Goal: Information Seeking & Learning: Learn about a topic

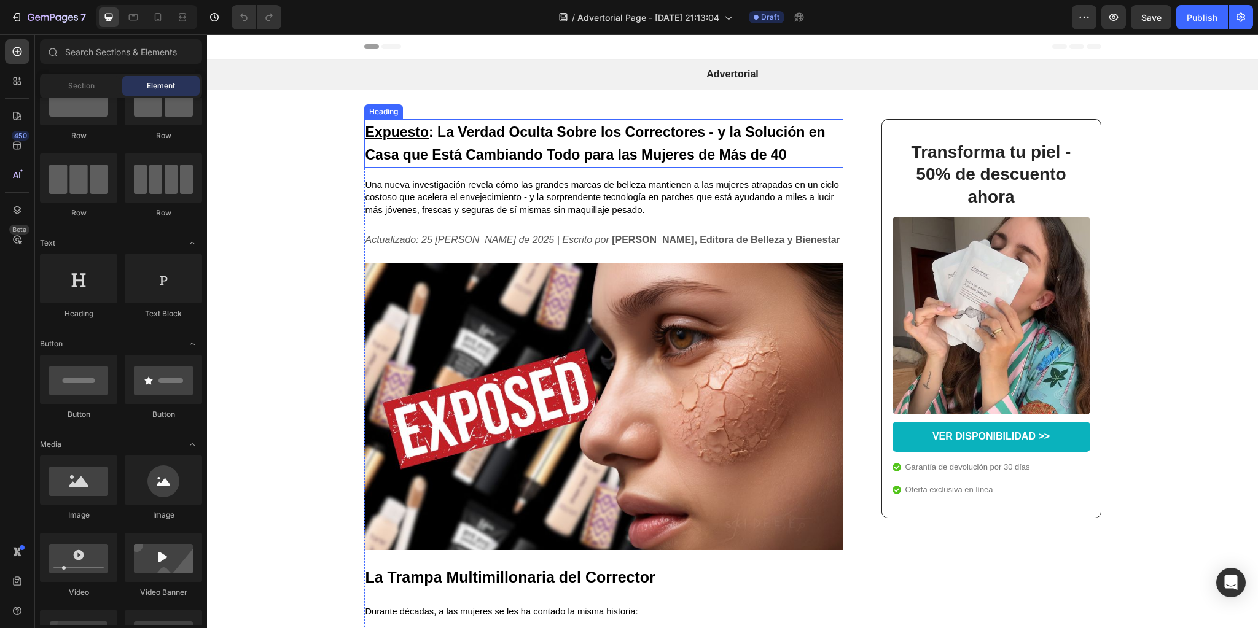
click at [423, 147] on h1 "Expuesto : La Verdad Oculta Sobre los Correctores - y la Solución en Casa que E…" at bounding box center [603, 143] width 479 height 49
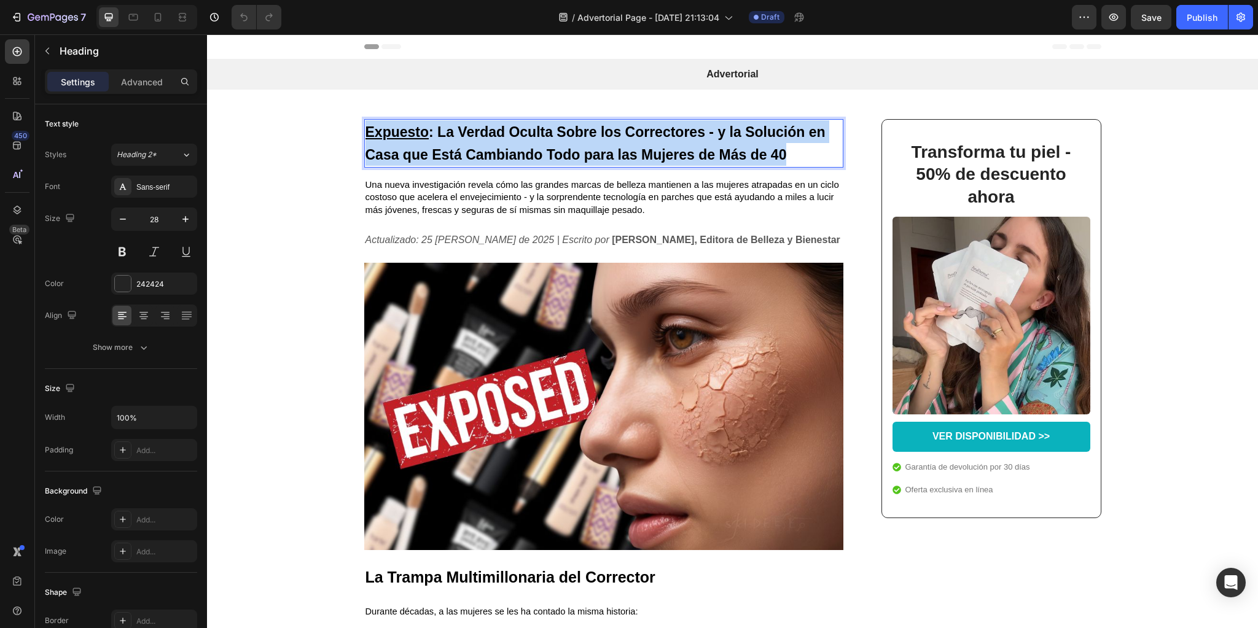
click at [423, 147] on p "Expuesto : La Verdad Oculta Sobre los Correctores - y la Solución en Casa que E…" at bounding box center [603, 143] width 477 height 46
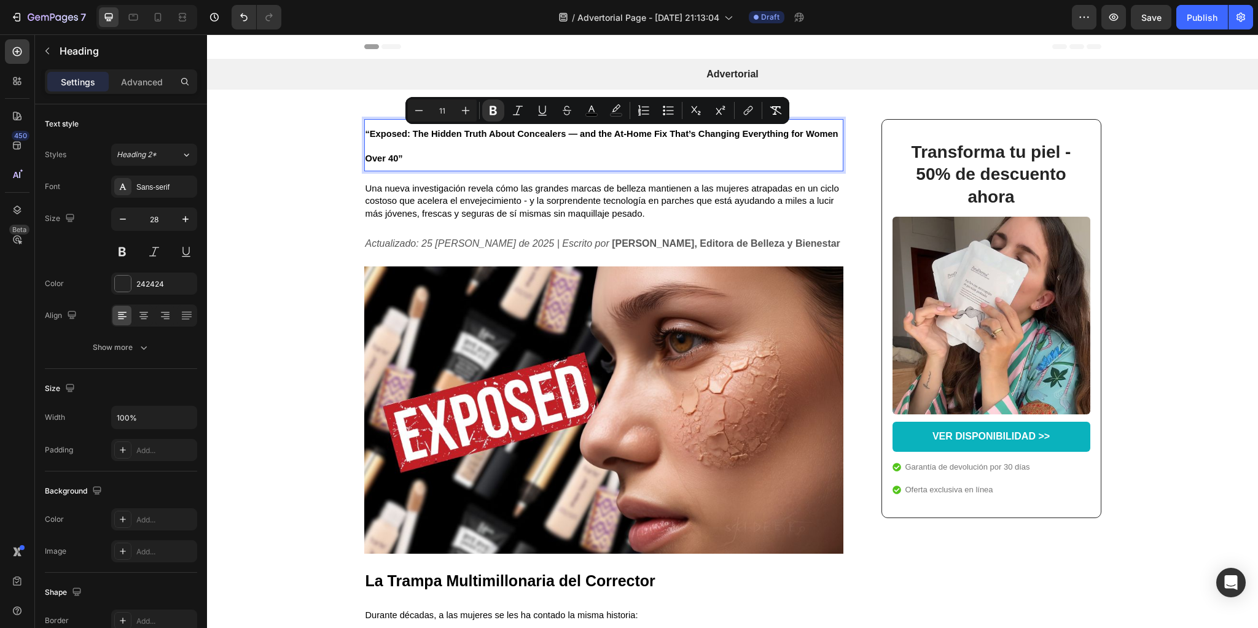
type input "23"
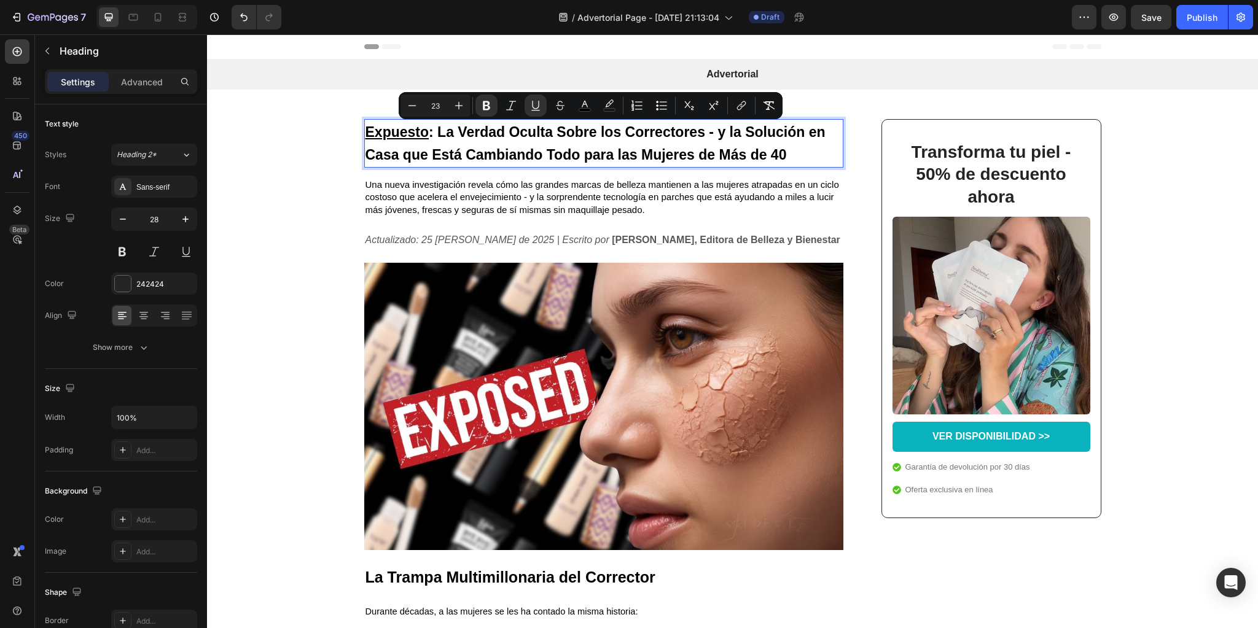
click at [403, 139] on u "Expuesto" at bounding box center [397, 132] width 64 height 16
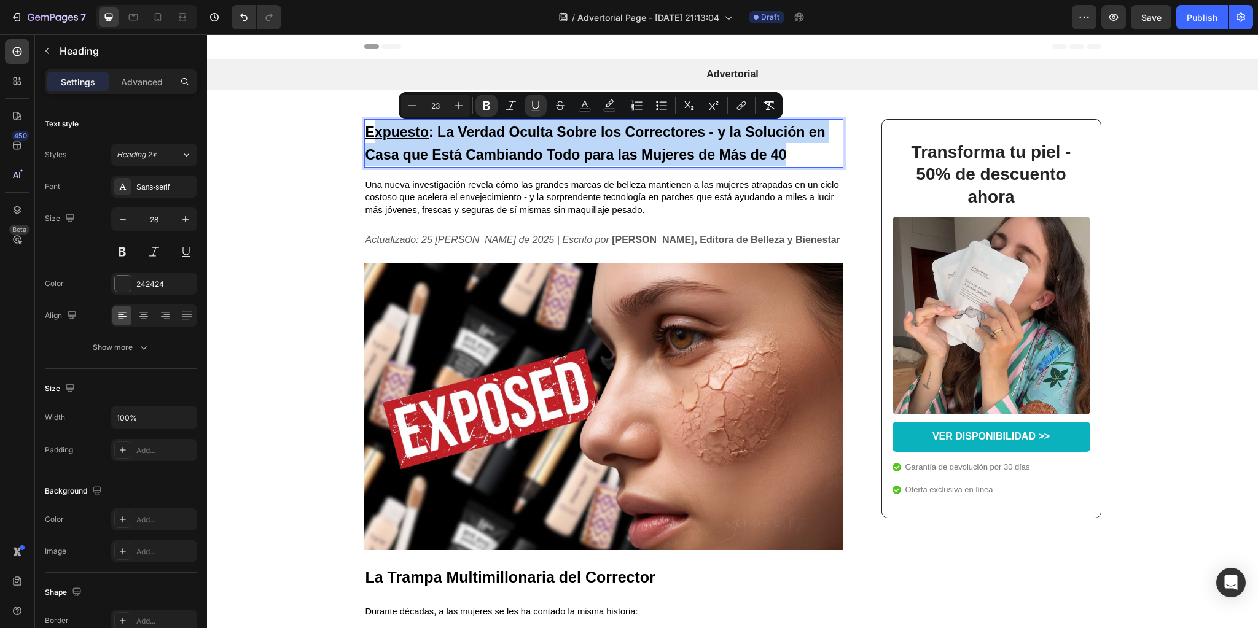
drag, startPoint x: 794, startPoint y: 159, endPoint x: 370, endPoint y: 136, distance: 425.0
click at [370, 136] on p "Expuesto : La Verdad Oculta Sobre los Correctores - y la Solución en Casa que E…" at bounding box center [603, 143] width 477 height 46
type input "11"
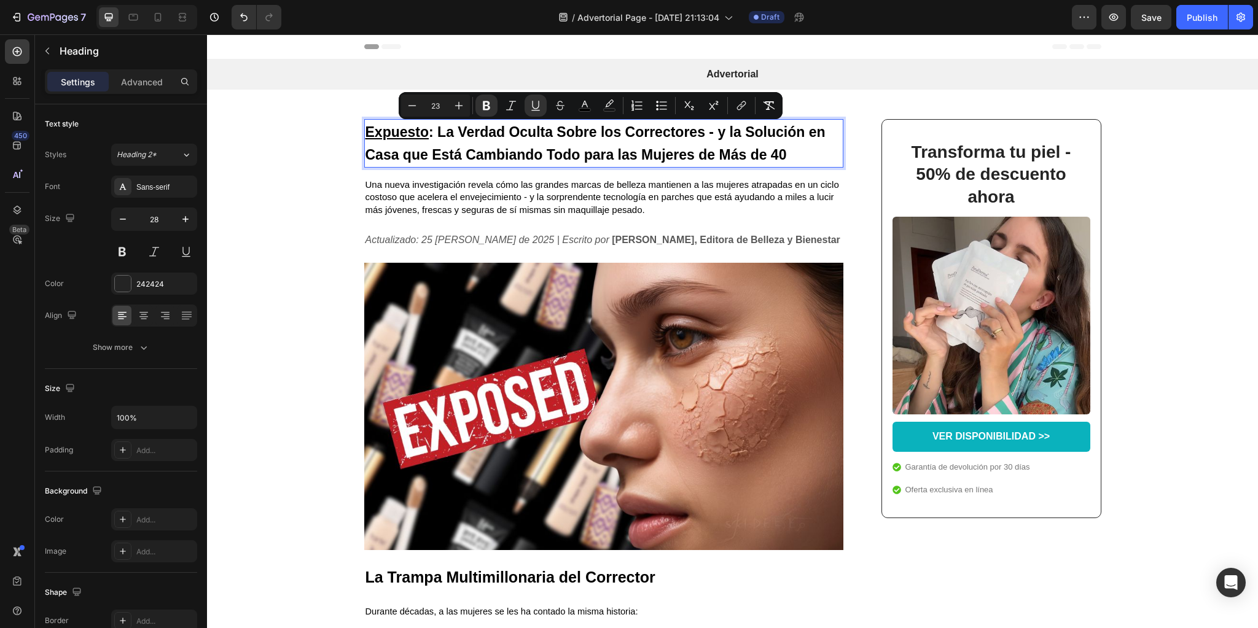
type input "11"
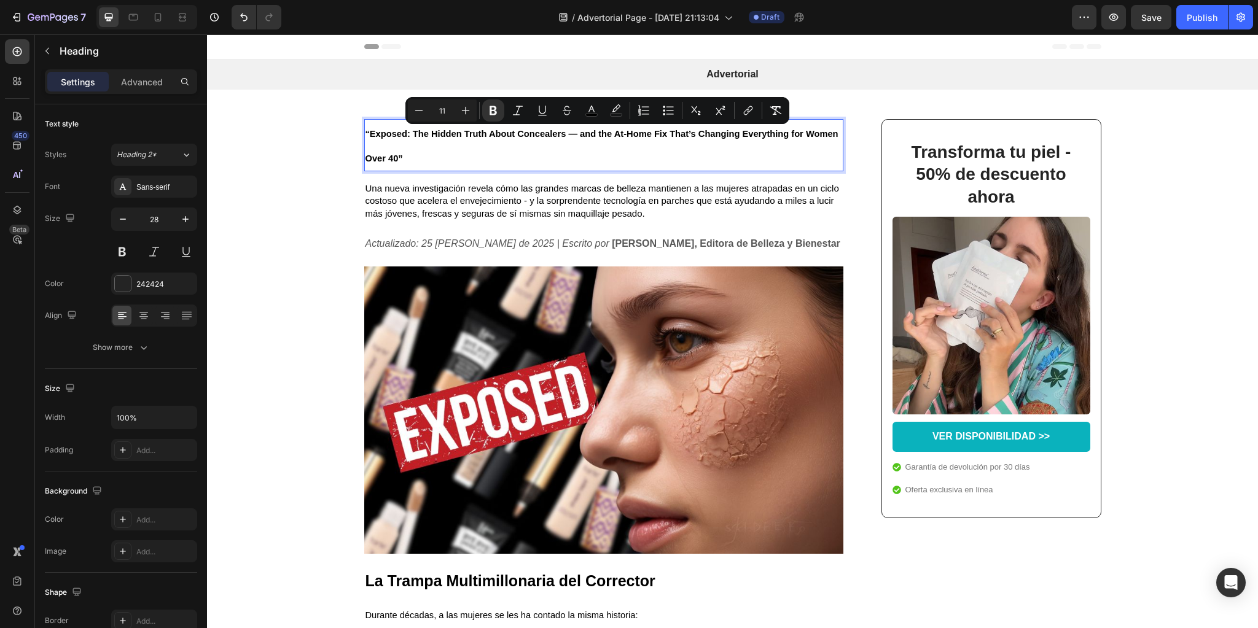
drag, startPoint x: 440, startPoint y: 111, endPoint x: 451, endPoint y: 111, distance: 11.7
click at [451, 111] on input "11" at bounding box center [442, 110] width 25 height 15
type input "23"
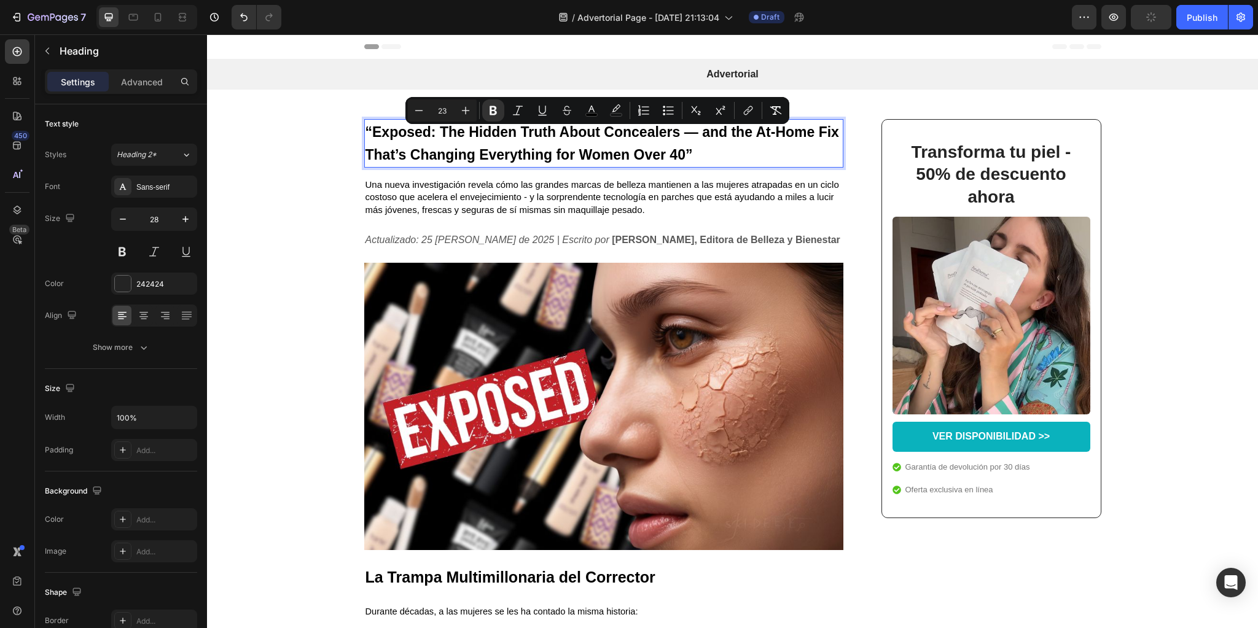
click at [454, 132] on strong "“Exposed: The Hidden Truth About Concealers — and the At-Home Fix That’s Changi…" at bounding box center [602, 143] width 474 height 39
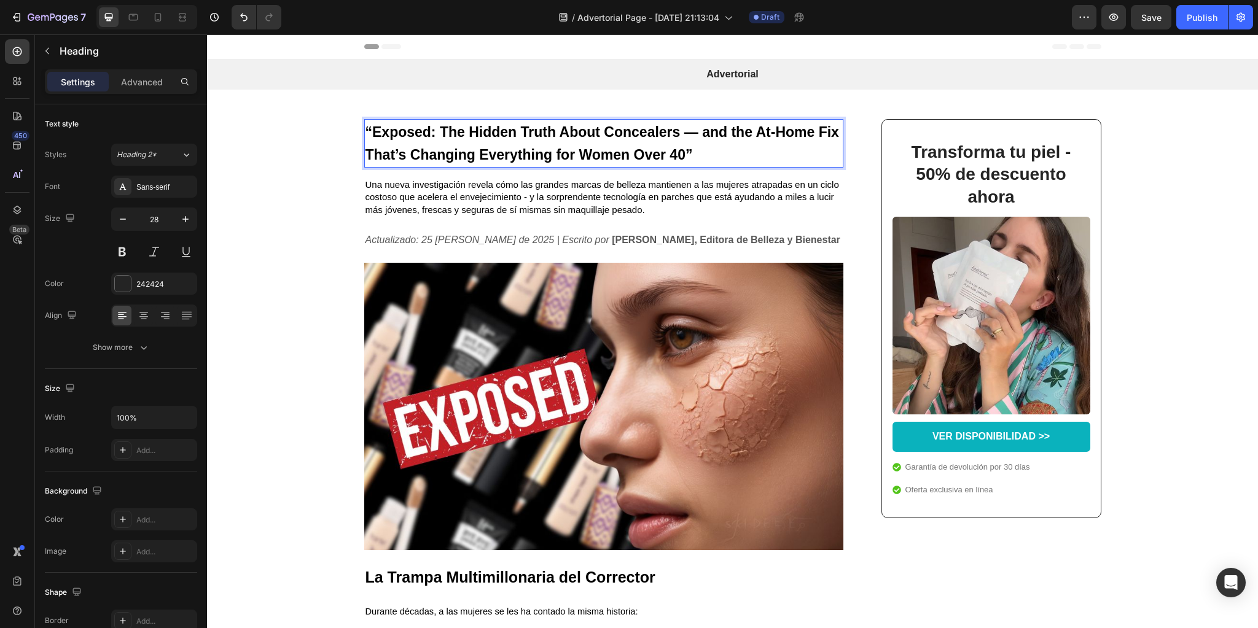
click at [692, 133] on strong "“Exposed: The Hidden Truth About Concealers — and the At-Home Fix That’s Changi…" at bounding box center [602, 143] width 474 height 39
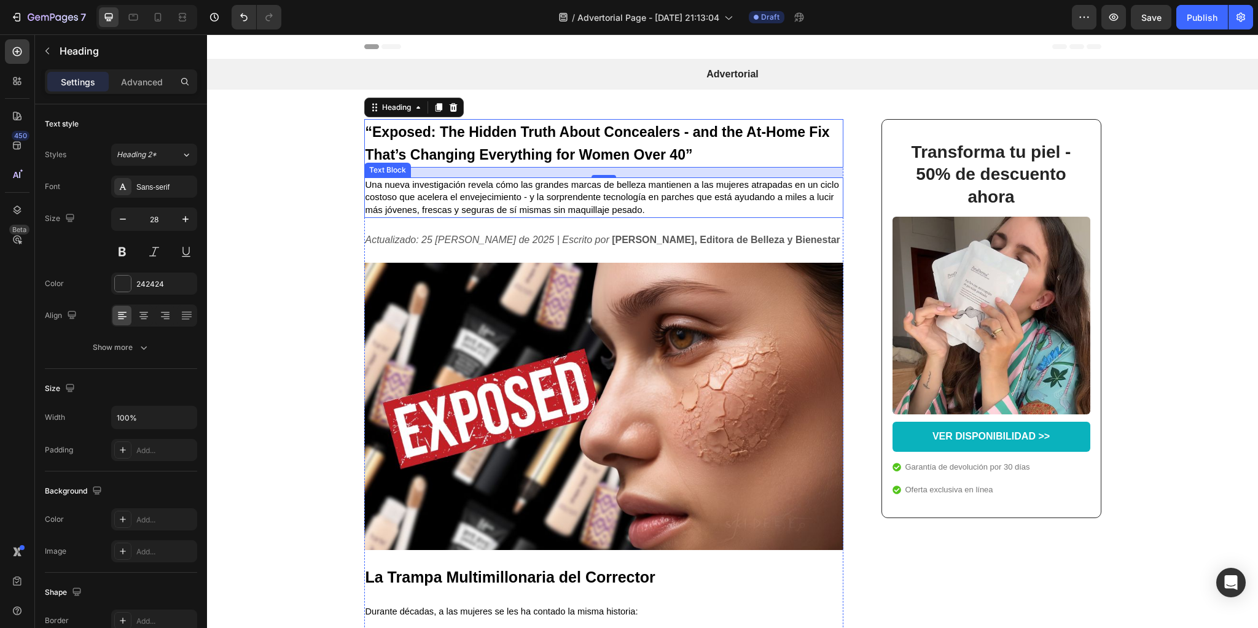
click at [432, 201] on span "Una nueva investigación revela cómo las grandes marcas de belleza mantienen a l…" at bounding box center [602, 197] width 474 height 36
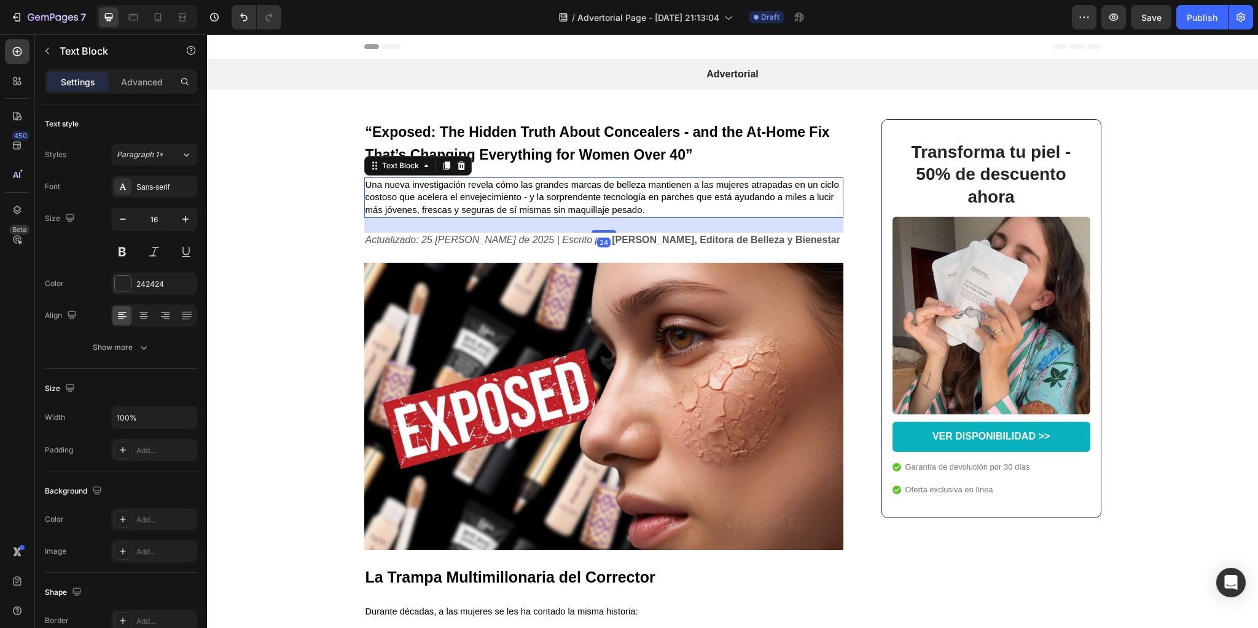
click at [432, 201] on span "Una nueva investigación revela cómo las grandes marcas de belleza mantienen a l…" at bounding box center [602, 197] width 474 height 36
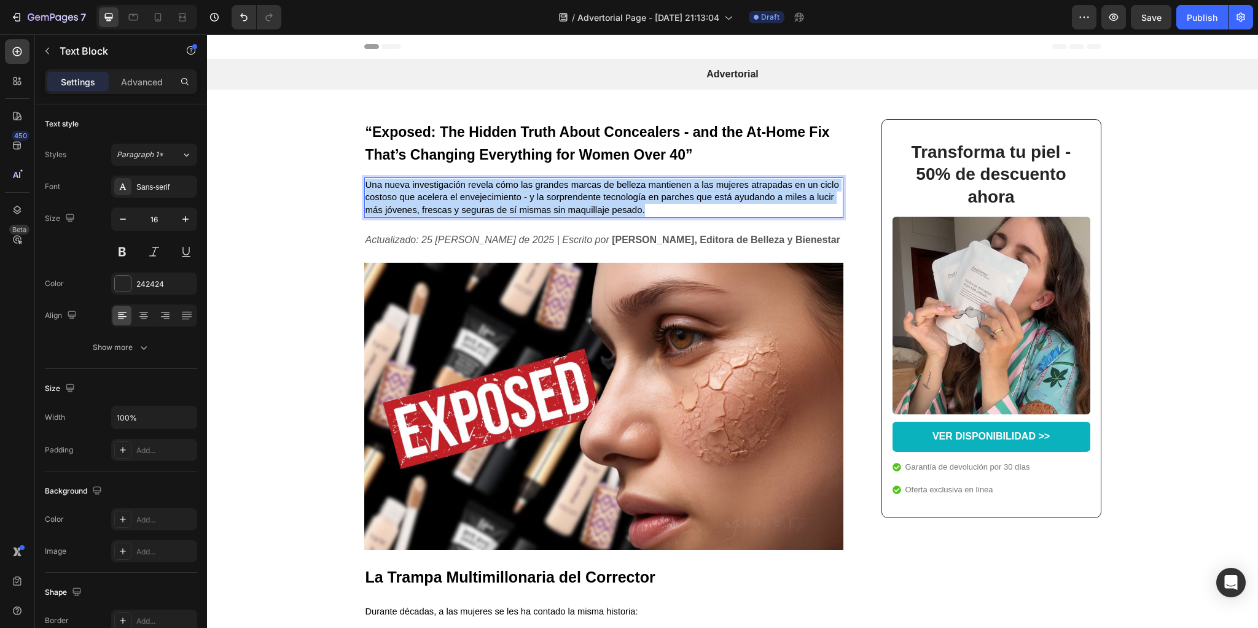
click at [432, 201] on span "Una nueva investigación revela cómo las grandes marcas de belleza mantienen a l…" at bounding box center [602, 197] width 474 height 36
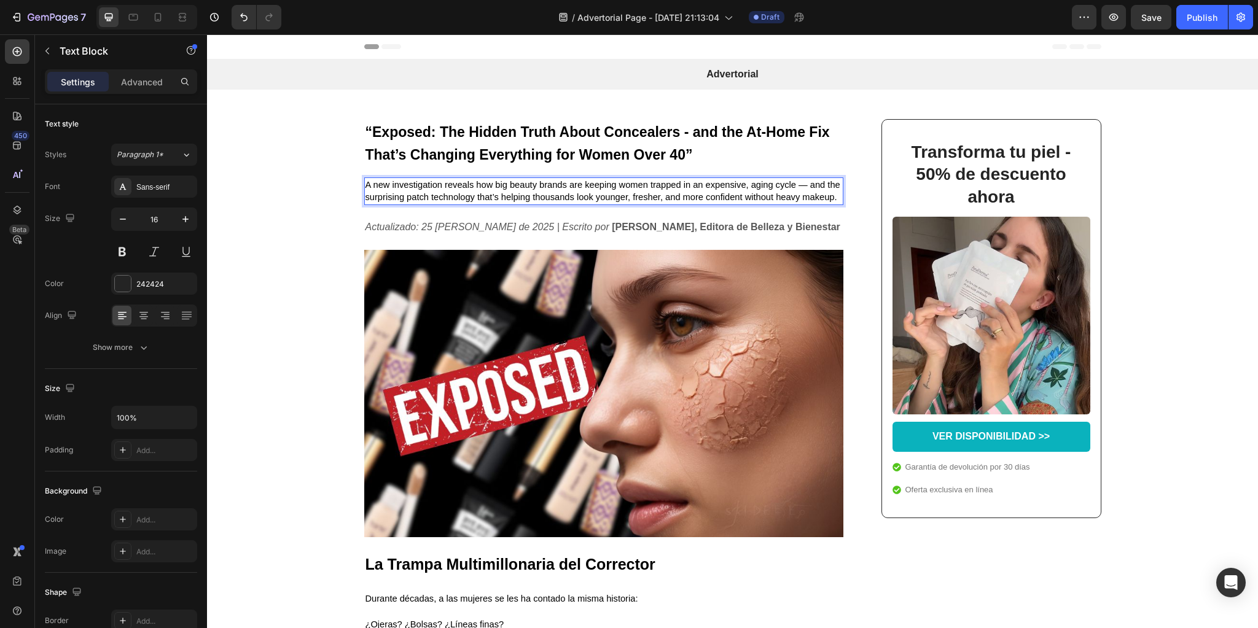
click at [801, 187] on span "A new investigation reveals how big beauty brands are keeping women trapped in …" at bounding box center [602, 191] width 475 height 23
click at [803, 186] on span "A new investigation reveals how big beauty brands are keeping women trapped in …" at bounding box center [602, 191] width 475 height 23
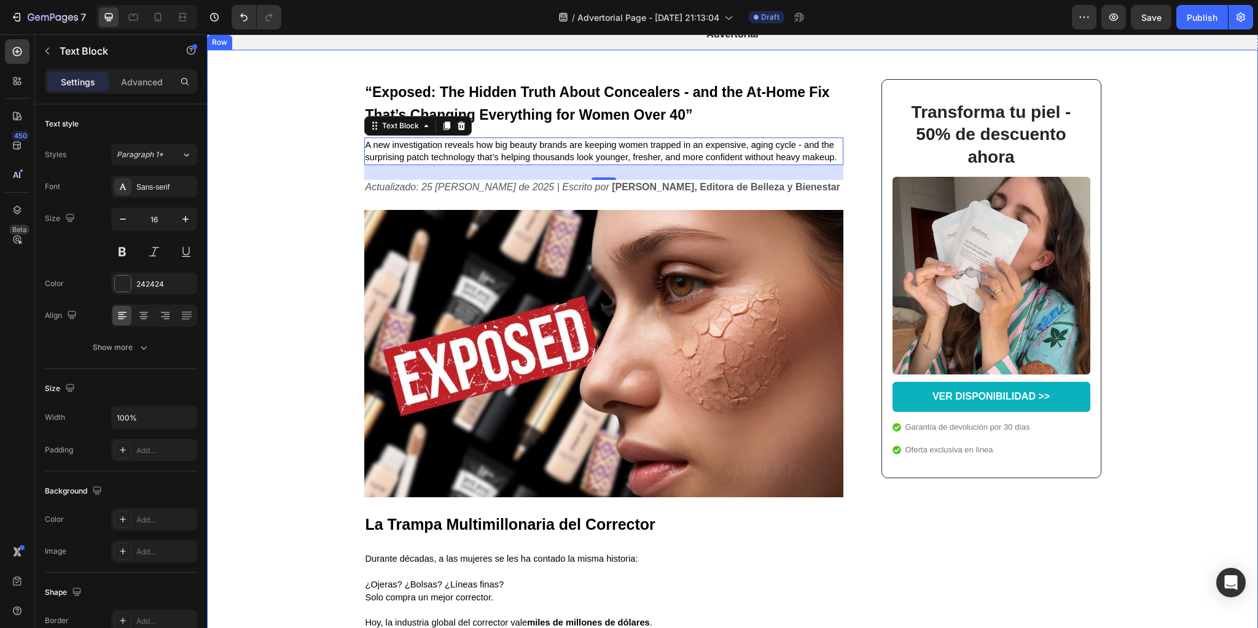
scroll to position [295, 0]
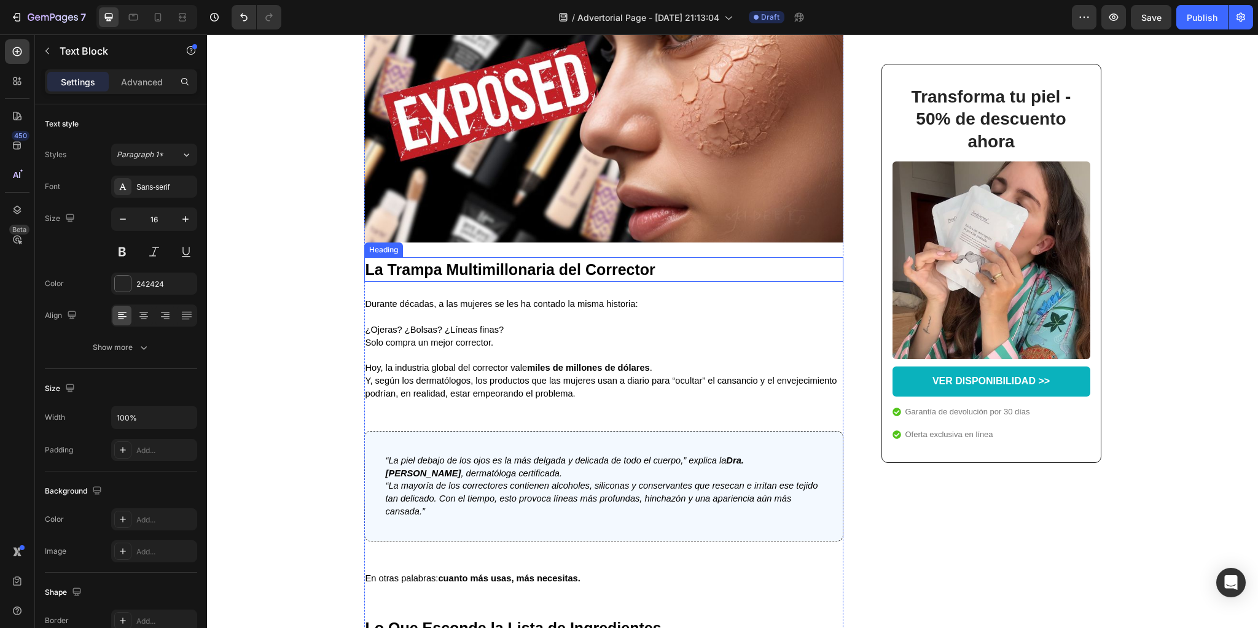
click at [491, 273] on strong "La Trampa Multimillonaria del Corrector" at bounding box center [510, 269] width 290 height 17
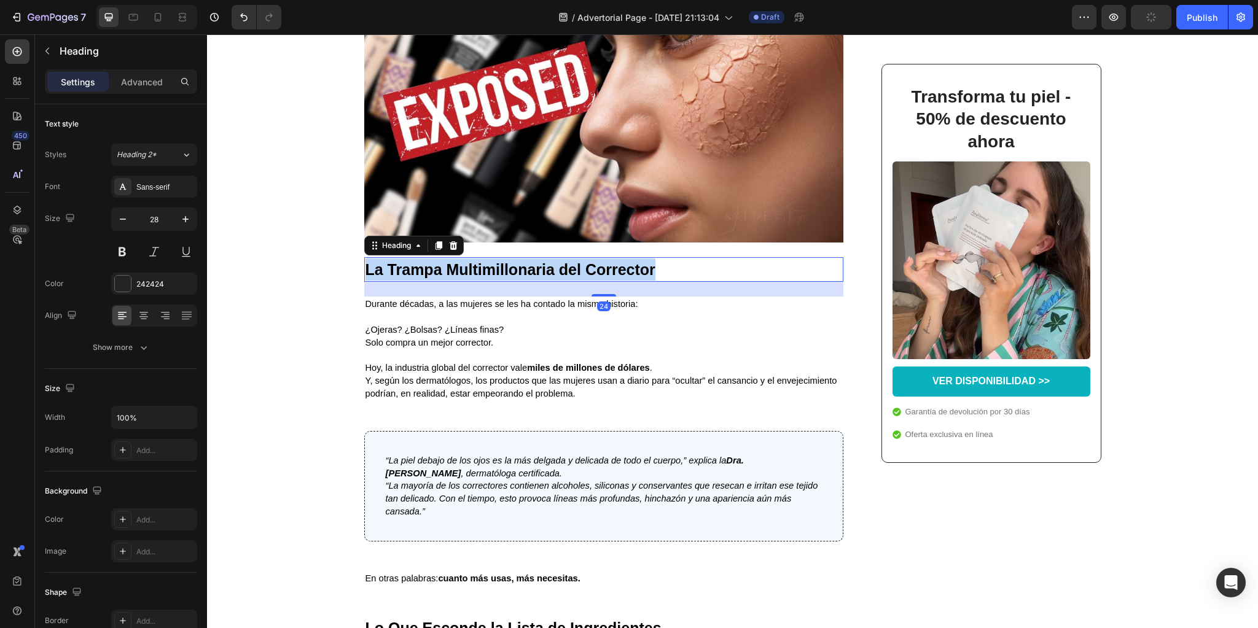
click at [491, 273] on strong "La Trampa Multimillonaria del Corrector" at bounding box center [510, 269] width 290 height 17
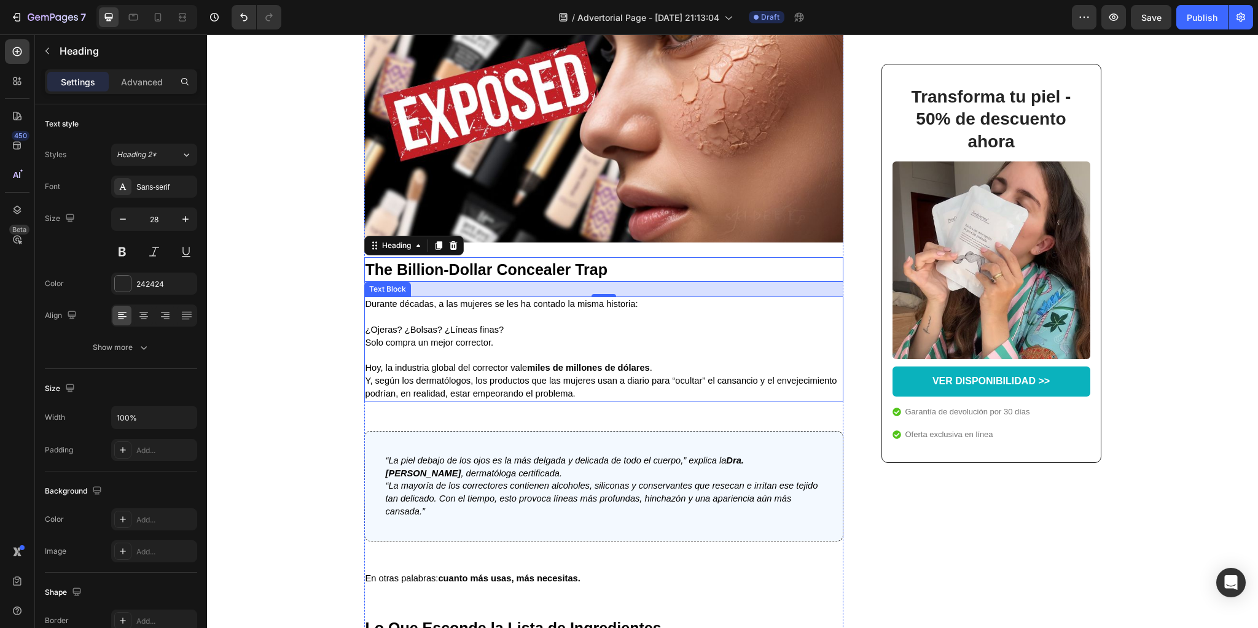
click at [469, 346] on span "Solo compra un mejor corrector." at bounding box center [429, 343] width 128 height 10
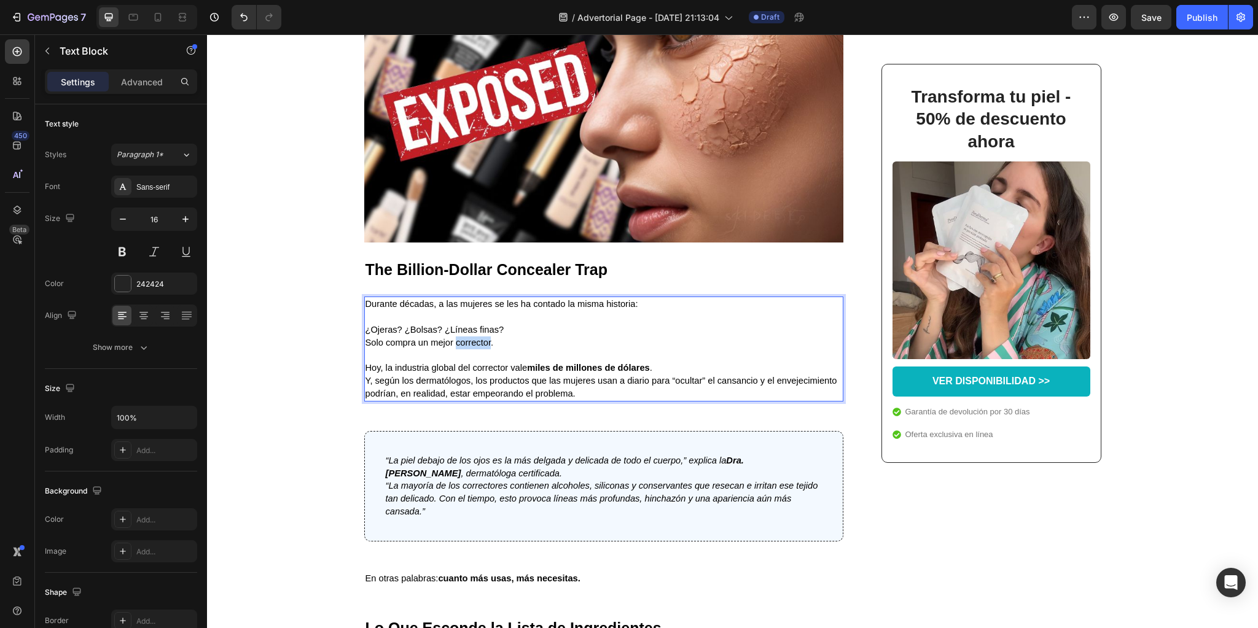
click at [469, 346] on span "Solo compra un mejor corrector." at bounding box center [429, 343] width 128 height 10
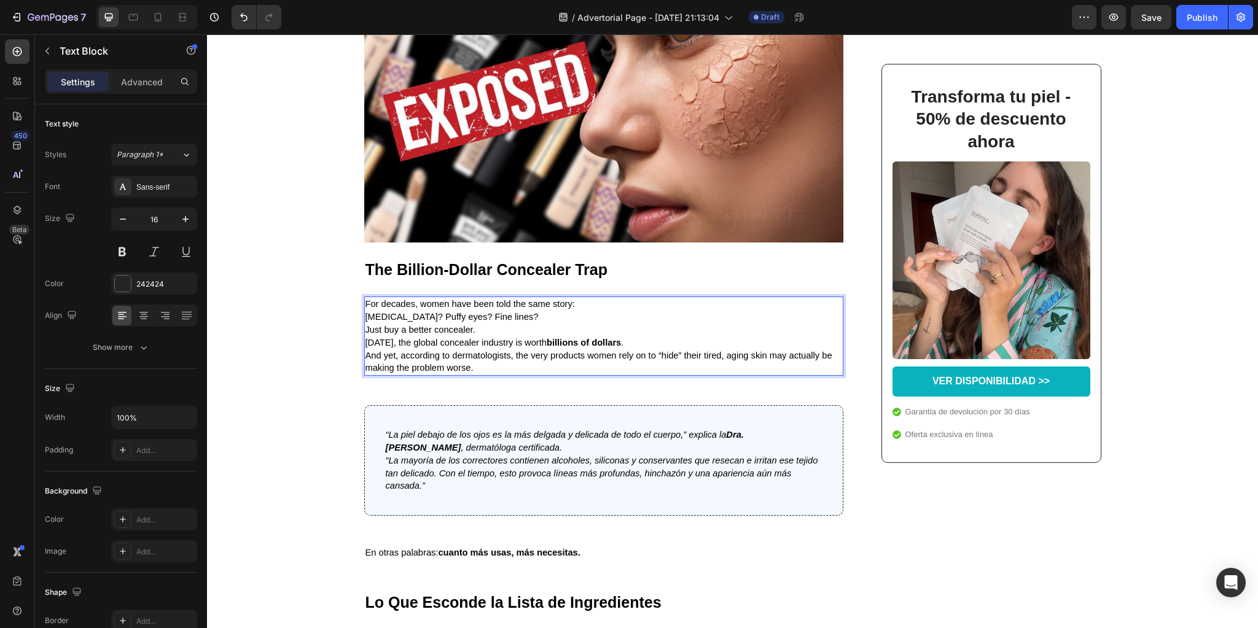
click at [583, 310] on p "For decades, women have been told the same story:" at bounding box center [603, 304] width 477 height 13
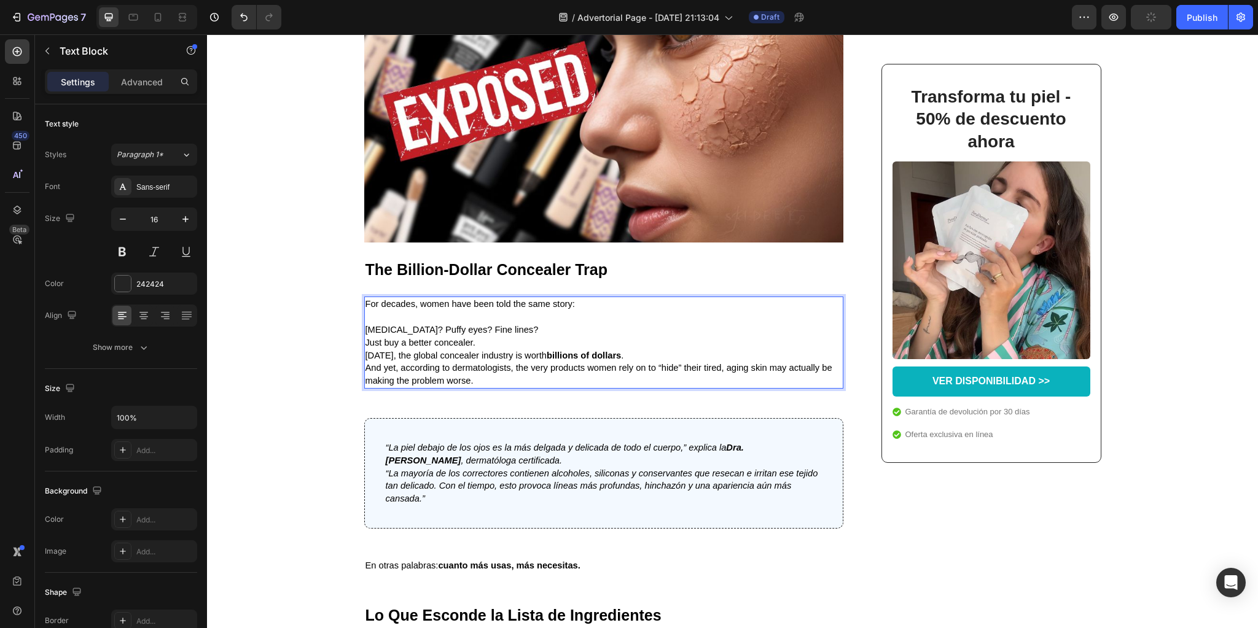
click at [505, 349] on p "[MEDICAL_DATA]? Puffy eyes? Fine lines? Just buy a better concealer." at bounding box center [603, 337] width 477 height 26
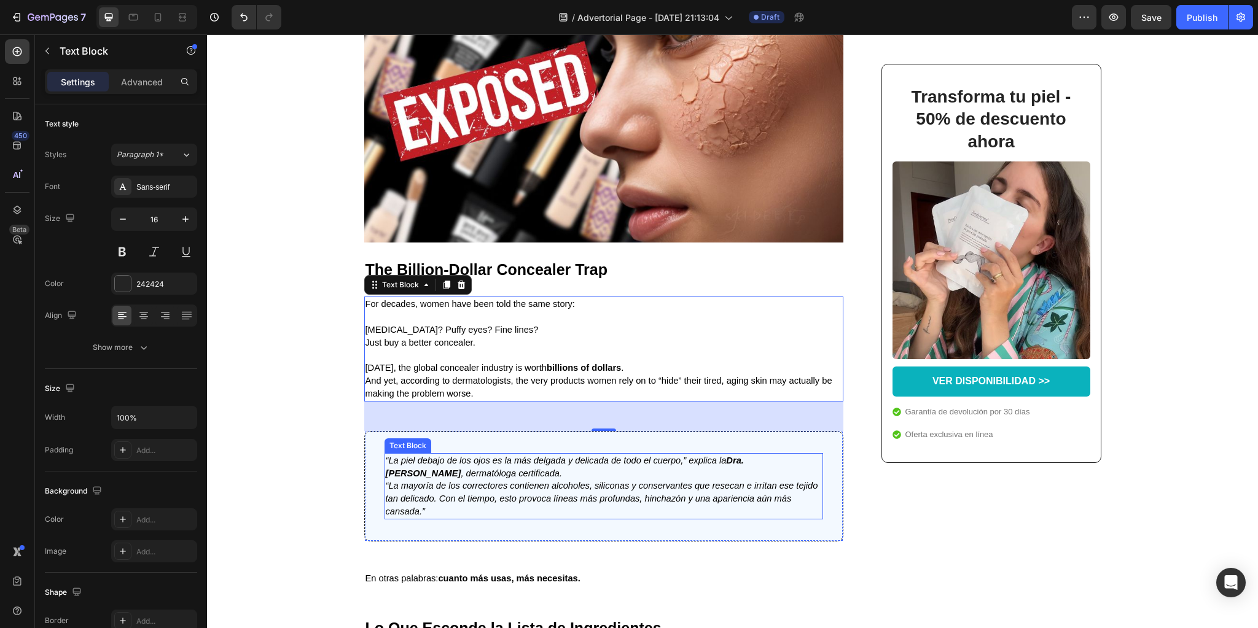
click at [523, 480] on p "“[PERSON_NAME] debajo de los ojos es la más delgada y delicada de todo el cuerp…" at bounding box center [604, 486] width 436 height 64
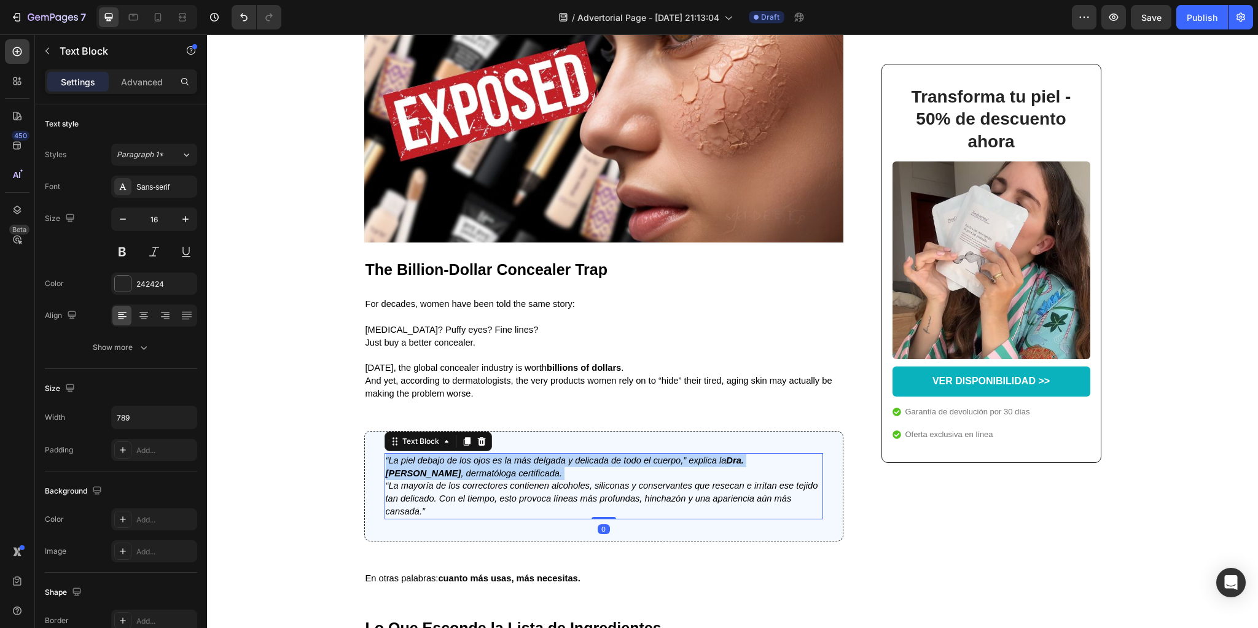
click at [523, 480] on p "“[PERSON_NAME] debajo de los ojos es la más delgada y delicada de todo el cuerp…" at bounding box center [604, 486] width 436 height 64
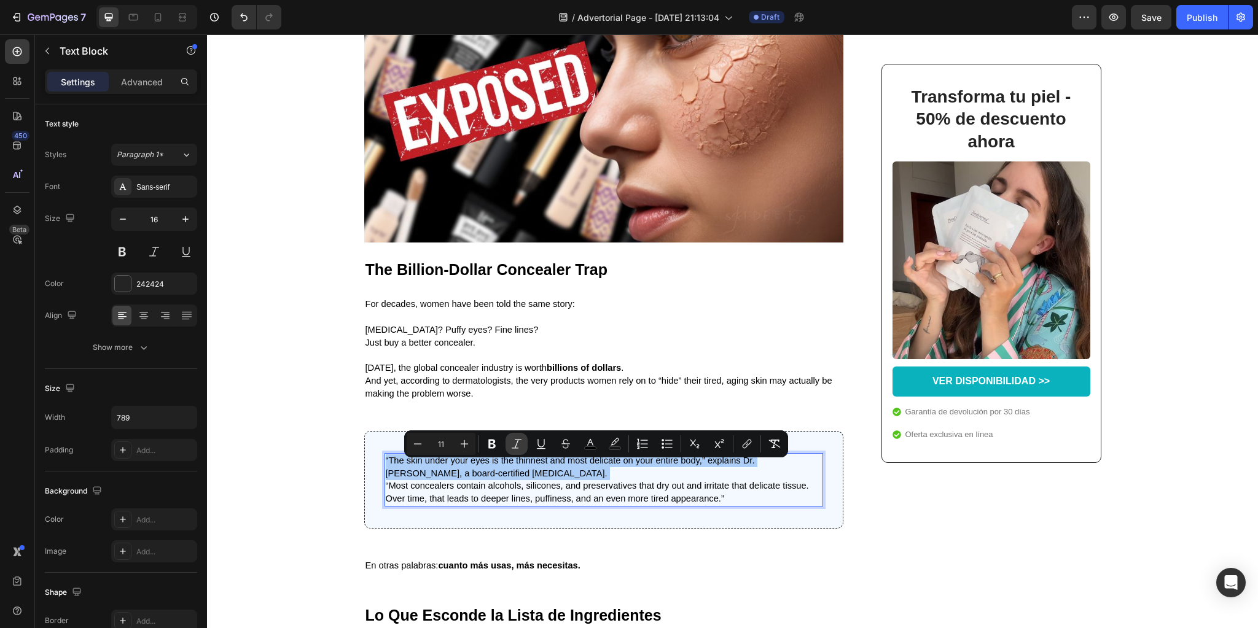
click at [512, 441] on icon "Editor contextual toolbar" at bounding box center [516, 444] width 12 height 12
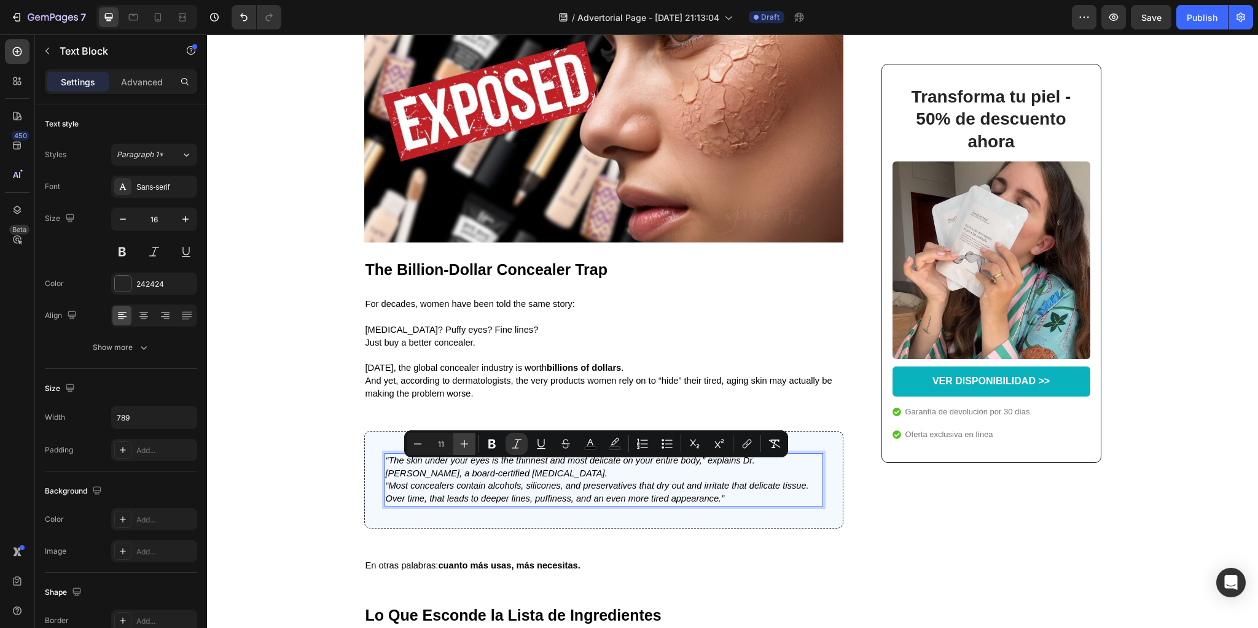
click at [462, 439] on icon "Editor contextual toolbar" at bounding box center [464, 444] width 12 height 12
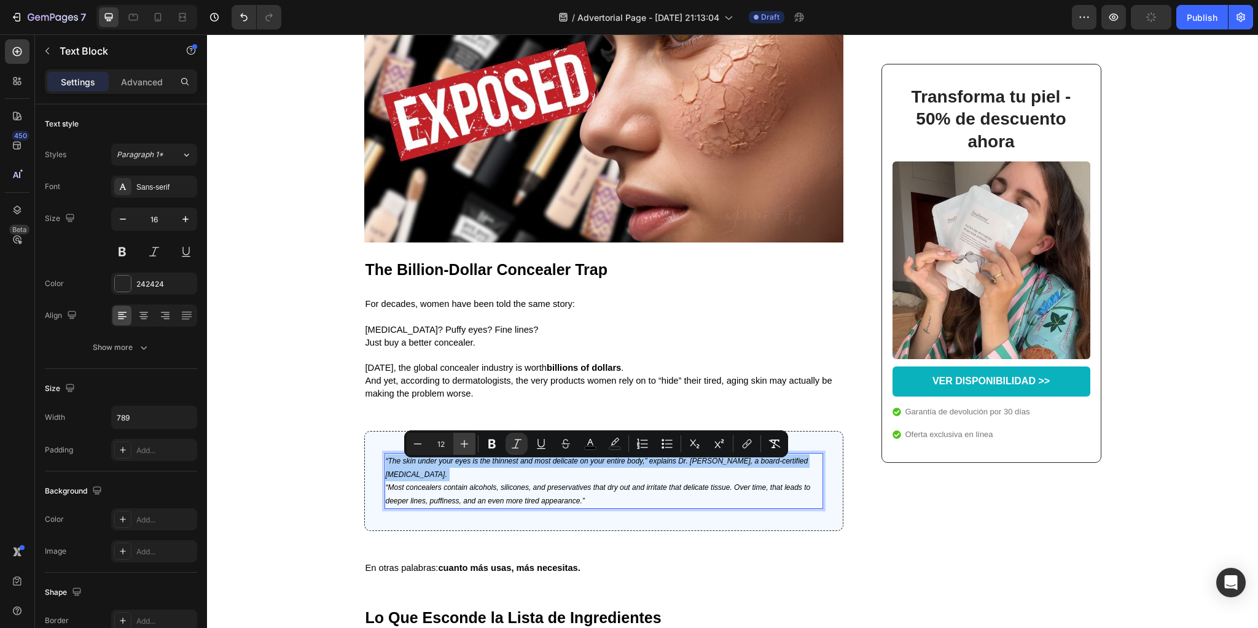
click at [462, 439] on icon "Editor contextual toolbar" at bounding box center [464, 444] width 12 height 12
type input "15"
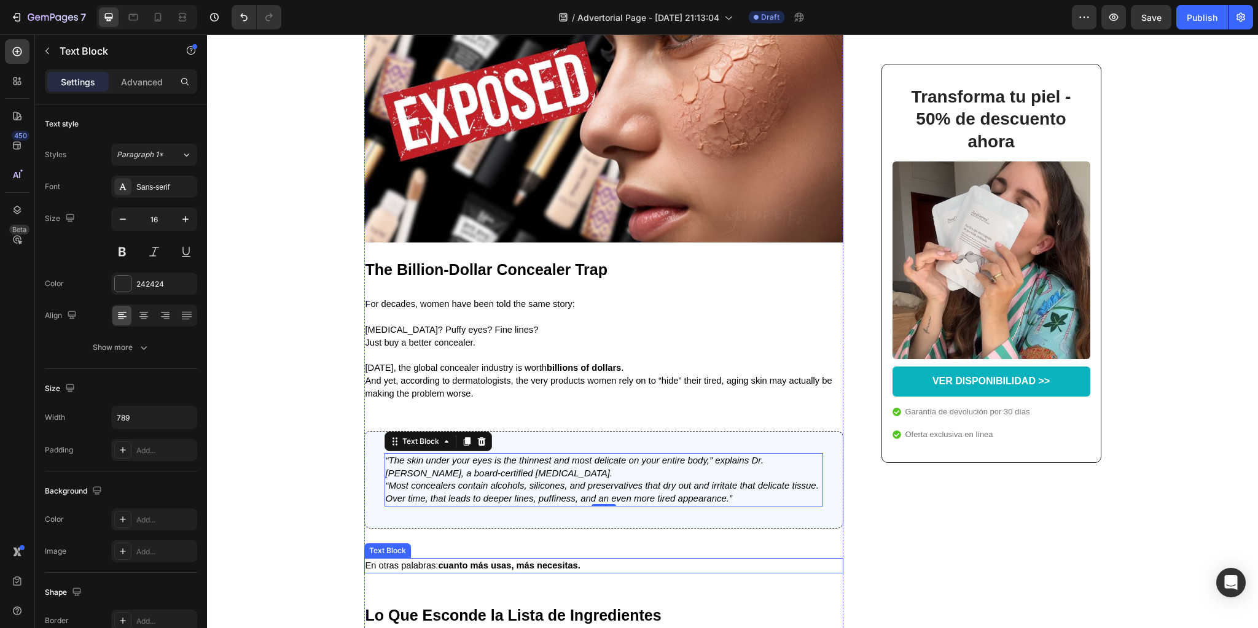
click at [450, 571] on strong "cuanto más usas, más necesitas." at bounding box center [509, 566] width 142 height 10
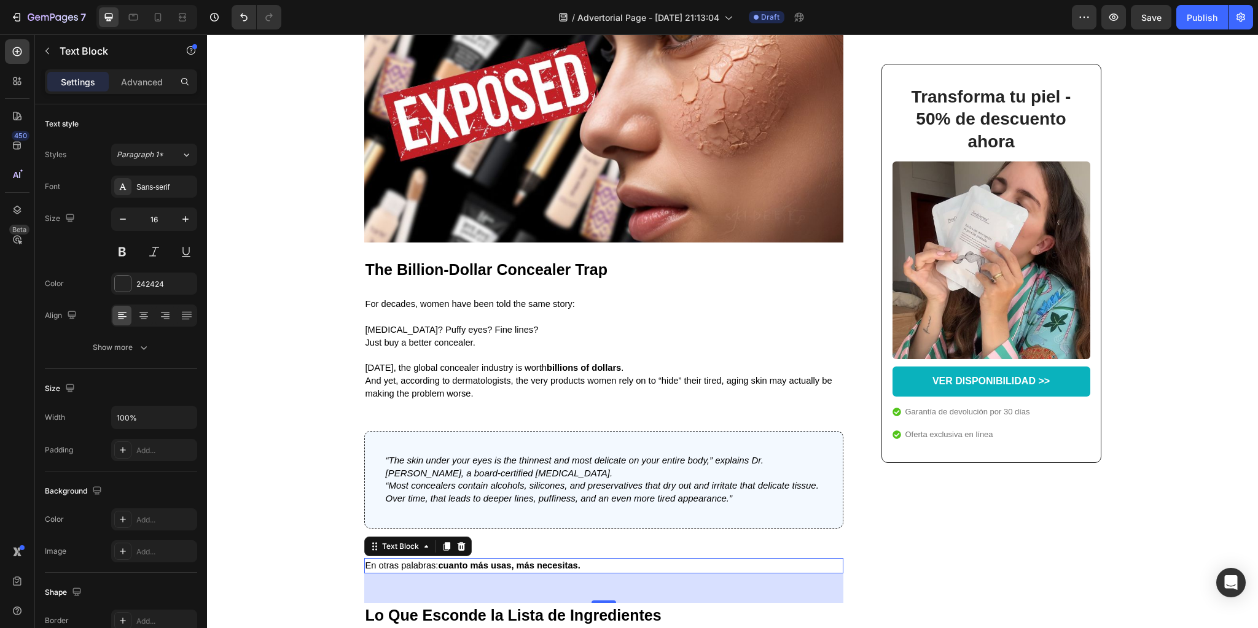
click at [450, 571] on strong "cuanto más usas, más necesitas." at bounding box center [509, 566] width 142 height 10
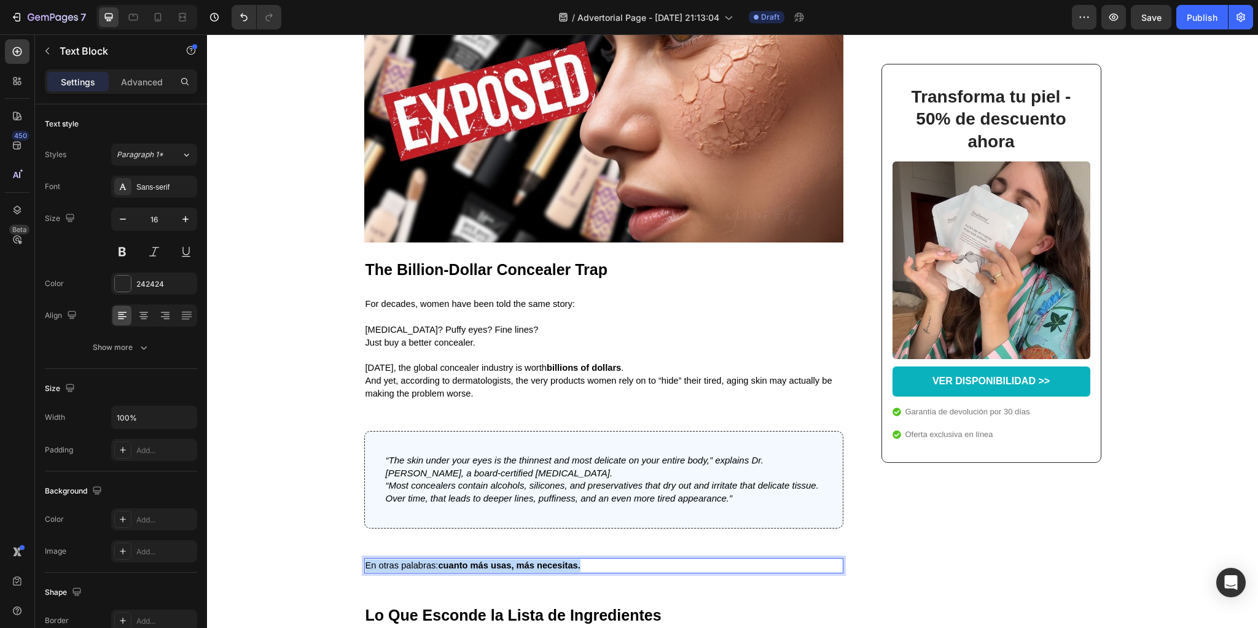
click at [450, 571] on strong "cuanto más usas, más necesitas." at bounding box center [509, 566] width 142 height 10
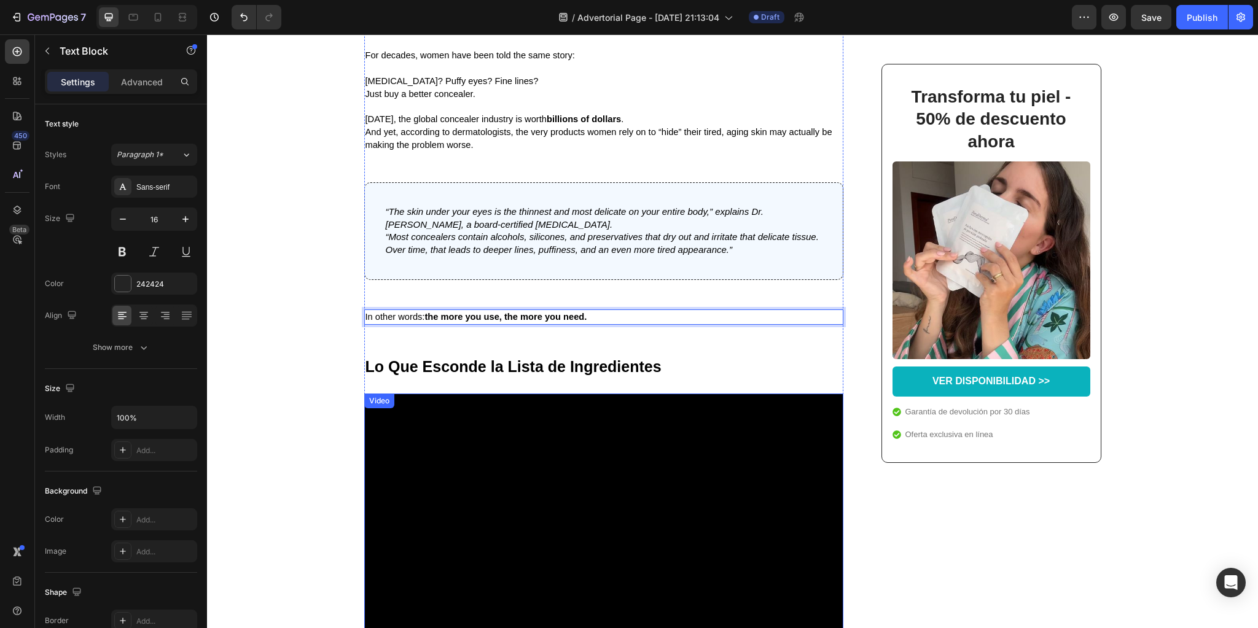
scroll to position [737, 0]
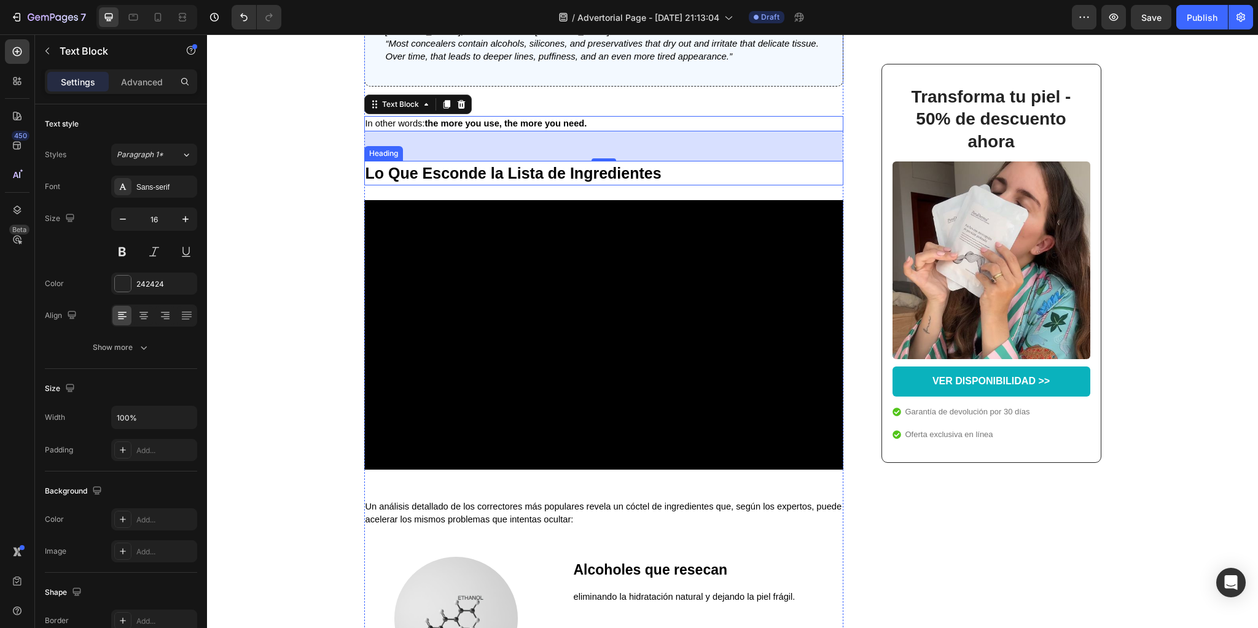
click at [507, 182] on strong "Lo Que Esconde la Lista de Ingredientes" at bounding box center [513, 173] width 296 height 17
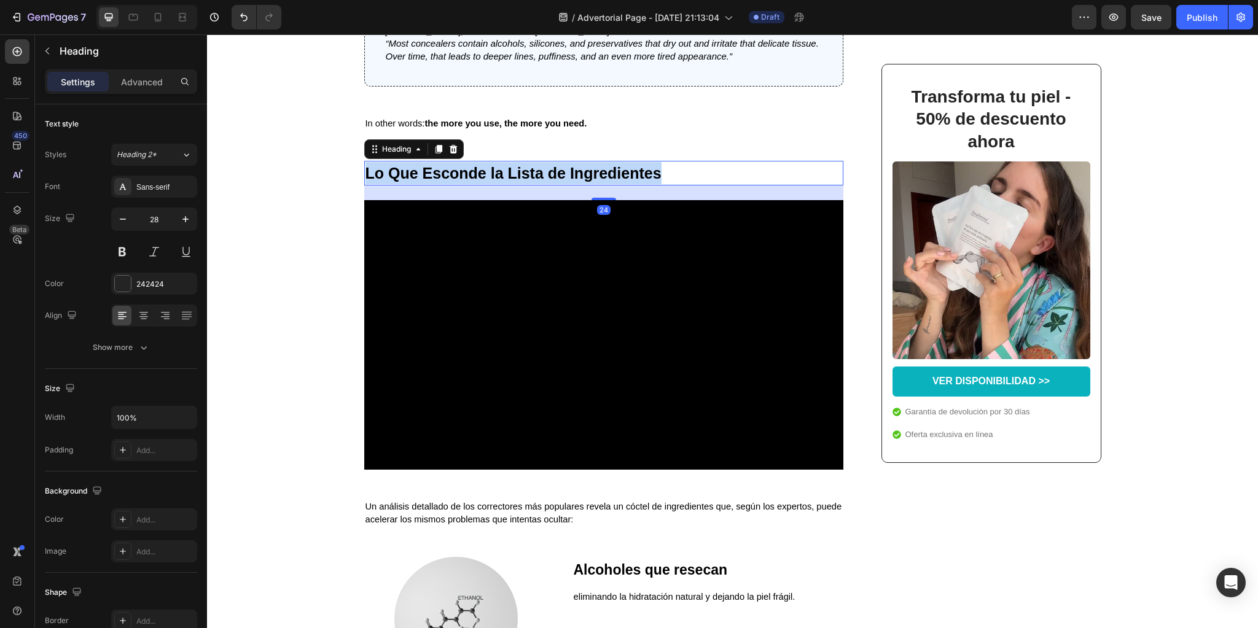
click at [507, 182] on strong "Lo Que Esconde la Lista de Ingredientes" at bounding box center [513, 173] width 296 height 17
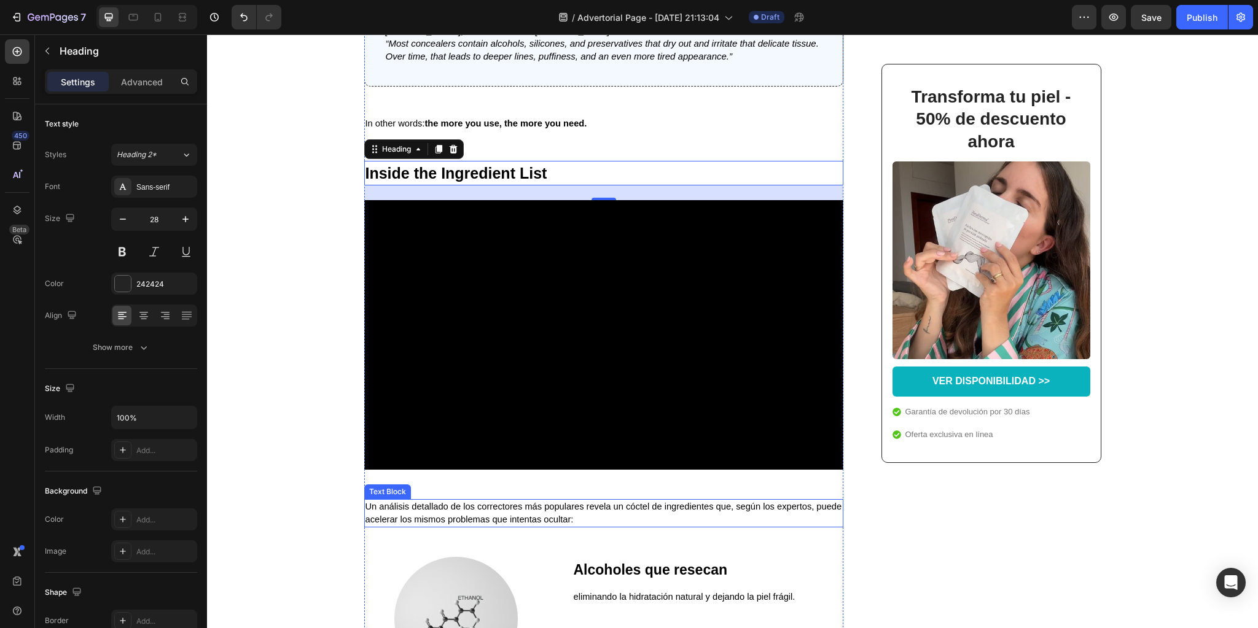
click at [417, 518] on span "Un análisis detallado de los correctores más populares revela un cóctel de ingr…" at bounding box center [603, 513] width 477 height 23
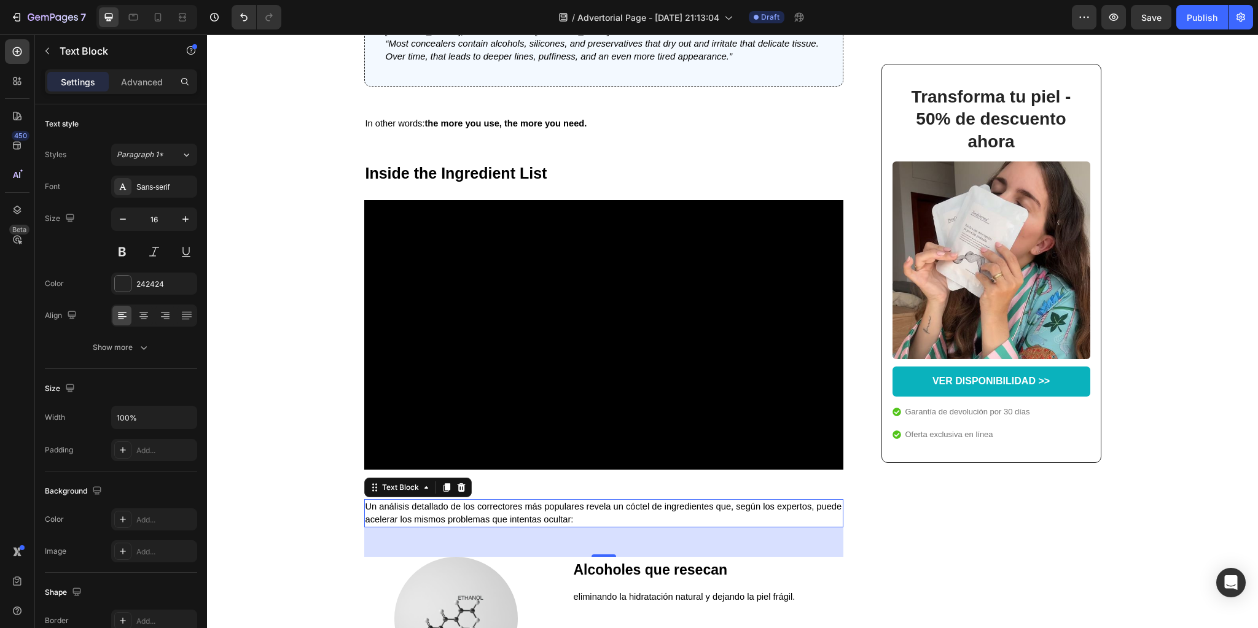
click at [417, 518] on span "Un análisis detallado de los correctores más populares revela un cóctel de ingr…" at bounding box center [603, 513] width 477 height 23
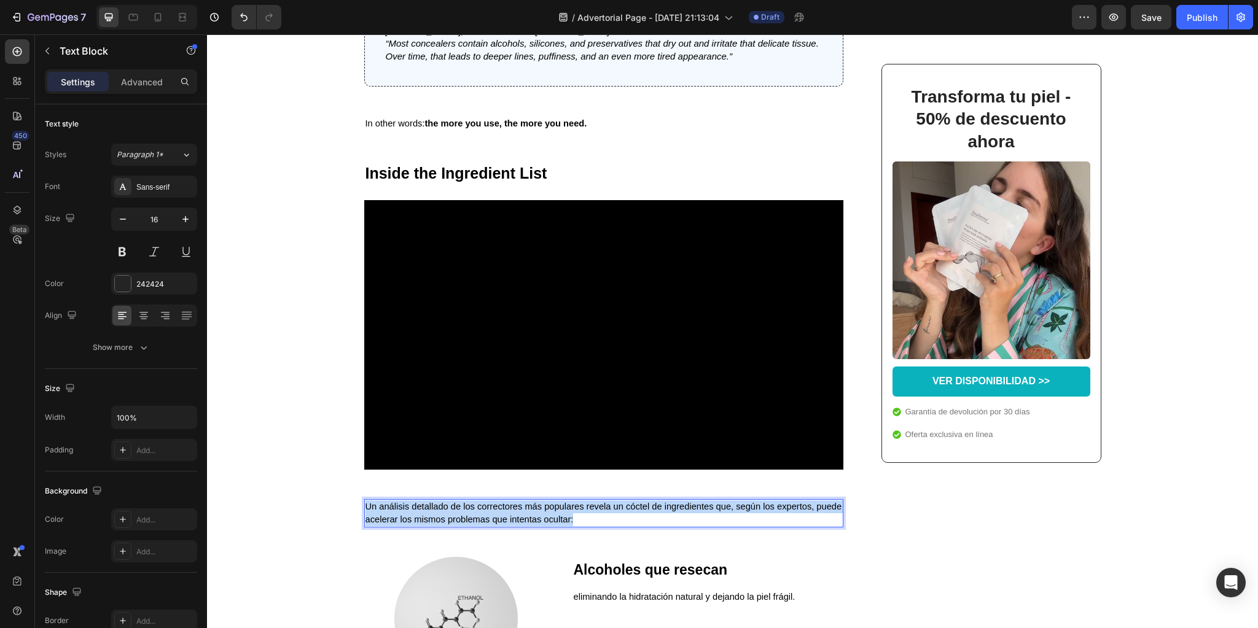
click at [417, 518] on span "Un análisis detallado de los correctores más populares revela un cóctel de ingr…" at bounding box center [603, 513] width 477 height 23
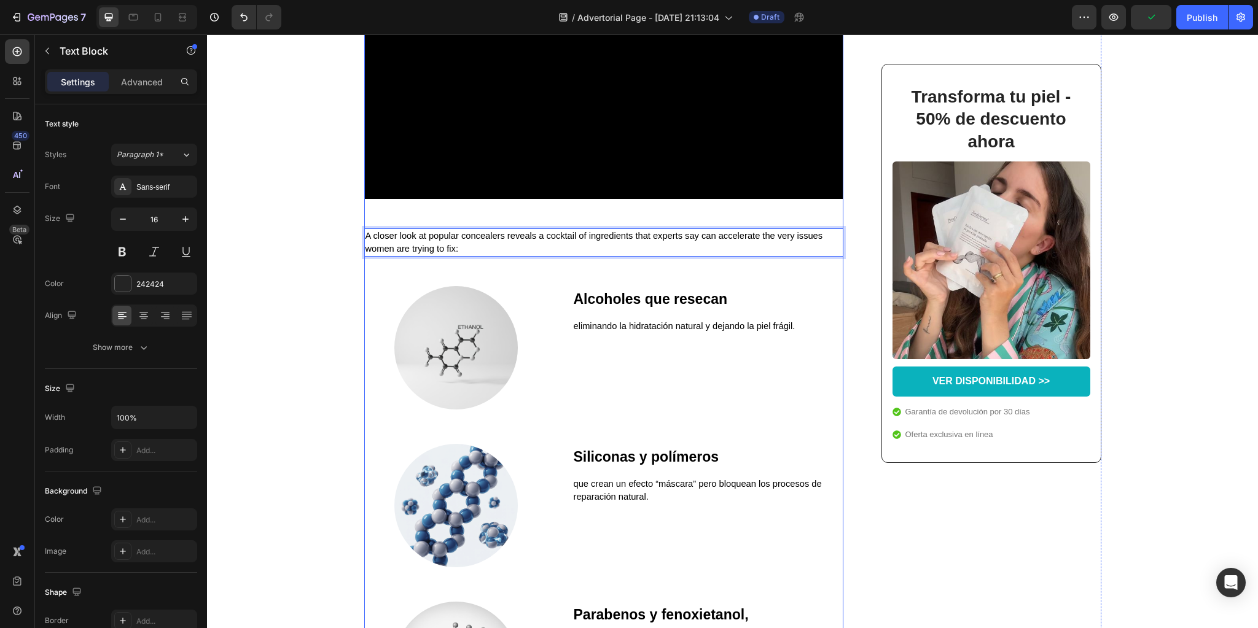
scroll to position [1032, 0]
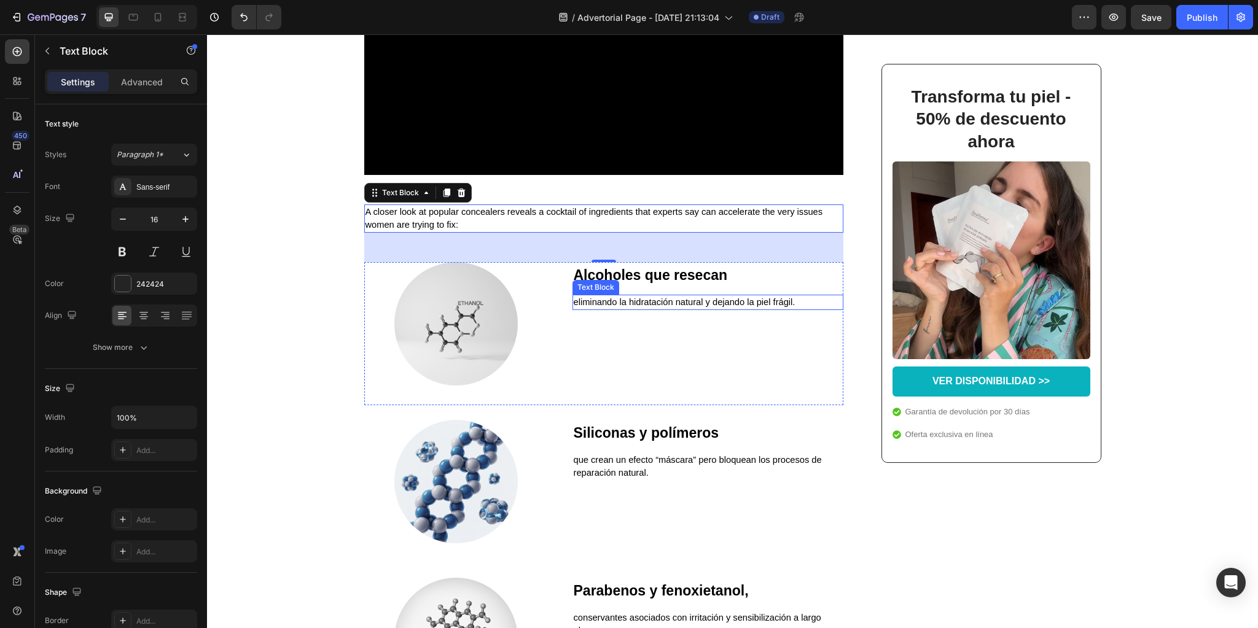
click at [617, 283] on strong "Alcoholes que resecan" at bounding box center [651, 275] width 154 height 16
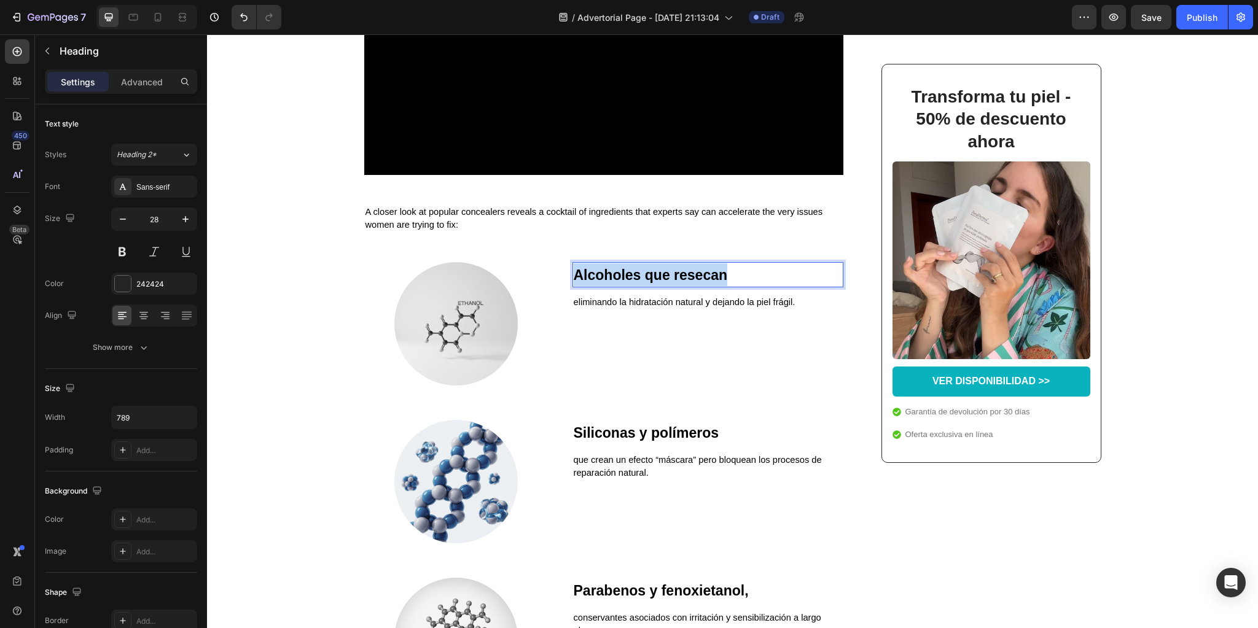
click at [617, 283] on strong "Alcoholes que resecan" at bounding box center [651, 275] width 154 height 16
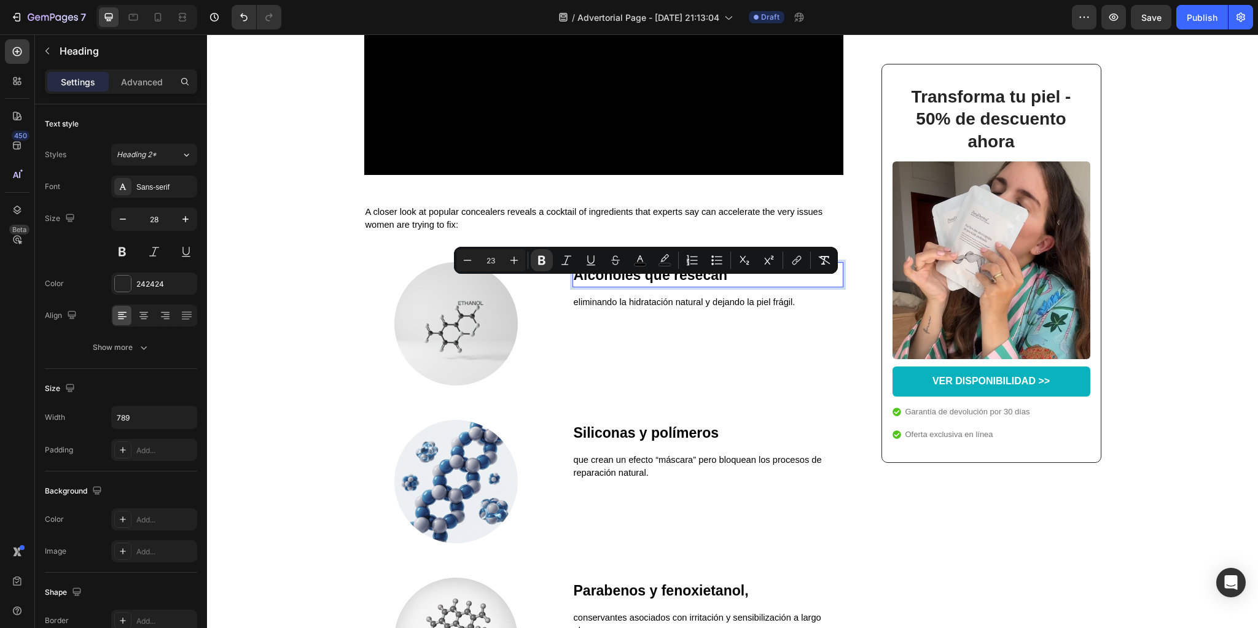
click at [593, 283] on strong "Alcoholes que resecan" at bounding box center [651, 275] width 154 height 16
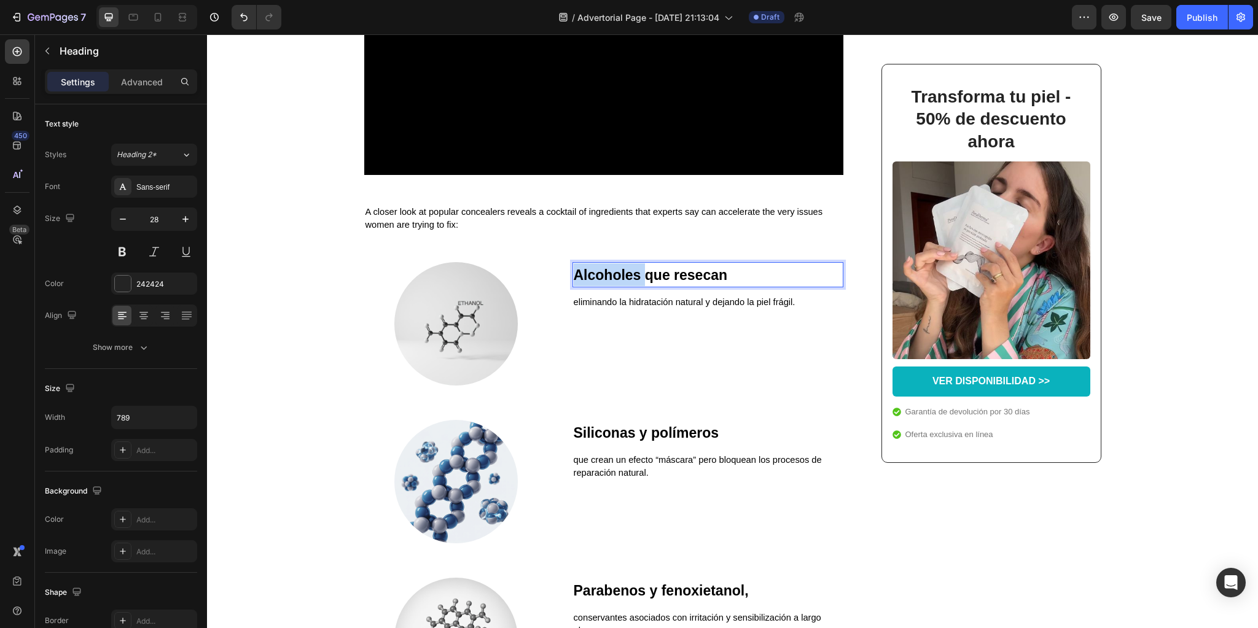
click at [593, 283] on strong "Alcoholes que resecan" at bounding box center [651, 275] width 154 height 16
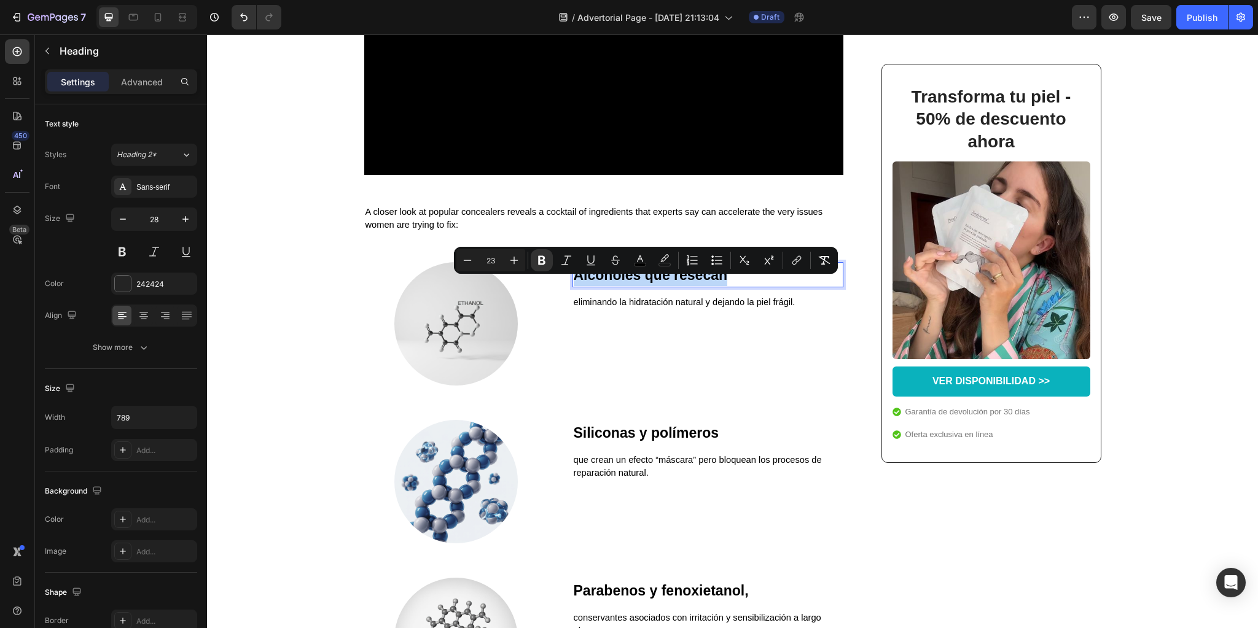
type input "11"
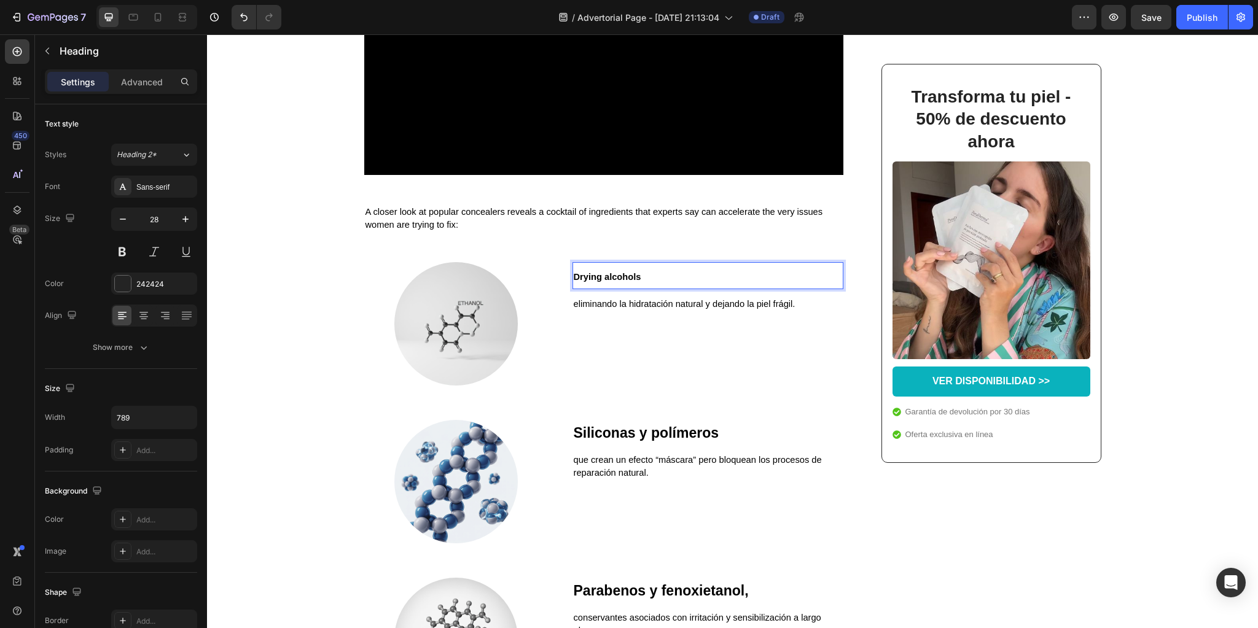
click at [593, 282] on strong "Drying alcohols" at bounding box center [608, 277] width 68 height 10
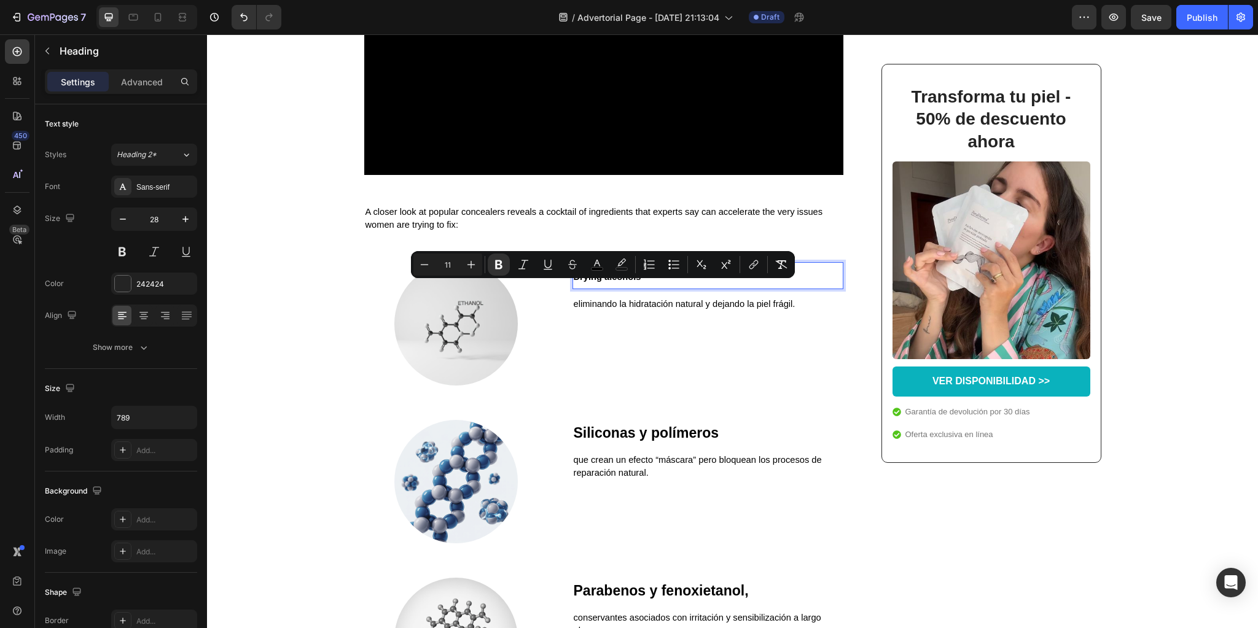
click at [447, 265] on input "11" at bounding box center [447, 264] width 25 height 15
type input "23"
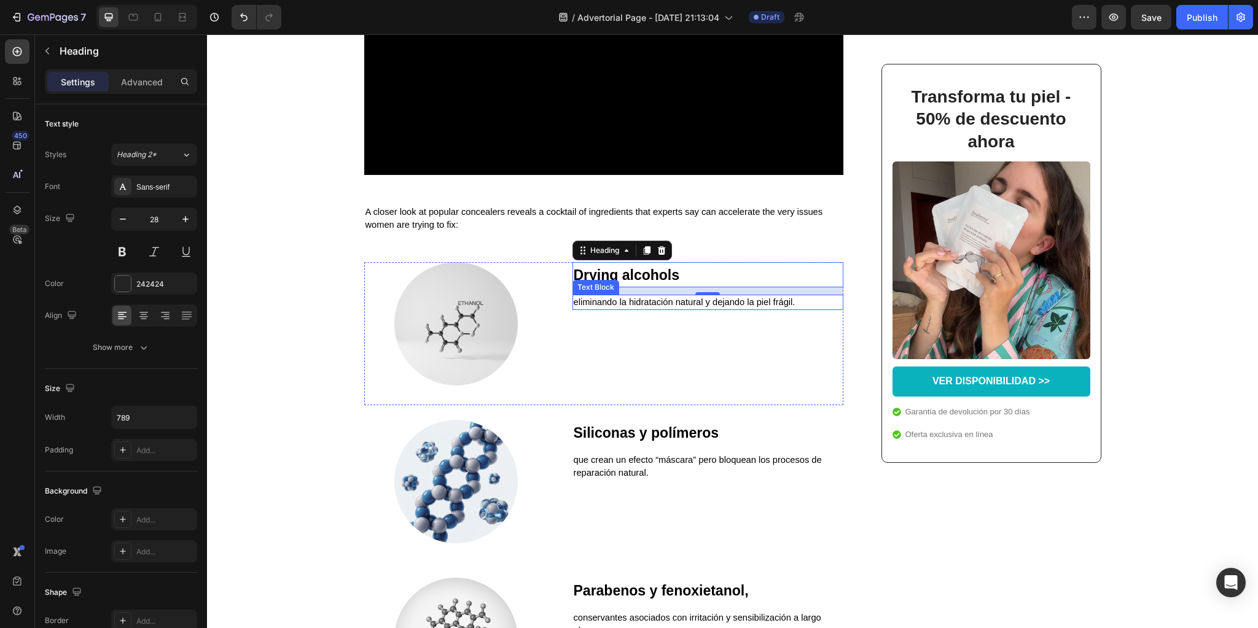
click at [662, 307] on span "eliminando la hidratación natural y dejando la piel frágil." at bounding box center [685, 302] width 222 height 10
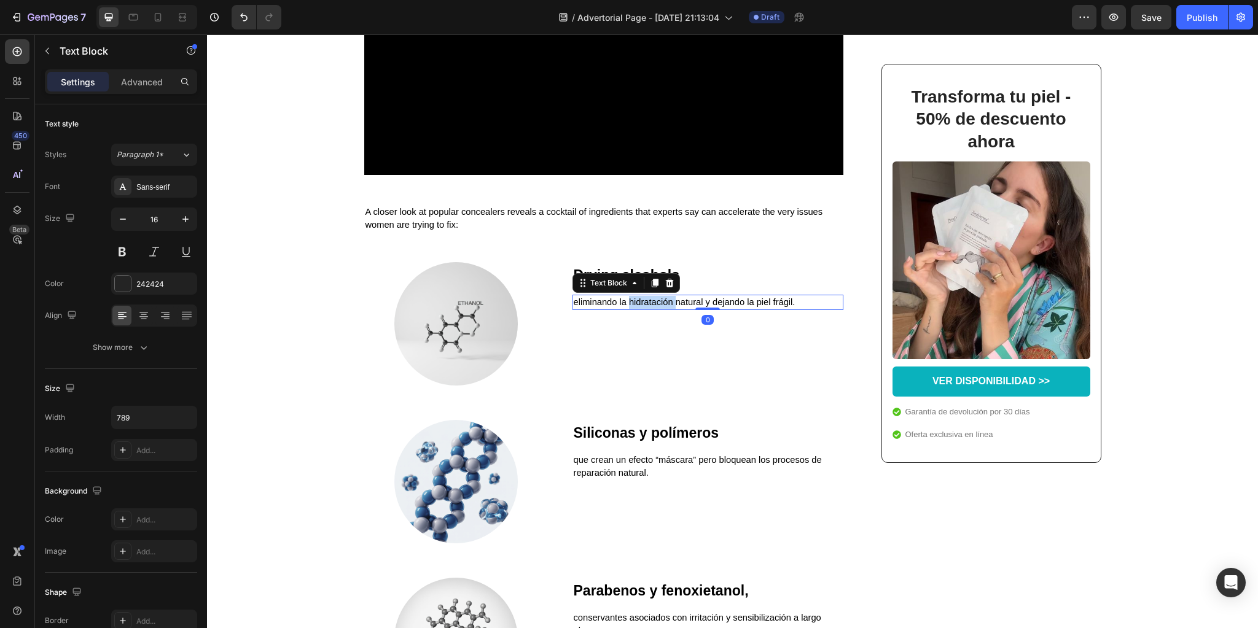
click at [662, 307] on span "eliminando la hidratación natural y dejando la piel frágil." at bounding box center [685, 302] width 222 height 10
click at [609, 441] on strong "Siliconas y polímeros" at bounding box center [646, 433] width 145 height 16
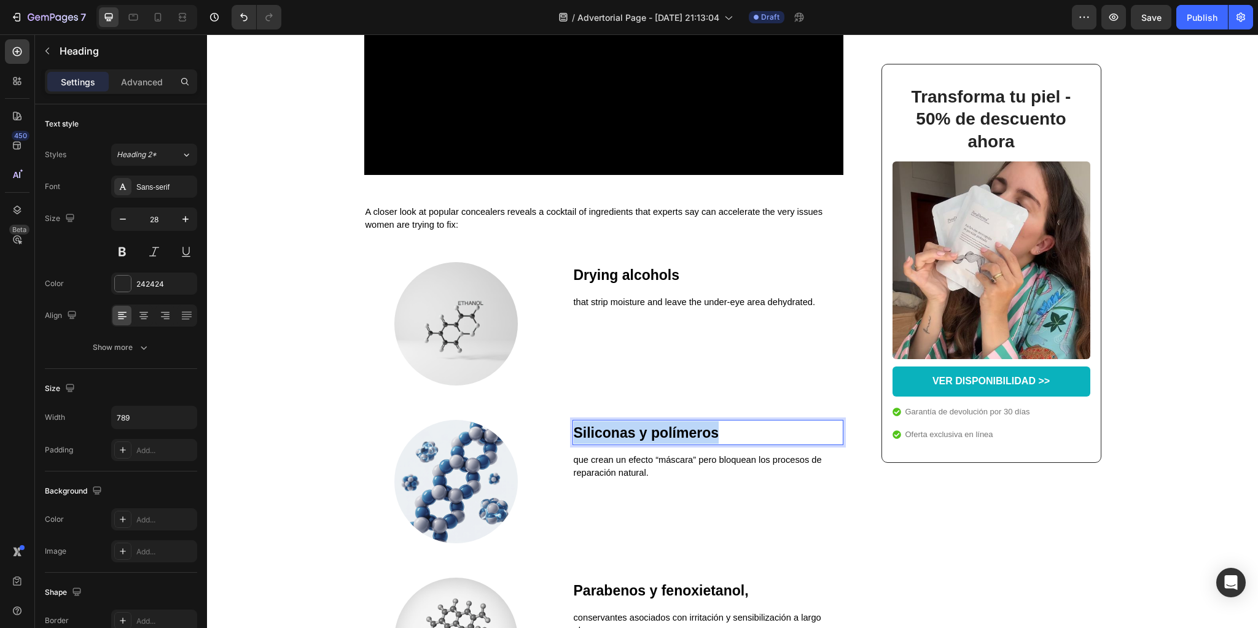
click at [609, 441] on strong "Siliconas y polímeros" at bounding box center [646, 433] width 145 height 16
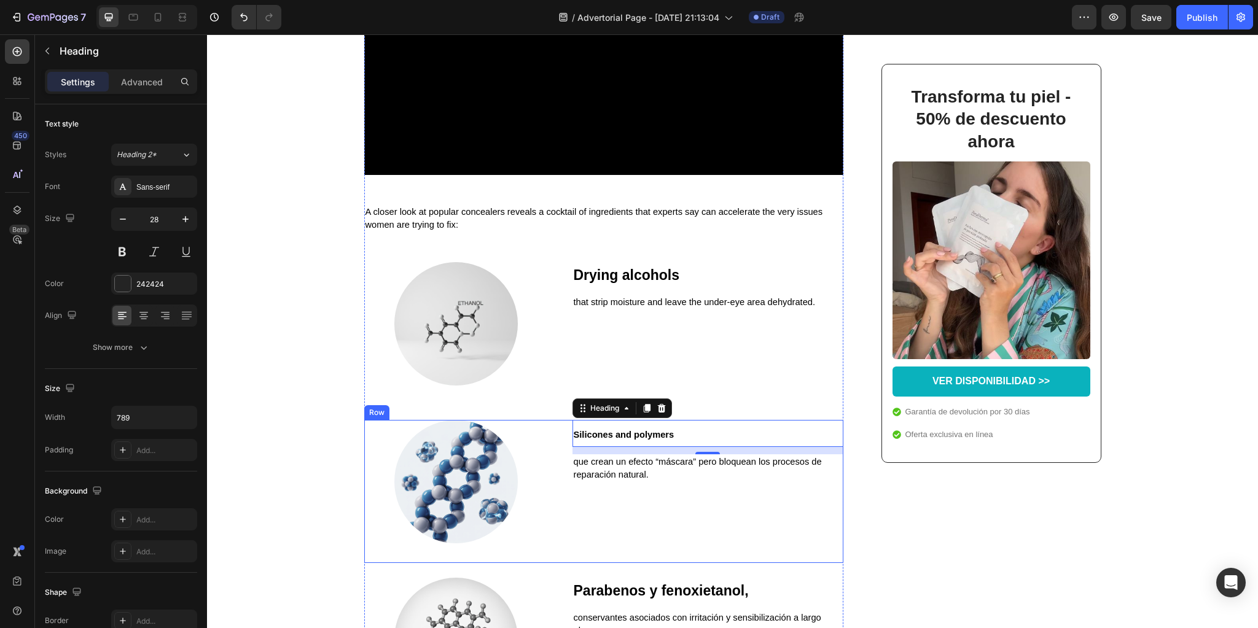
click at [589, 478] on span "que crean un efecto “máscara” pero bloquean los procesos de reparación natural." at bounding box center [698, 468] width 248 height 23
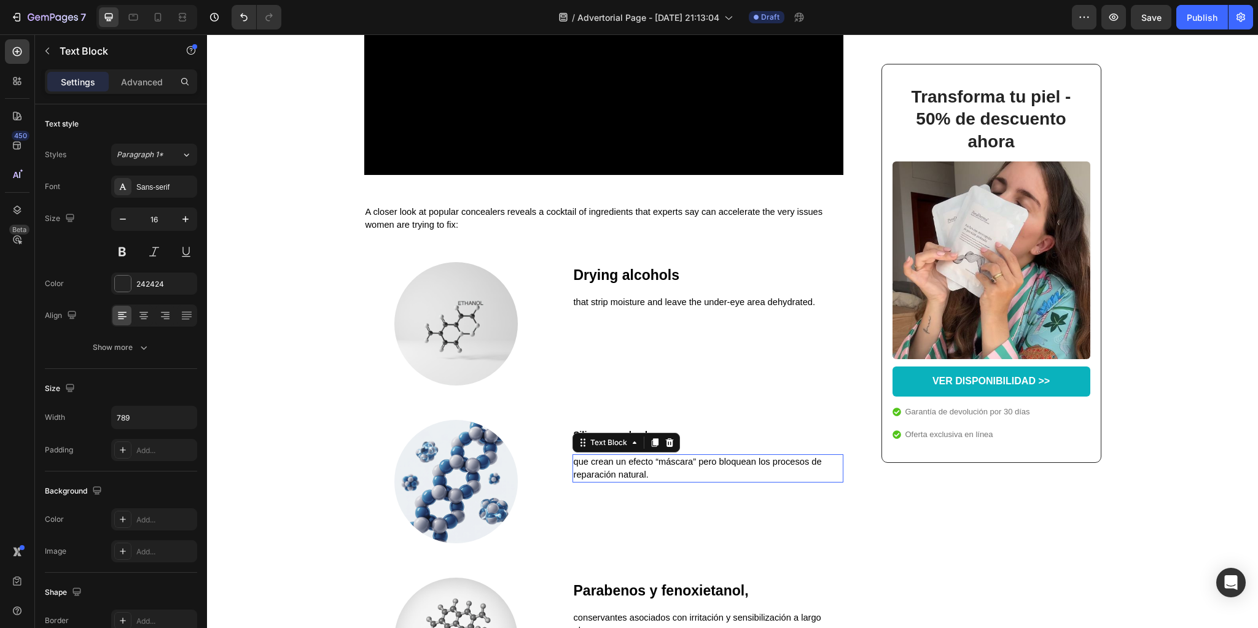
click at [589, 478] on span "que crean un efecto “máscara” pero bloquean los procesos de reparación natural." at bounding box center [698, 468] width 248 height 23
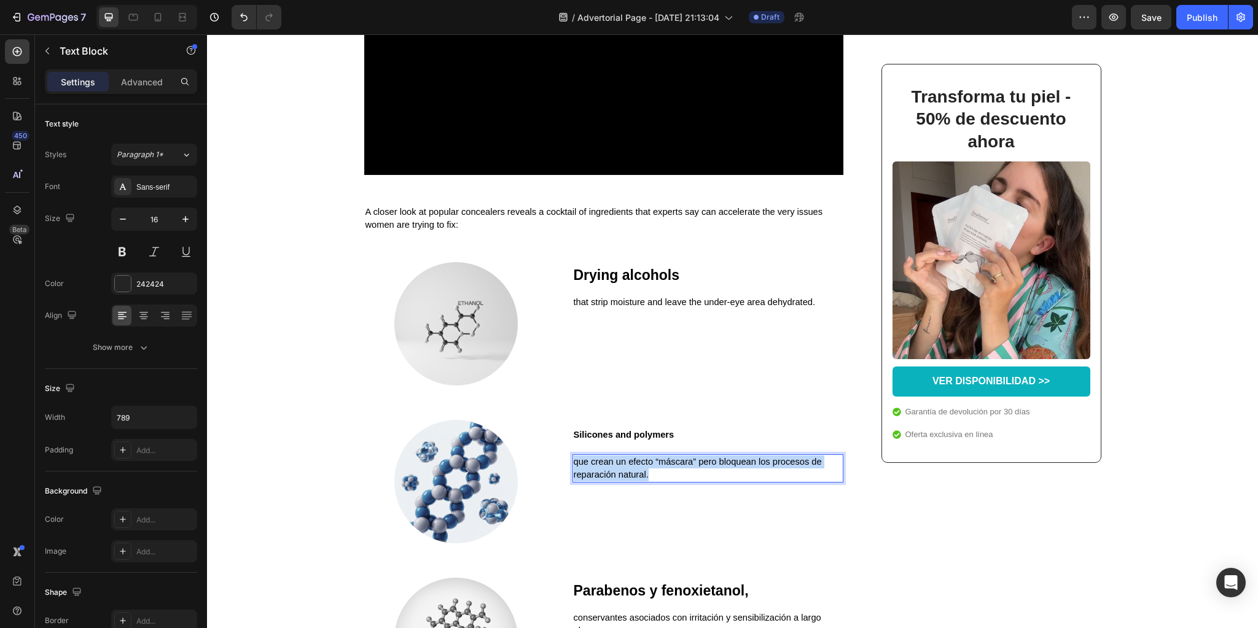
click at [589, 478] on span "que crean un efecto “máscara” pero bloquean los procesos de reparación natural." at bounding box center [698, 468] width 248 height 23
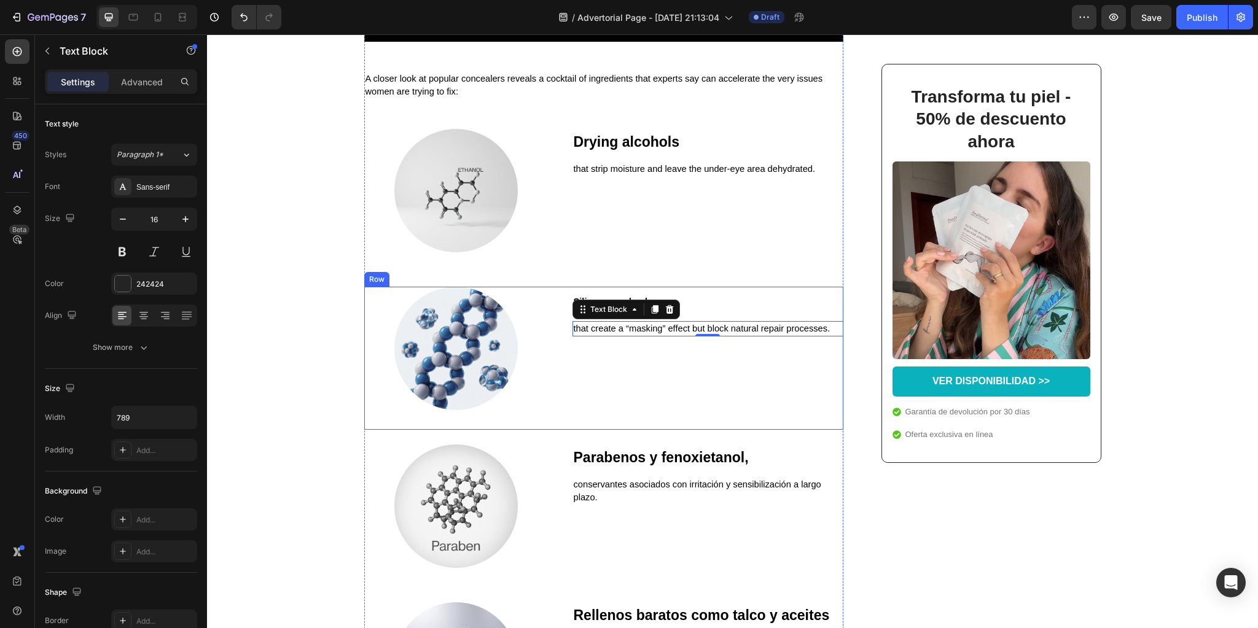
scroll to position [1179, 0]
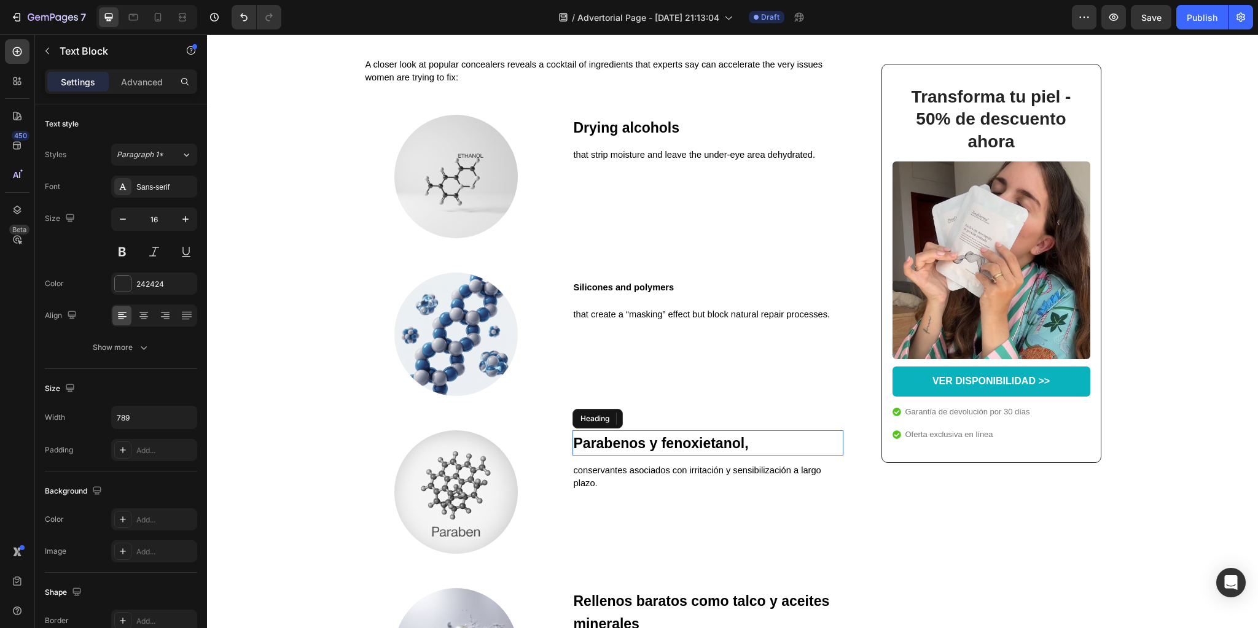
click at [614, 445] on h3 "Parabenos y fenoxietanol ," at bounding box center [707, 443] width 271 height 25
click at [614, 445] on p "Parabenos y fenoxietanol ," at bounding box center [708, 443] width 268 height 23
click at [582, 486] on span "conservantes asociados con irritación y sensibilización a largo plazo." at bounding box center [698, 478] width 248 height 23
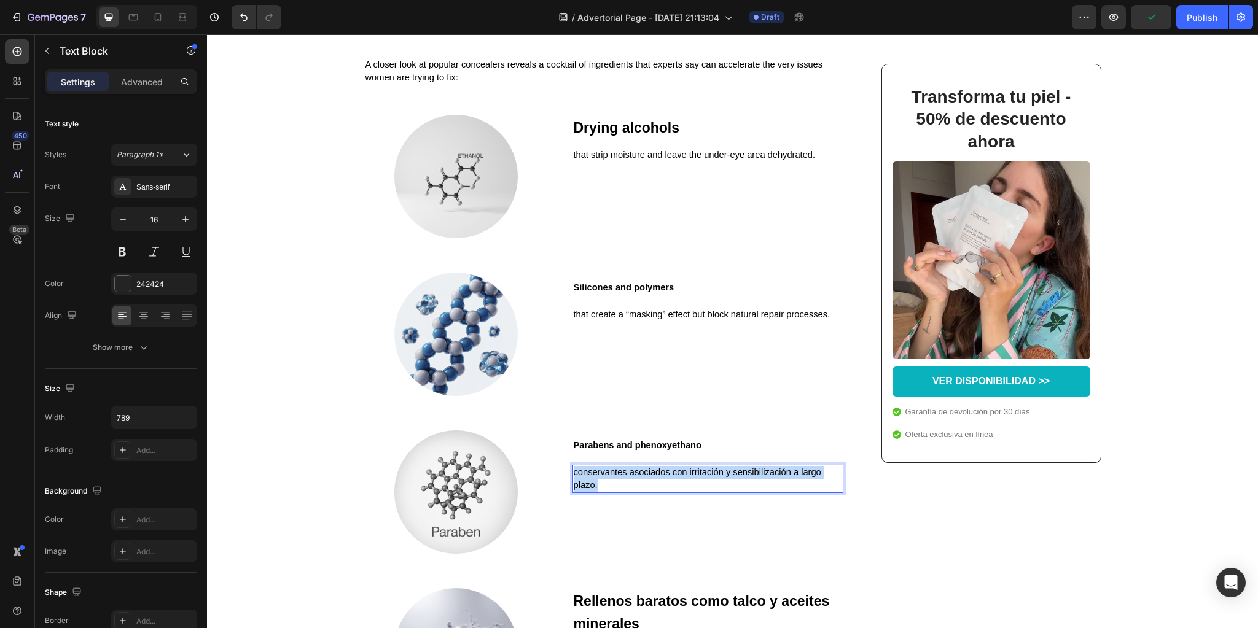
click at [582, 486] on span "conservantes asociados con irritación y sensibilización a largo plazo." at bounding box center [698, 478] width 248 height 23
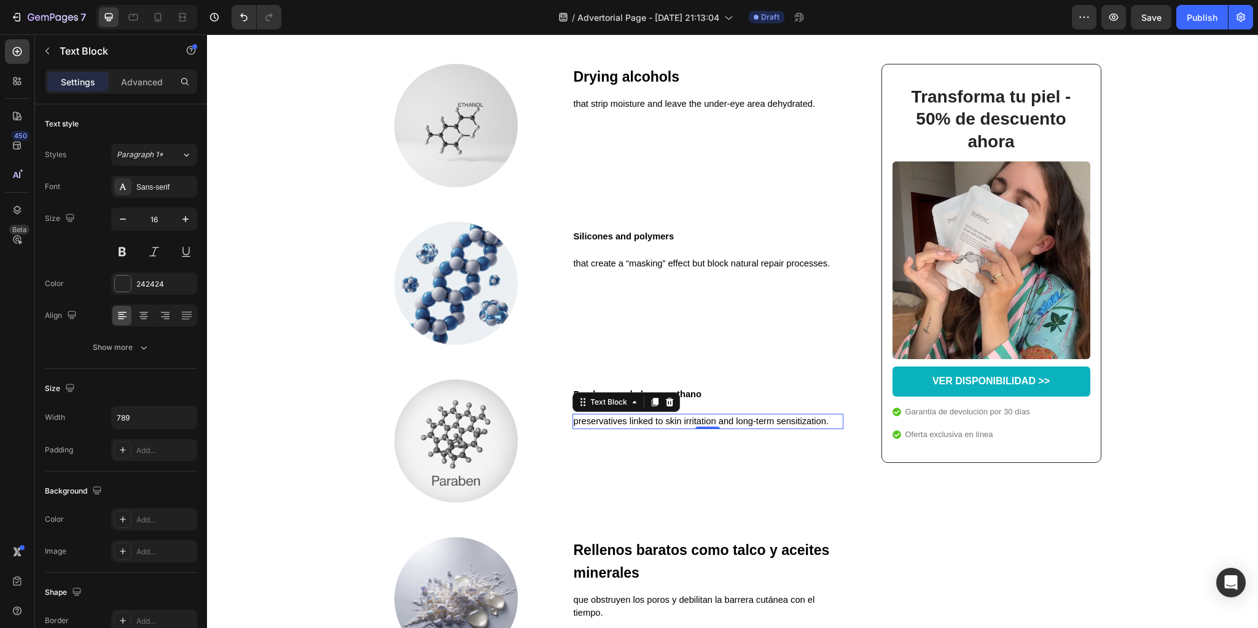
scroll to position [1278, 0]
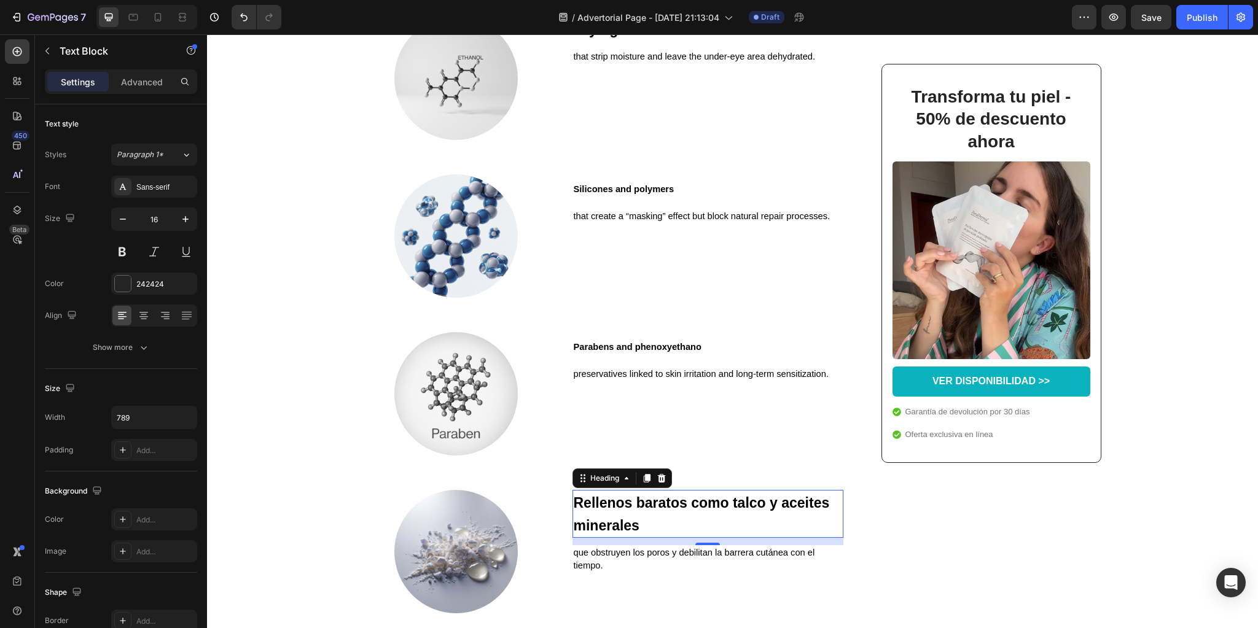
click at [604, 509] on strong "Rellenos baratos como talco y aceites minerales" at bounding box center [702, 514] width 256 height 39
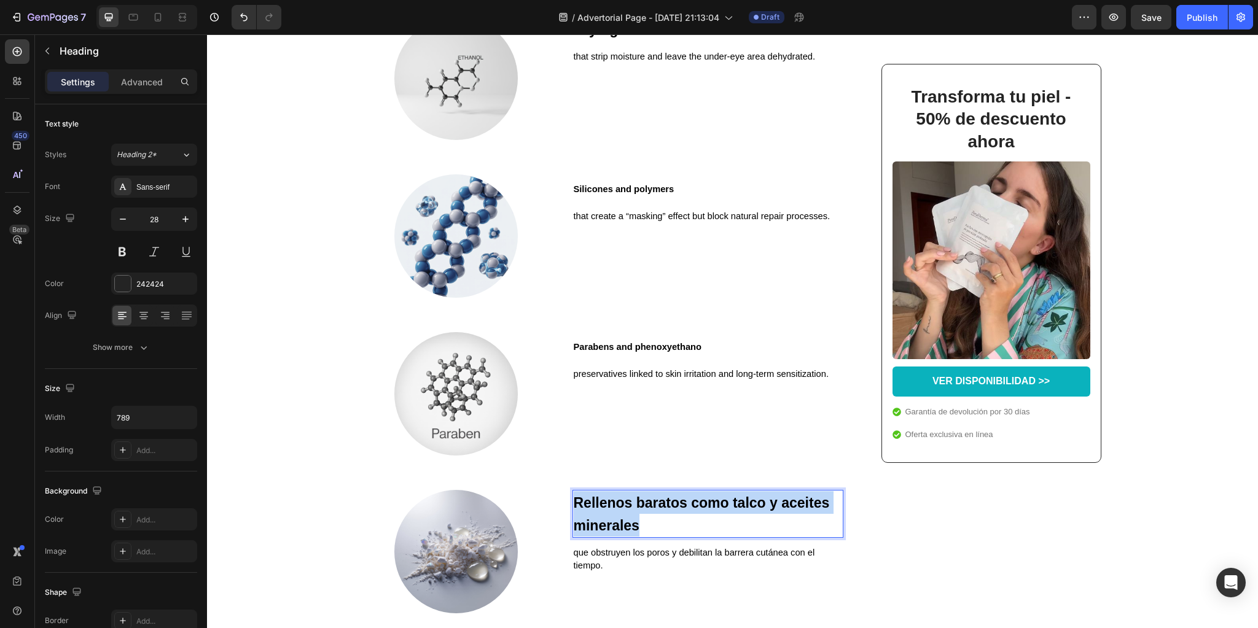
drag, startPoint x: 604, startPoint y: 509, endPoint x: 644, endPoint y: 495, distance: 41.6
click at [604, 509] on strong "Rellenos baratos como talco y aceites minerales" at bounding box center [702, 514] width 256 height 39
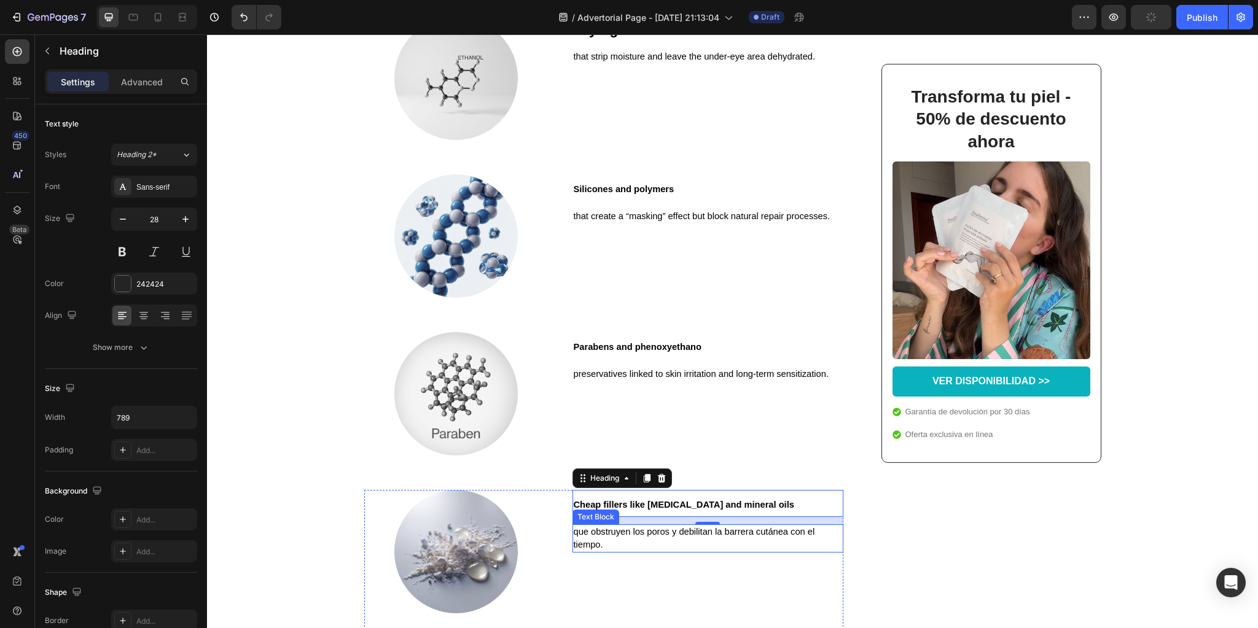
click at [607, 548] on span "que obstruyen los poros y debilitan la barrera cutánea con el tiempo." at bounding box center [694, 538] width 241 height 23
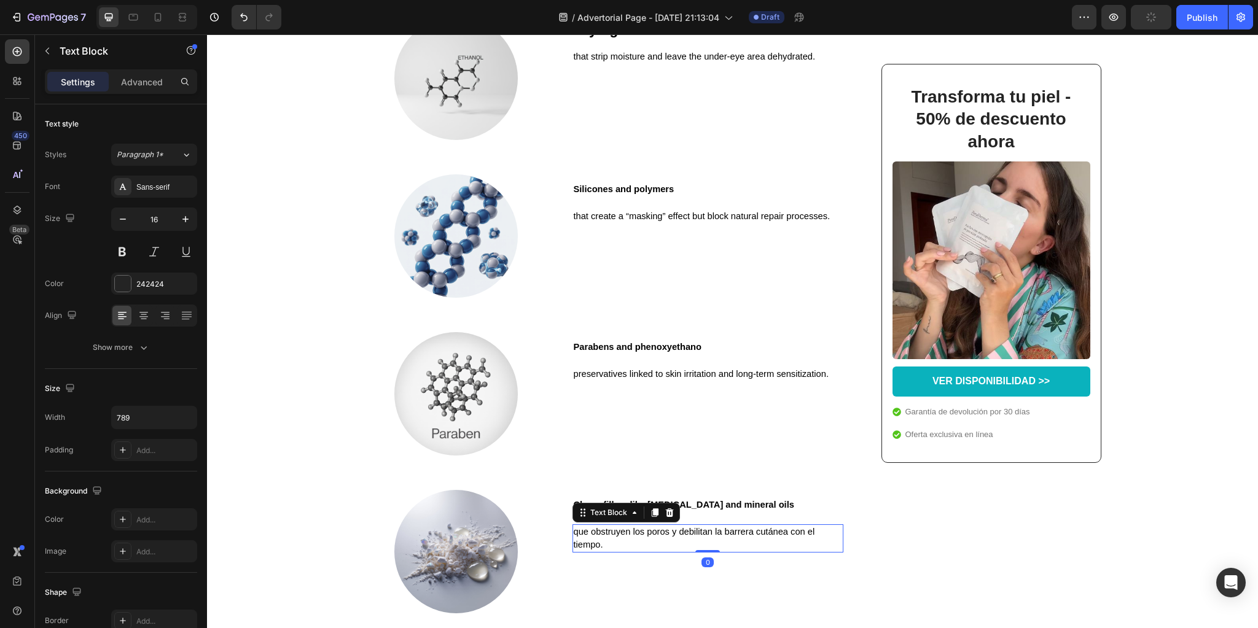
click at [607, 548] on span "que obstruyen los poros y debilitan la barrera cutánea con el tiempo." at bounding box center [694, 538] width 241 height 23
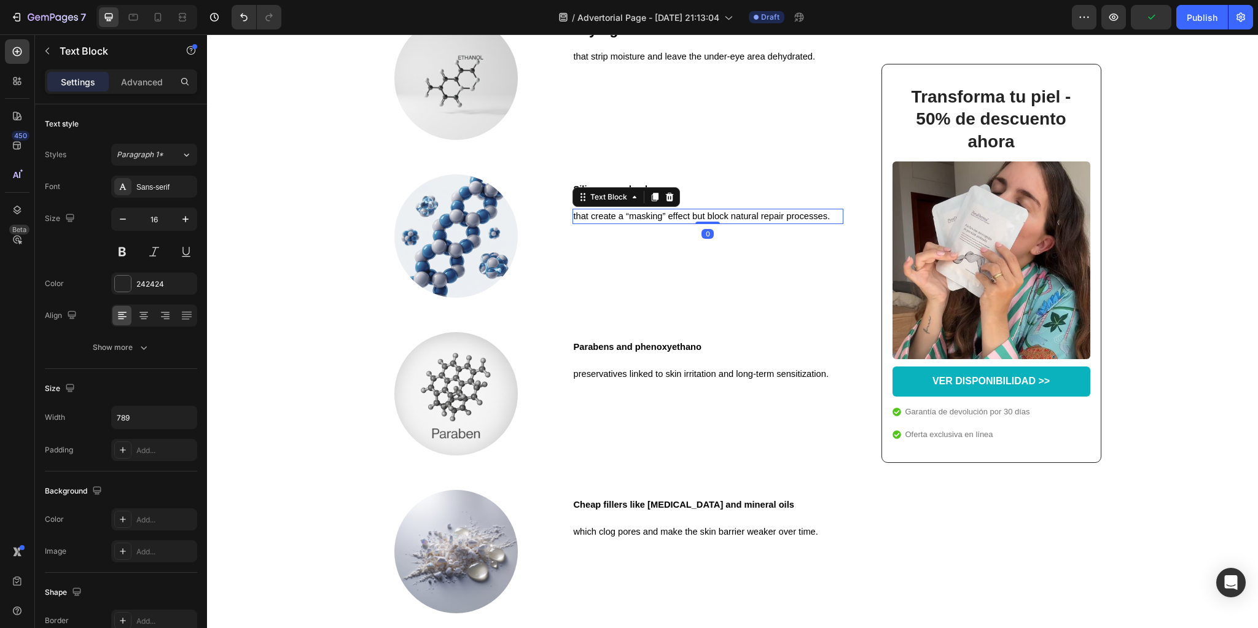
click at [609, 206] on div "Text Block" at bounding box center [625, 197] width 107 height 20
click at [631, 194] on strong "Silicones and polymers" at bounding box center [624, 189] width 101 height 10
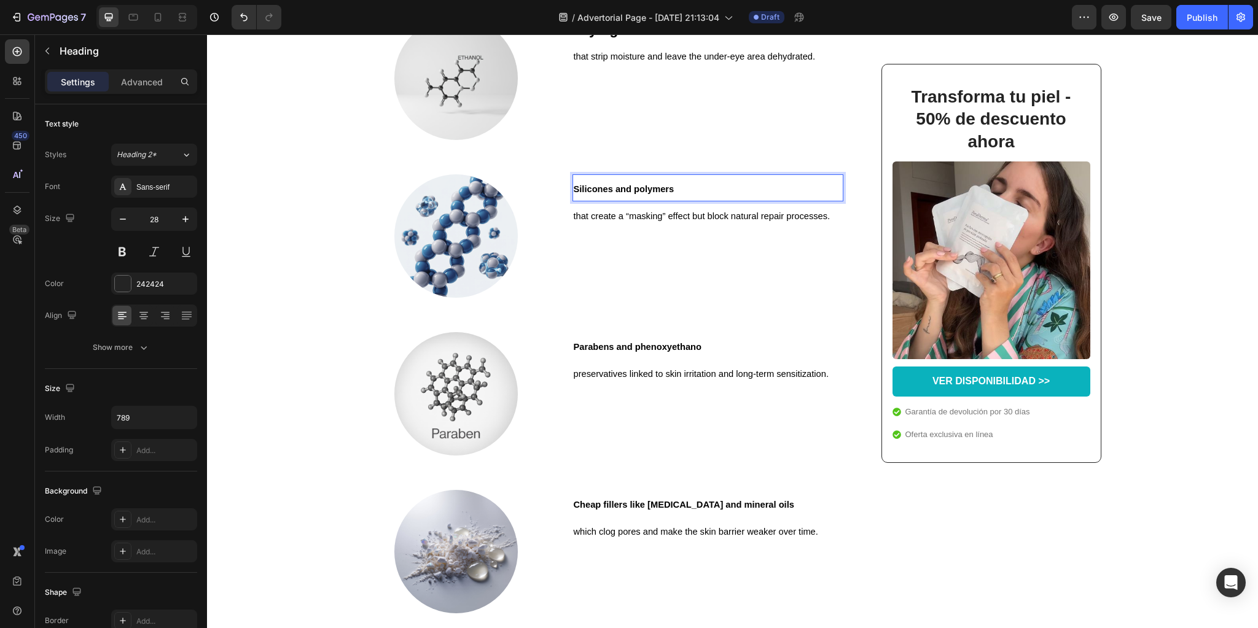
click at [631, 194] on strong "Silicones and polymers" at bounding box center [624, 189] width 101 height 10
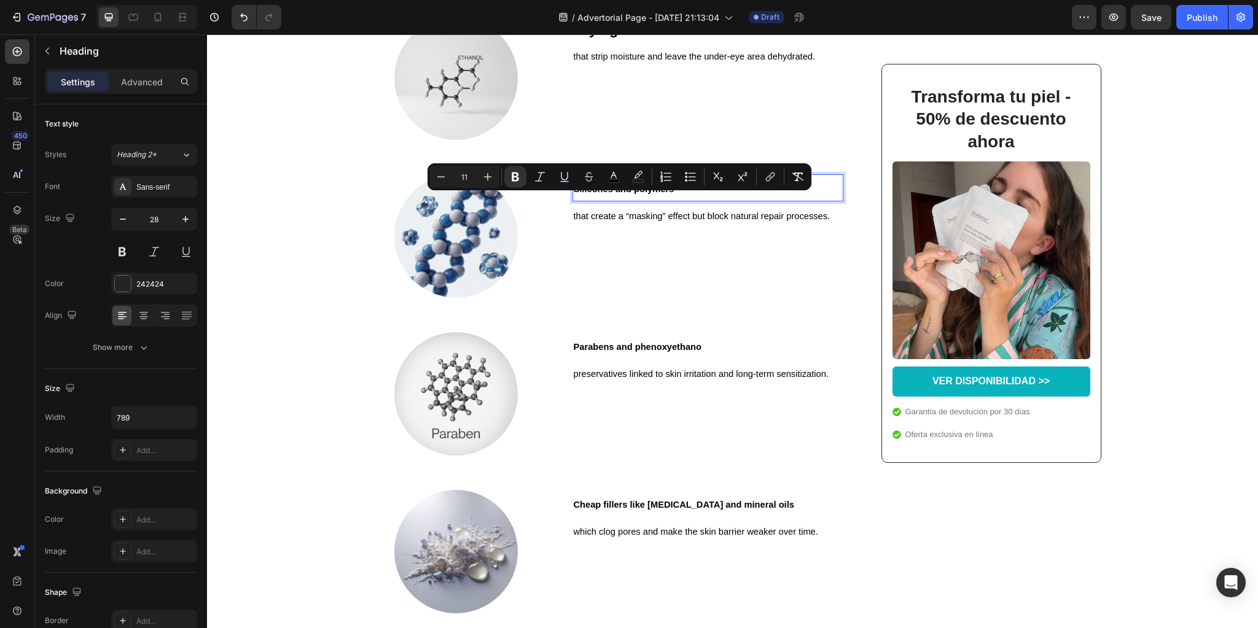
drag, startPoint x: 471, startPoint y: 179, endPoint x: 456, endPoint y: 179, distance: 14.8
click at [456, 179] on input "11" at bounding box center [464, 177] width 25 height 15
type input "23"
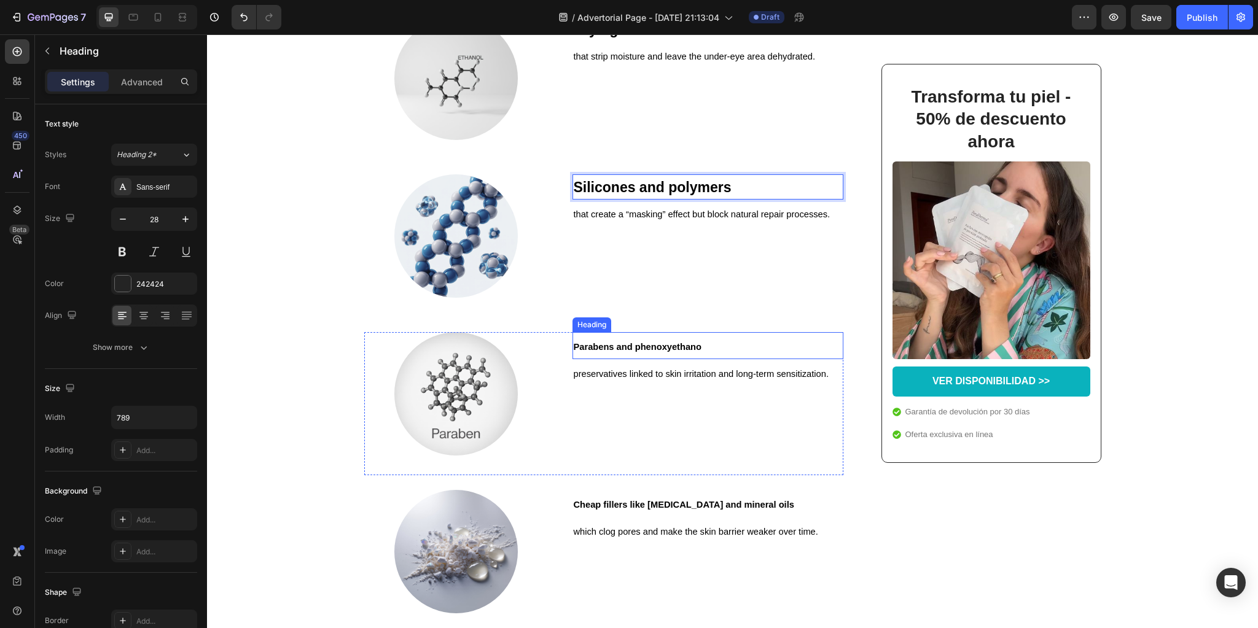
click at [607, 352] on strong "Parabens and phenoxyethano" at bounding box center [638, 347] width 128 height 10
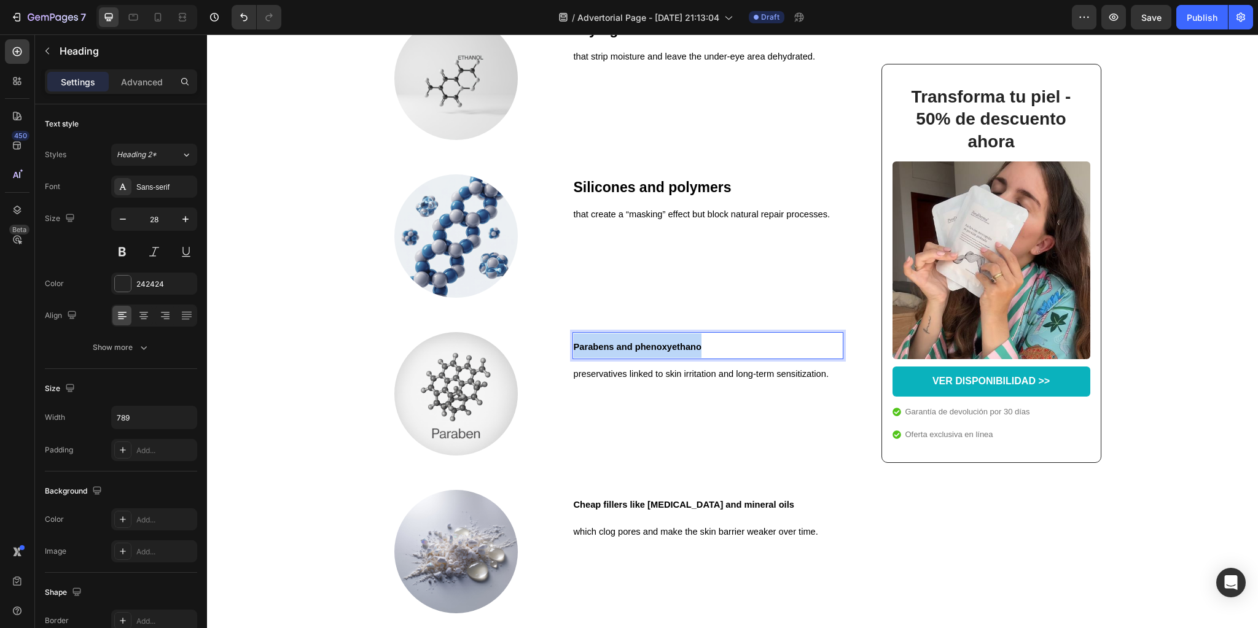
drag, startPoint x: 607, startPoint y: 354, endPoint x: 601, endPoint y: 347, distance: 9.2
click at [607, 352] on strong "Parabens and phenoxyethano" at bounding box center [638, 347] width 128 height 10
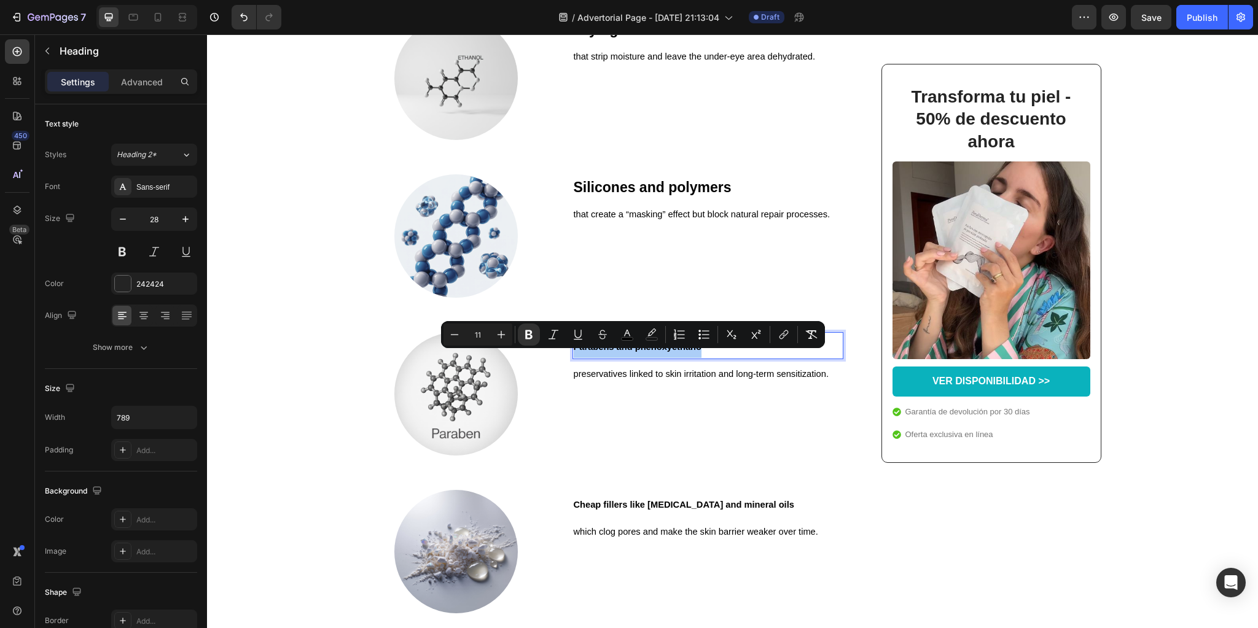
drag, startPoint x: 475, startPoint y: 334, endPoint x: 483, endPoint y: 334, distance: 8.0
click at [483, 334] on input "11" at bounding box center [478, 334] width 25 height 15
type input "23"
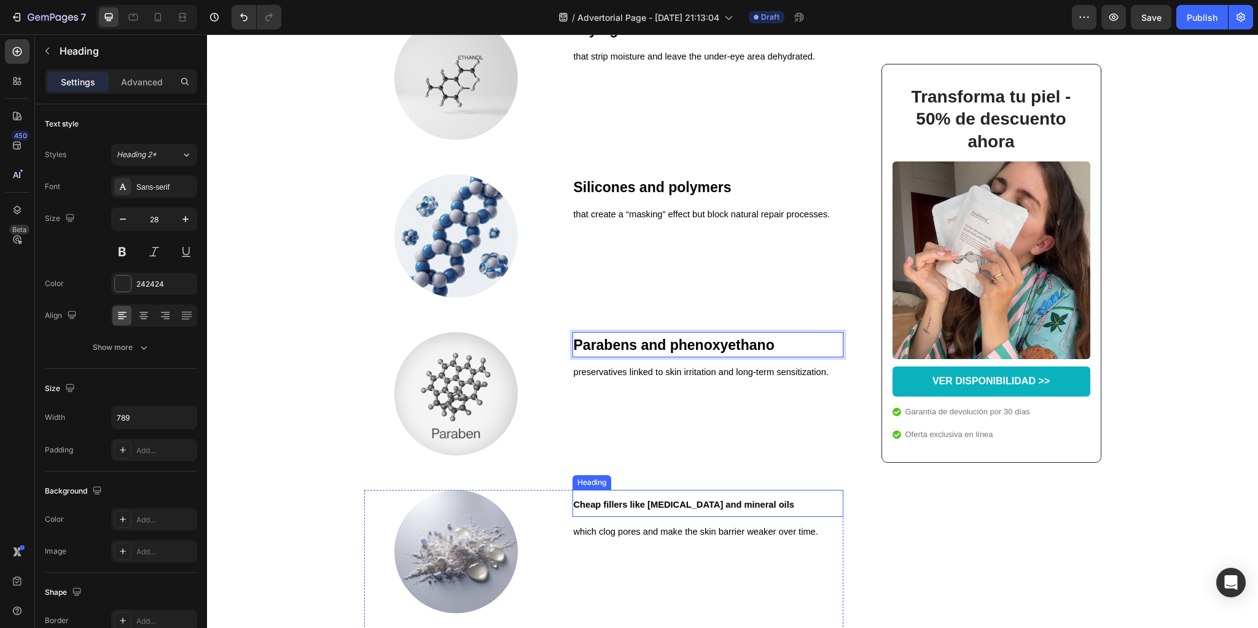
click at [616, 510] on strong "Cheap fillers like [MEDICAL_DATA] and mineral oils" at bounding box center [684, 505] width 220 height 10
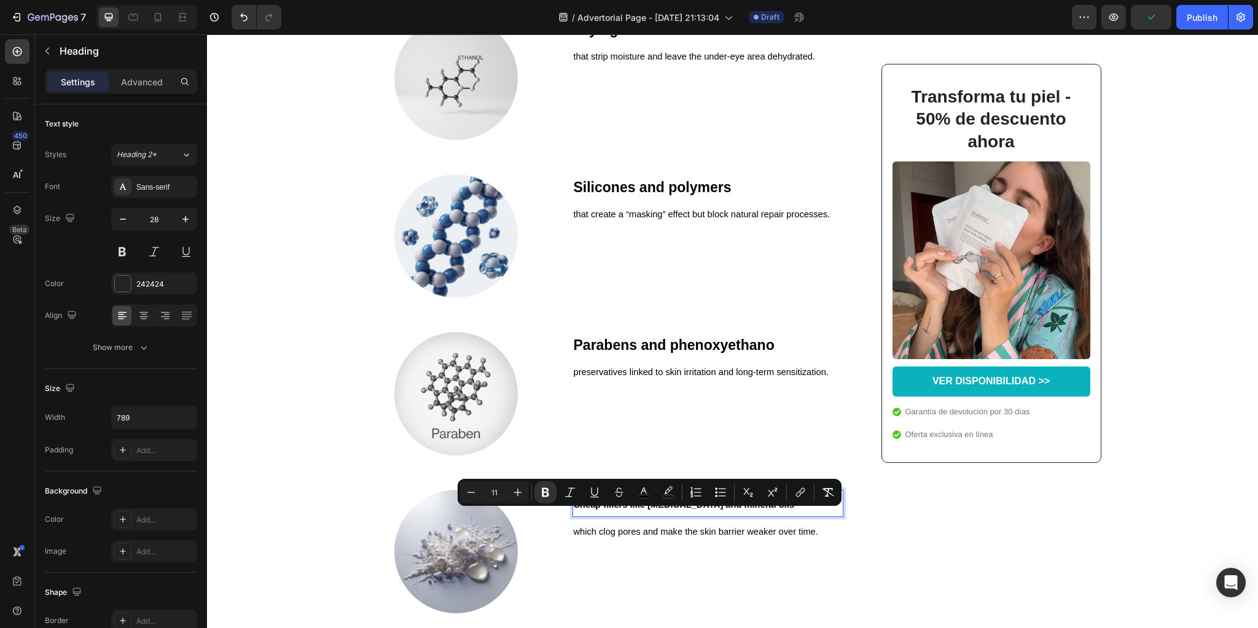
drag, startPoint x: 490, startPoint y: 494, endPoint x: 505, endPoint y: 492, distance: 15.5
click at [505, 493] on input "11" at bounding box center [494, 492] width 25 height 15
type input "23"
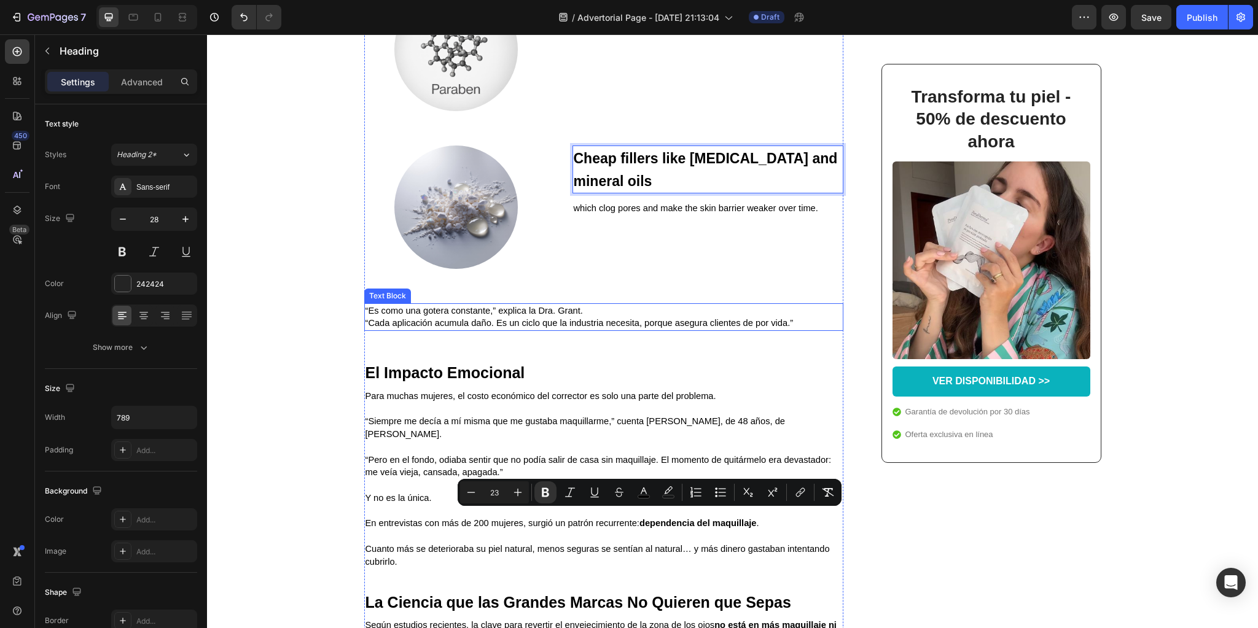
scroll to position [1671, 0]
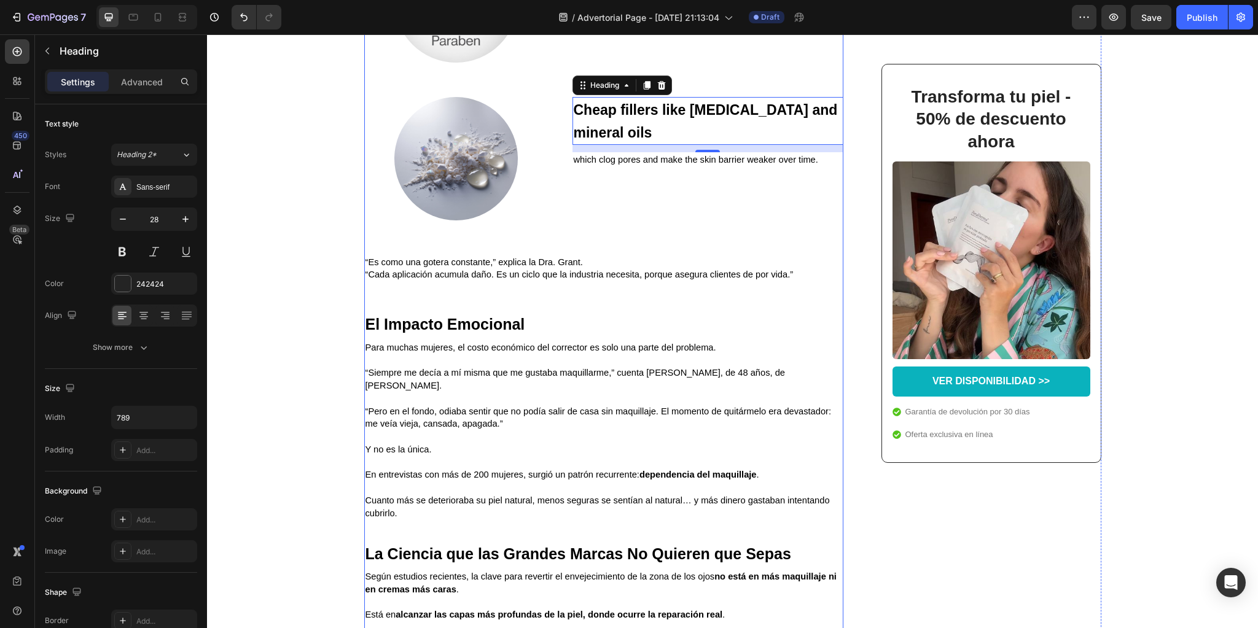
click at [440, 267] on span "“Es como una gotera constante,” explica la Dra. Grant." at bounding box center [473, 262] width 217 height 10
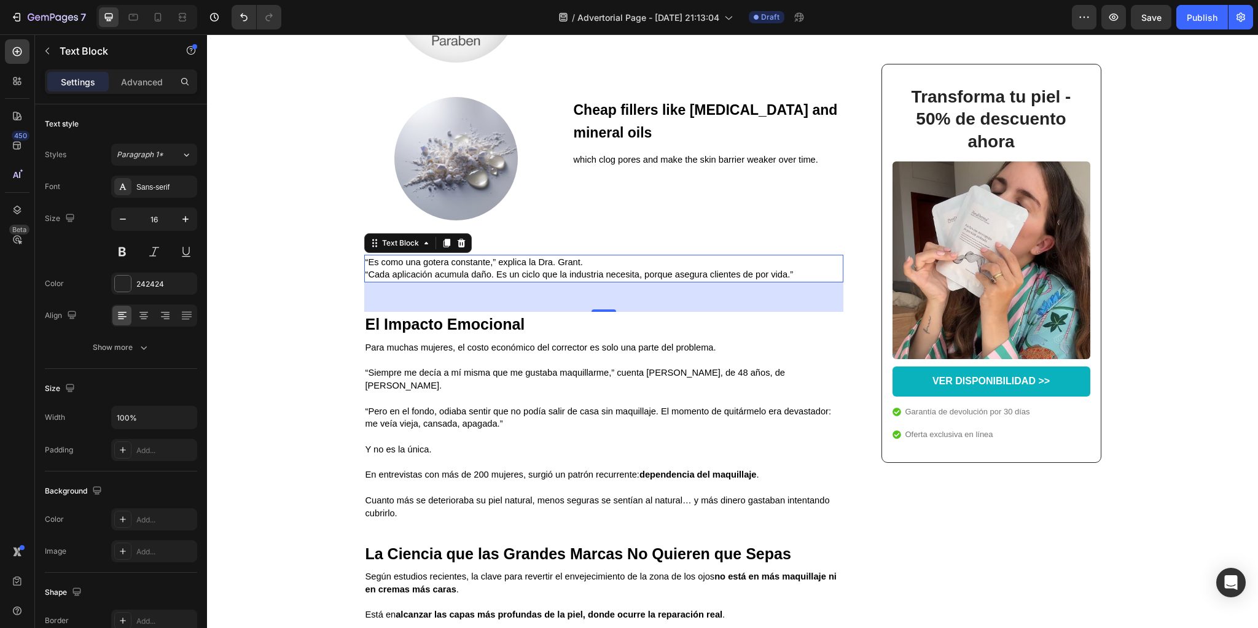
click at [440, 267] on span "“Es como una gotera constante,” explica la Dra. Grant." at bounding box center [473, 262] width 217 height 10
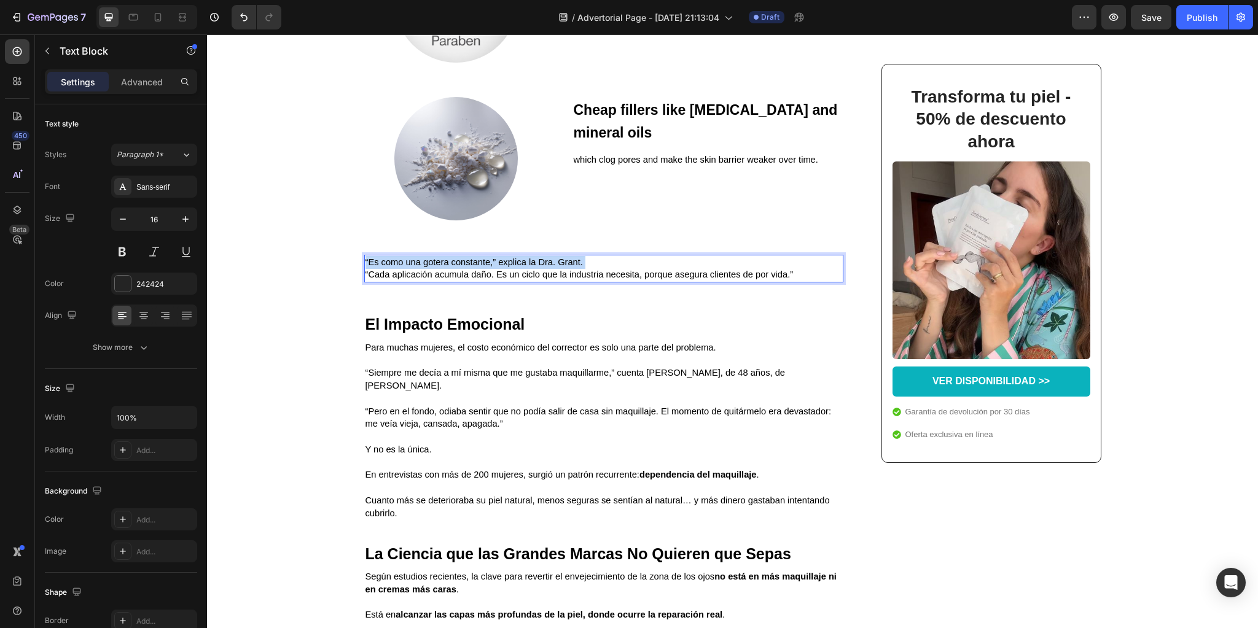
click at [440, 267] on span "“Es como una gotera constante,” explica la Dra. Grant." at bounding box center [473, 262] width 217 height 10
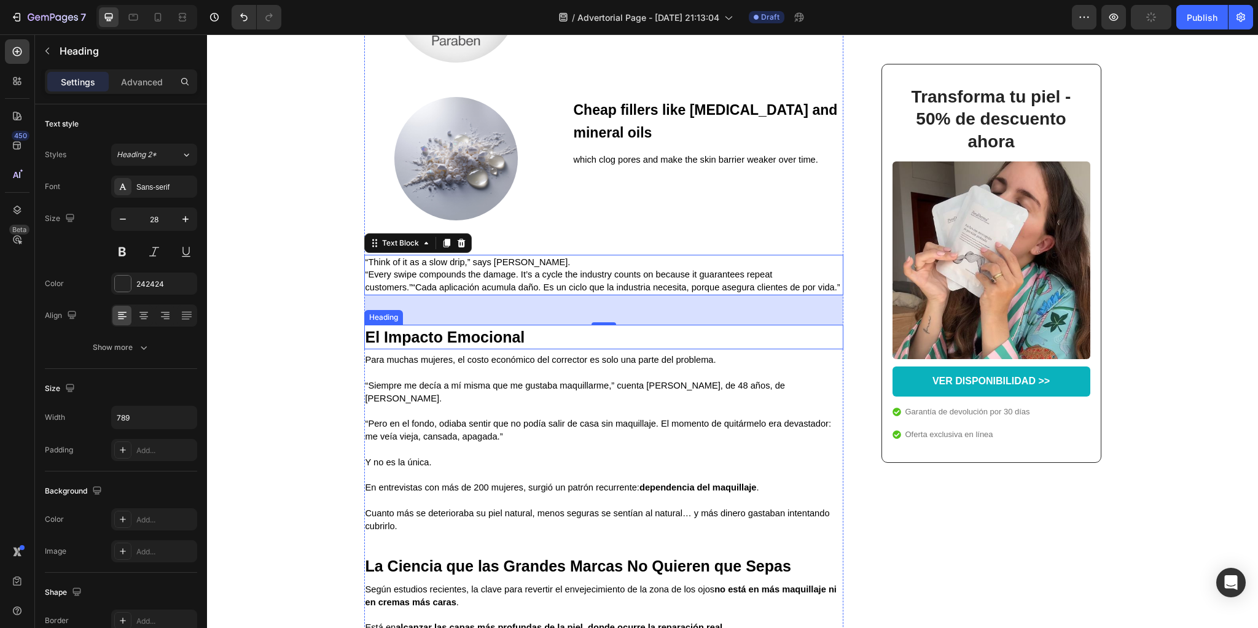
click at [490, 346] on strong "El Impacto Emocional" at bounding box center [445, 337] width 160 height 17
click at [609, 292] on span "“Every swipe compounds the damage. It’s a cycle the industry counts on because …" at bounding box center [602, 281] width 475 height 23
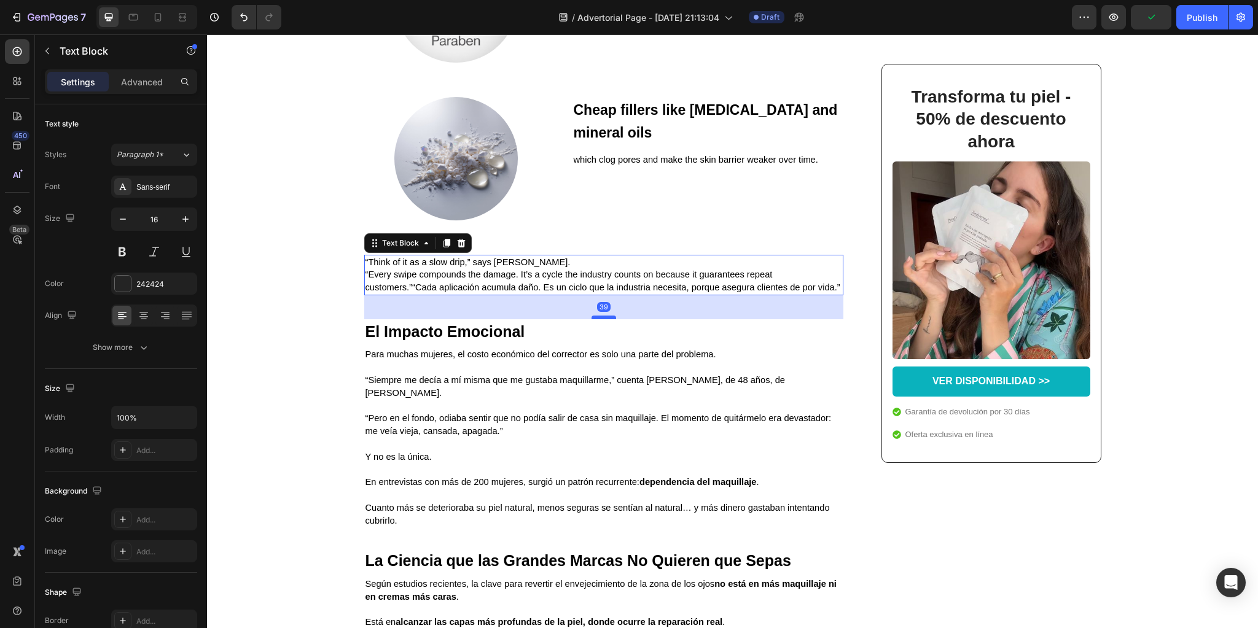
drag, startPoint x: 598, startPoint y: 335, endPoint x: 448, endPoint y: 337, distance: 149.9
click at [598, 319] on div at bounding box center [603, 318] width 25 height 2
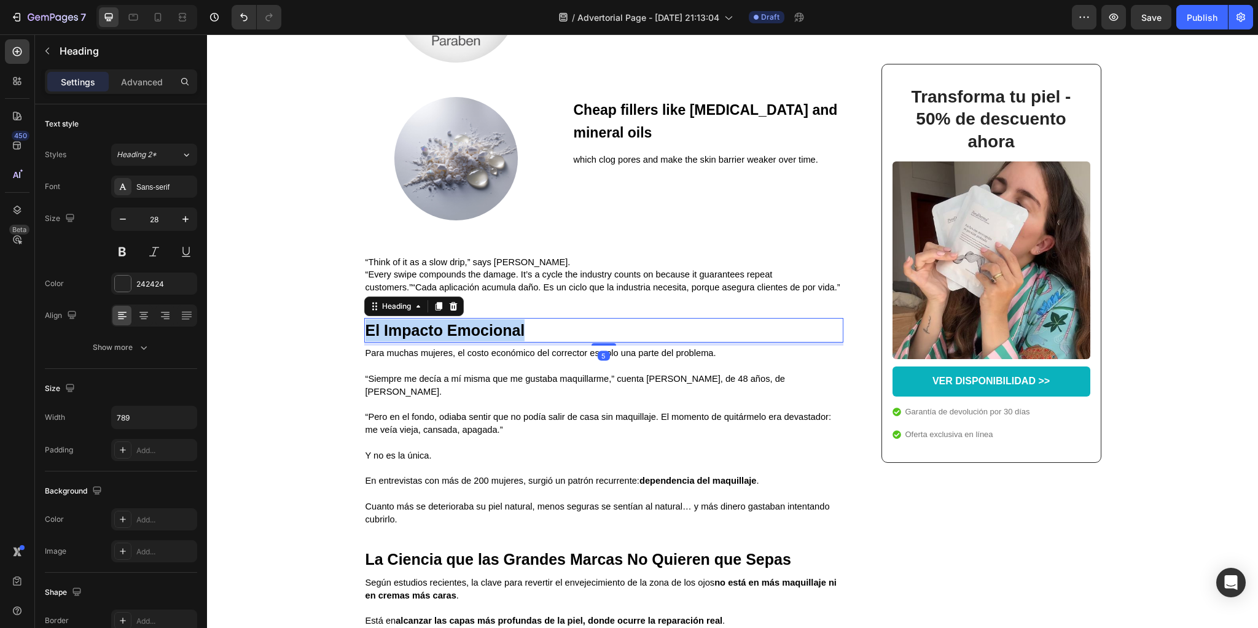
click at [448, 339] on strong "El Impacto Emocional" at bounding box center [445, 330] width 160 height 17
click at [514, 373] on p at bounding box center [603, 366] width 477 height 13
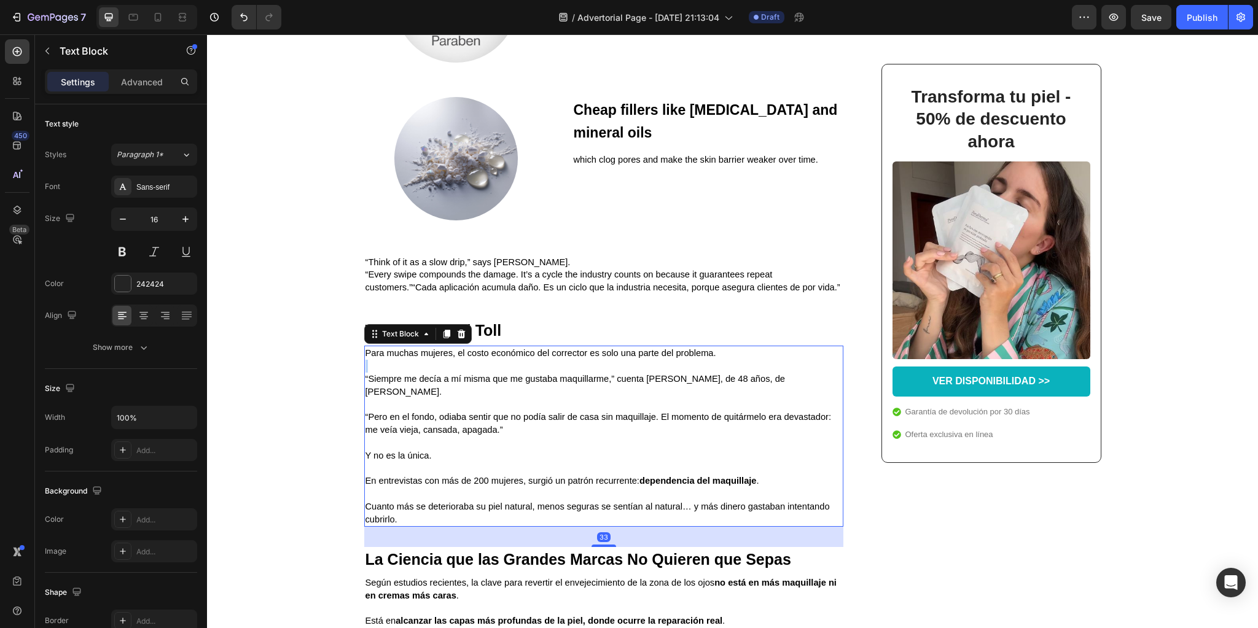
click at [514, 373] on p "Rich Text Editor. Editing area: main" at bounding box center [603, 366] width 477 height 13
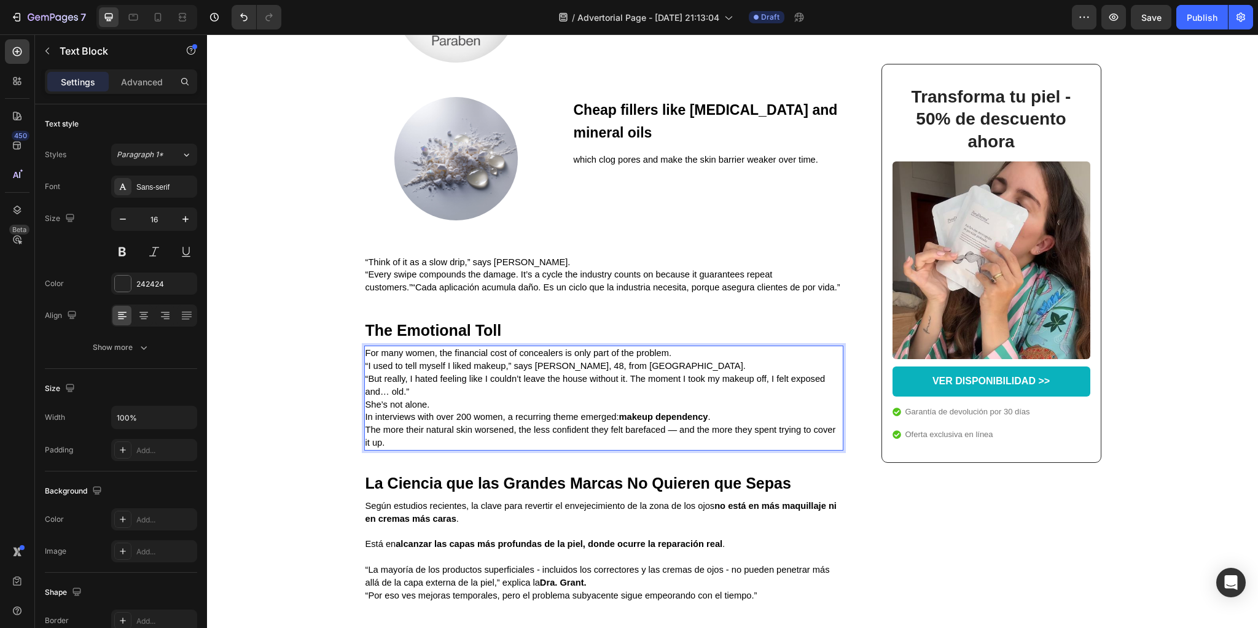
click at [683, 360] on p "For many women, the financial cost of concealers is only part of the problem." at bounding box center [603, 353] width 477 height 13
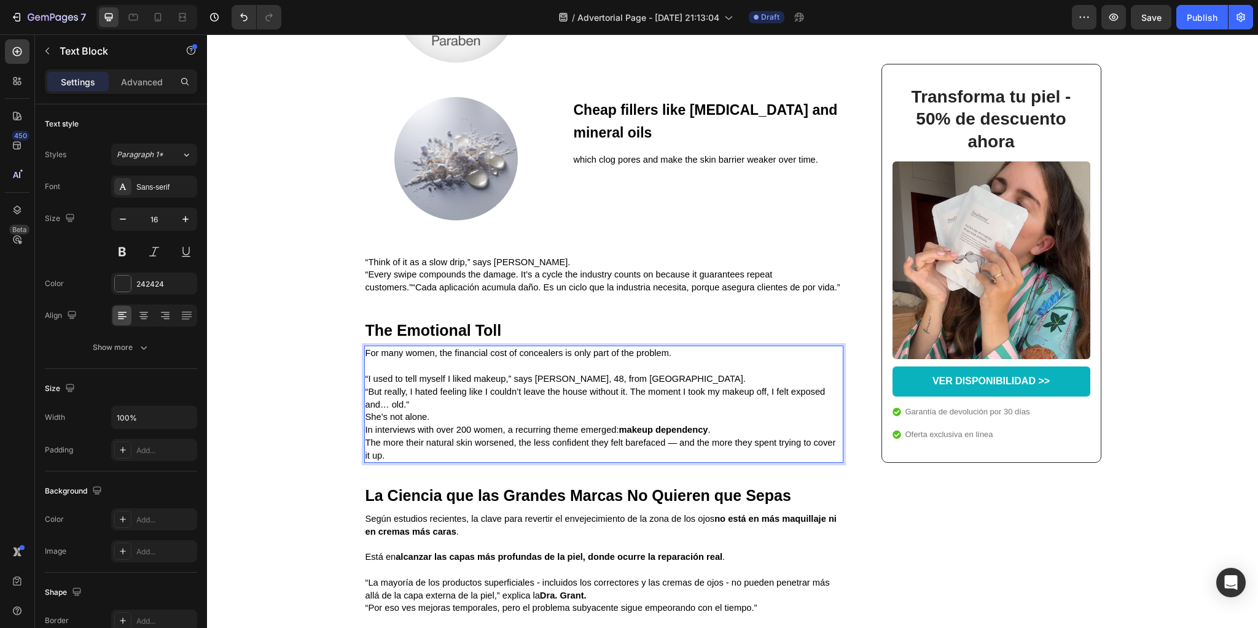
click at [423, 411] on p "“I used to tell myself I liked makeup,” says [PERSON_NAME], 48, from [GEOGRAPHI…" at bounding box center [603, 392] width 477 height 38
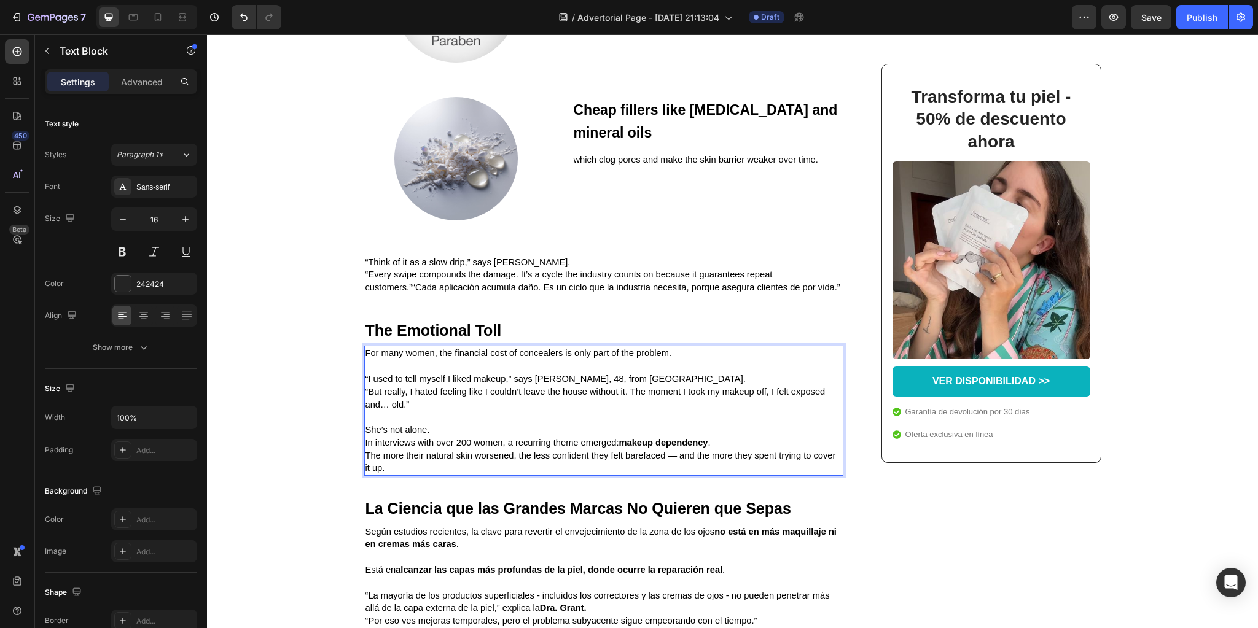
click at [445, 437] on p "She’s not alone." at bounding box center [603, 430] width 477 height 13
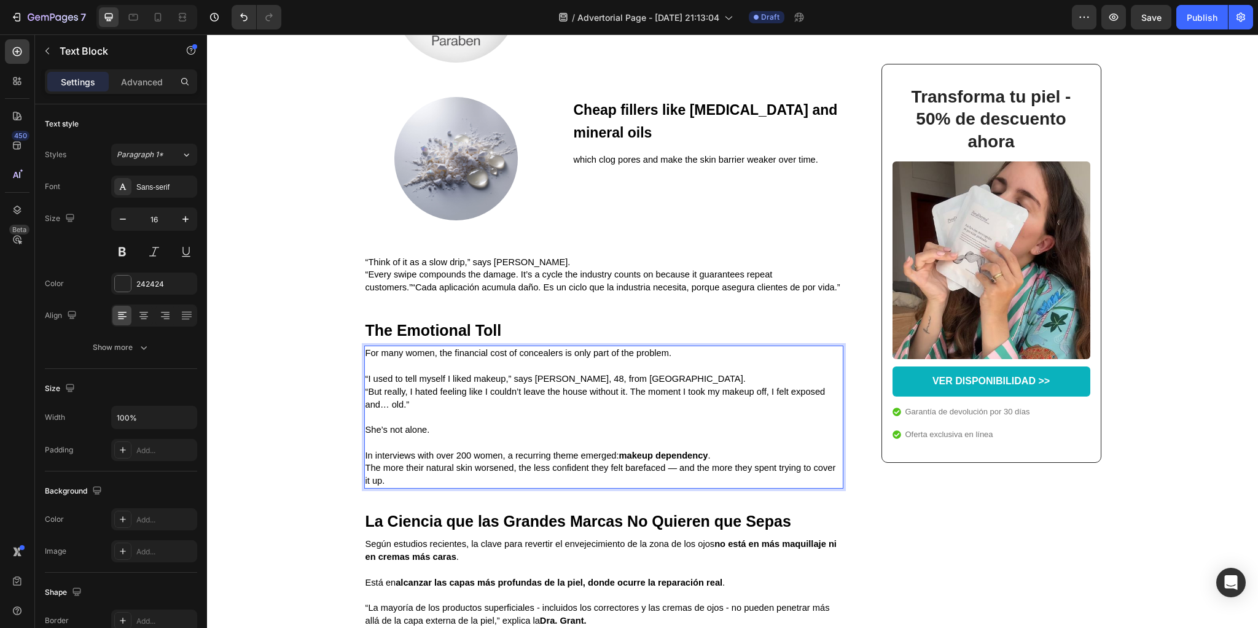
click at [672, 486] on span "The more their natural skin worsened, the less confident they felt barefaced — …" at bounding box center [600, 474] width 470 height 23
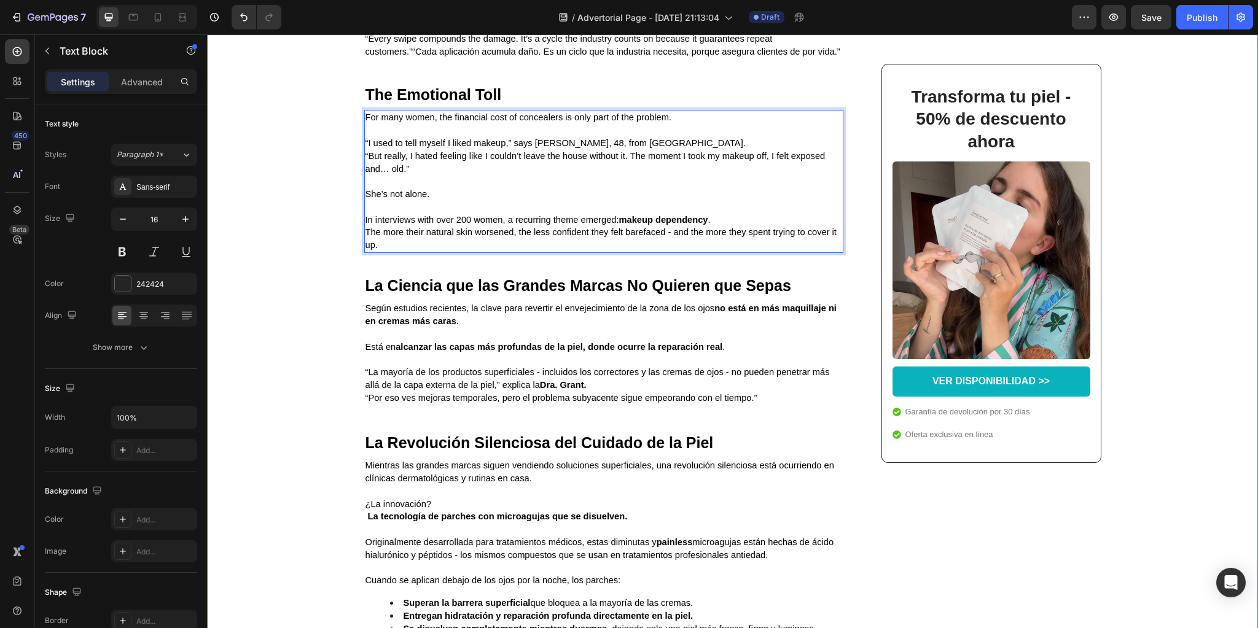
scroll to position [1916, 0]
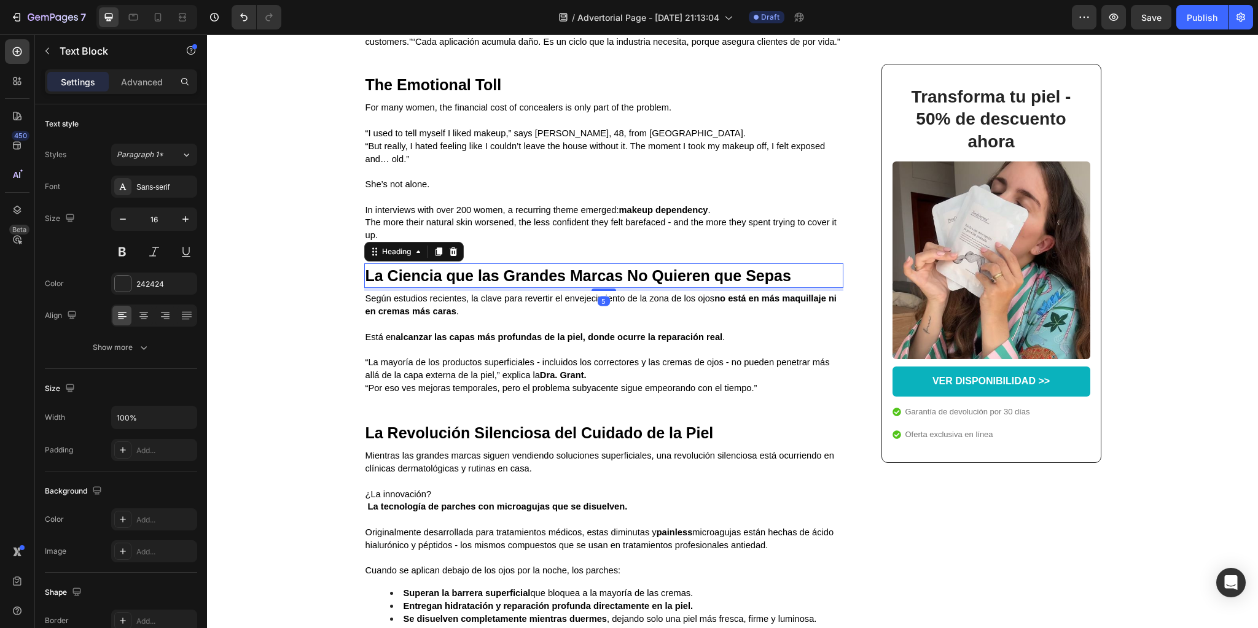
click at [504, 284] on strong "La Ciencia que las Grandes Marcas No Quieren que Sepas" at bounding box center [578, 275] width 426 height 17
click at [552, 342] on strong "alcanzar las capas más profundas de la piel, donde ocurre la reparación real" at bounding box center [559, 337] width 327 height 10
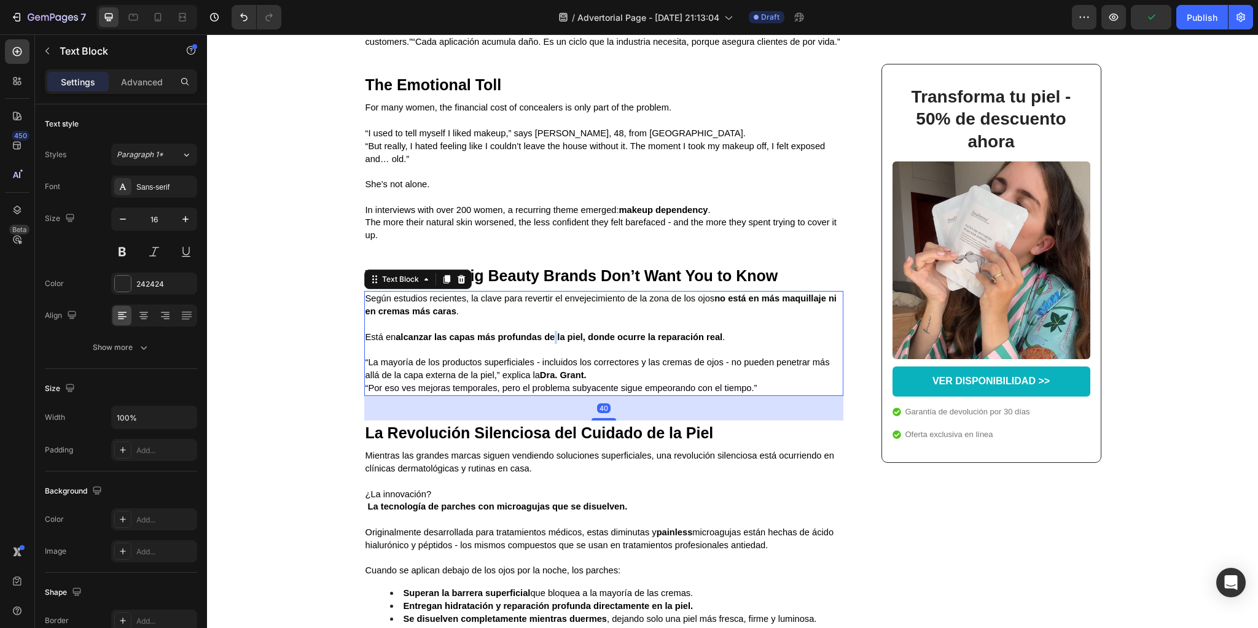
click at [552, 342] on strong "alcanzar las capas más profundas de la piel, donde ocurre la reparación real" at bounding box center [559, 337] width 327 height 10
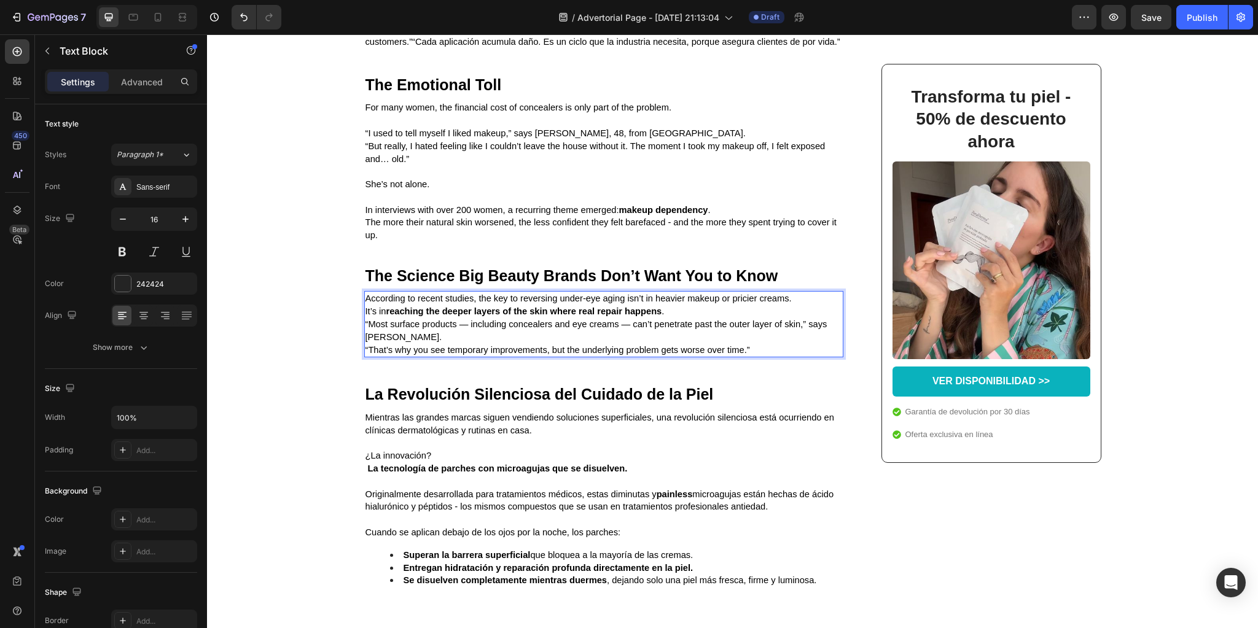
click at [808, 305] on p "According to recent studies, the key to reversing under-eye aging isn’t in heav…" at bounding box center [603, 298] width 477 height 13
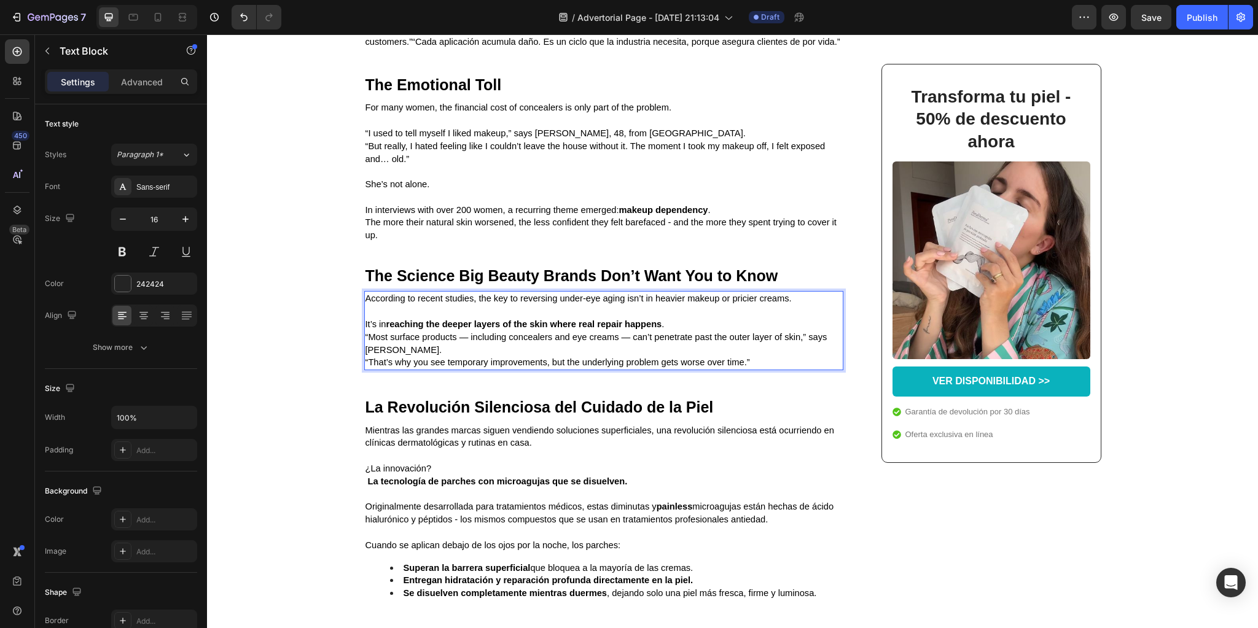
click at [673, 331] on p "It’s in reaching the deeper layers of the skin where real repair happens ." at bounding box center [603, 324] width 477 height 13
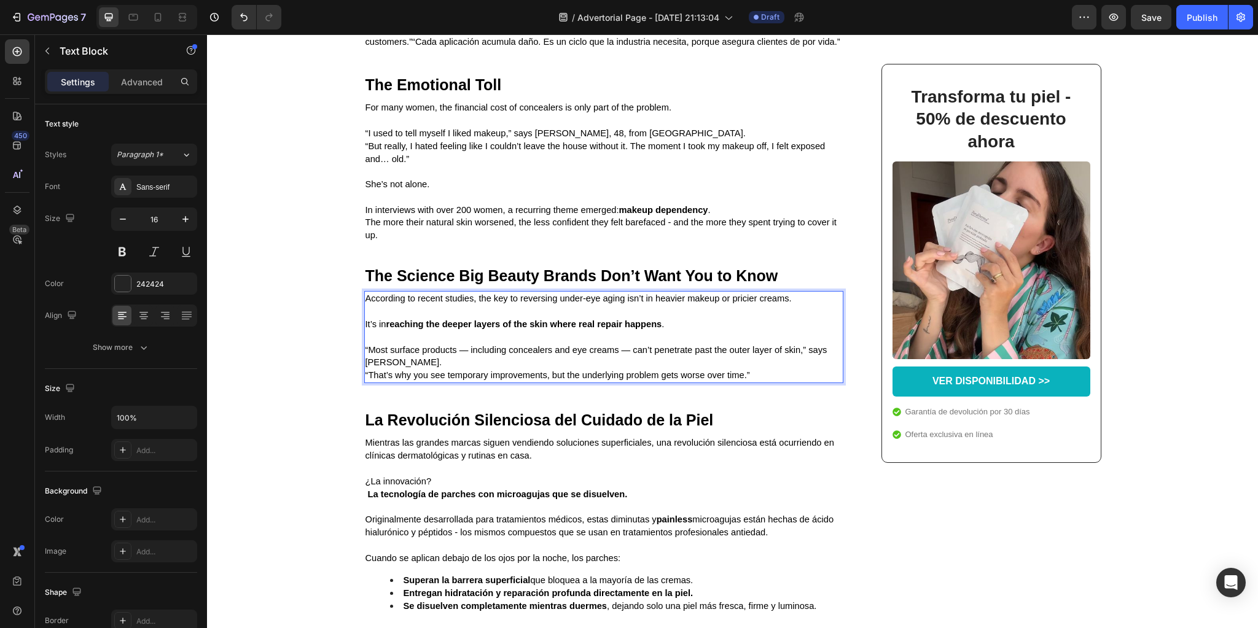
click at [417, 382] on p "“Most surface products — including concealers and eye creams — can’t penetrate …" at bounding box center [603, 363] width 477 height 38
click at [626, 368] on span "“Most surface products — including concealers and eye creams — can’t penetrate …" at bounding box center [596, 356] width 462 height 23
click at [461, 367] on span "“Most surface products — including concealers and eye creams - can’t penetrate …" at bounding box center [593, 356] width 456 height 23
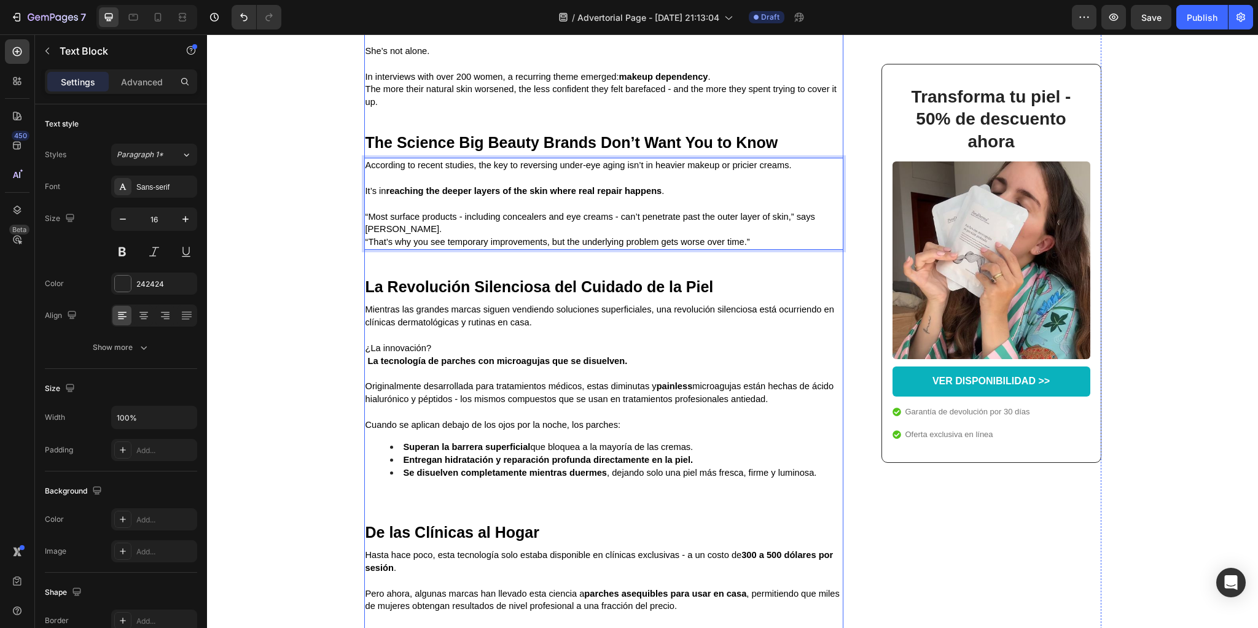
scroll to position [2064, 0]
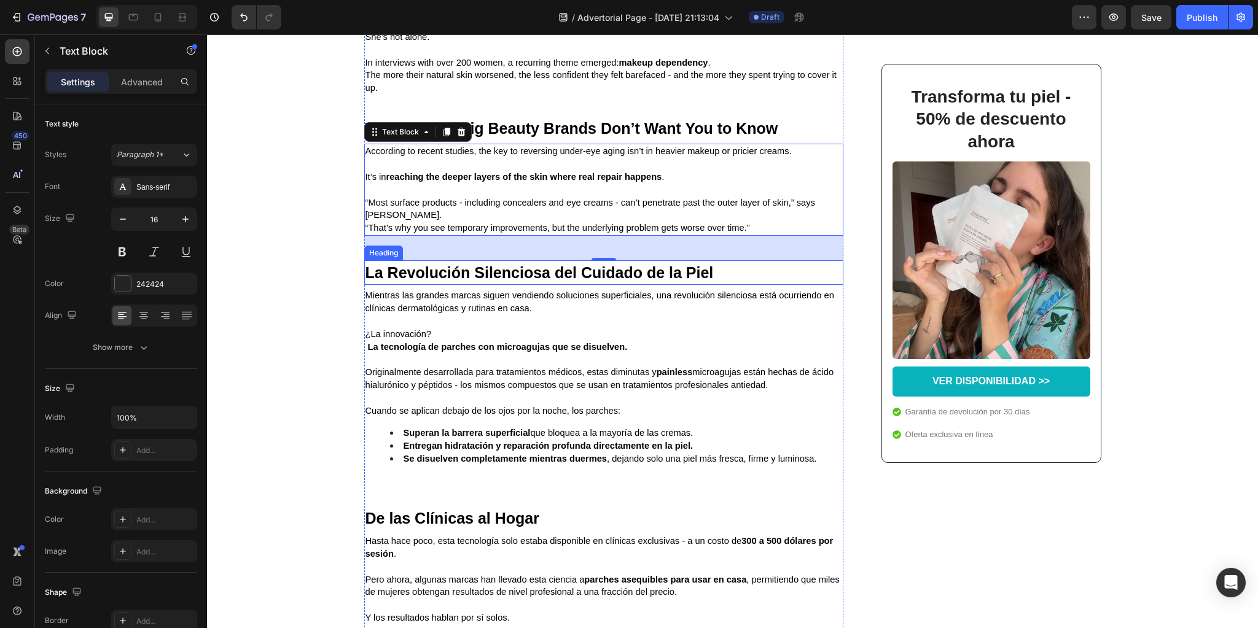
click at [477, 281] on strong "La Revolución Silenciosa del Cuidado de la Piel" at bounding box center [539, 272] width 348 height 17
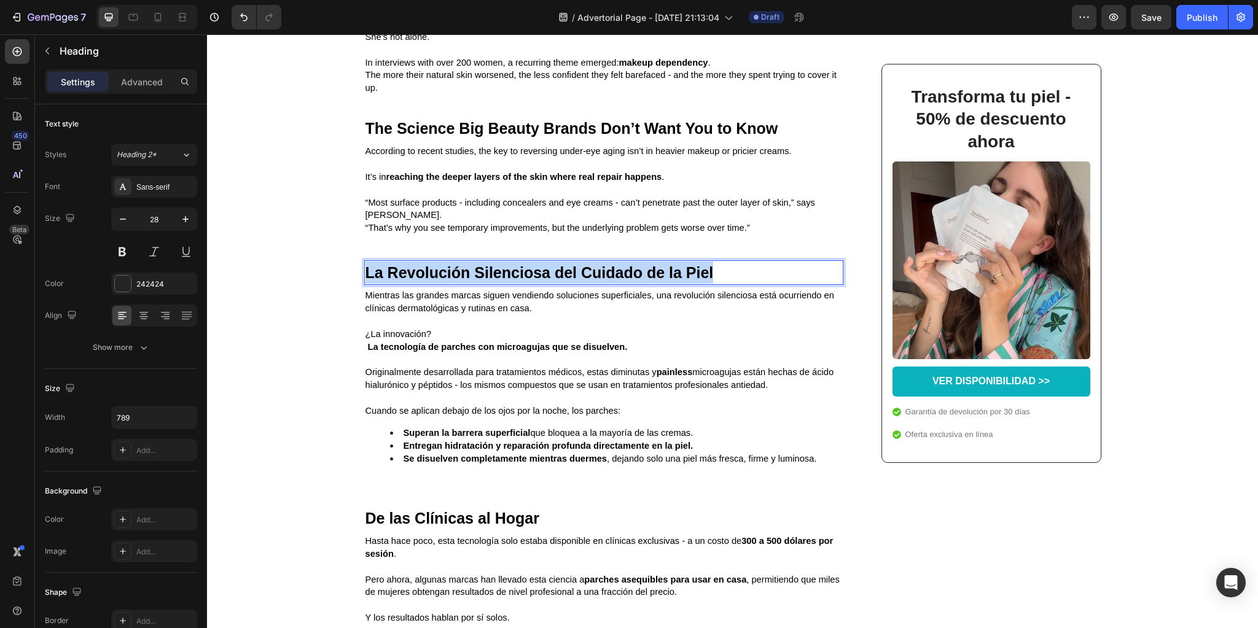
click at [477, 281] on strong "La Revolución Silenciosa del Cuidado de la Piel" at bounding box center [539, 272] width 348 height 17
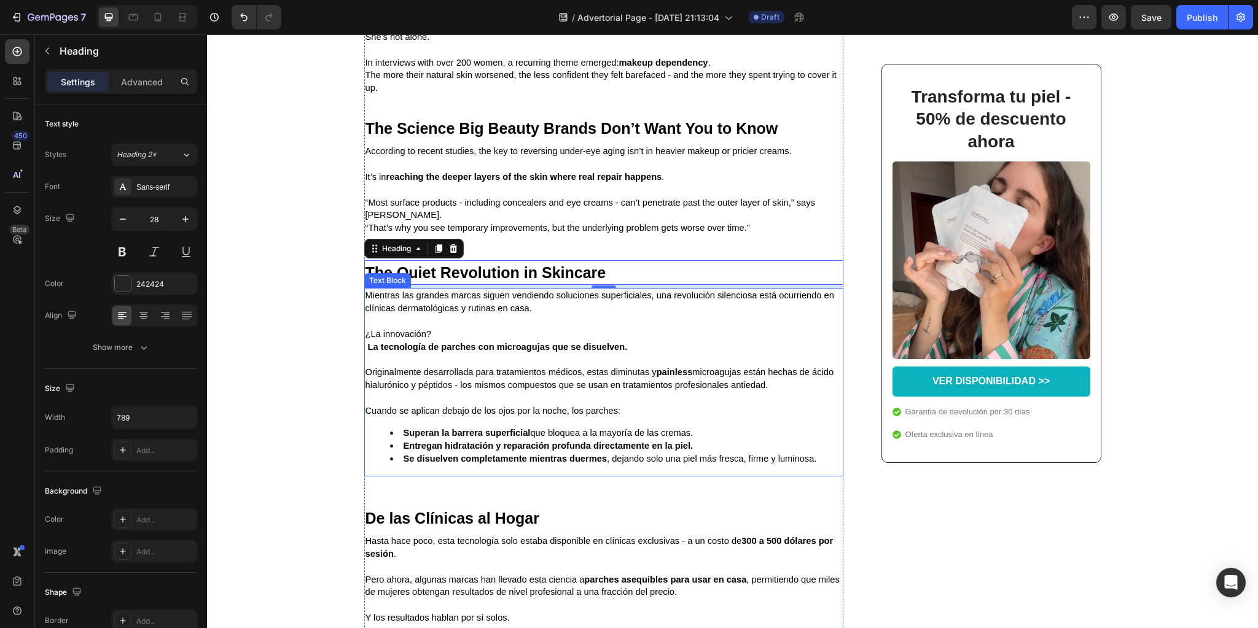
click at [509, 366] on p at bounding box center [603, 359] width 477 height 13
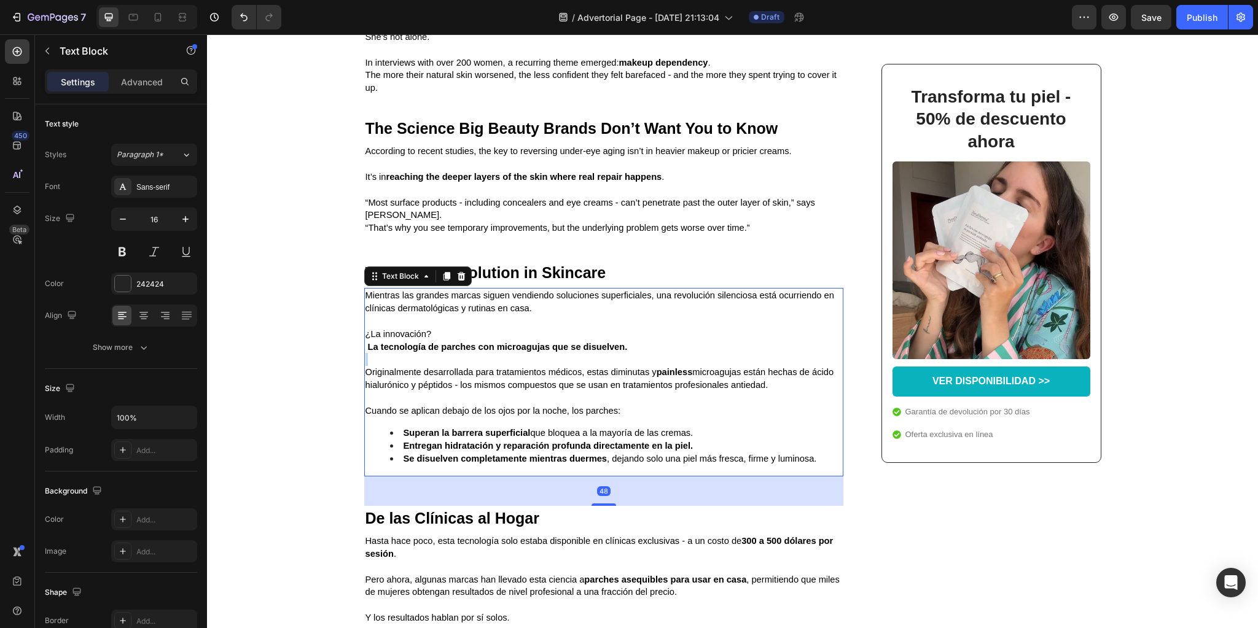
click at [509, 366] on p "Rich Text Editor. Editing area: main" at bounding box center [603, 359] width 477 height 13
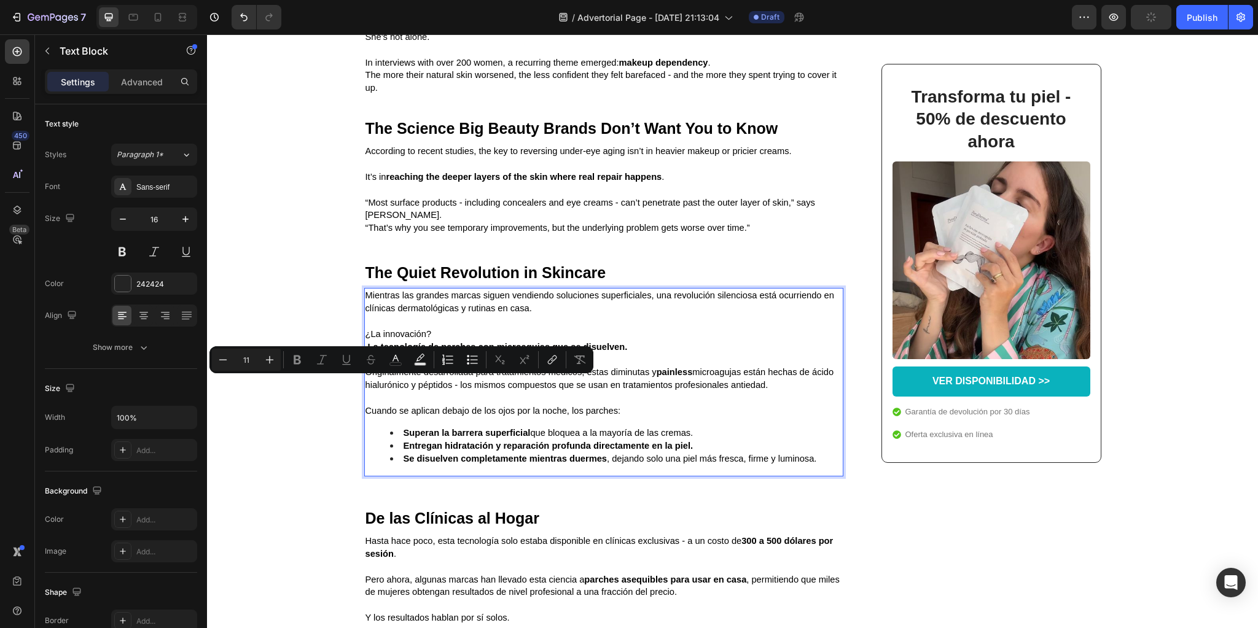
click at [634, 418] on p "Cuando se aplican debajo de los ojos por la noche, los parches:" at bounding box center [603, 411] width 477 height 13
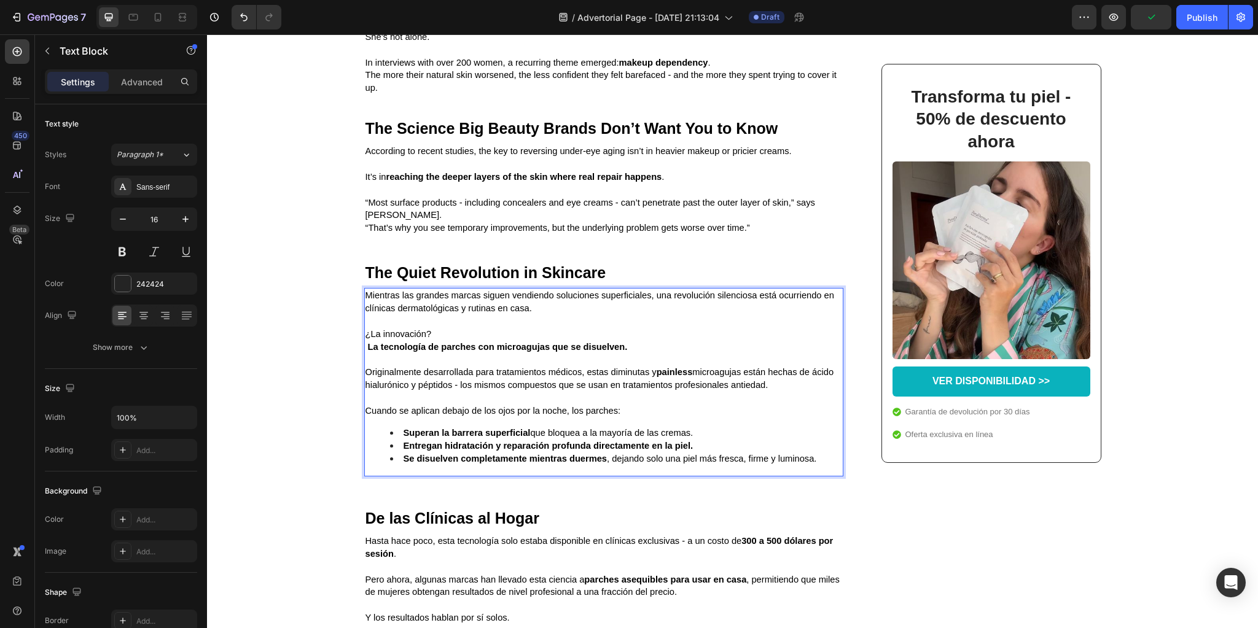
click at [651, 418] on p "Cuando se aplican debajo de los ojos por la noche, los parches:" at bounding box center [603, 411] width 477 height 13
click at [593, 416] on span "Cuando se aplican debajo de los ojos por la noche, los parches:" at bounding box center [493, 411] width 256 height 10
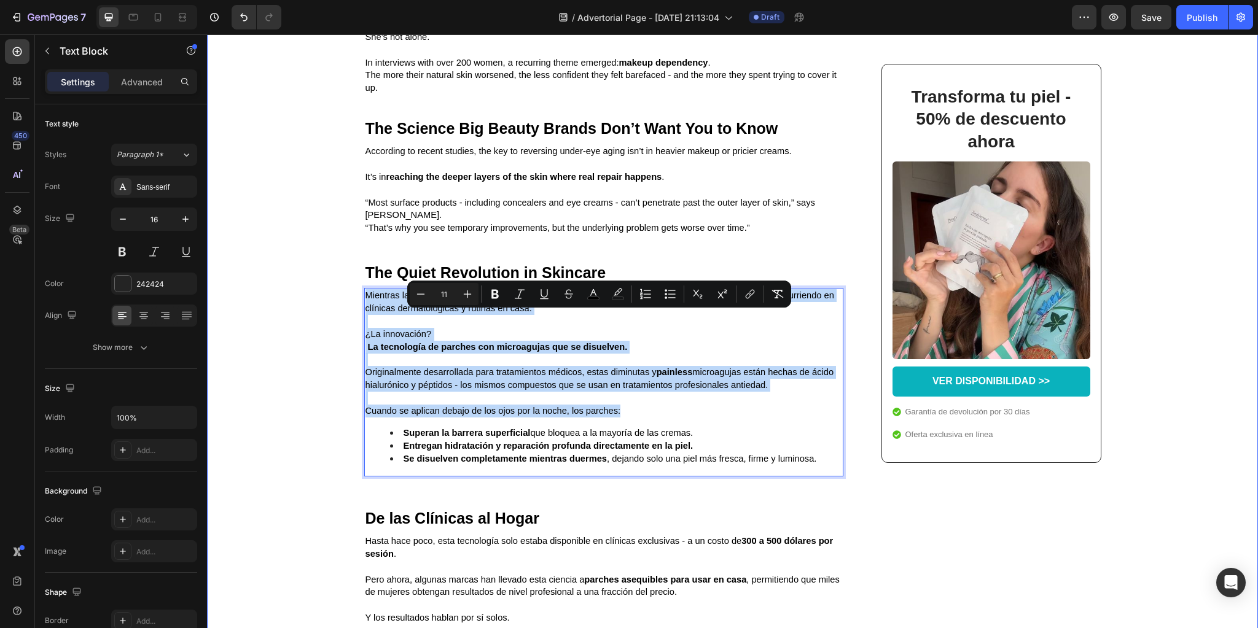
drag, startPoint x: 624, startPoint y: 434, endPoint x: 319, endPoint y: 316, distance: 327.2
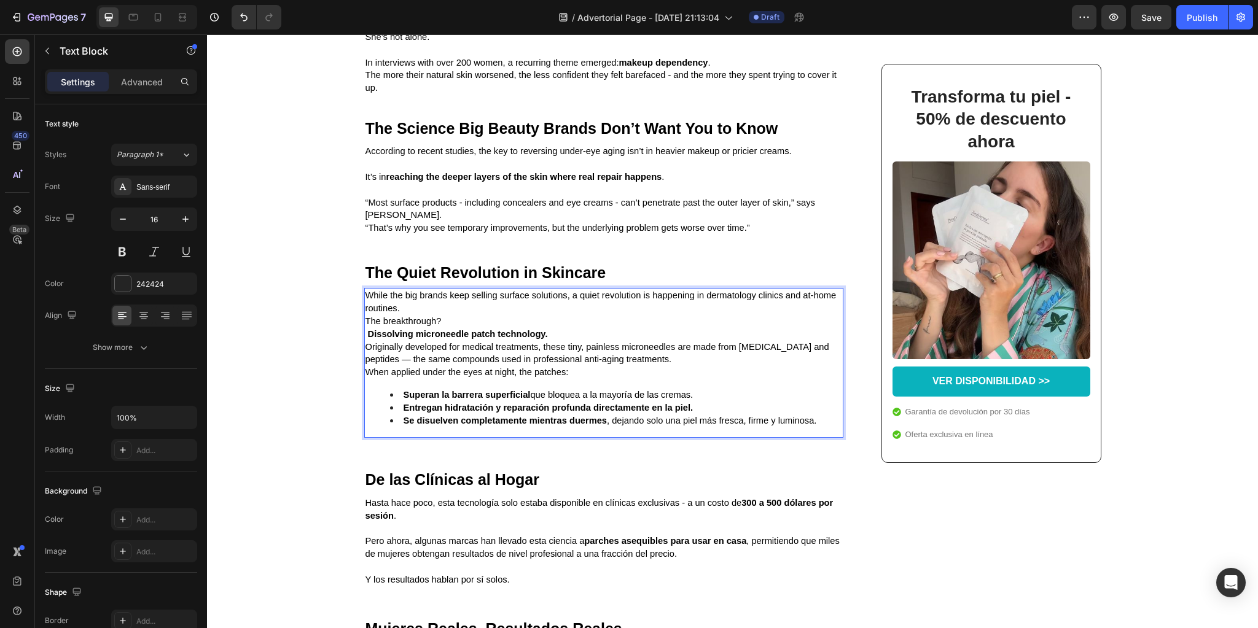
click at [418, 315] on p "While the big brands keep selling surface solutions, a quiet revolution is happ…" at bounding box center [603, 302] width 477 height 26
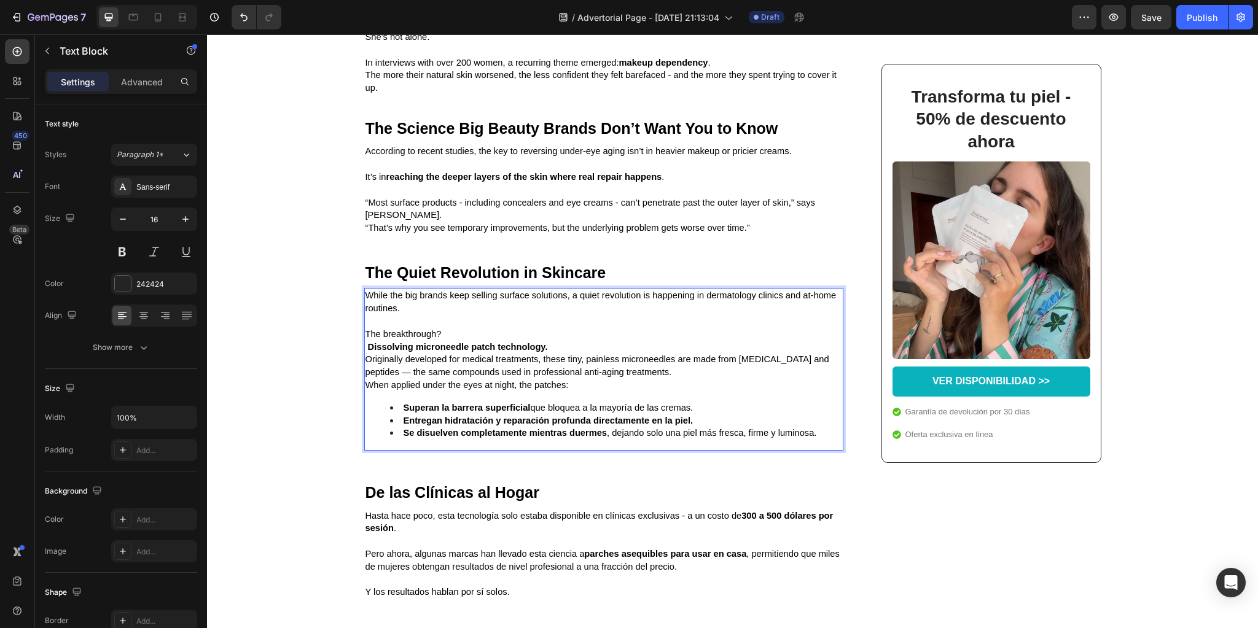
click at [576, 354] on p "The breakthrough? Dissolving microneedle patch technology." at bounding box center [603, 341] width 477 height 26
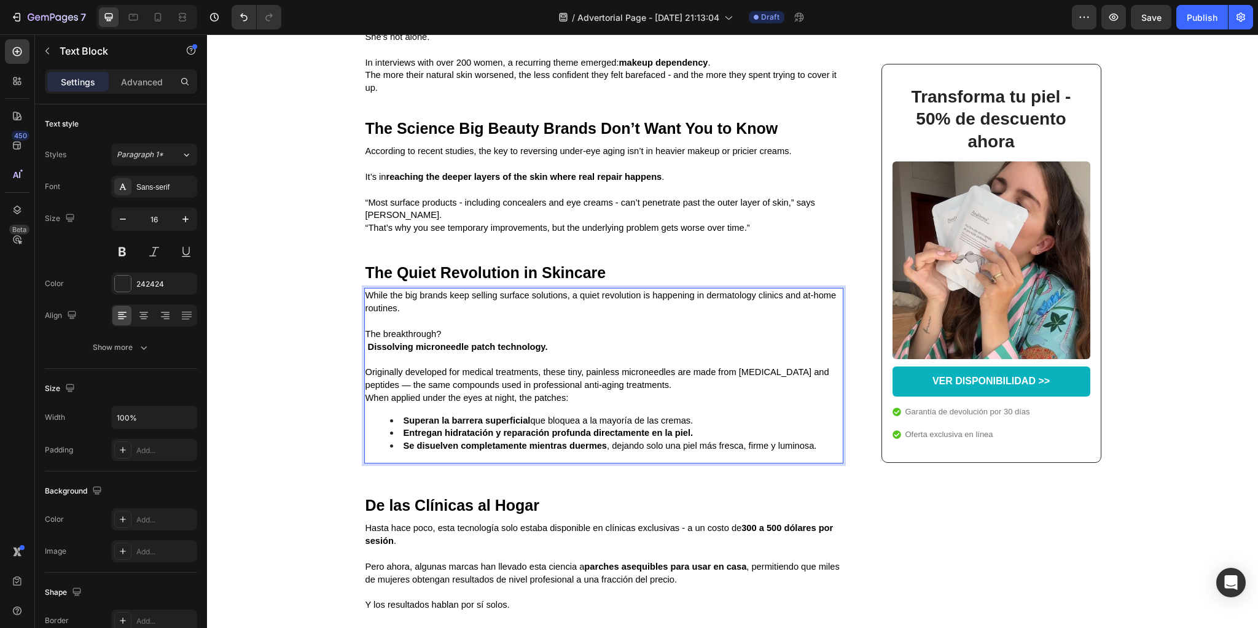
click at [694, 392] on p "Originally developed for medical treatments, these tiny, painless microneedles …" at bounding box center [603, 379] width 477 height 26
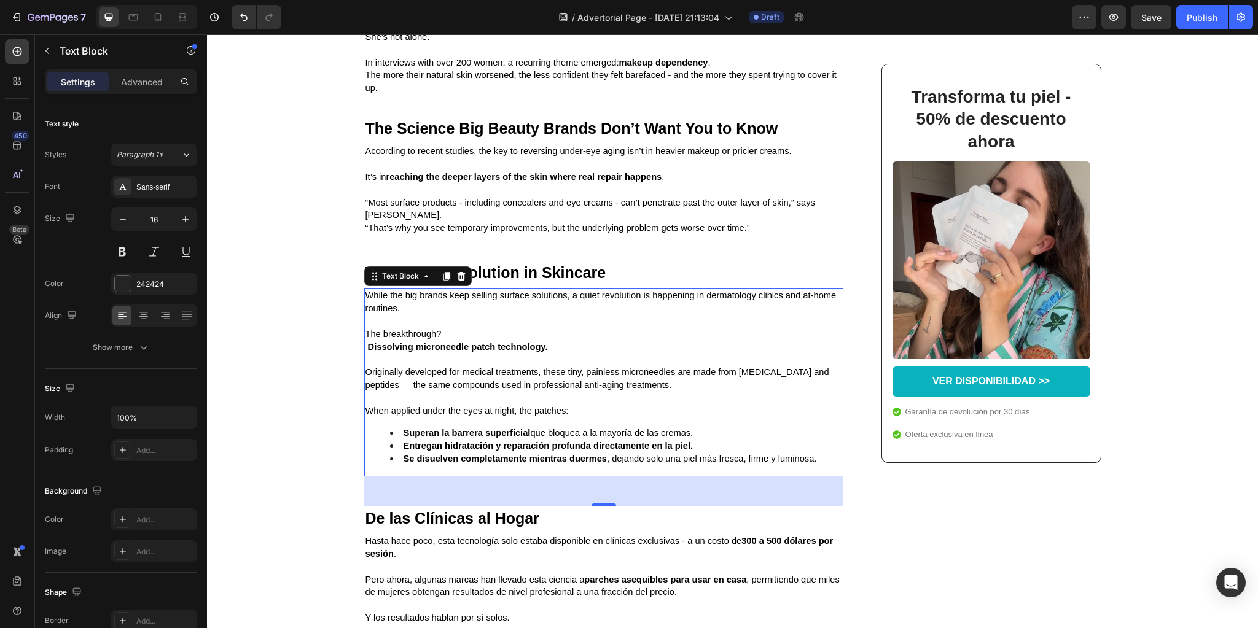
click at [431, 438] on strong "Superan la barrera superficial" at bounding box center [467, 433] width 127 height 10
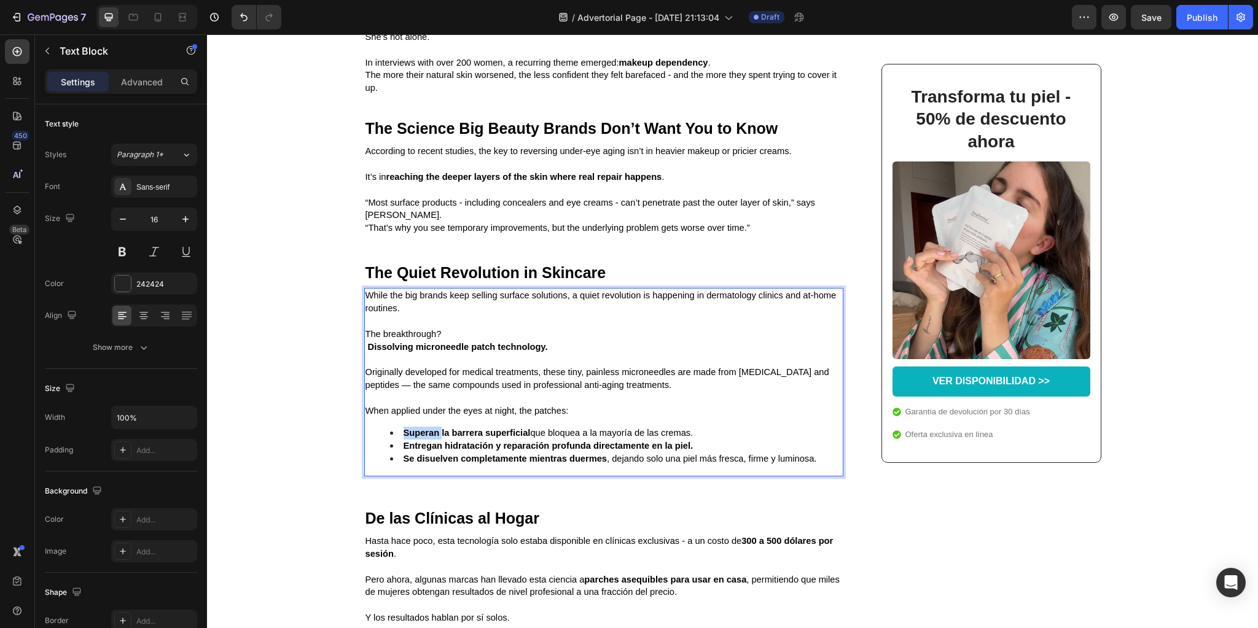
click at [431, 438] on strong "Superan la barrera superficial" at bounding box center [467, 433] width 127 height 10
click at [429, 451] on strong "Entregan hidratación y reparación profunda directamente en la piel." at bounding box center [549, 446] width 290 height 10
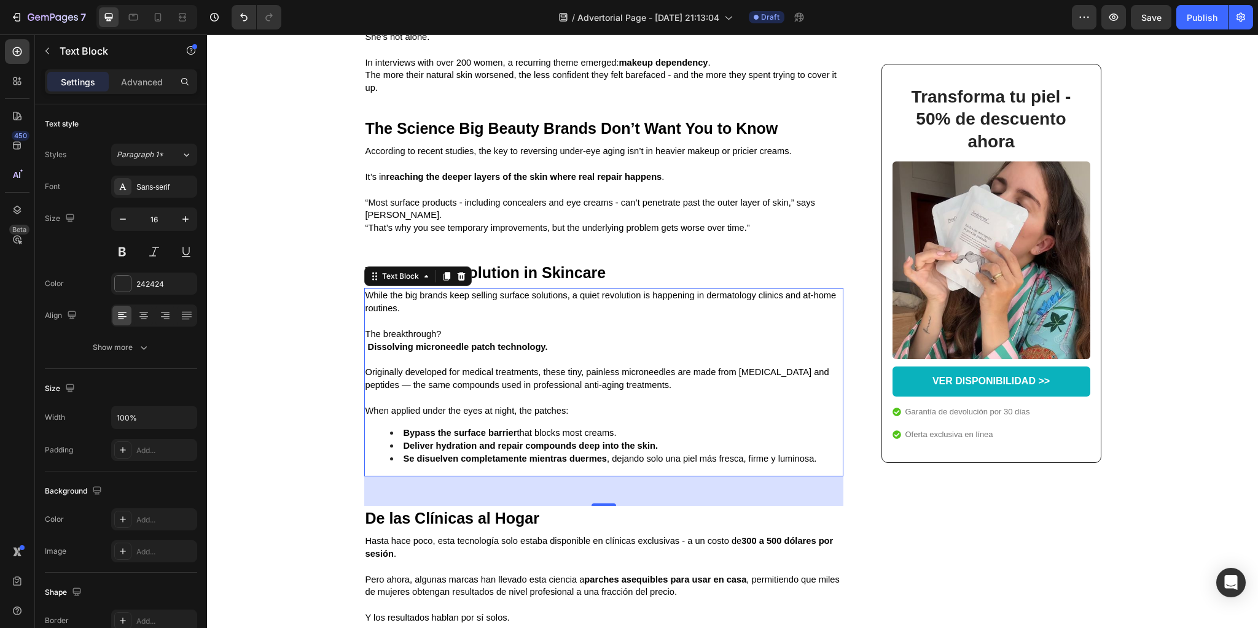
click at [429, 464] on strong "Se disuelven completamente mientras duermes" at bounding box center [506, 459] width 204 height 10
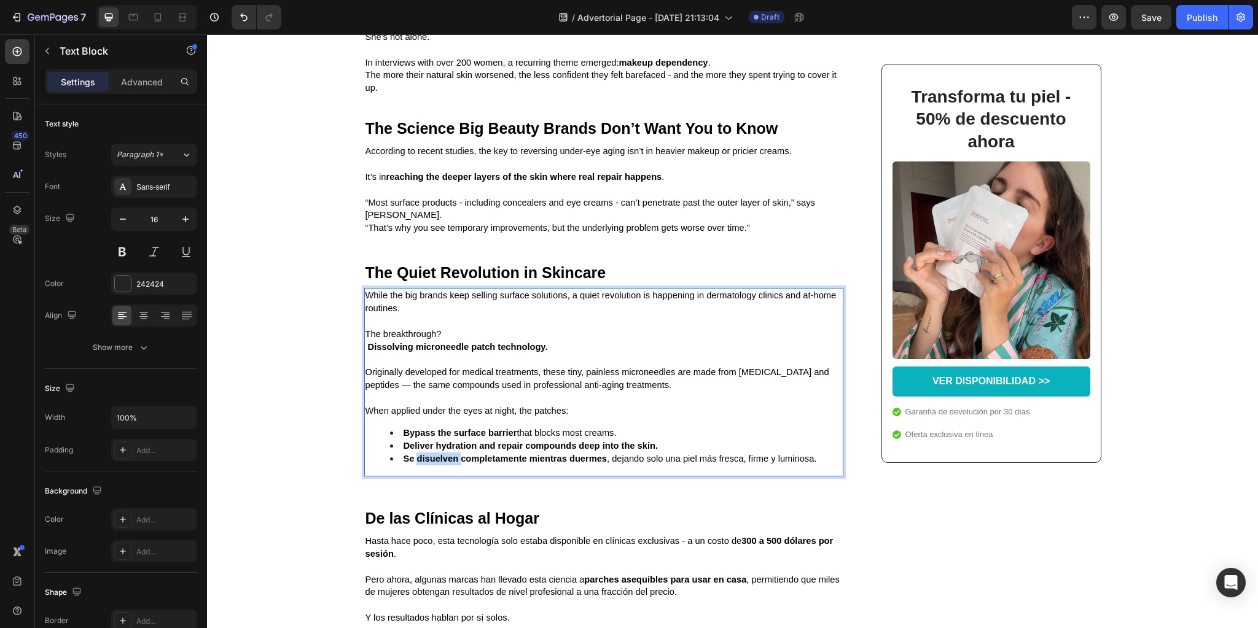
click at [429, 464] on strong "Se disuelven completamente mientras duermes" at bounding box center [506, 459] width 204 height 10
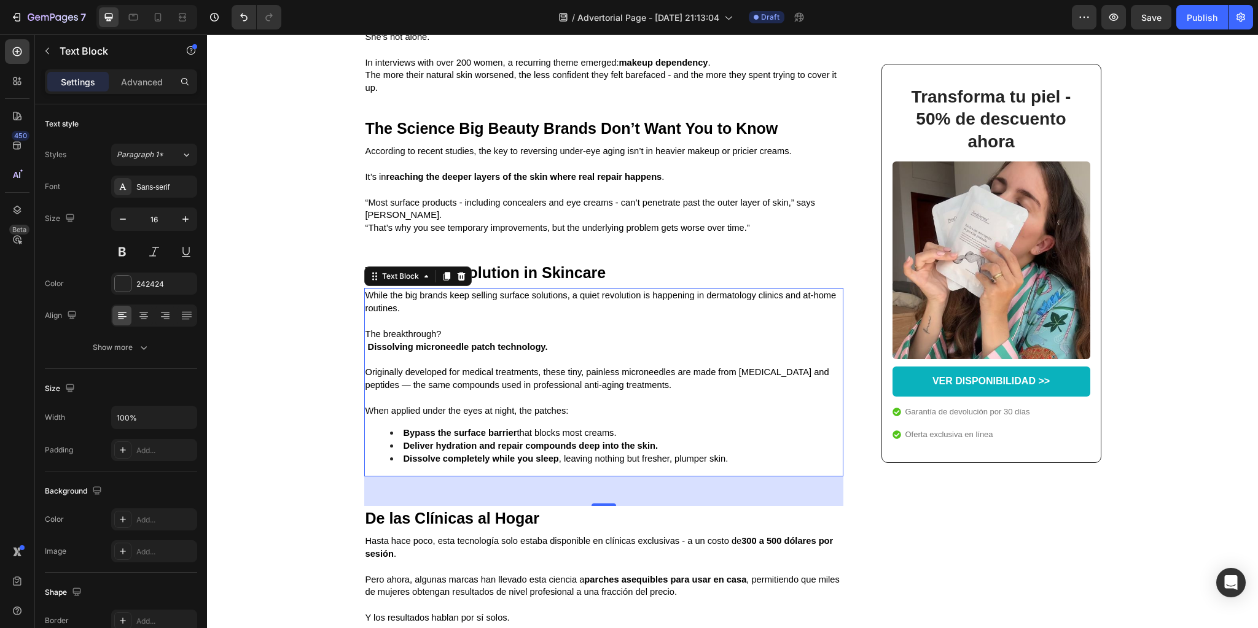
scroll to position [2113, 0]
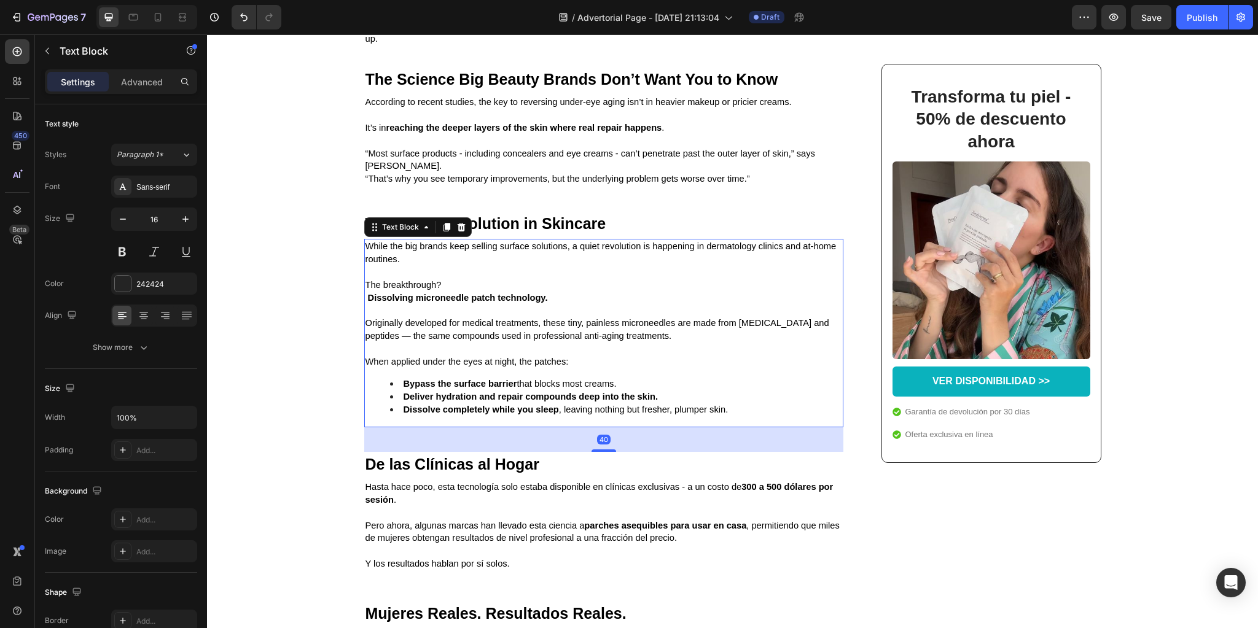
drag, startPoint x: 599, startPoint y: 482, endPoint x: 439, endPoint y: 473, distance: 159.9
click at [599, 452] on div at bounding box center [603, 451] width 25 height 2
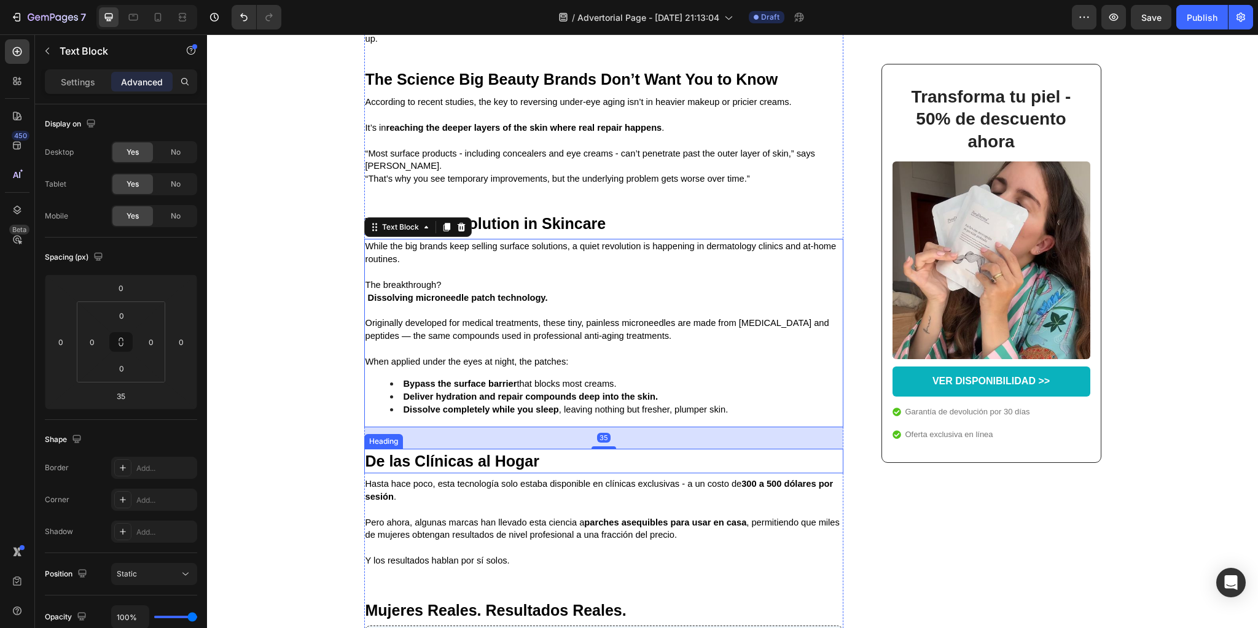
click at [435, 470] on strong "De las Clínicas al Hogar" at bounding box center [452, 461] width 174 height 17
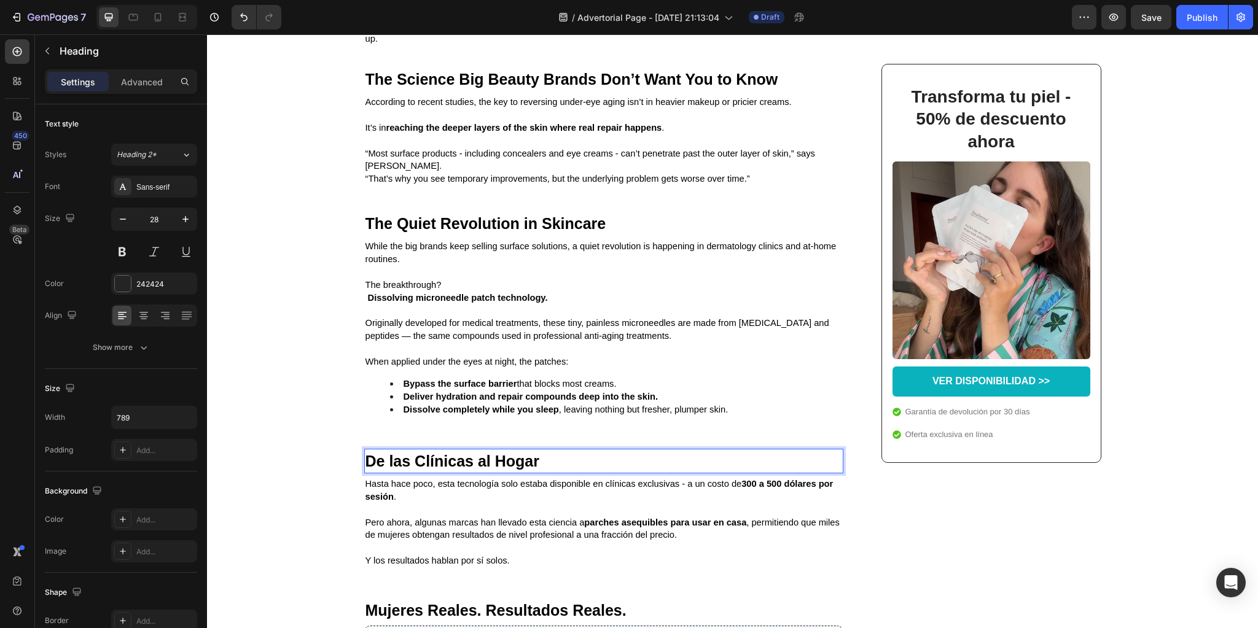
click at [435, 470] on strong "De las Clínicas al Hogar" at bounding box center [452, 461] width 174 height 17
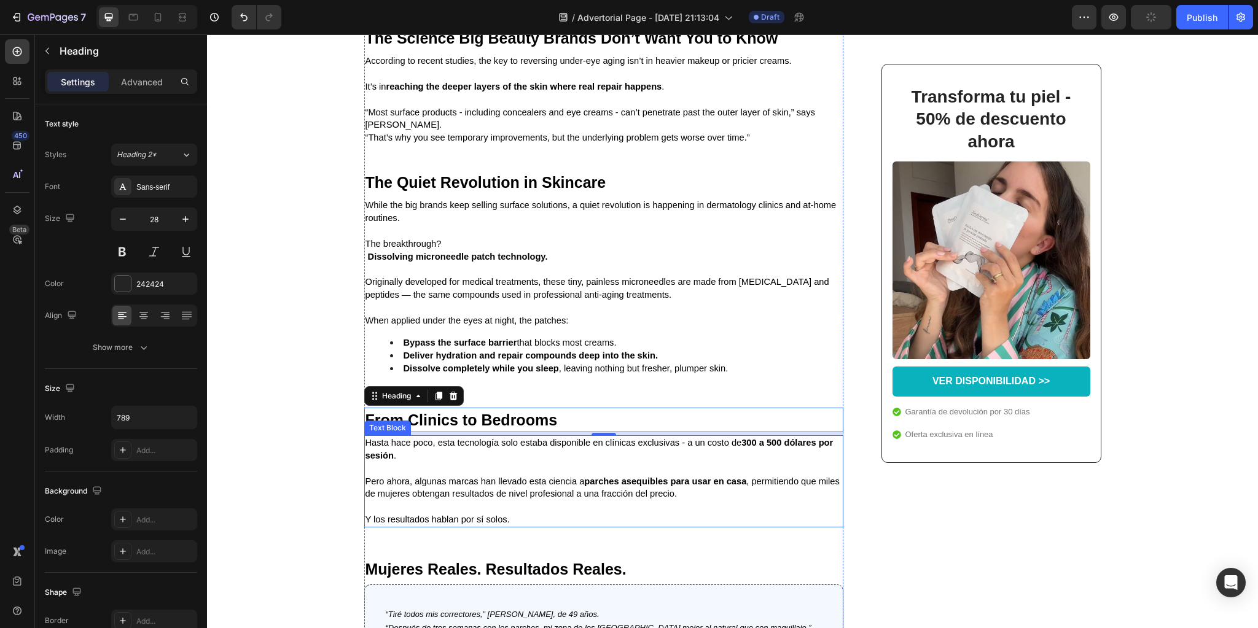
scroll to position [2260, 0]
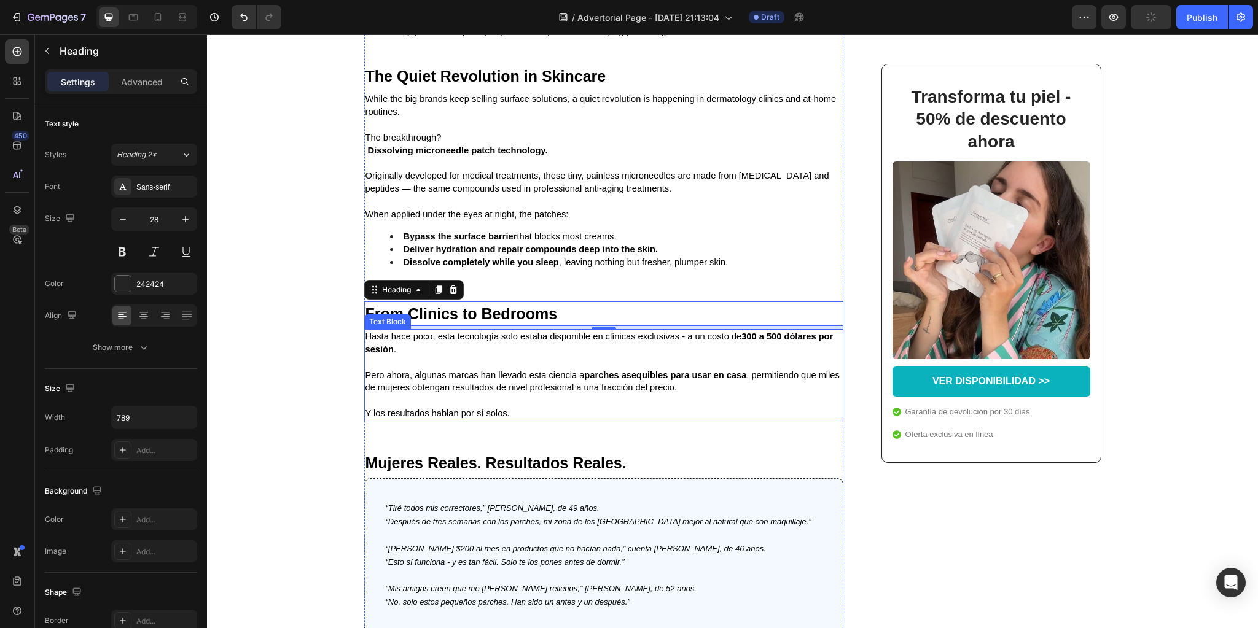
click at [422, 369] on p at bounding box center [603, 362] width 477 height 13
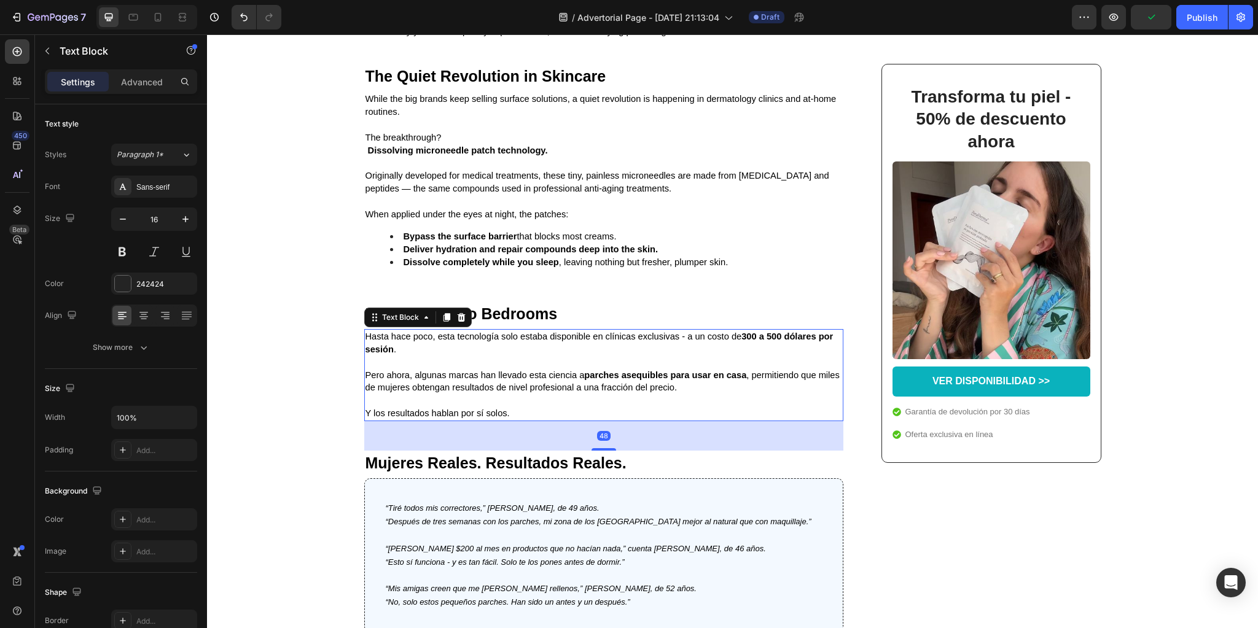
click at [422, 369] on p at bounding box center [603, 362] width 477 height 13
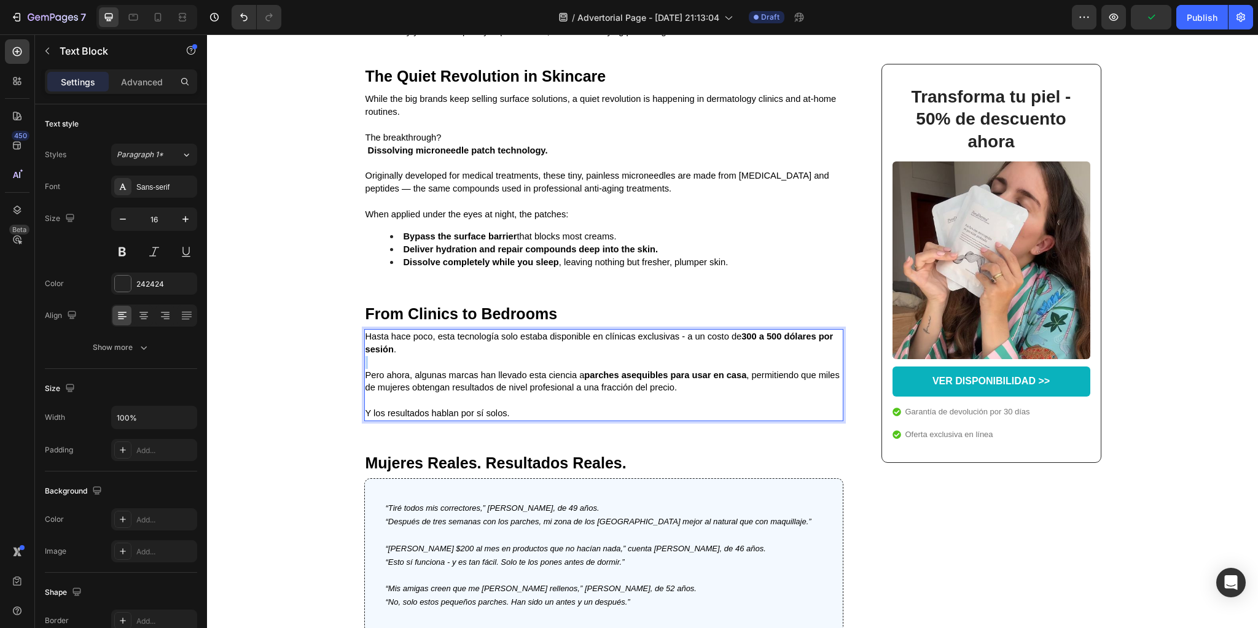
click at [422, 369] on p "Rich Text Editor. Editing area: main" at bounding box center [603, 362] width 477 height 13
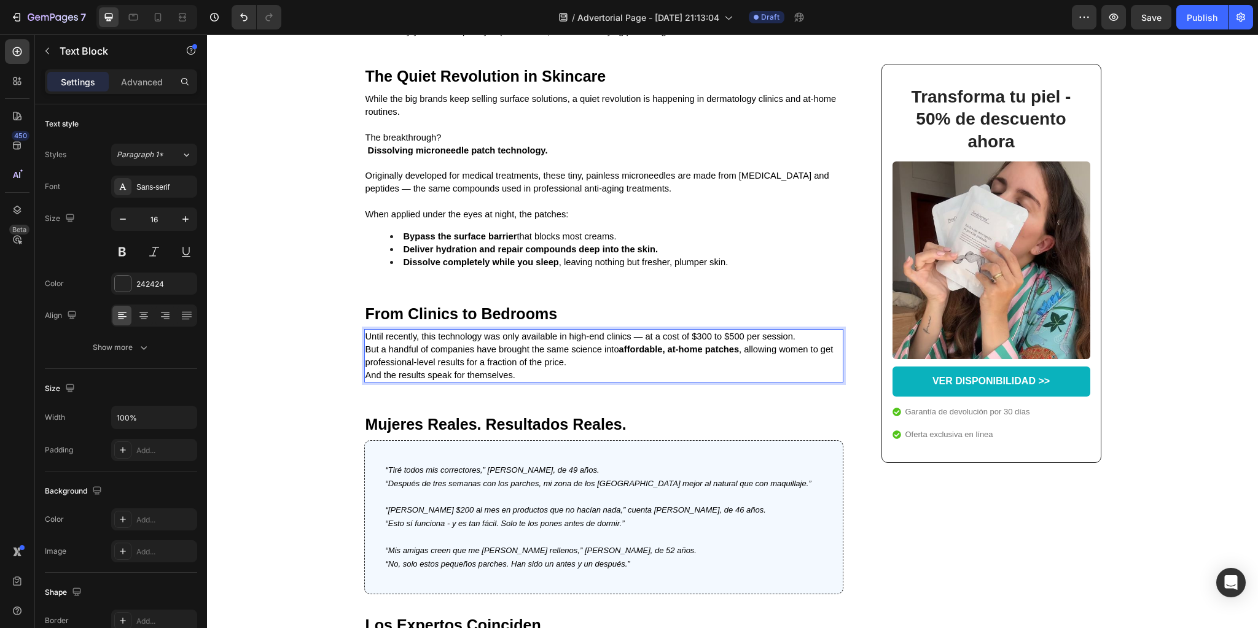
click at [799, 343] on p "Until recently, this technology was only available in high-end clinics — at a c…" at bounding box center [603, 336] width 477 height 13
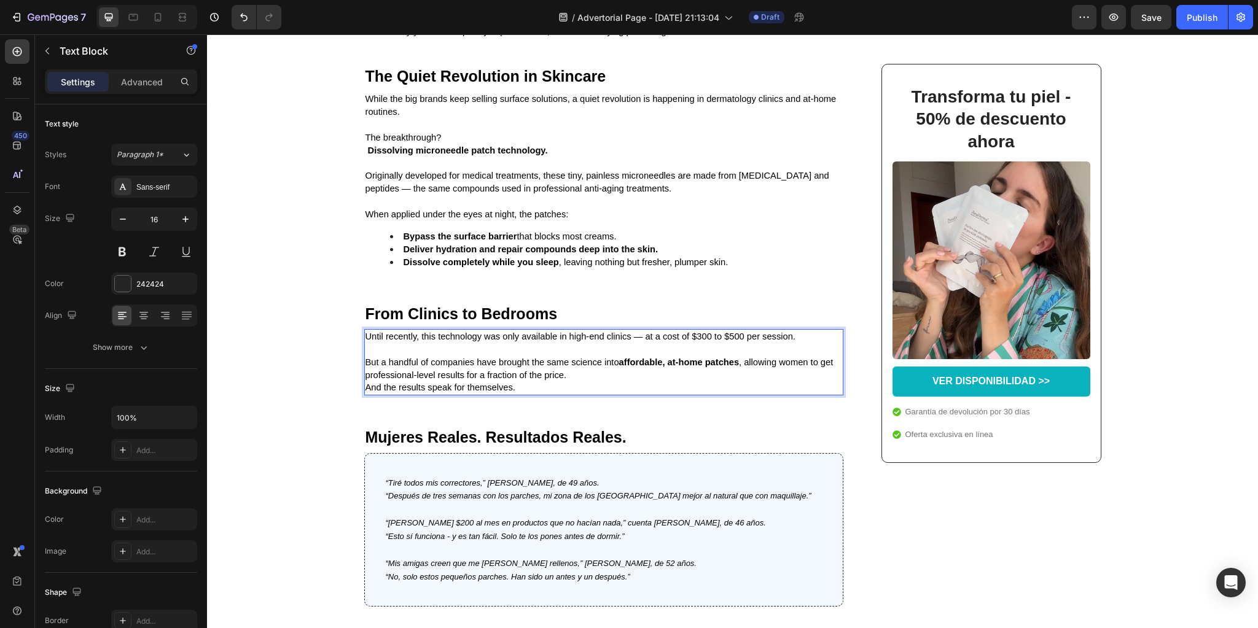
click at [587, 382] on p "But a handful of companies have brought the same science into affordable, at-ho…" at bounding box center [603, 369] width 477 height 26
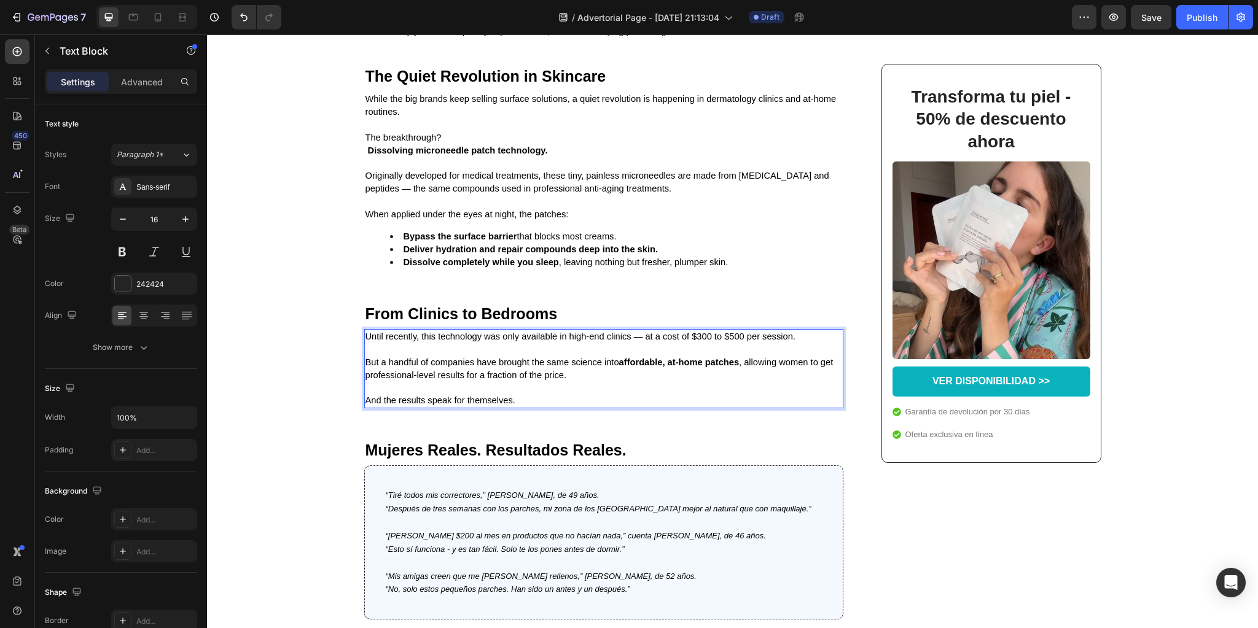
click at [638, 341] on span "Until recently, this technology was only available in high-end clinics — at a c…" at bounding box center [580, 337] width 430 height 10
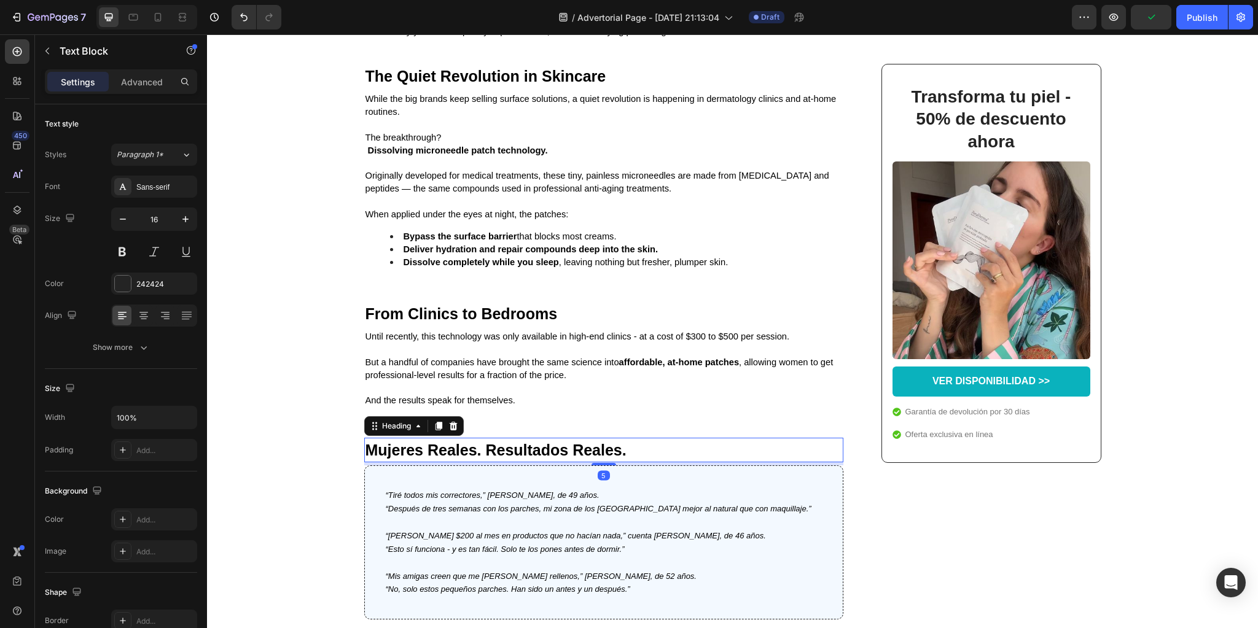
click at [613, 462] on h2 "Mujeres Reales. Resultados Reales." at bounding box center [603, 450] width 479 height 25
click at [616, 407] on p "And the results speak for themselves." at bounding box center [603, 400] width 477 height 13
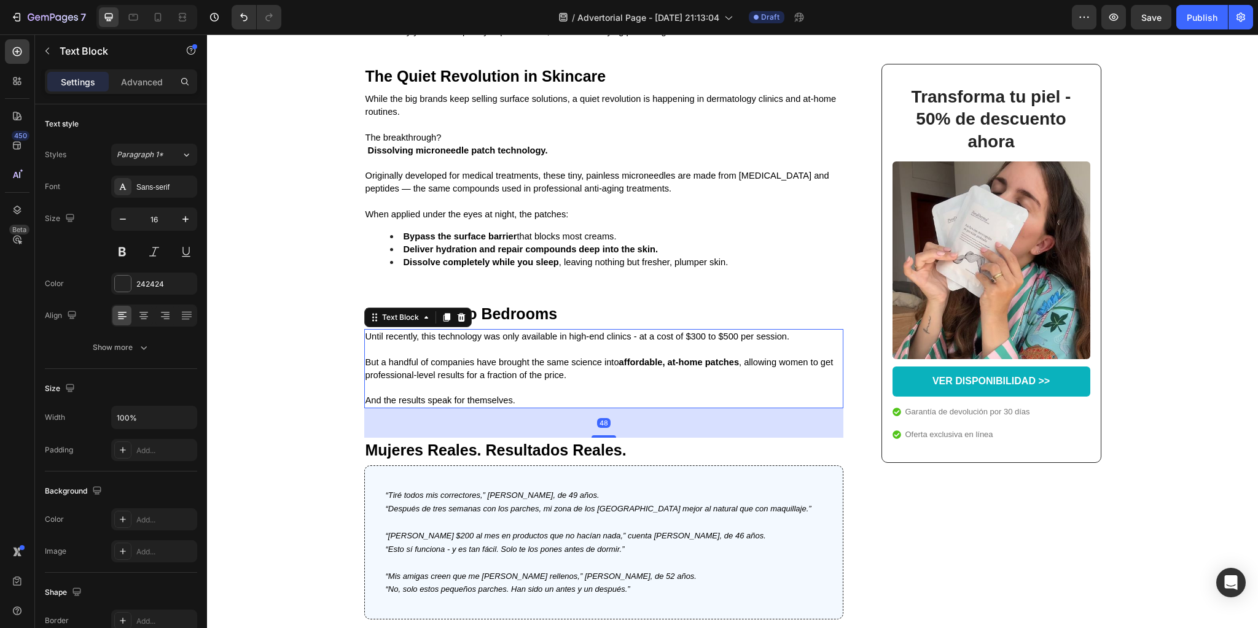
click at [602, 438] on div "48" at bounding box center [603, 422] width 479 height 29
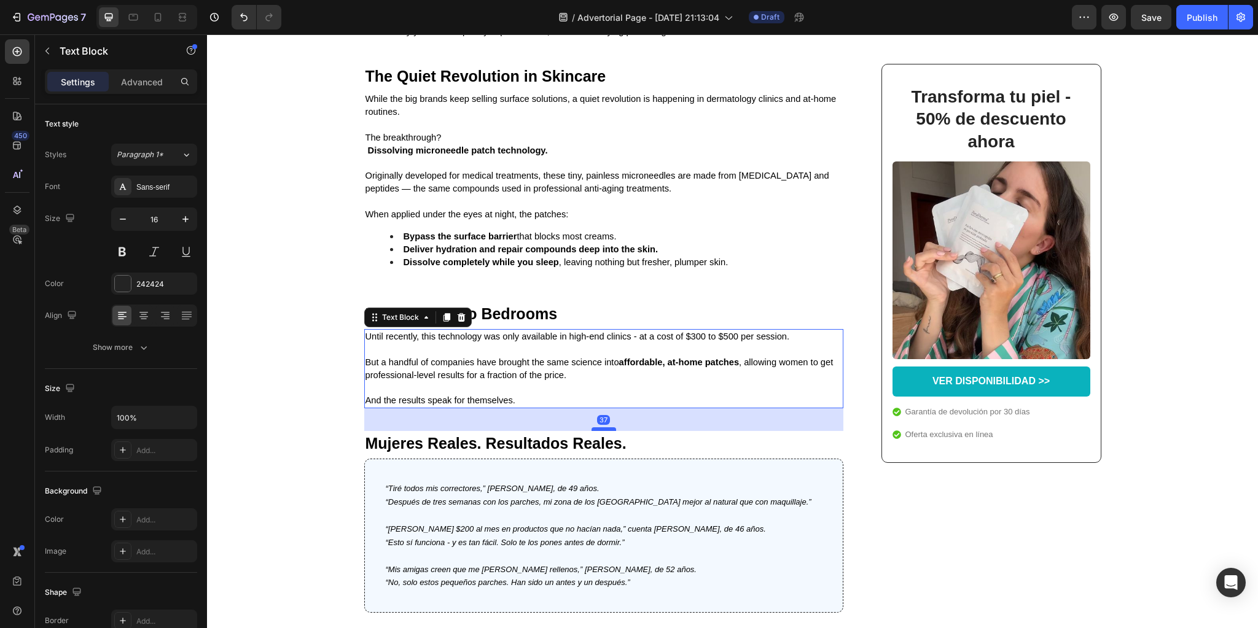
drag, startPoint x: 602, startPoint y: 466, endPoint x: 600, endPoint y: 456, distance: 10.6
click at [604, 431] on div at bounding box center [603, 429] width 25 height 4
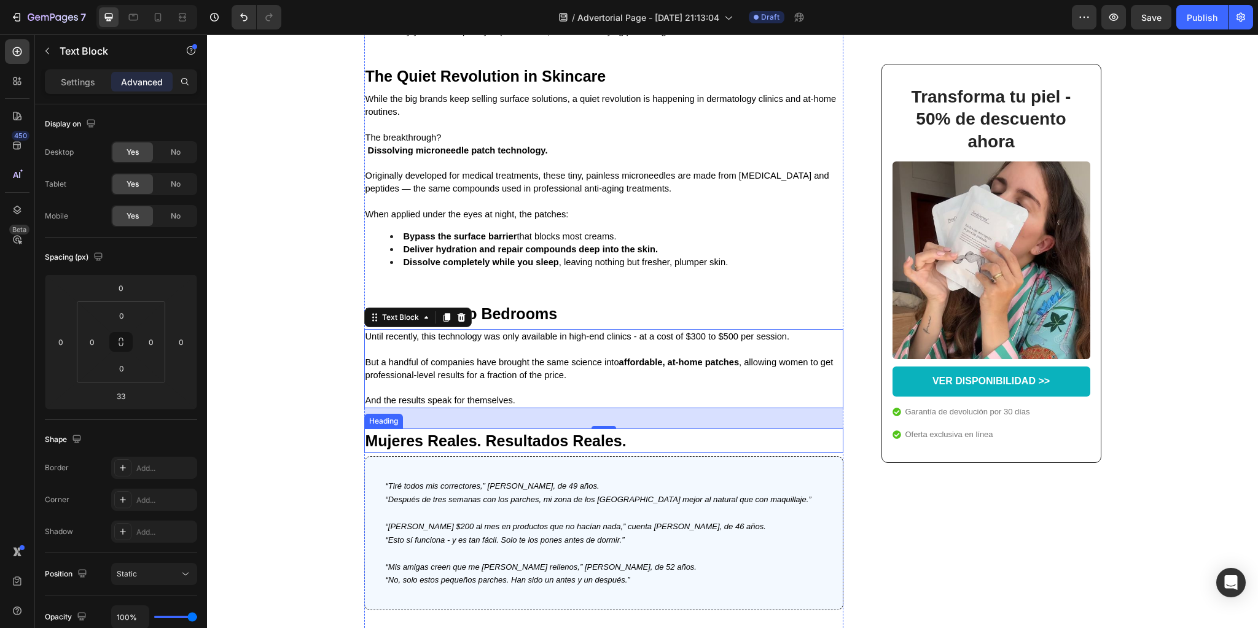
click at [544, 450] on strong "Mujeres Reales. Resultados Reales." at bounding box center [495, 440] width 261 height 17
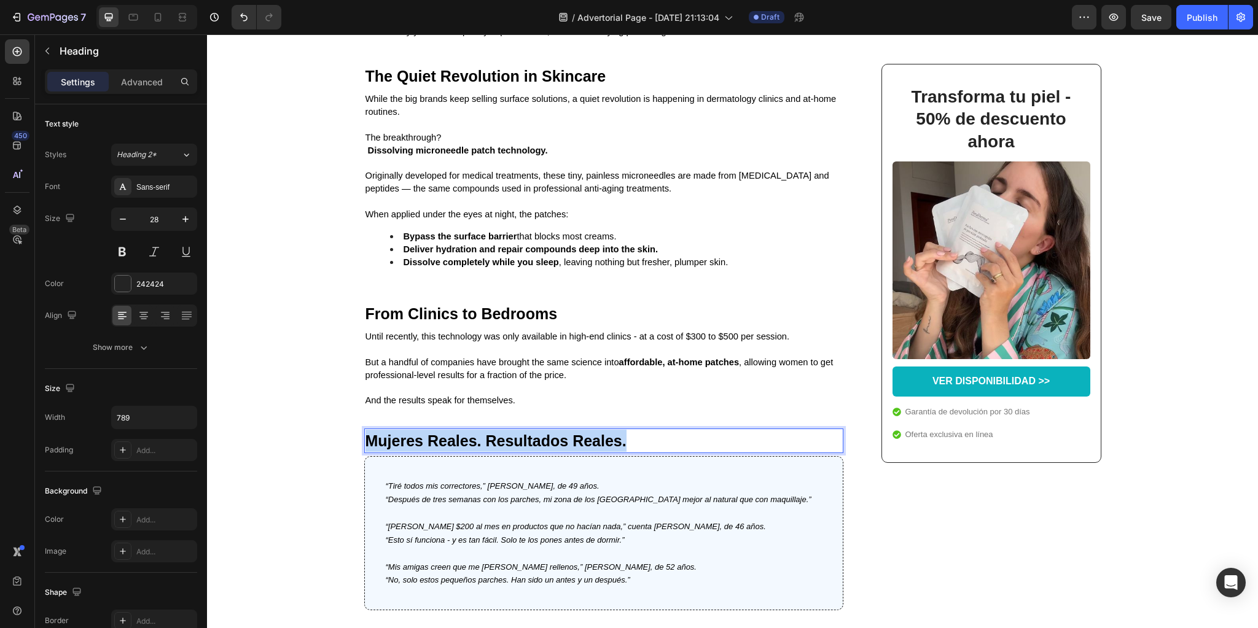
click at [544, 450] on strong "Mujeres Reales. Resultados Reales." at bounding box center [495, 440] width 261 height 17
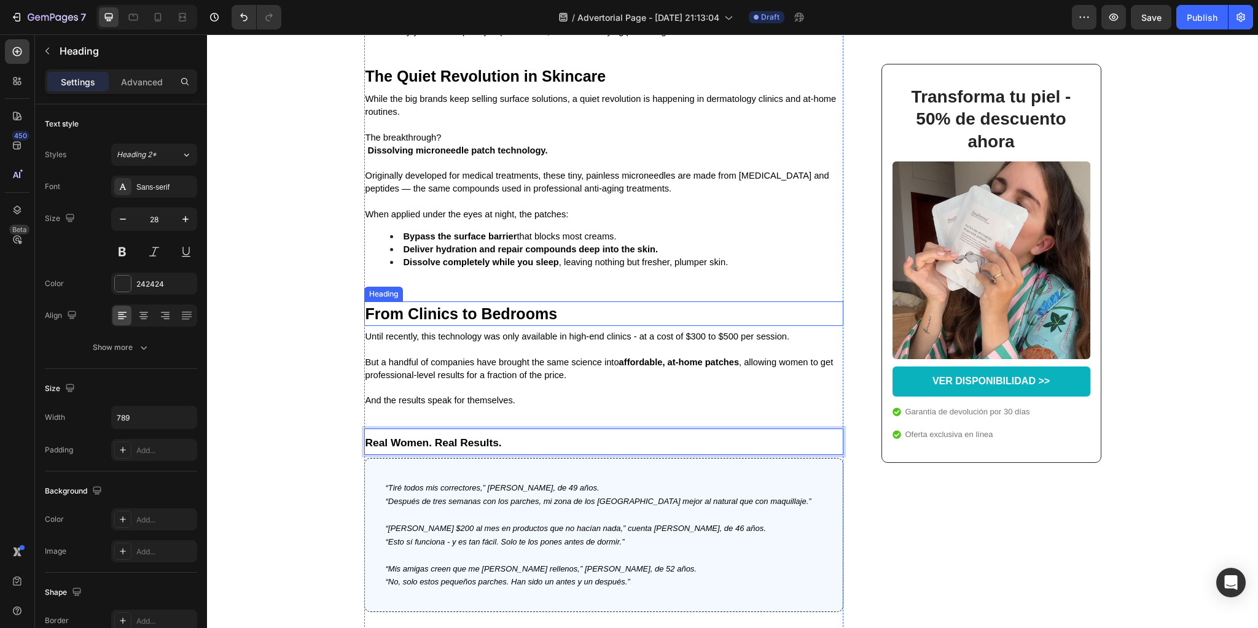
click at [442, 326] on h2 "⁠⁠⁠⁠⁠⁠⁠ From Clinics to Bedrooms" at bounding box center [603, 314] width 479 height 25
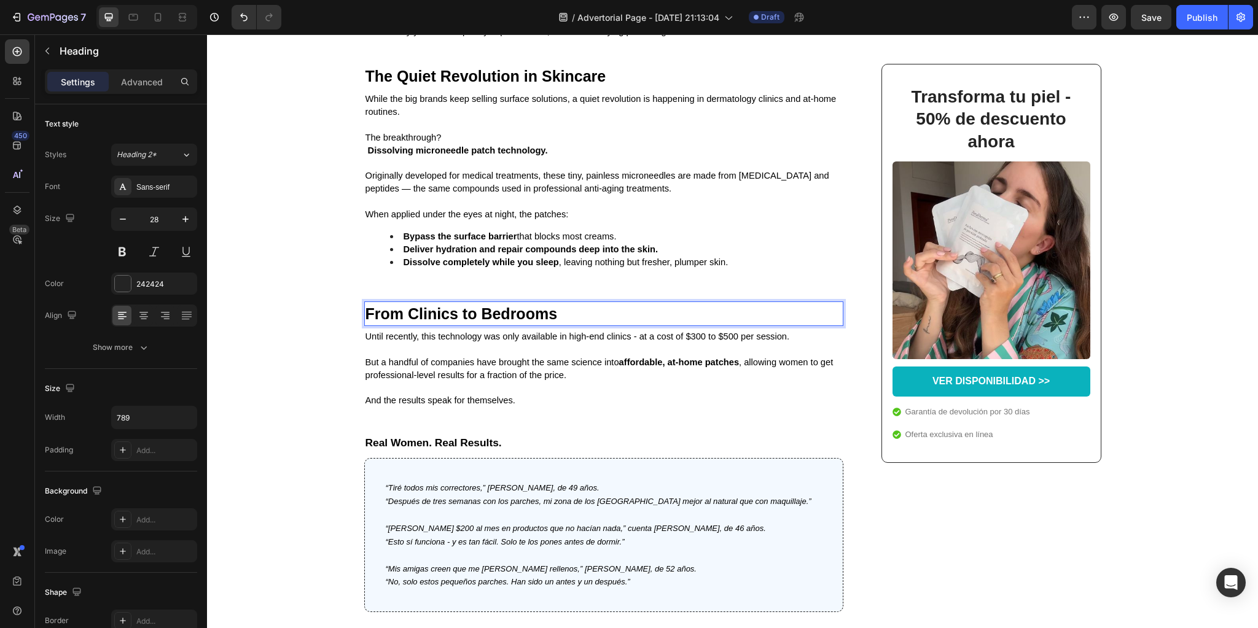
click at [439, 322] on strong "From Clinics to Bedrooms" at bounding box center [461, 313] width 192 height 17
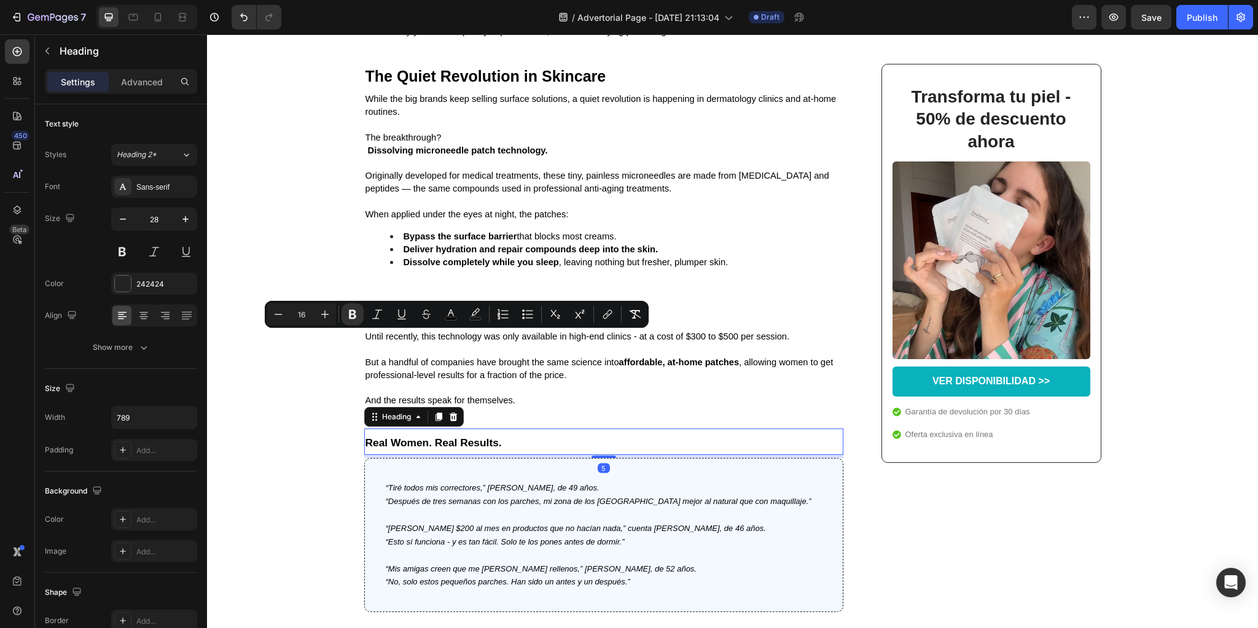
click at [398, 449] on strong "Real Women. Real Results." at bounding box center [433, 443] width 136 height 12
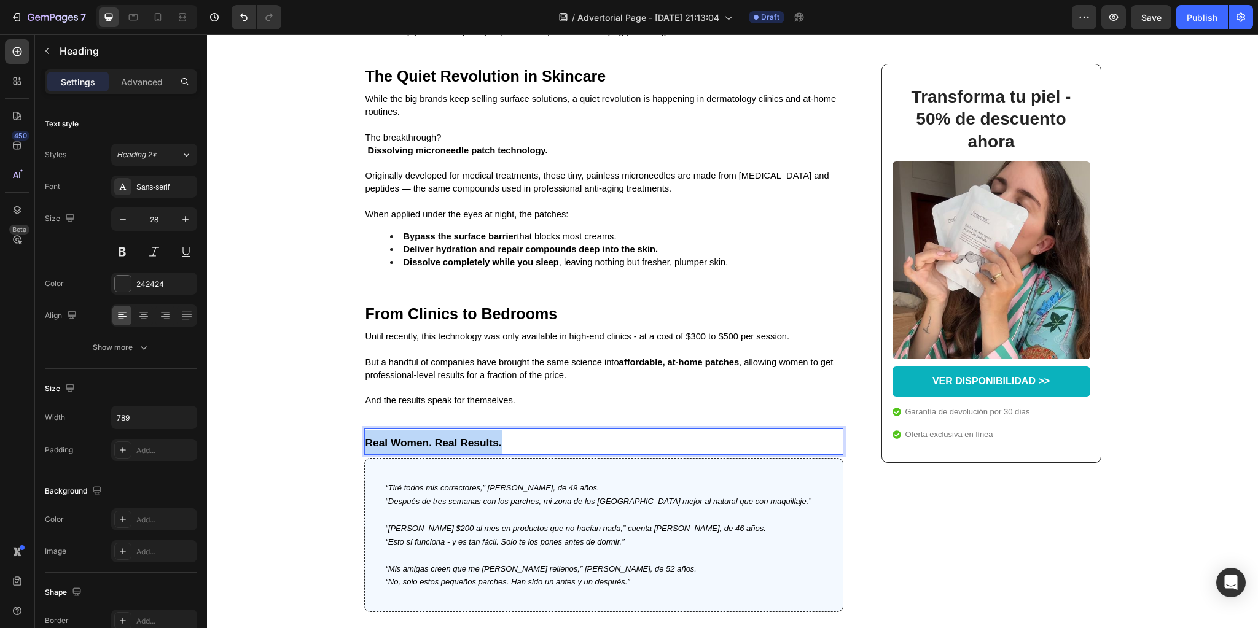
click at [398, 449] on strong "Real Women. Real Results." at bounding box center [433, 443] width 136 height 12
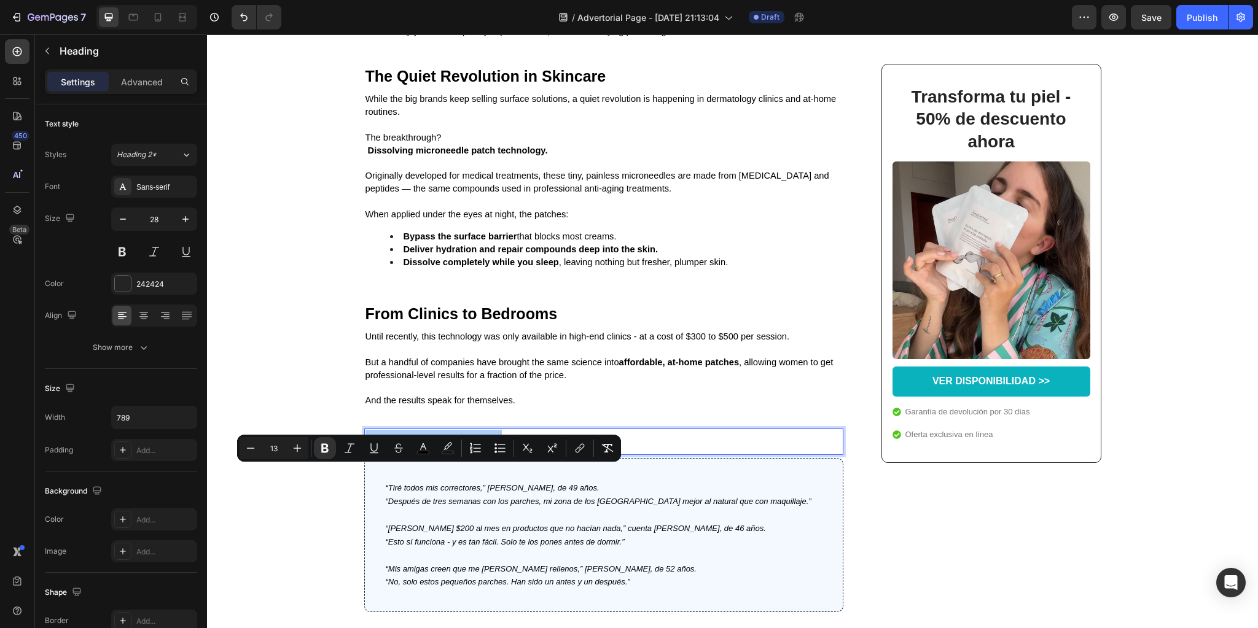
click at [277, 450] on input "13" at bounding box center [274, 448] width 25 height 15
click at [276, 450] on input "13" at bounding box center [274, 448] width 25 height 15
type input "25"
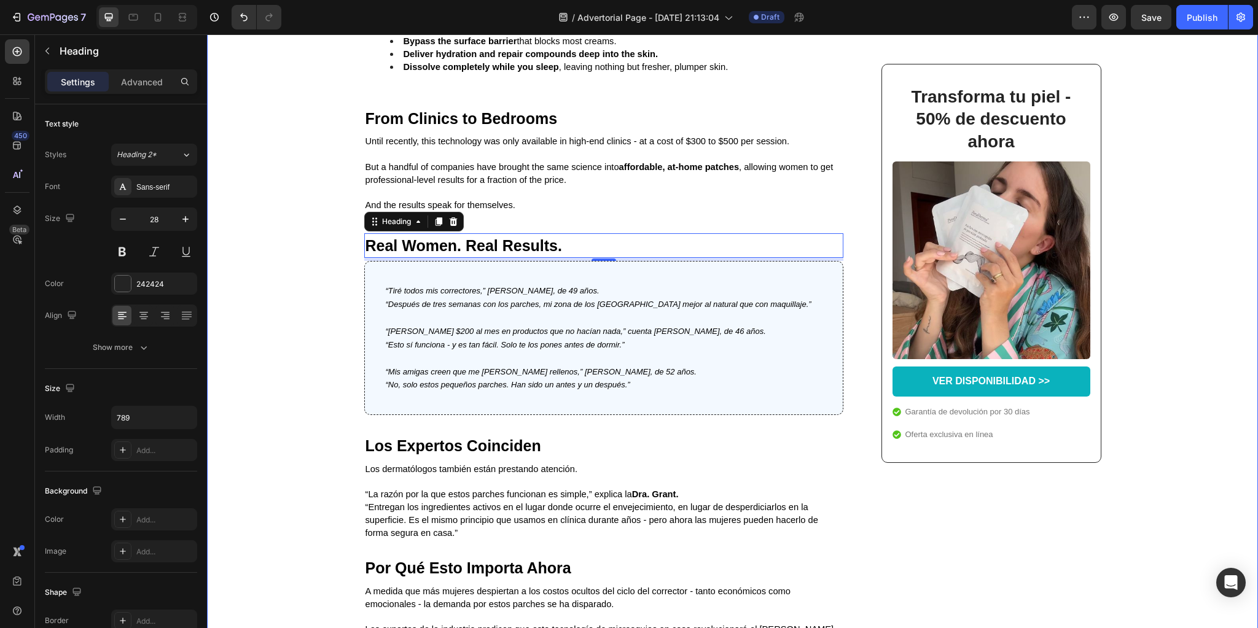
scroll to position [2457, 0]
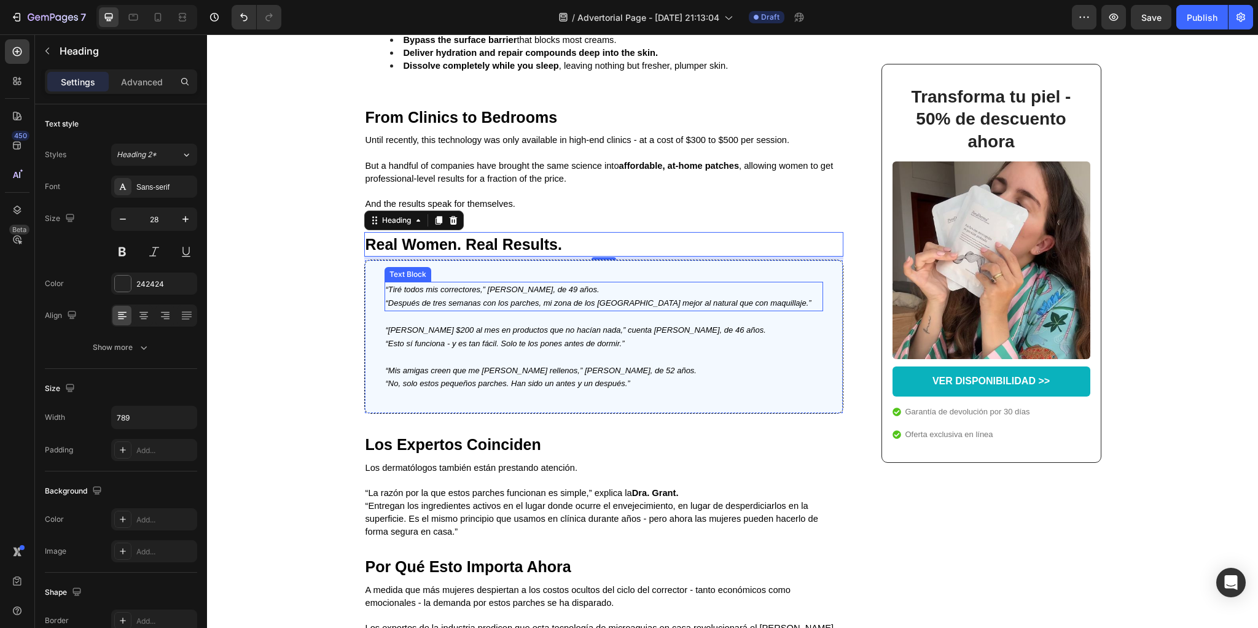
click at [494, 310] on p "“Tiré todos mis correctores,” [PERSON_NAME], de 49 años. “Después de tres seman…" at bounding box center [604, 296] width 436 height 27
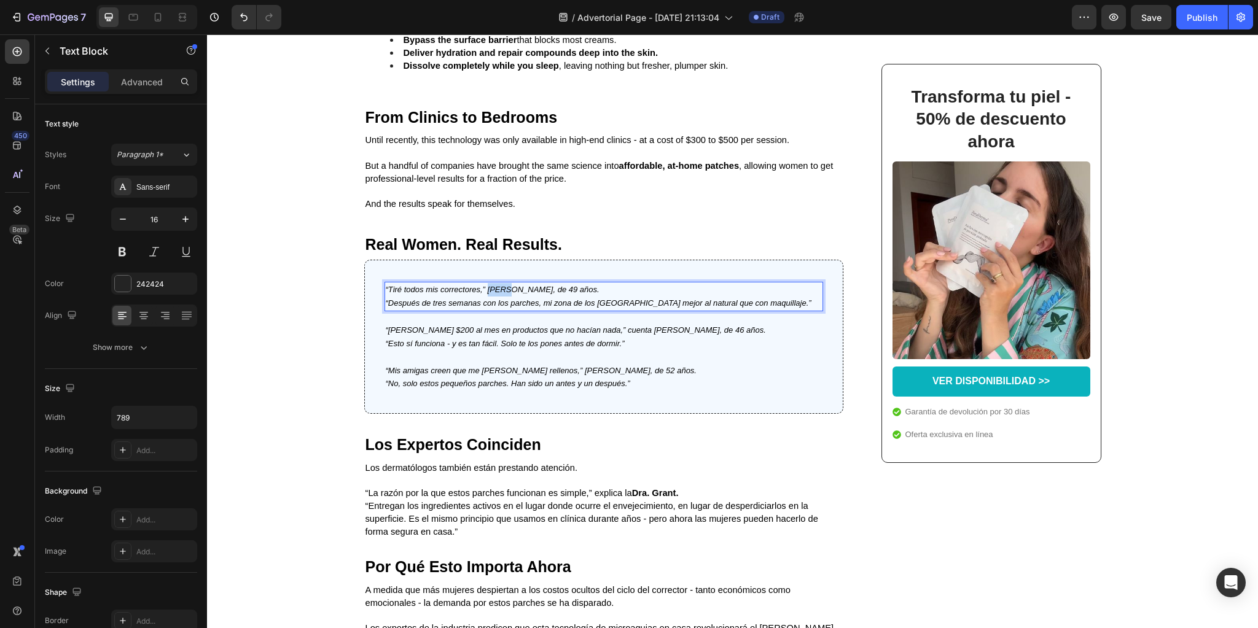
click at [494, 310] on p "“Tiré todos mis correctores,” [PERSON_NAME], de 49 años. “Después de tres seman…" at bounding box center [604, 296] width 436 height 27
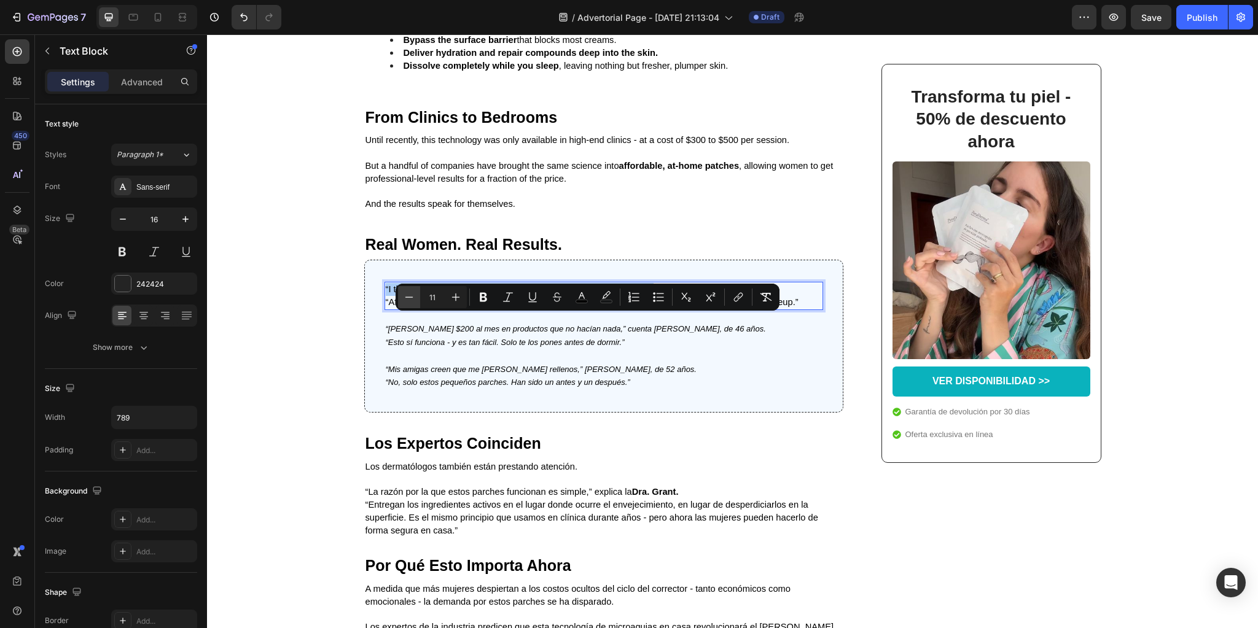
click at [410, 297] on icon "Editor contextual toolbar" at bounding box center [409, 297] width 8 height 1
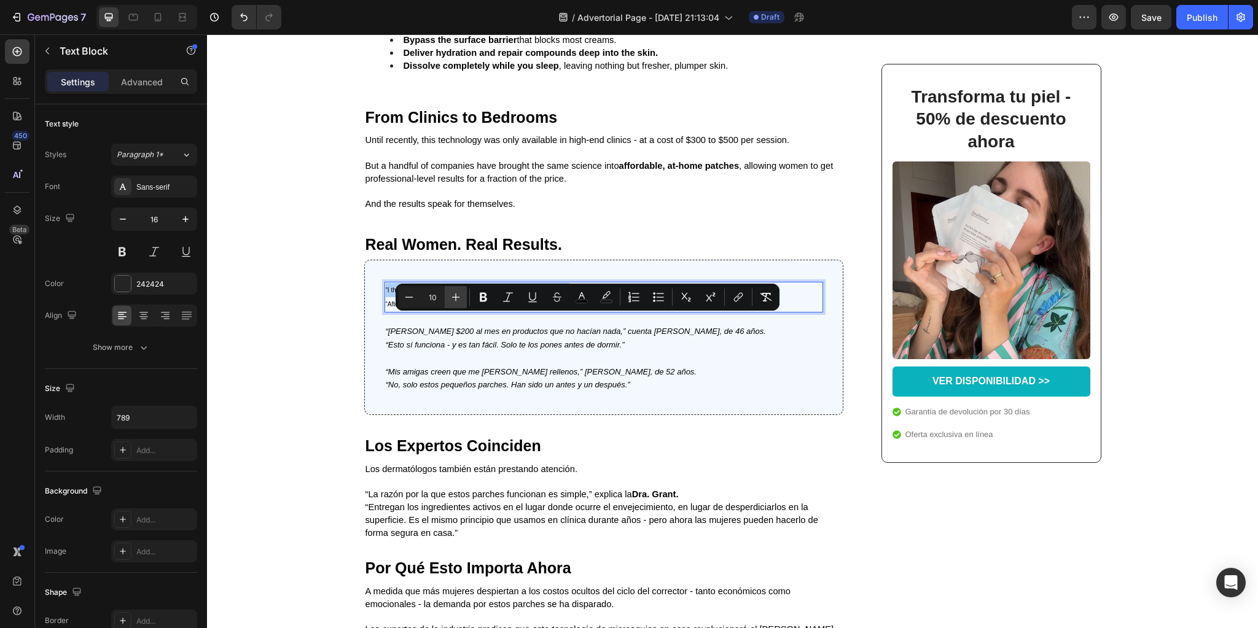
click at [458, 296] on icon "Editor contextual toolbar" at bounding box center [456, 297] width 12 height 12
type input "13"
click at [507, 296] on icon "Editor contextual toolbar" at bounding box center [508, 297] width 12 height 12
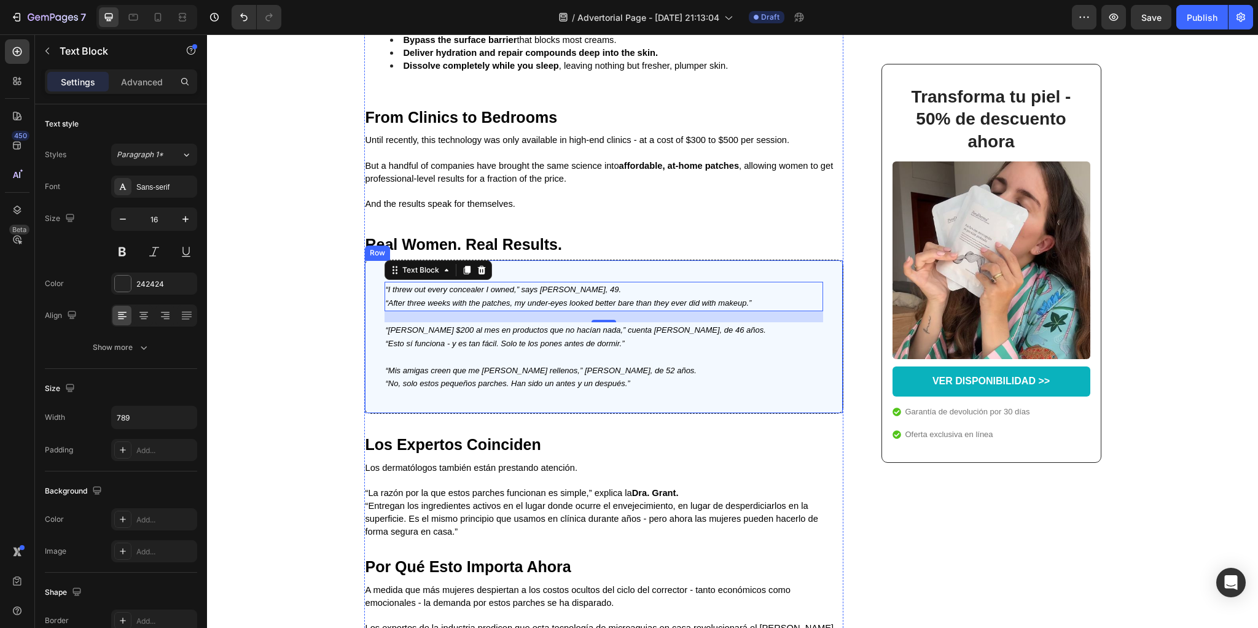
click at [403, 335] on icon "“[PERSON_NAME] $200 al mes en productos que no hacían nada,” cuenta [PERSON_NAM…" at bounding box center [576, 330] width 380 height 9
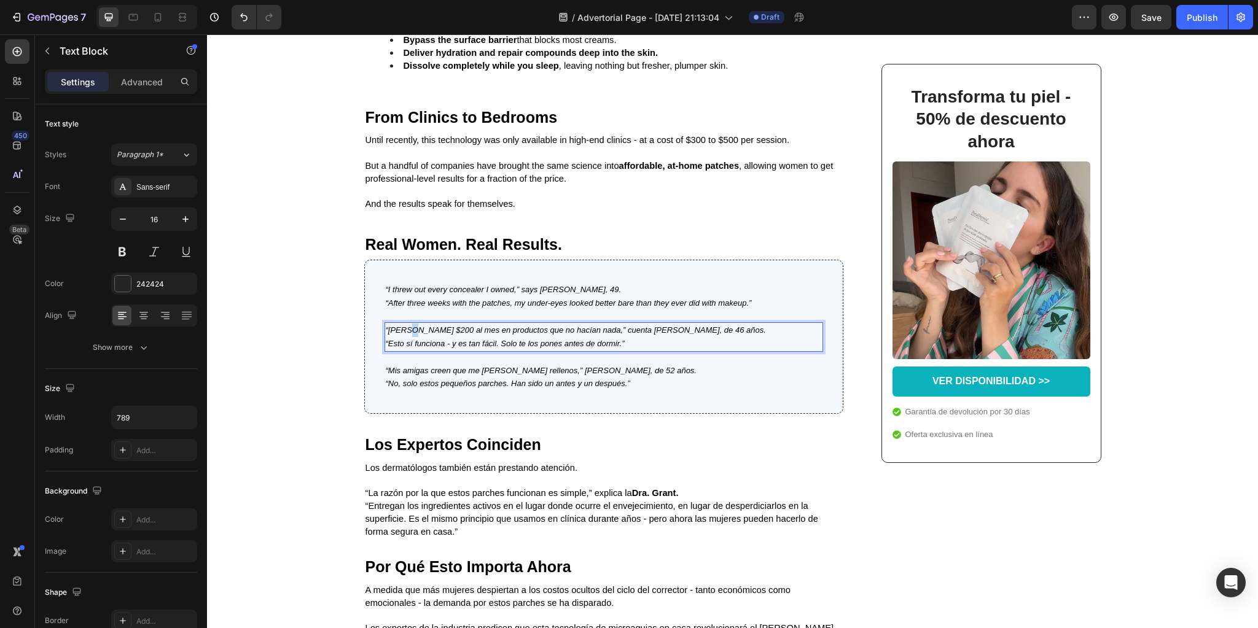
click at [403, 335] on icon "“[PERSON_NAME] $200 al mes en productos que no hacían nada,” cuenta [PERSON_NAM…" at bounding box center [576, 330] width 380 height 9
click at [457, 348] on icon "“This actually works — and it’s so easy. You just stick them on before bed.”" at bounding box center [518, 343] width 264 height 9
click at [460, 348] on icon "“This actually works — and it’s so easy. You just stick them on before bed.”" at bounding box center [518, 343] width 264 height 9
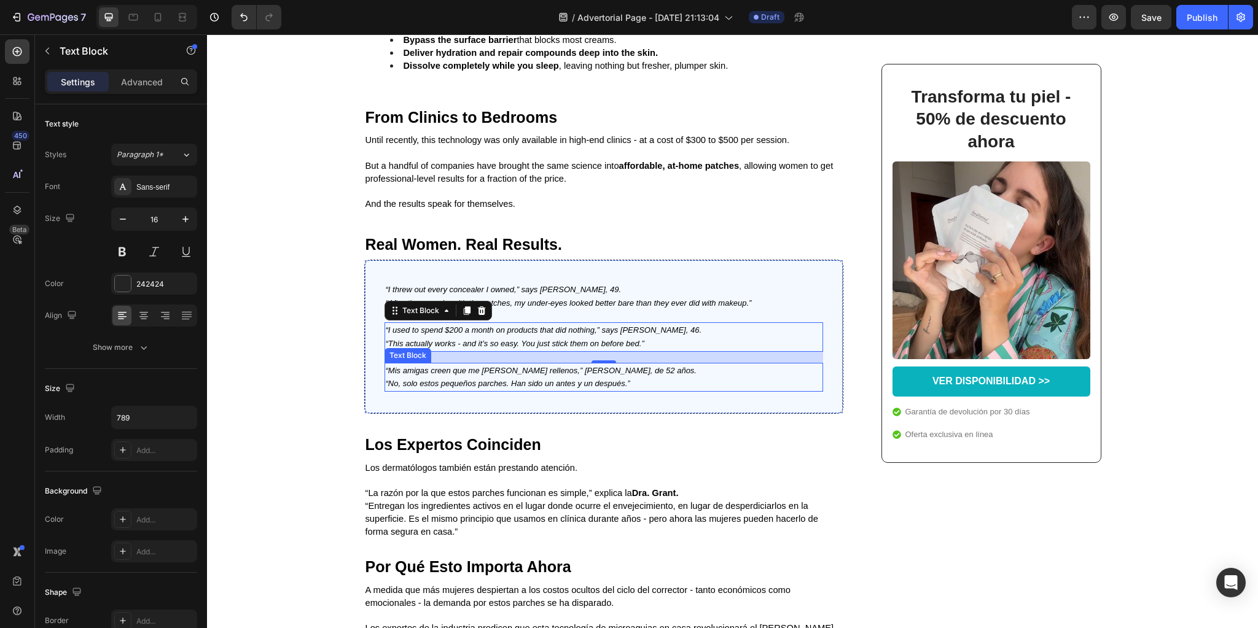
click at [518, 391] on p "“Mis amigas creen que me [PERSON_NAME] rellenos,” [PERSON_NAME], de 52 años. “N…" at bounding box center [604, 377] width 436 height 27
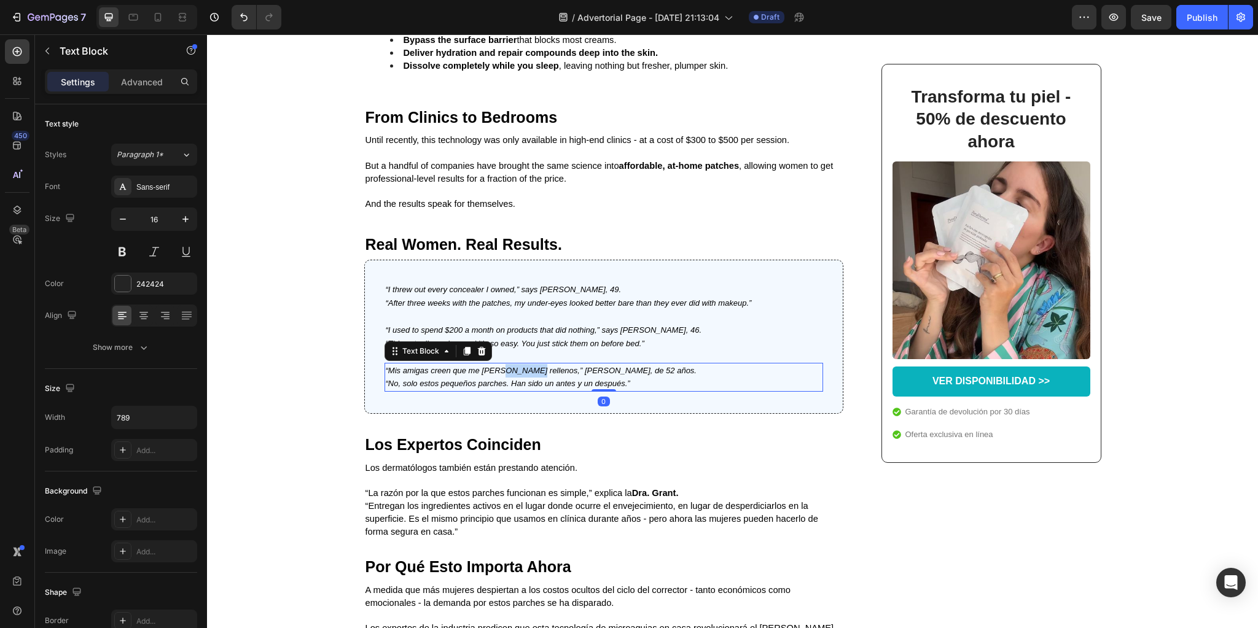
click at [518, 391] on p "“Mis amigas creen que me [PERSON_NAME] rellenos,” [PERSON_NAME], de 52 años. “N…" at bounding box center [604, 377] width 436 height 27
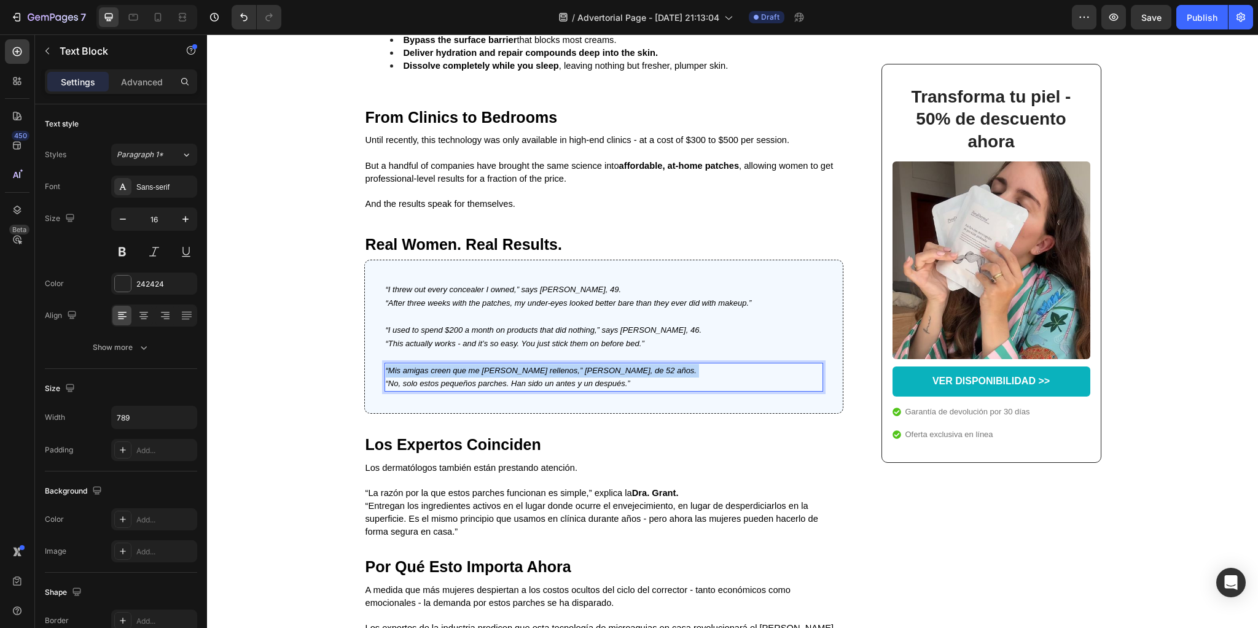
click at [518, 391] on p "“Mis amigas creen que me [PERSON_NAME] rellenos,” [PERSON_NAME], de 52 años. “N…" at bounding box center [604, 377] width 436 height 27
click at [410, 388] on icon "“Nope — just these little patches. They’ve been a game-changer.”" at bounding box center [502, 383] width 232 height 9
click at [382, 453] on strong "Los Expertos Coinciden" at bounding box center [453, 444] width 176 height 17
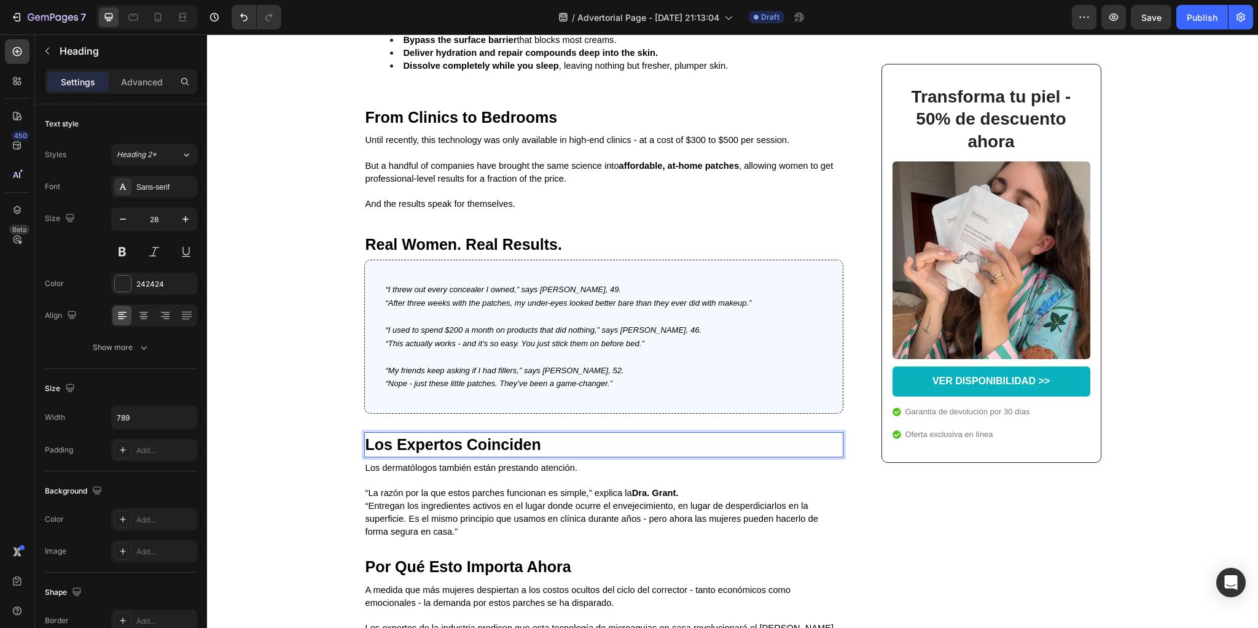
click at [432, 453] on strong "Los Expertos Coinciden" at bounding box center [453, 444] width 176 height 17
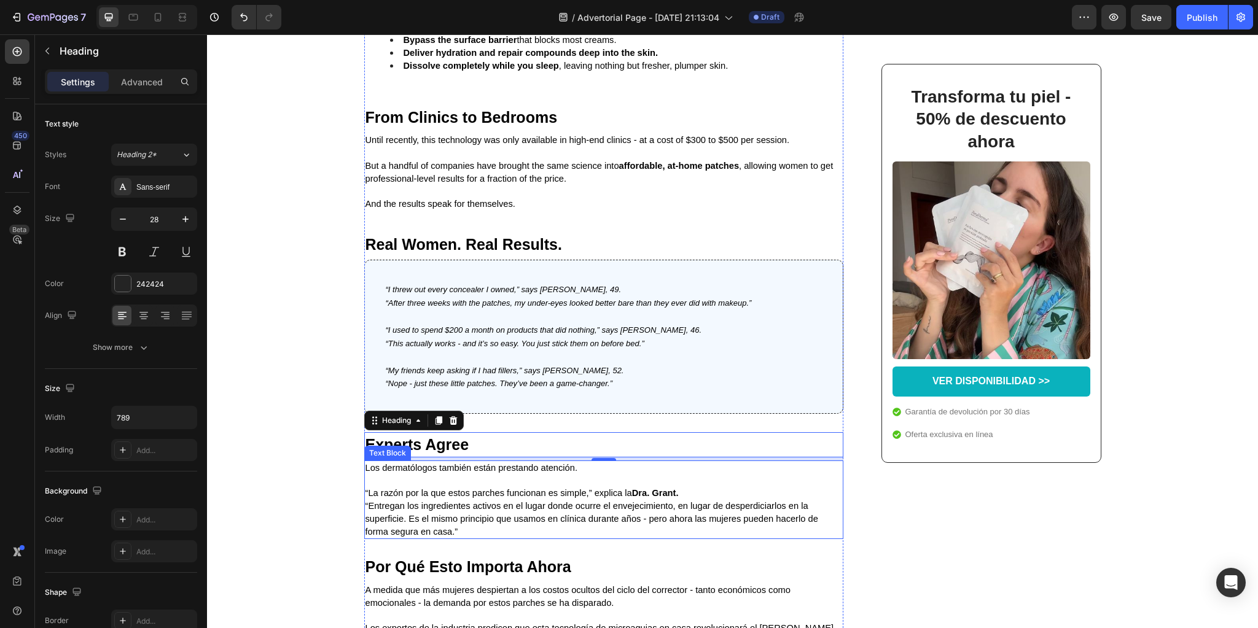
click at [434, 537] on span "“Entregan los ingredientes activos en el lugar donde ocurre el envejecimiento, …" at bounding box center [591, 519] width 453 height 36
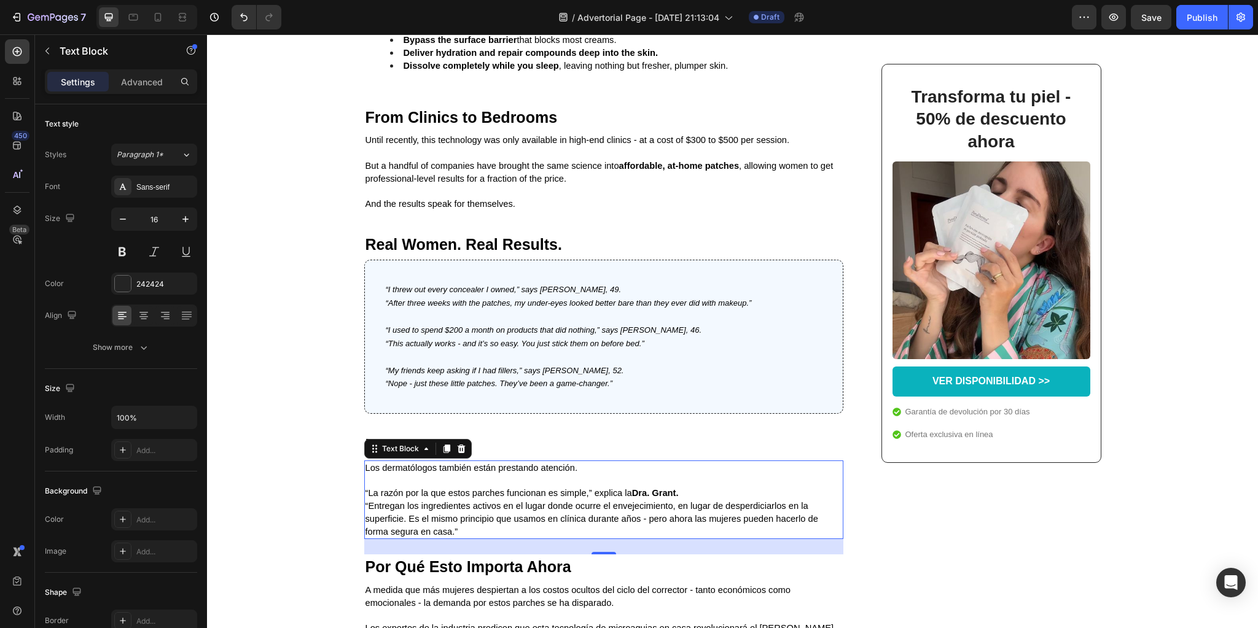
click at [434, 537] on span "“Entregan los ingredientes activos en el lugar donde ocurre el envejecimiento, …" at bounding box center [591, 519] width 453 height 36
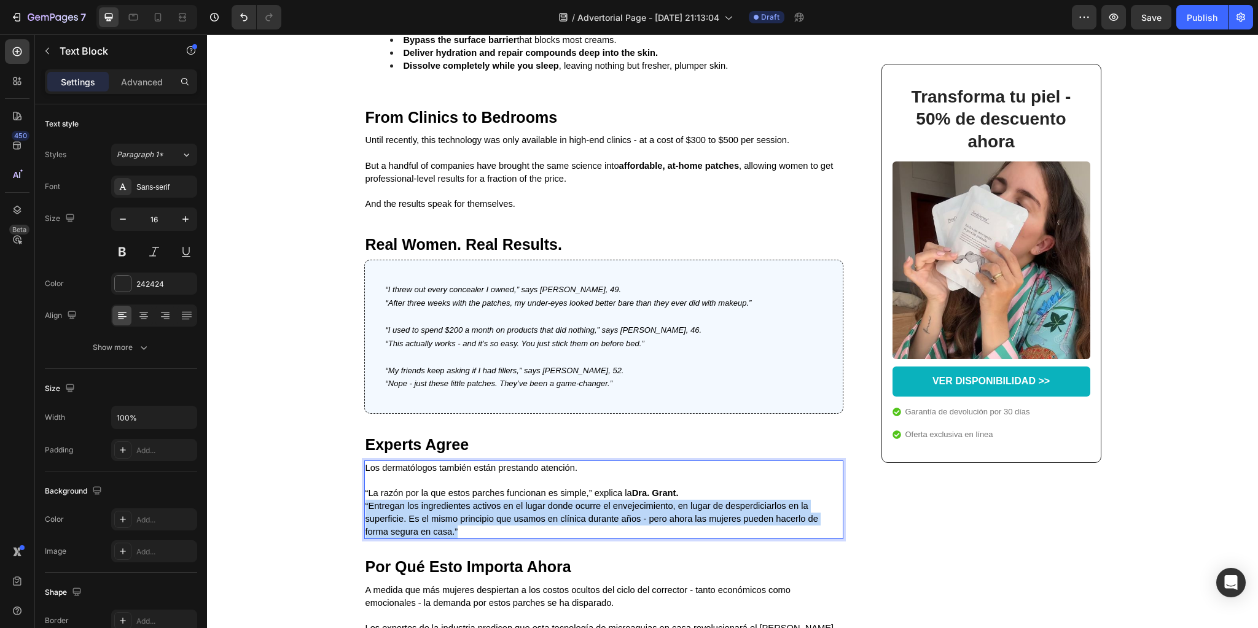
click at [434, 537] on span "“Entregan los ingredientes activos en el lugar donde ocurre el envejecimiento, …" at bounding box center [591, 519] width 453 height 36
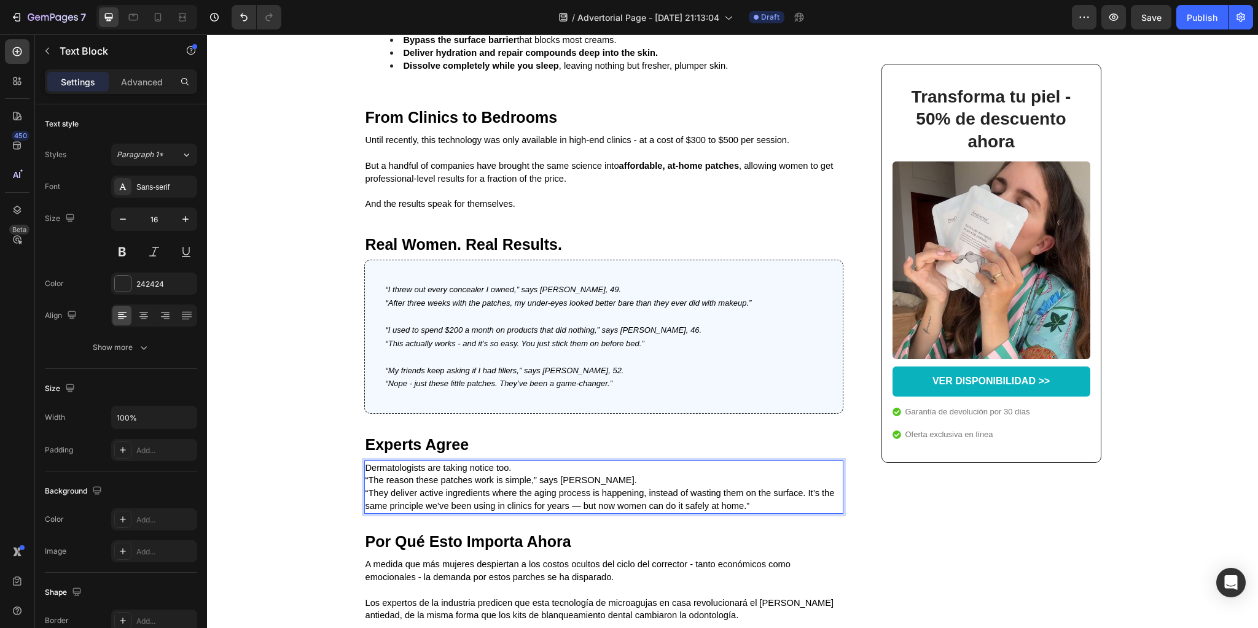
click at [524, 475] on p "Dermatologists are taking notice too." at bounding box center [603, 468] width 477 height 13
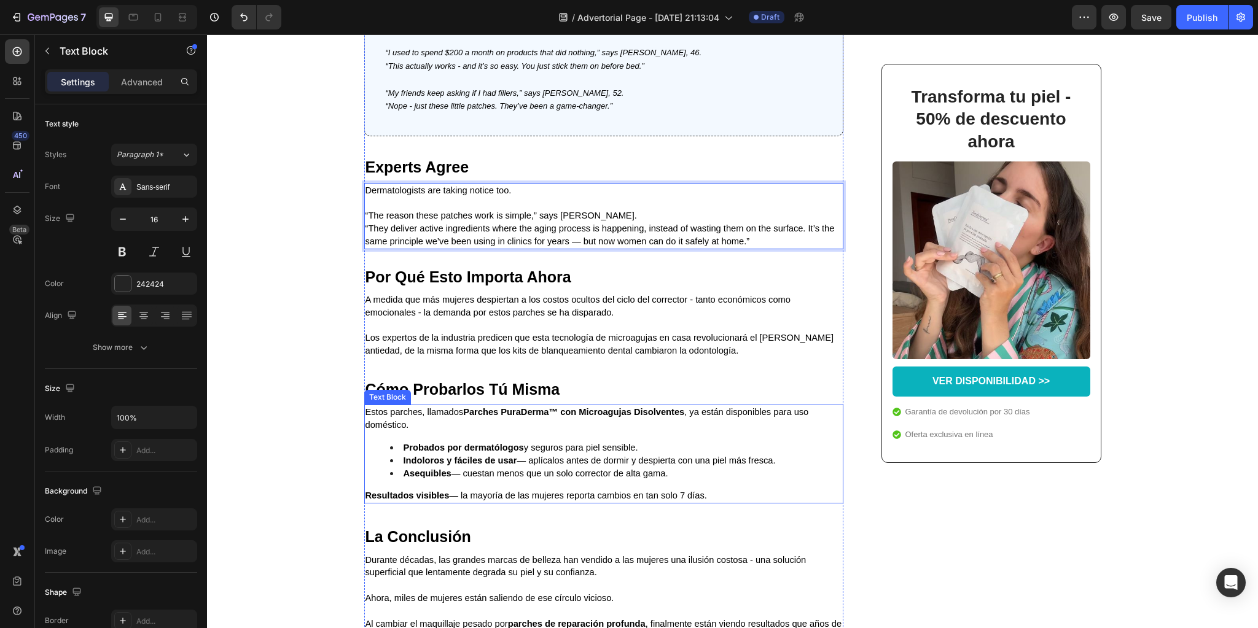
scroll to position [2752, 0]
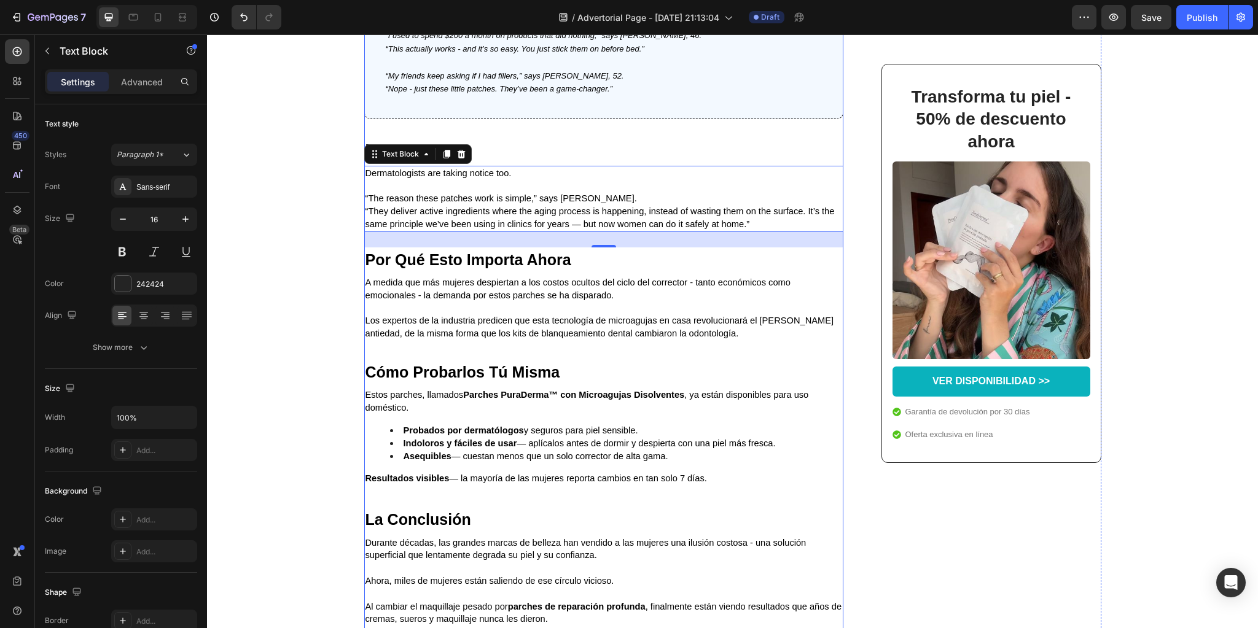
click at [492, 268] on strong "Por Qué Esto Importa Ahora" at bounding box center [468, 259] width 206 height 17
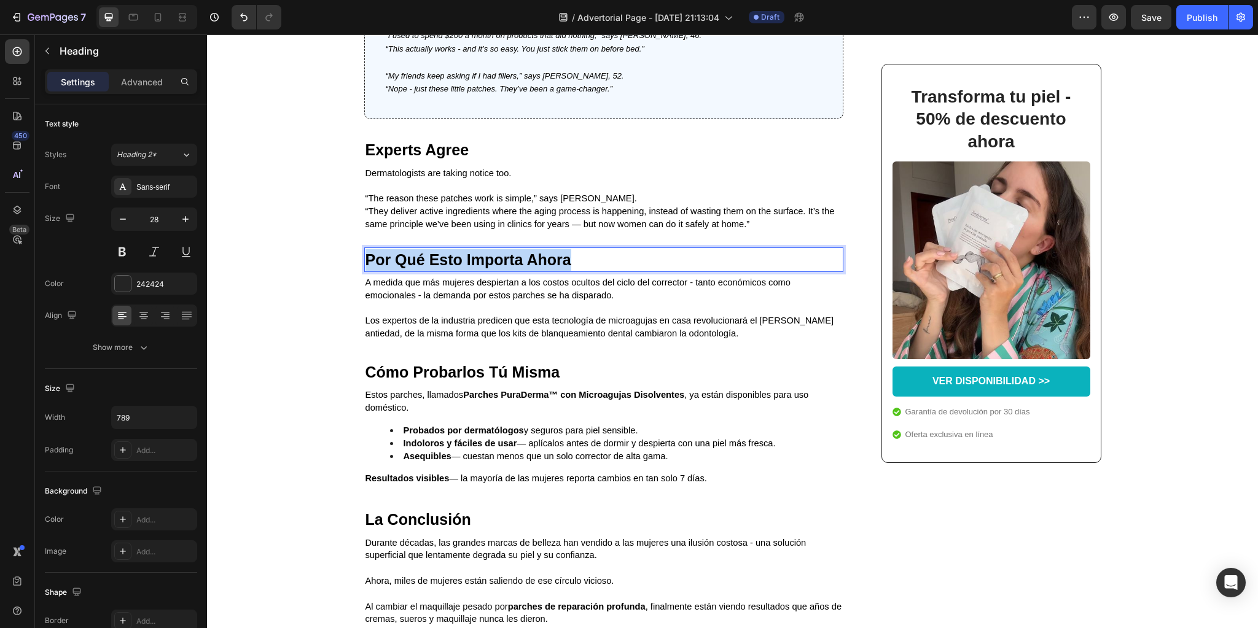
click at [492, 268] on strong "Por Qué Esto Importa Ahora" at bounding box center [468, 259] width 206 height 17
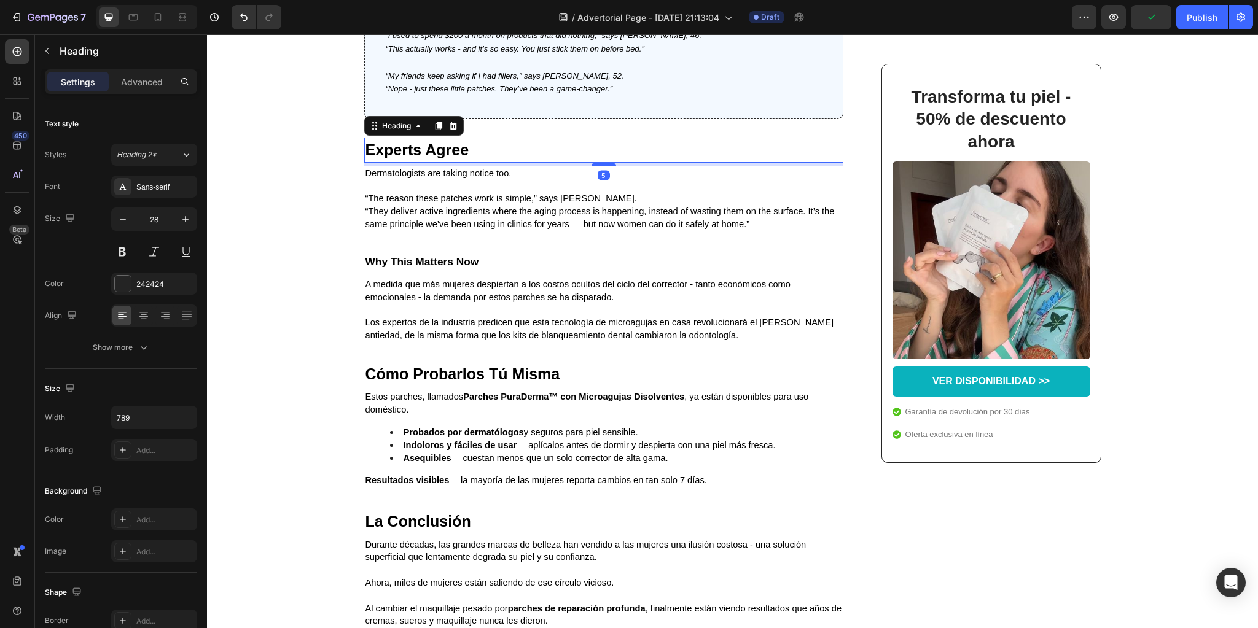
click at [409, 158] on strong "Experts Agree" at bounding box center [417, 149] width 104 height 17
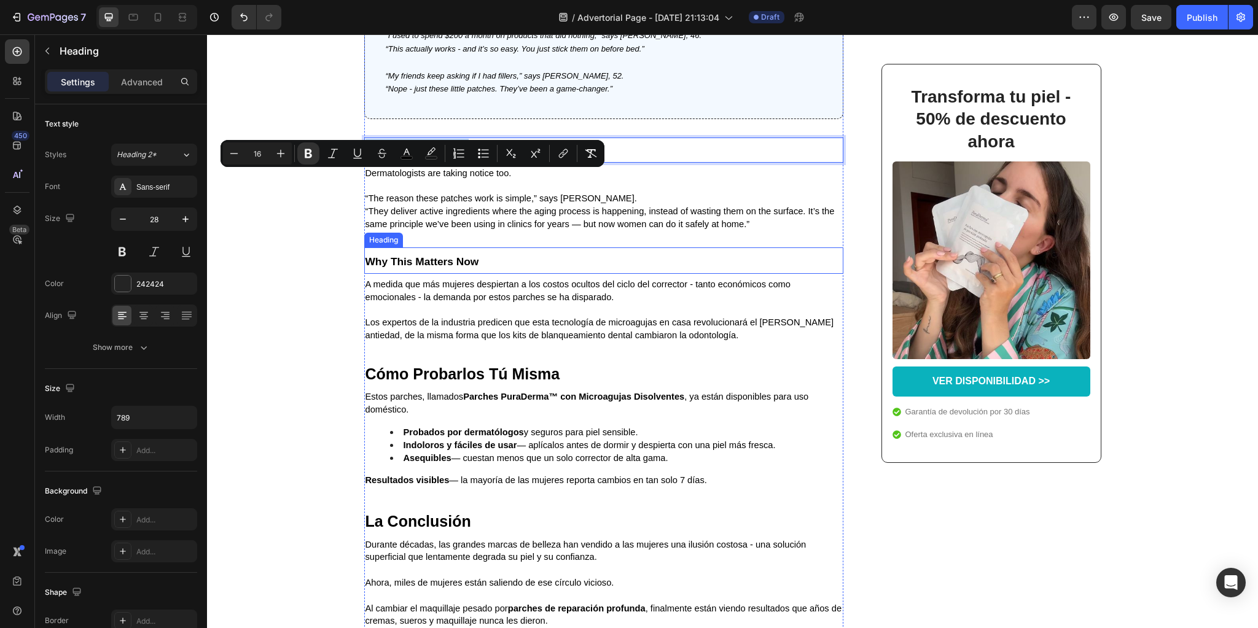
click at [407, 268] on strong "Why This Matters Now" at bounding box center [422, 262] width 114 height 12
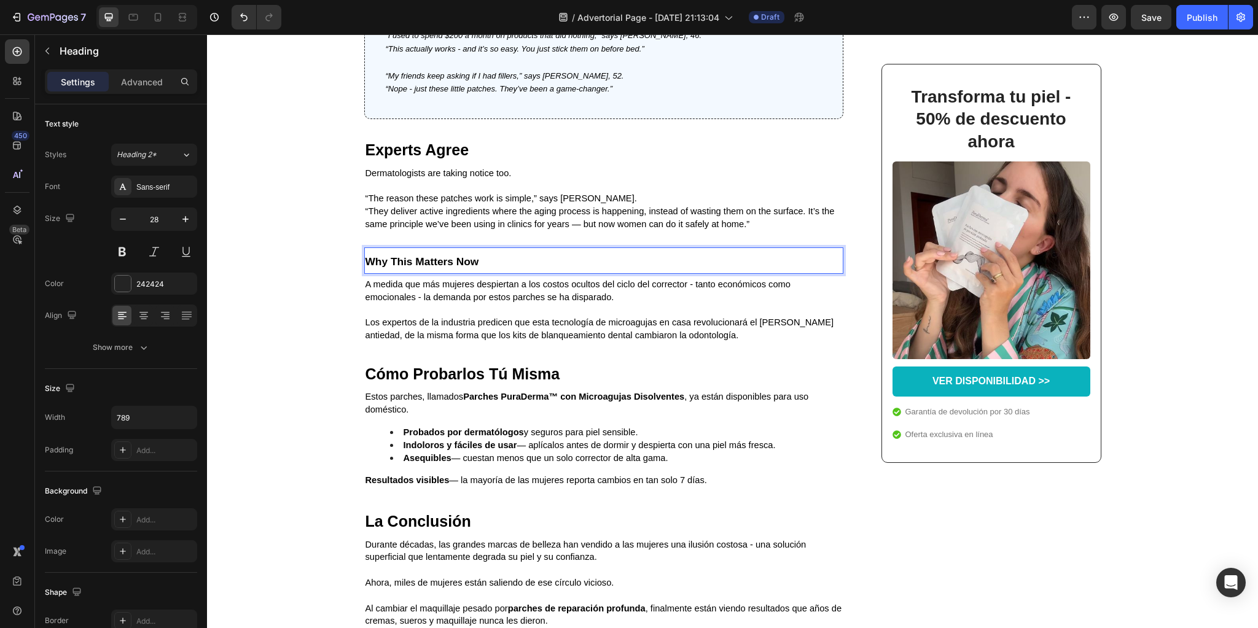
click at [407, 268] on strong "Why This Matters Now" at bounding box center [422, 262] width 114 height 12
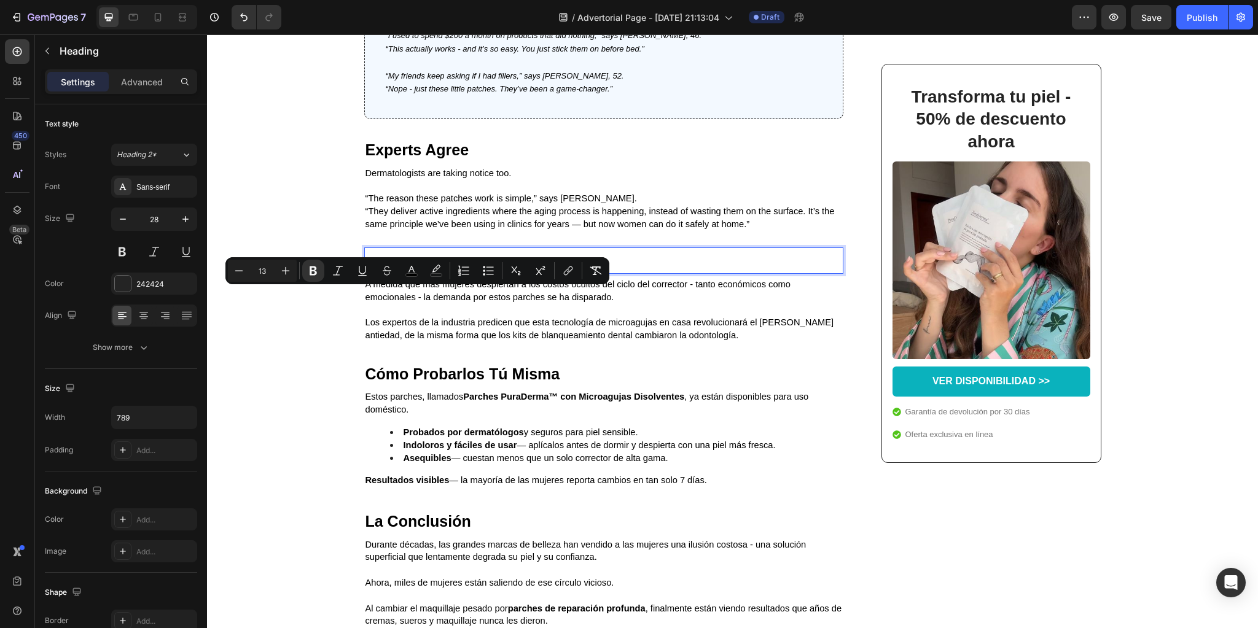
click at [265, 270] on input "13" at bounding box center [262, 270] width 25 height 15
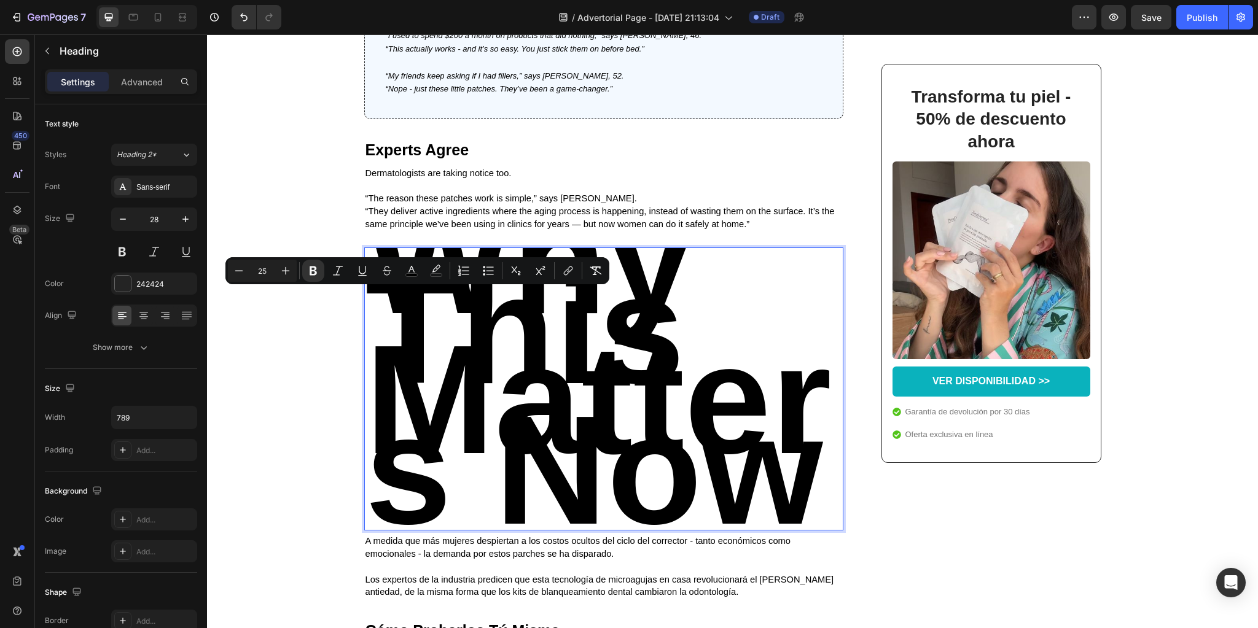
type input "25"
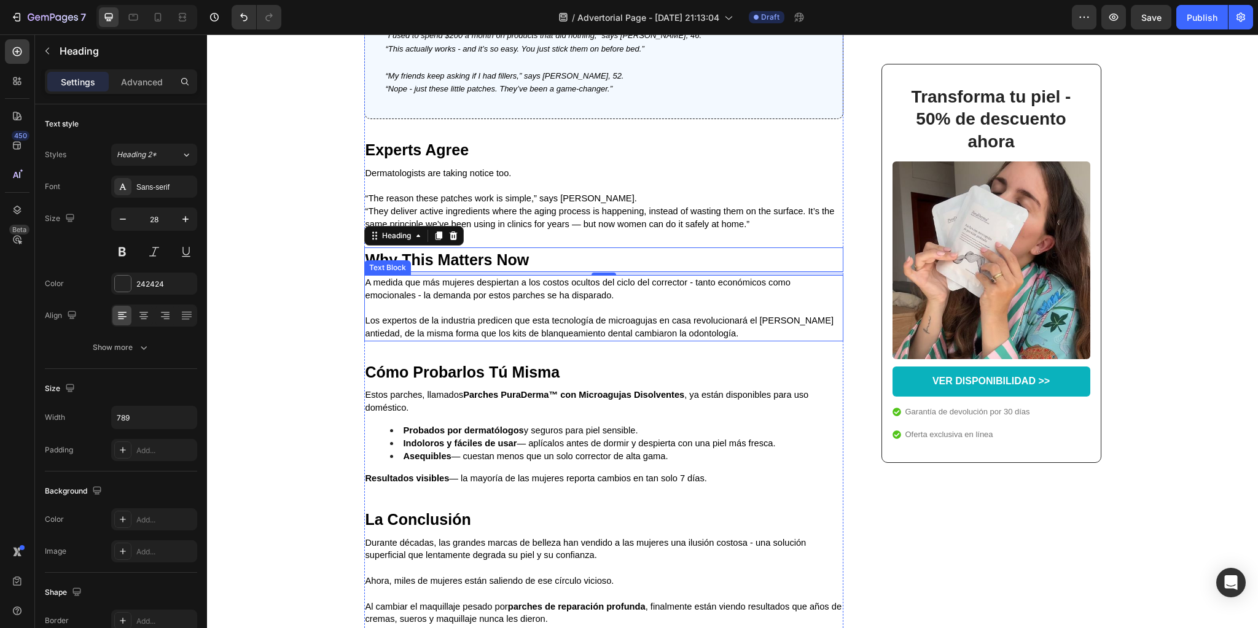
click at [473, 300] on span "A medida que más mujeres despiertan a los costos ocultos del ciclo del correcto…" at bounding box center [577, 289] width 425 height 23
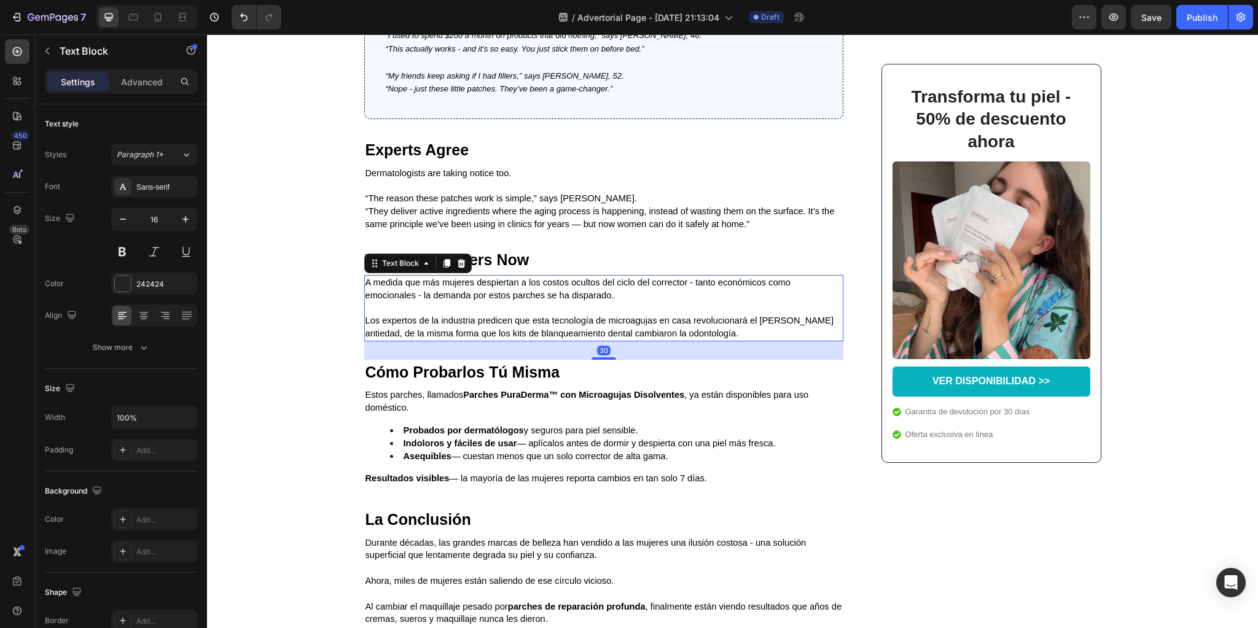
click at [473, 300] on span "A medida que más mujeres despiertan a los costos ocultos del ciclo del correcto…" at bounding box center [577, 289] width 425 height 23
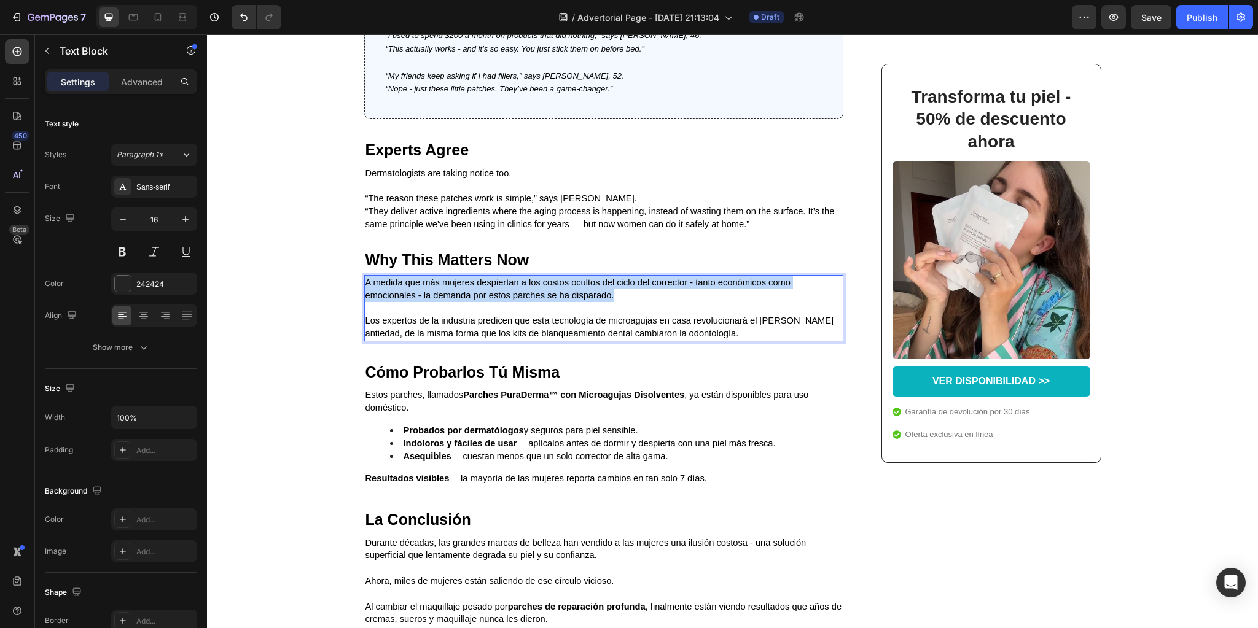
click at [473, 300] on span "A medida que más mujeres despiertan a los costos ocultos del ciclo del correcto…" at bounding box center [577, 289] width 425 height 23
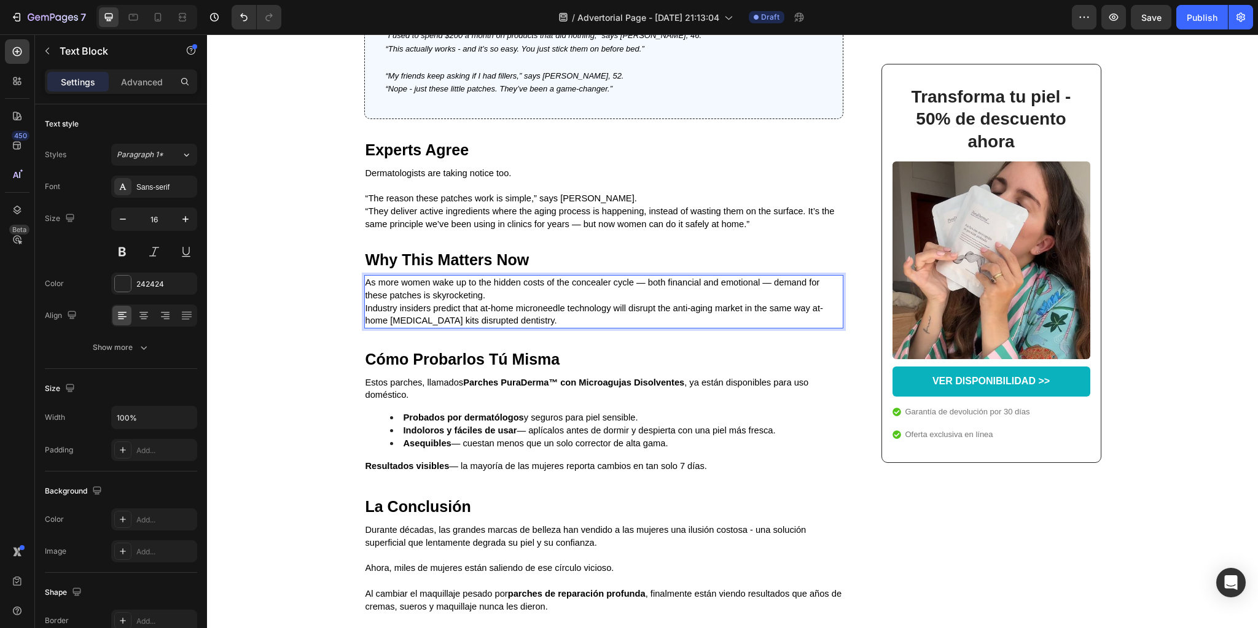
click at [496, 302] on p "As more women wake up to the hidden costs of the concealer cycle — both financi…" at bounding box center [603, 289] width 477 height 26
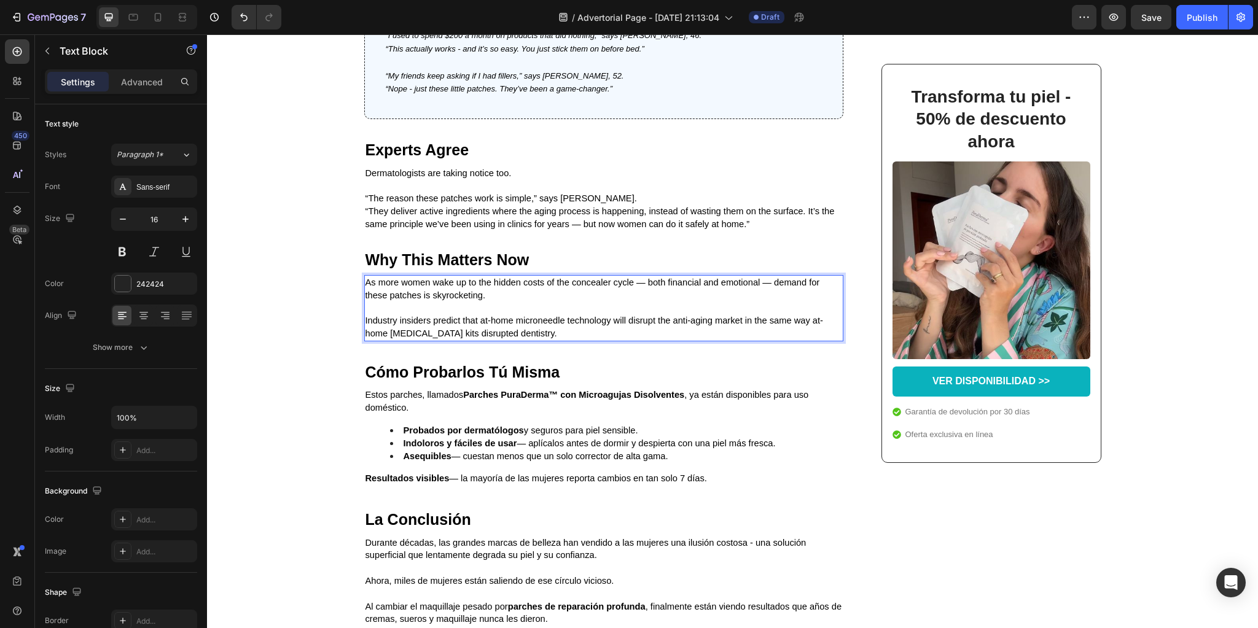
click at [641, 300] on span "As more women wake up to the hidden costs of the concealer cycle — both financi…" at bounding box center [592, 289] width 454 height 23
click at [760, 300] on span "As more women wake up to the hidden costs of the concealer cycle - both financi…" at bounding box center [601, 289] width 473 height 23
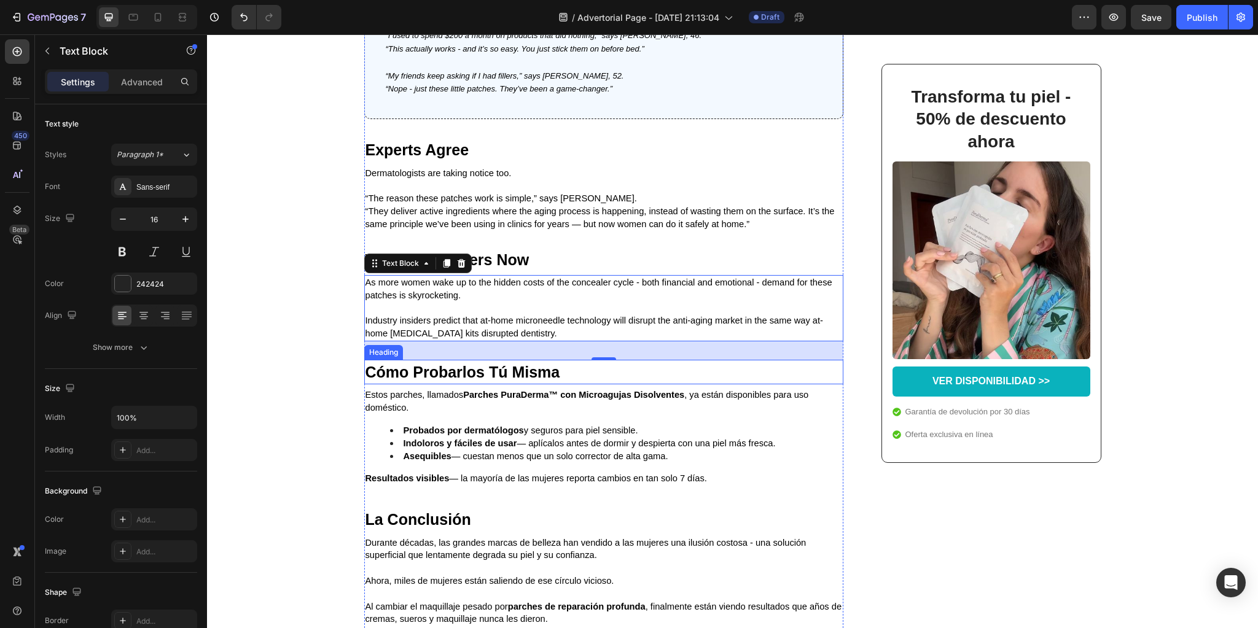
click at [490, 381] on strong "Cómo Probarlos Tú Misma" at bounding box center [462, 372] width 195 height 17
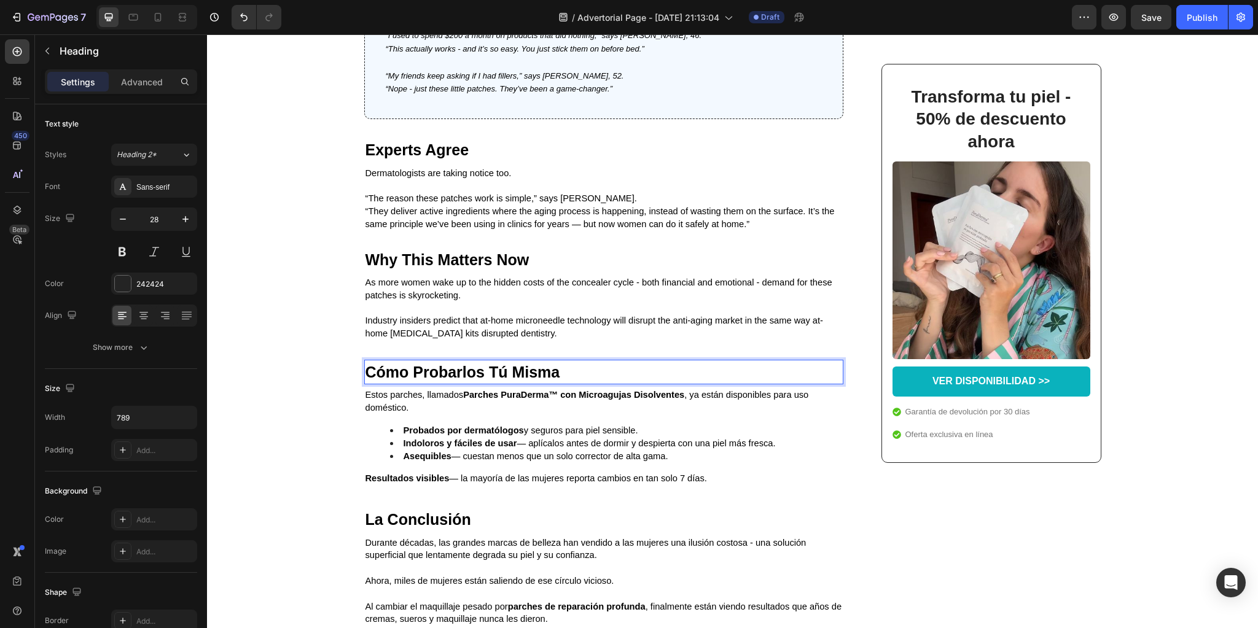
click at [490, 381] on strong "Cómo Probarlos Tú Misma" at bounding box center [462, 372] width 195 height 17
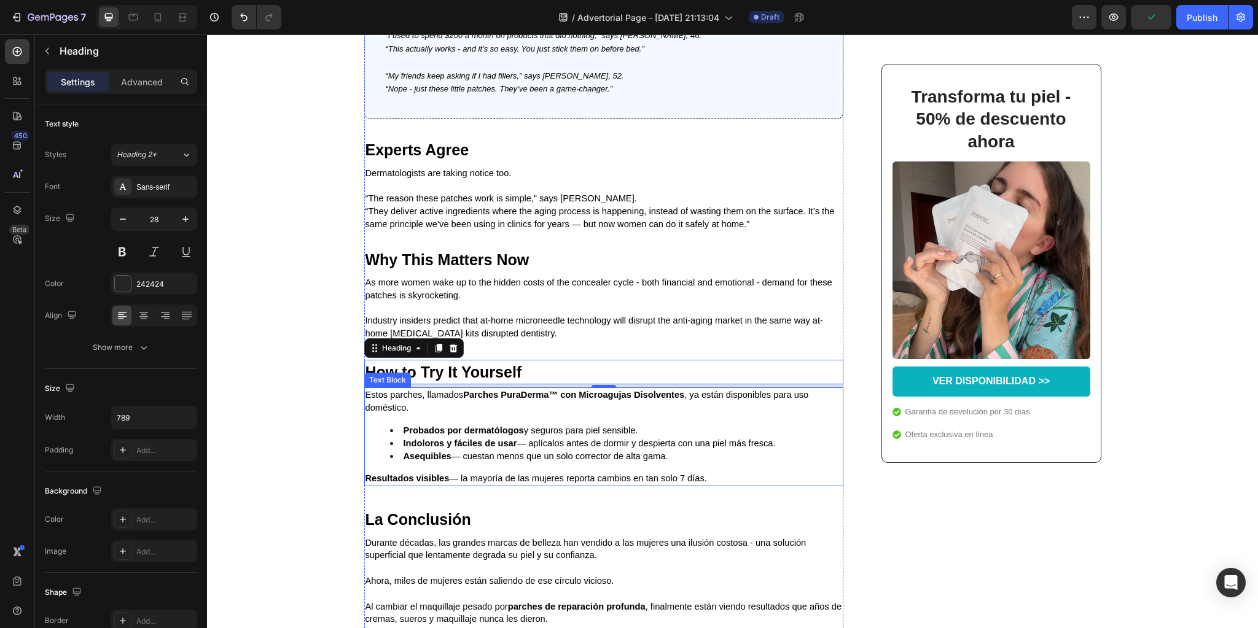
click at [402, 413] on span "Estos parches, llamados Parches PuraDerma™ con Microagujas Disolventes , ya est…" at bounding box center [586, 401] width 443 height 23
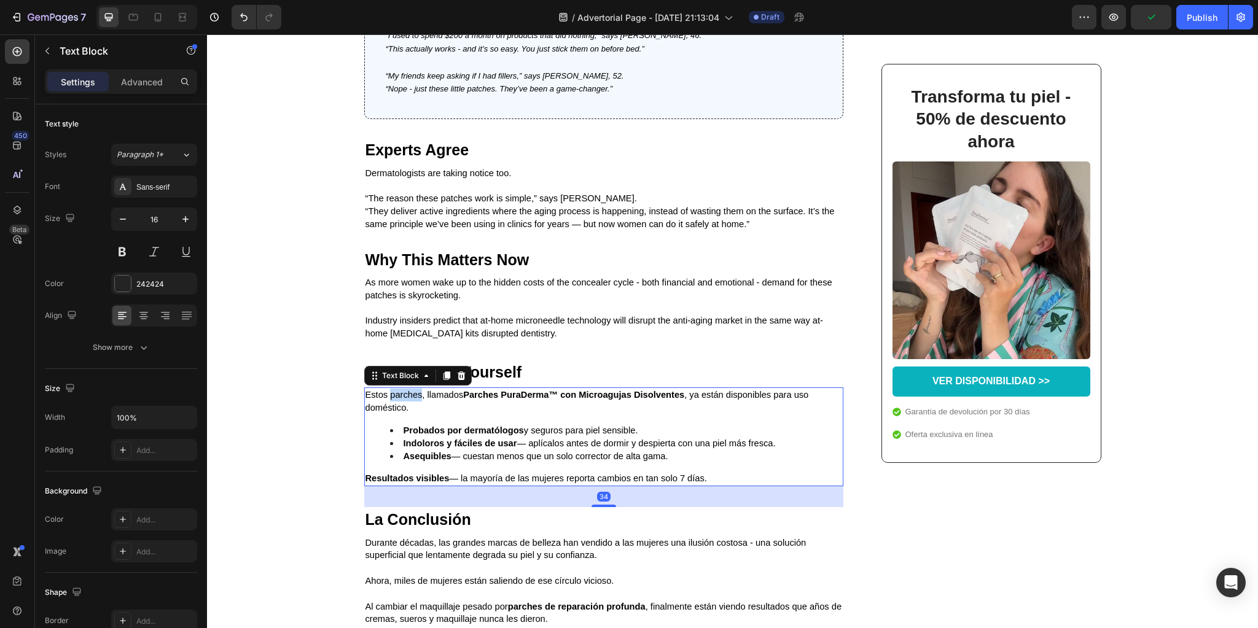
click at [402, 413] on span "Estos parches, llamados Parches PuraDerma™ con Microagujas Disolventes , ya est…" at bounding box center [586, 401] width 443 height 23
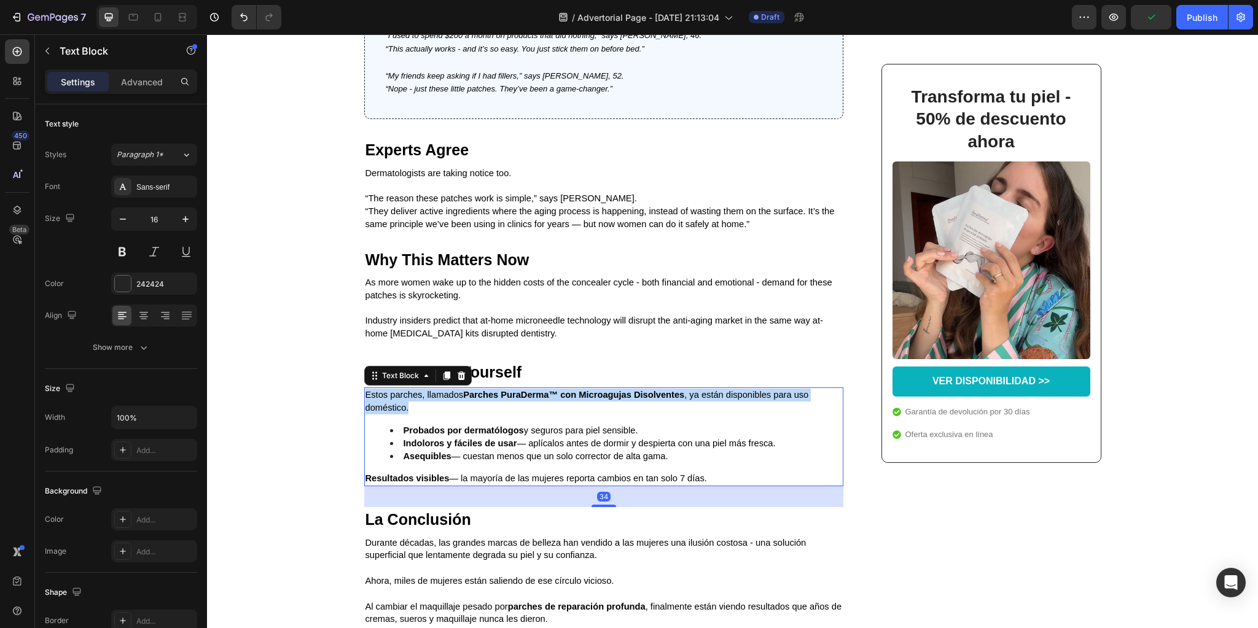
click at [402, 413] on span "Estos parches, llamados Parches PuraDerma™ con Microagujas Disolventes , ya est…" at bounding box center [586, 401] width 443 height 23
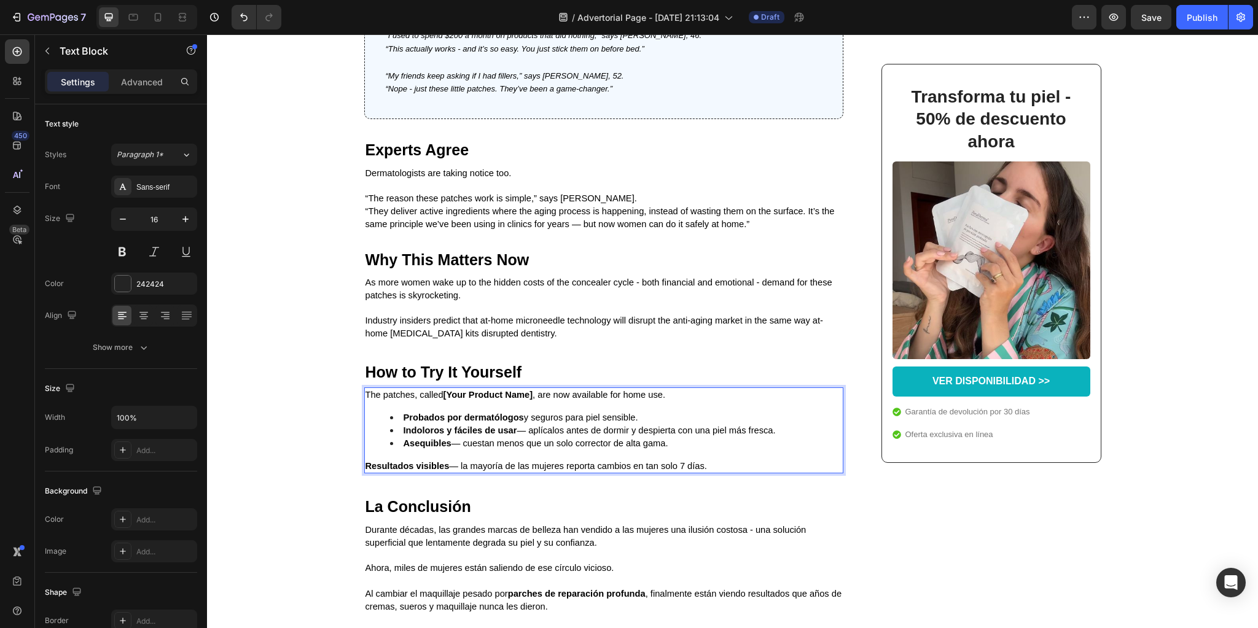
click at [499, 450] on li "Asequibles — cuestan menos que un solo corrector de alta gama." at bounding box center [616, 443] width 452 height 13
drag, startPoint x: 499, startPoint y: 477, endPoint x: 521, endPoint y: 478, distance: 22.1
click at [500, 450] on li "Asequibles — cuestan menos que un solo corrector de alta gama." at bounding box center [616, 443] width 452 height 13
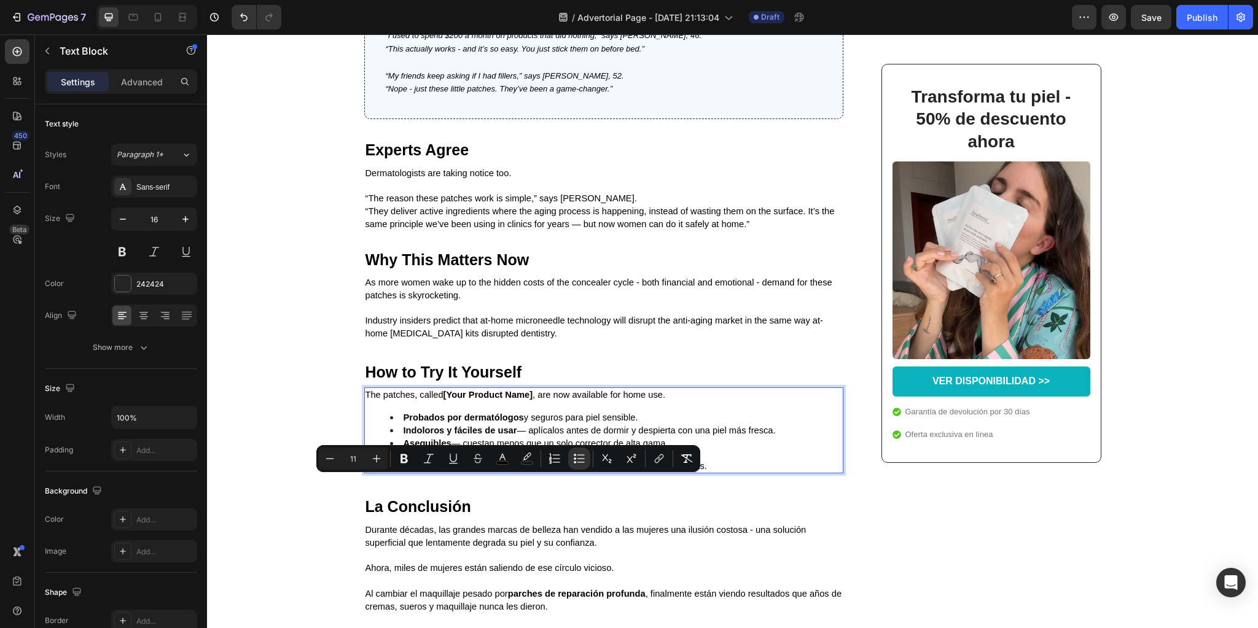
click at [709, 450] on li "Asequibles — cuestan menos que un solo corrector de alta gama." at bounding box center [616, 443] width 452 height 13
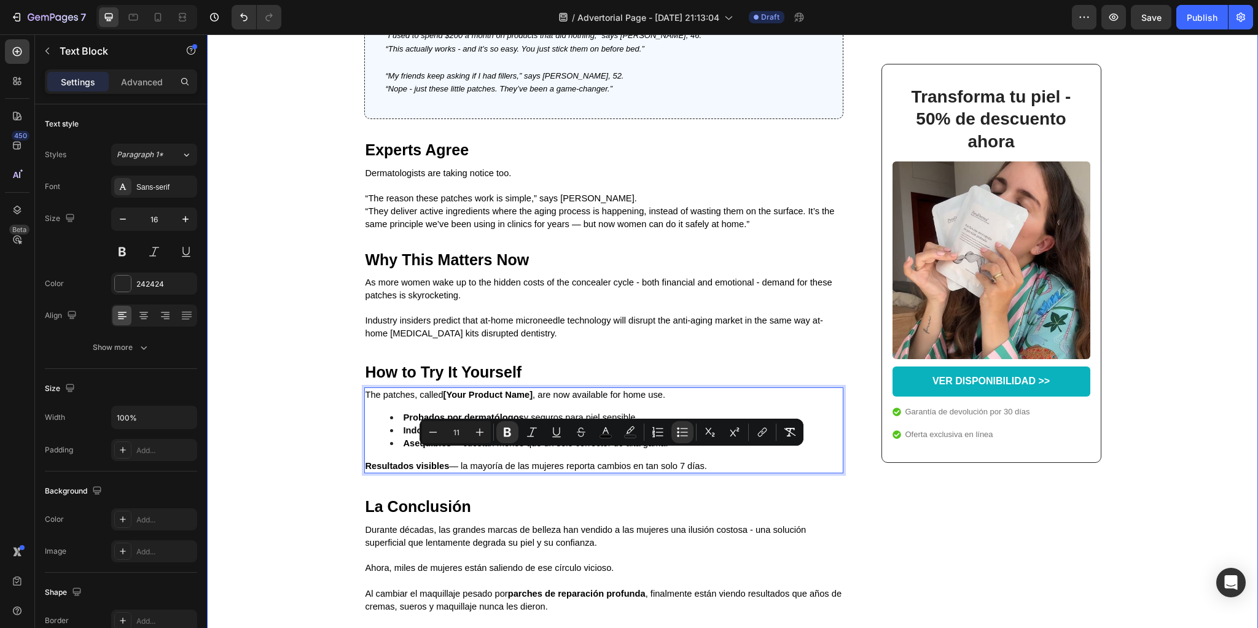
drag, startPoint x: 681, startPoint y: 483, endPoint x: 320, endPoint y: 452, distance: 361.8
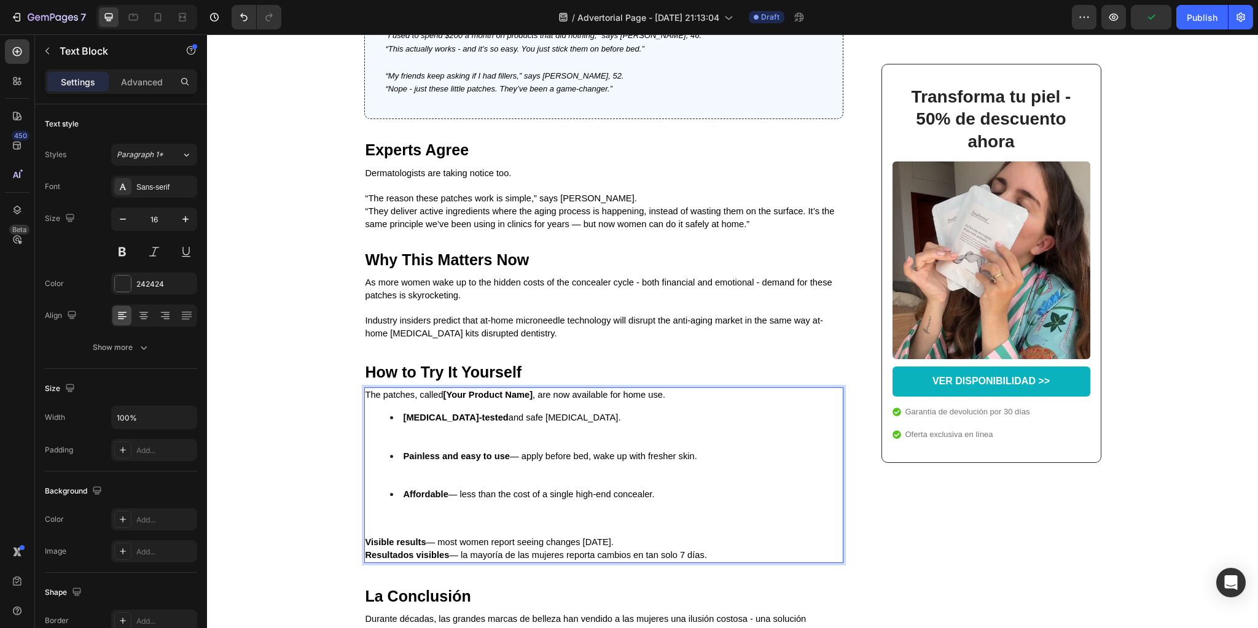
click at [397, 450] on li "[MEDICAL_DATA]-tested and safe [MEDICAL_DATA]." at bounding box center [616, 431] width 452 height 38
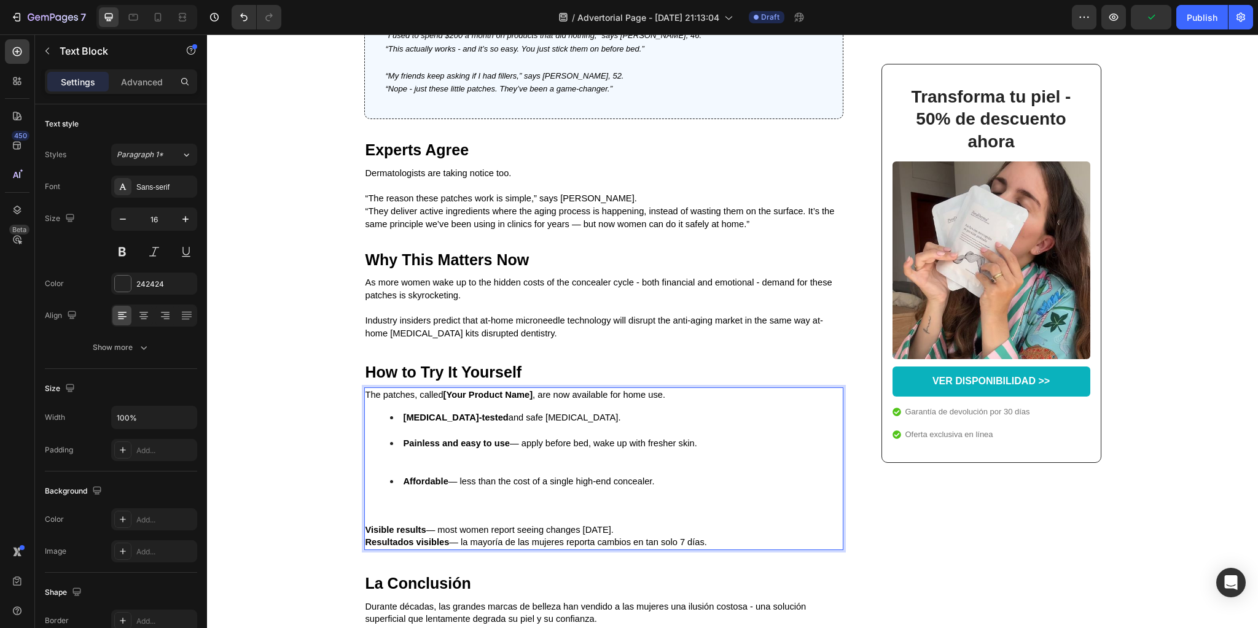
click at [412, 437] on li "[MEDICAL_DATA]-tested and safe [MEDICAL_DATA]." at bounding box center [616, 425] width 452 height 26
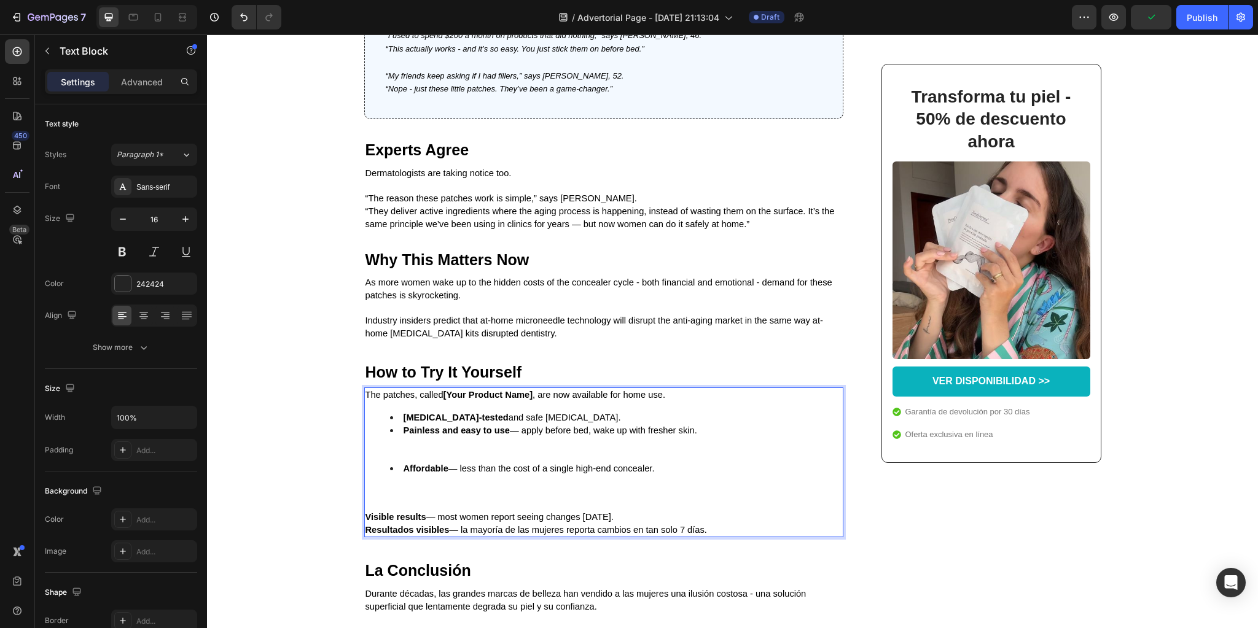
click at [411, 462] on li "Painless and easy to use — apply before bed, wake up with fresher skin." at bounding box center [616, 443] width 452 height 38
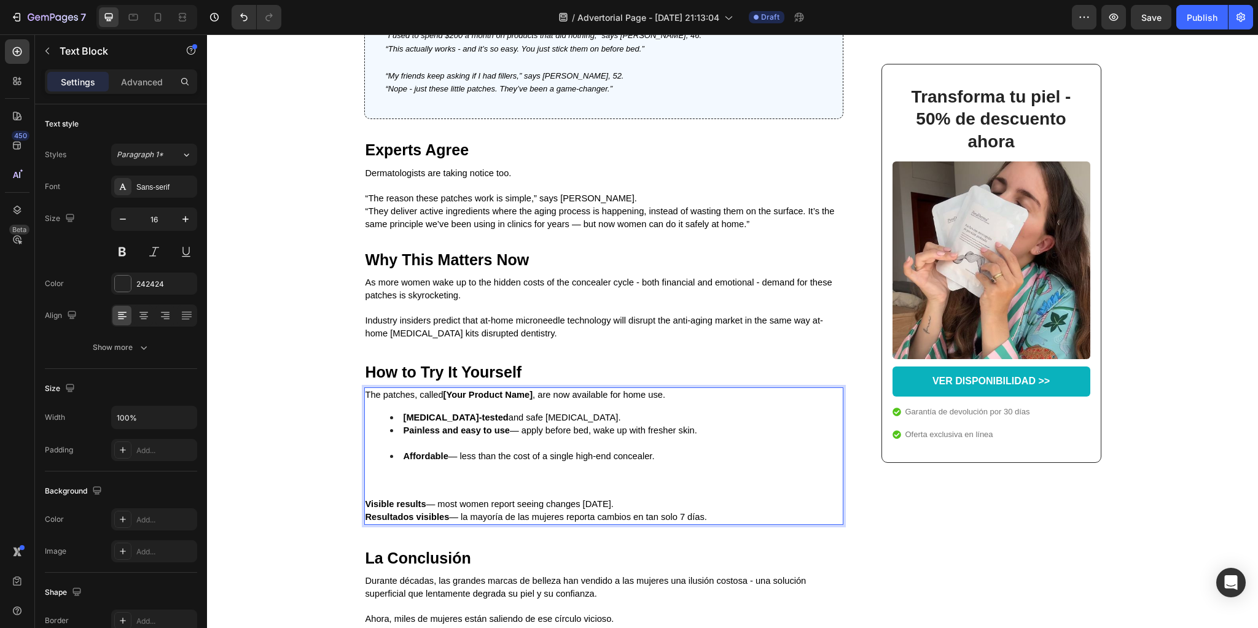
click at [408, 450] on li "Painless and easy to use — apply before bed, wake up with fresher skin." at bounding box center [616, 437] width 452 height 26
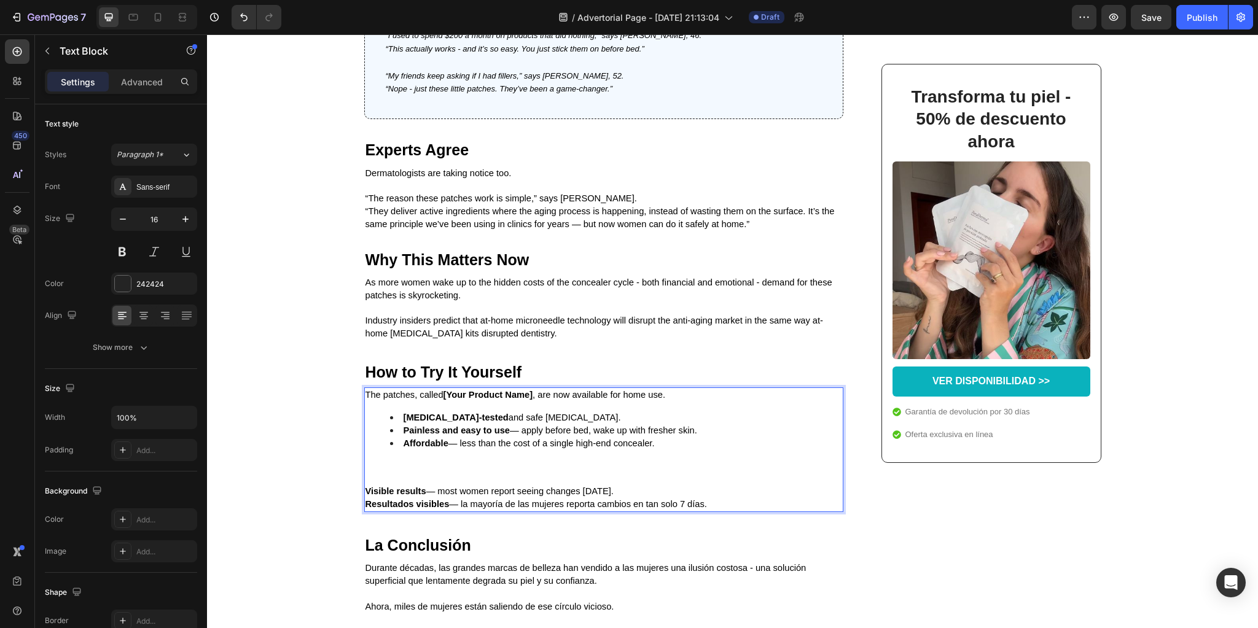
click at [425, 475] on li "Affordable — less than the cost of a single high-end concealer." at bounding box center [616, 456] width 452 height 38
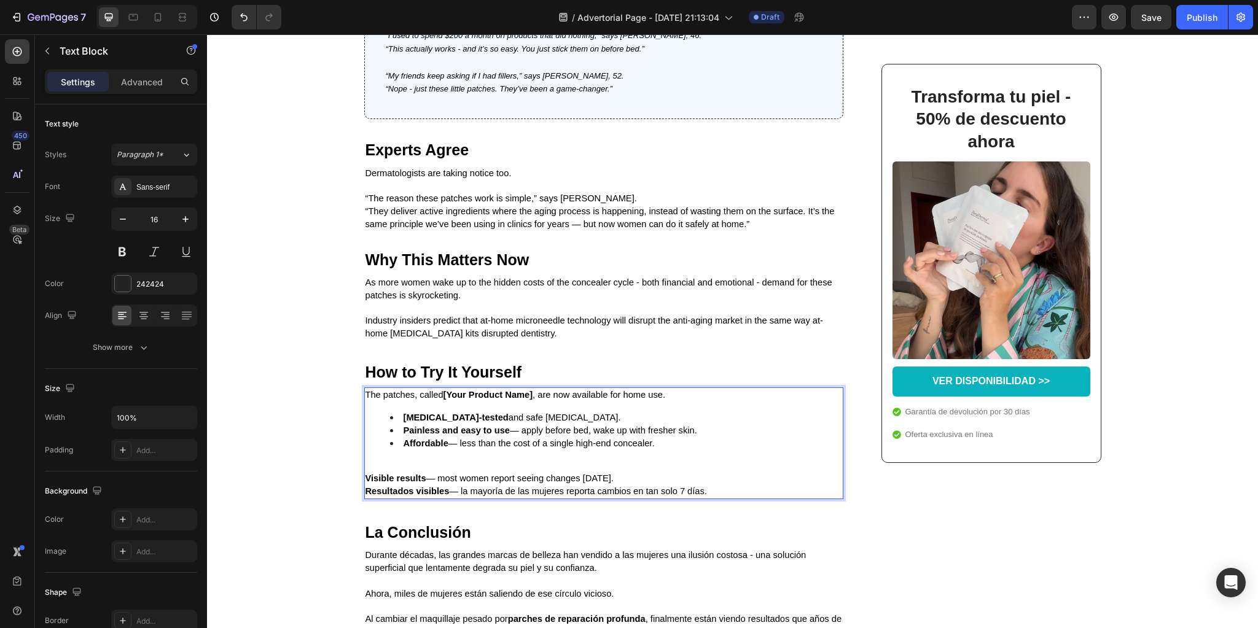
click at [417, 463] on li "Affordable — less than the cost of a single high-end concealer." at bounding box center [616, 450] width 452 height 26
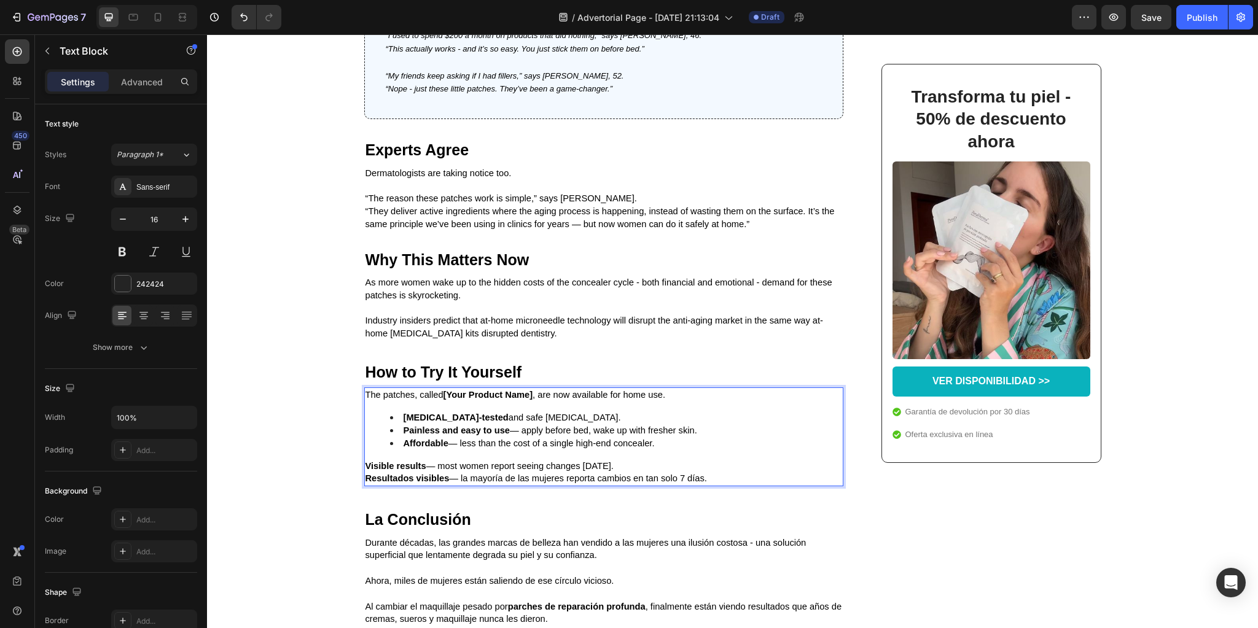
click at [414, 486] on div "The patches, called [Your Product Name] , are now available for home use. [MEDI…" at bounding box center [603, 437] width 479 height 99
click at [450, 471] on span "Visible results — most women report seeing changes [DATE]." at bounding box center [489, 466] width 248 height 10
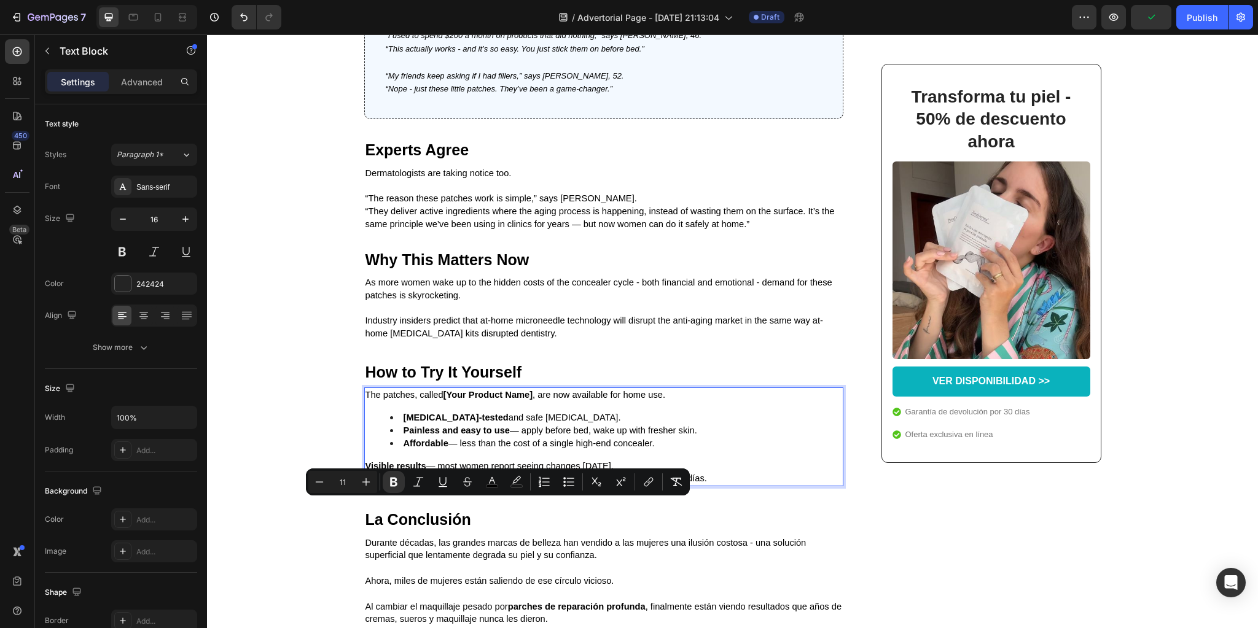
click at [647, 483] on span "Resultados visibles — la mayoría de las mujeres reporta cambios en tan solo 7 […" at bounding box center [535, 479] width 341 height 10
drag, startPoint x: 711, startPoint y: 523, endPoint x: 343, endPoint y: 502, distance: 368.5
click at [365, 471] on strong "Visible results" at bounding box center [395, 466] width 61 height 10
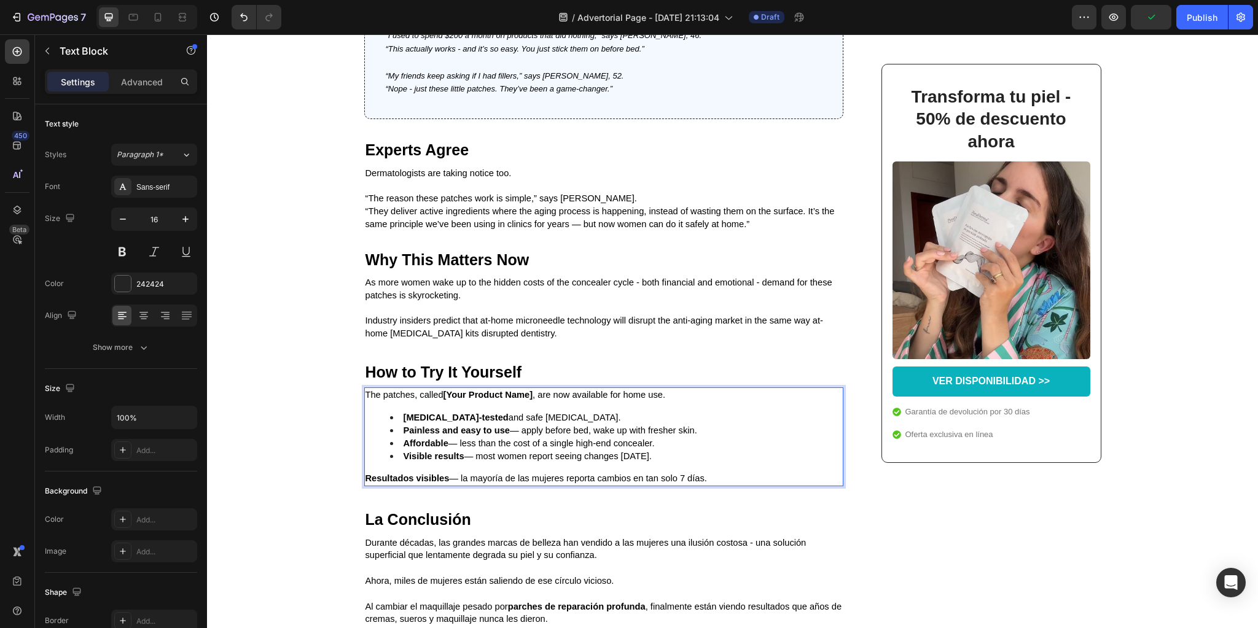
click at [415, 485] on p "Resultados visibles — la mayoría de las mujeres reporta cambios en tan solo 7 […" at bounding box center [603, 478] width 477 height 13
click at [401, 483] on strong "Resultados visibles" at bounding box center [407, 479] width 84 height 10
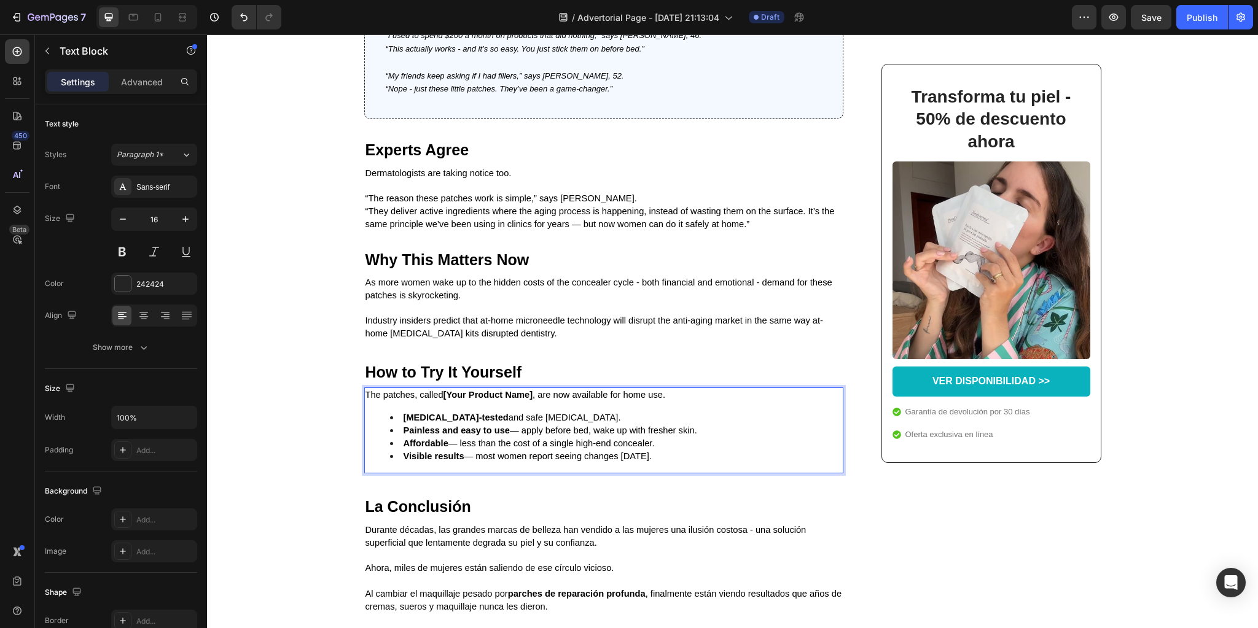
click at [445, 400] on strong "[Your Product Name]" at bounding box center [488, 395] width 90 height 10
click at [443, 400] on strong "[Your Product Name]" at bounding box center [488, 395] width 90 height 10
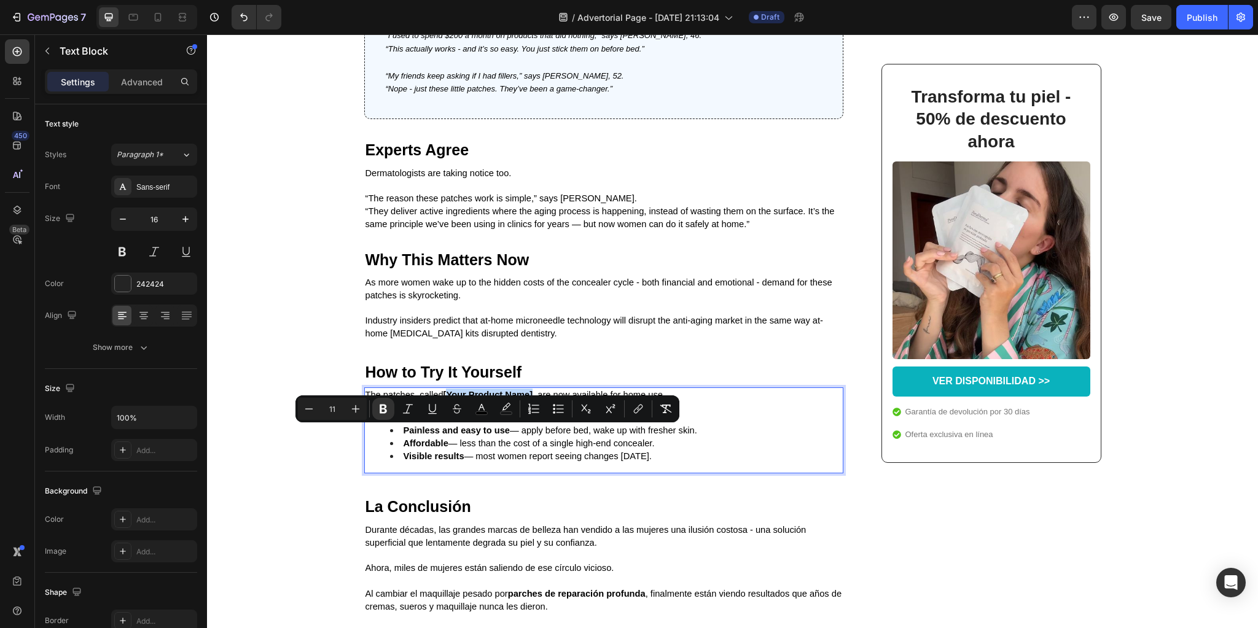
drag, startPoint x: 443, startPoint y: 434, endPoint x: 531, endPoint y: 435, distance: 88.5
click at [531, 400] on span "The patches, called [Your Product Name] , are now available for home use." at bounding box center [515, 395] width 300 height 10
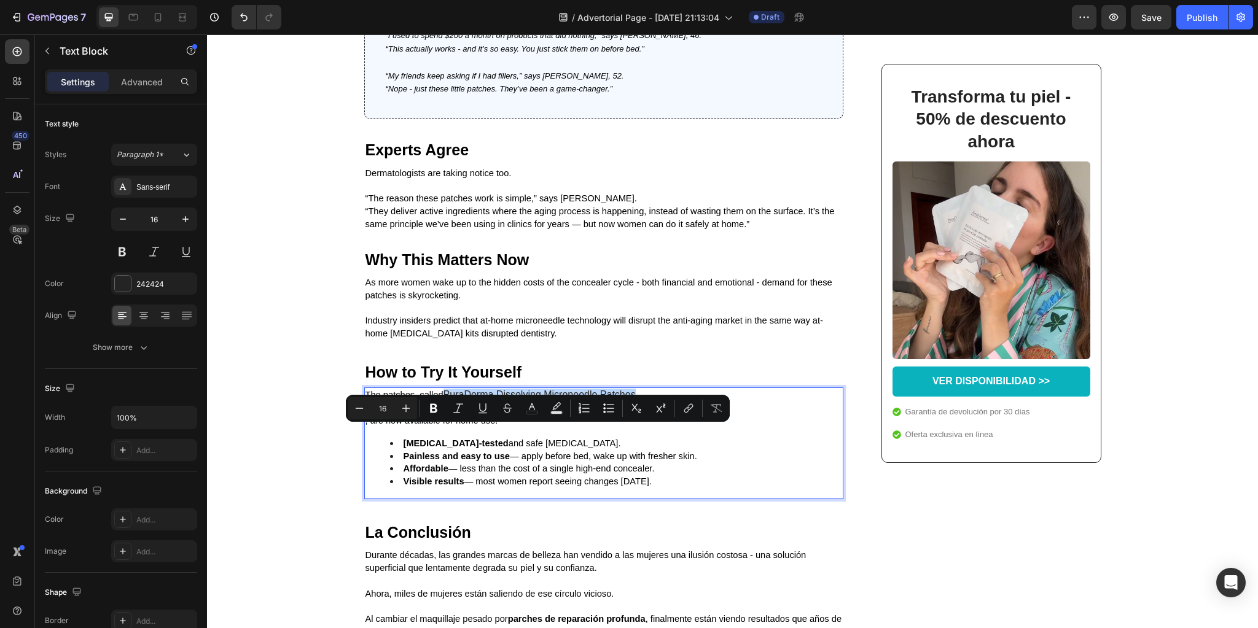
drag, startPoint x: 442, startPoint y: 432, endPoint x: 633, endPoint y: 434, distance: 191.0
click at [633, 402] on p "The patches, called PuraDerma Dissolving Microneedle Patches" at bounding box center [603, 395] width 477 height 13
click at [435, 408] on icon "Editor contextual toolbar" at bounding box center [433, 408] width 12 height 12
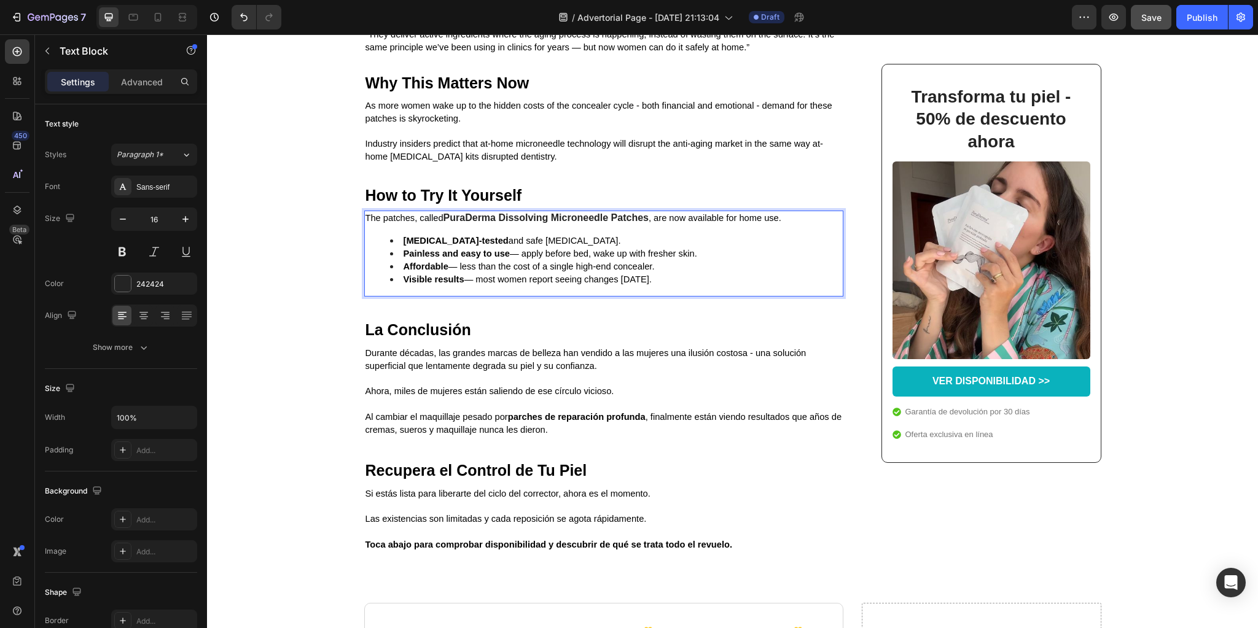
scroll to position [2948, 0]
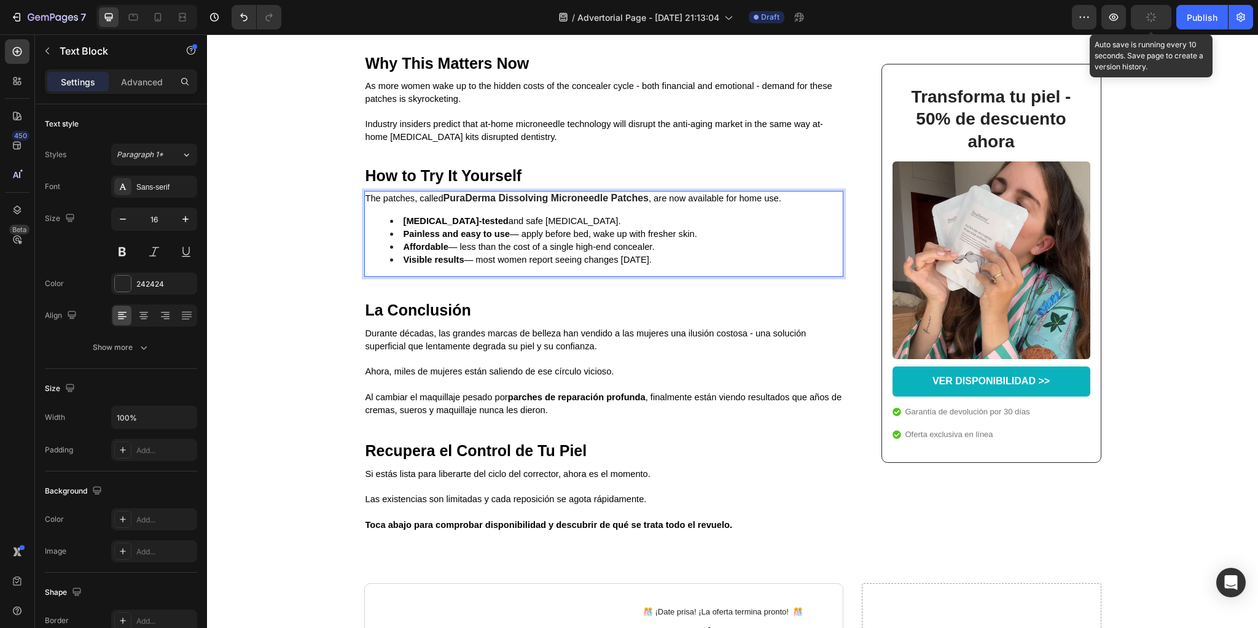
drag, startPoint x: 154, startPoint y: 428, endPoint x: 1147, endPoint y: 21, distance: 1072.6
click at [1147, 21] on div "button" at bounding box center [1151, 17] width 10 height 10
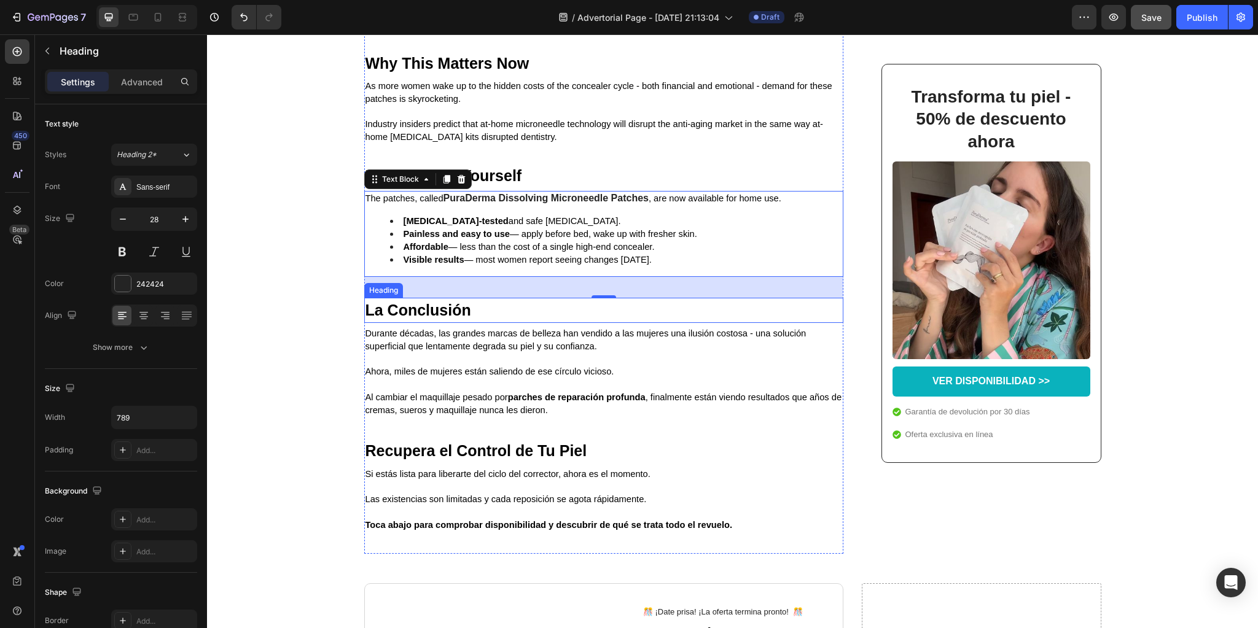
click at [383, 319] on strong "La Conclusión" at bounding box center [418, 310] width 106 height 17
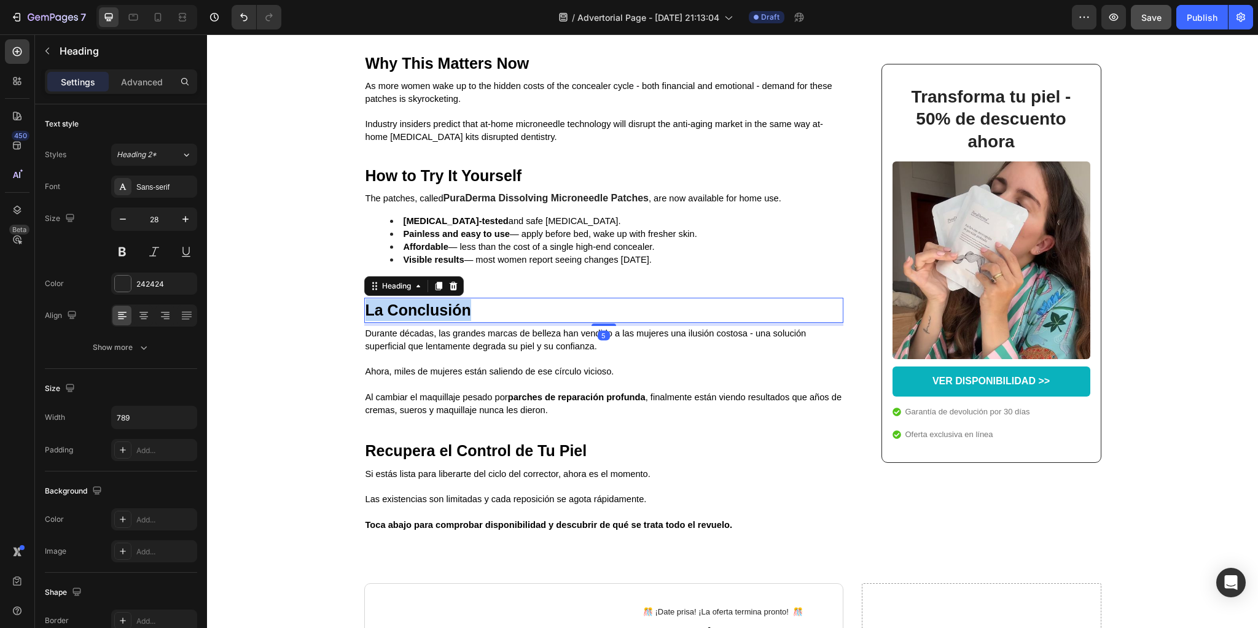
click at [383, 319] on strong "La Conclusión" at bounding box center [418, 310] width 106 height 17
click at [423, 365] on p at bounding box center [603, 359] width 477 height 13
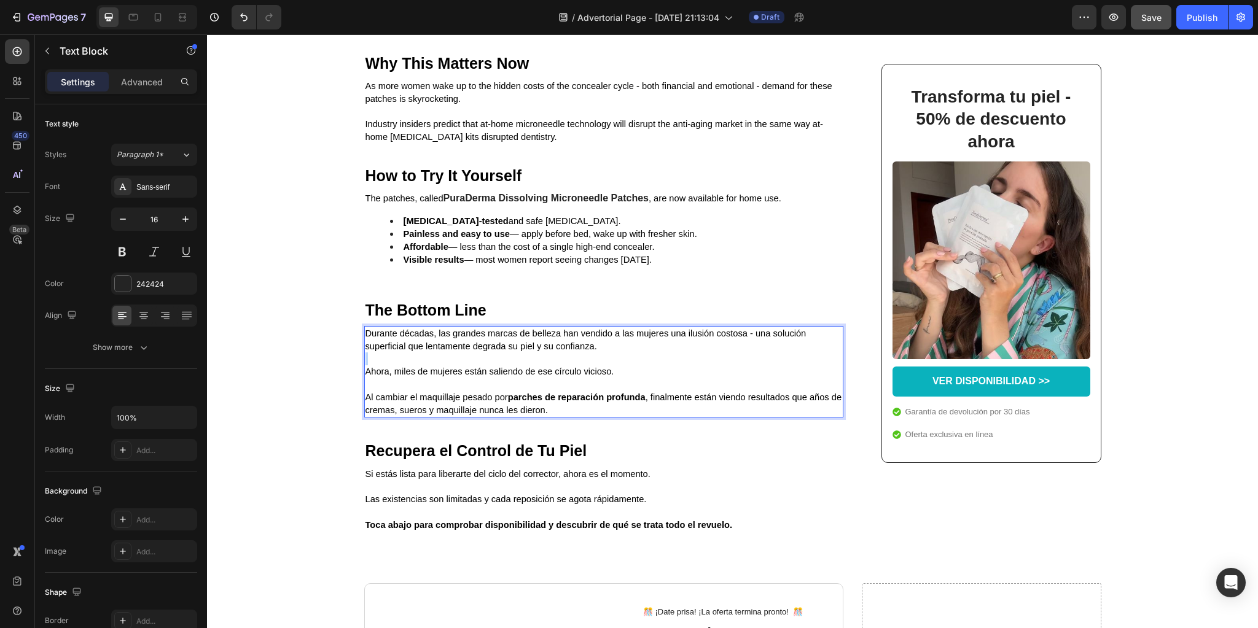
click at [423, 365] on p "Rich Text Editor. Editing area: main" at bounding box center [603, 359] width 477 height 13
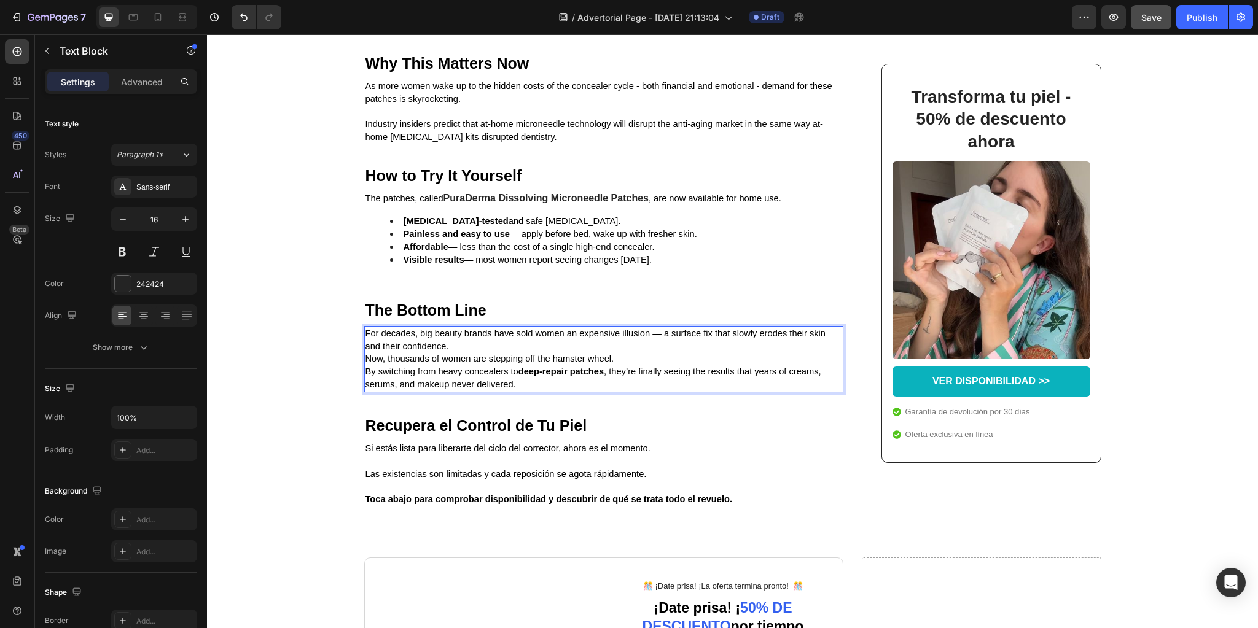
click at [480, 353] on p "For decades, big beauty brands have sold women an expensive illusion — a surfac…" at bounding box center [603, 340] width 477 height 26
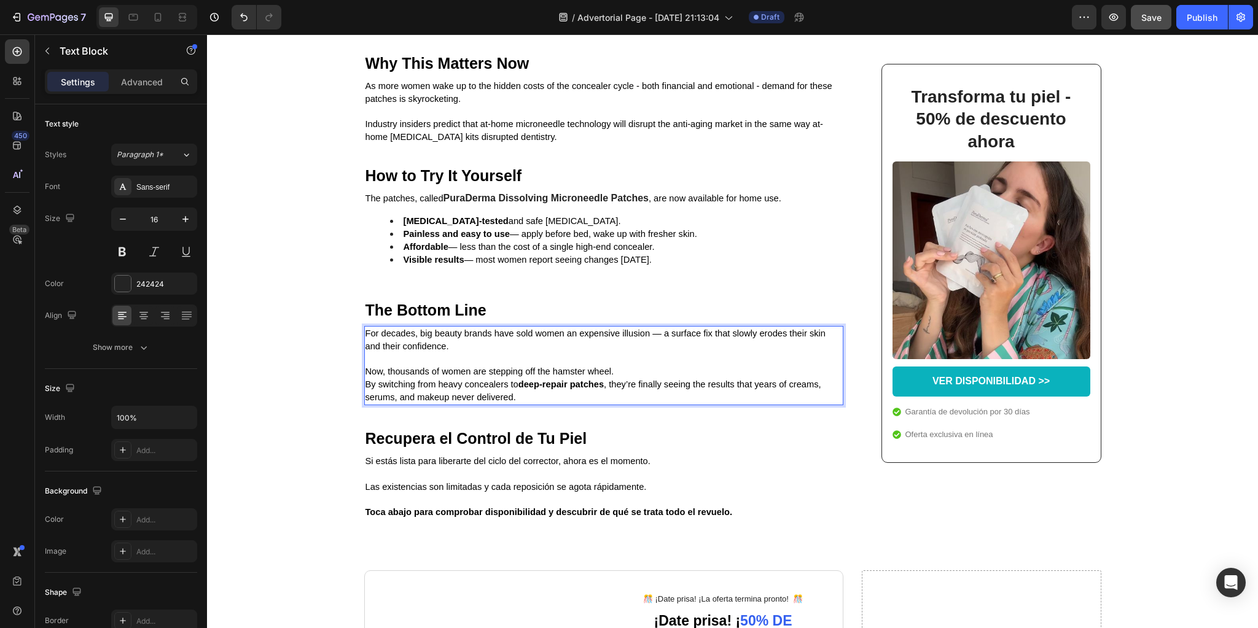
click at [633, 378] on p "Now, thousands of women are stepping off the hamster wheel." at bounding box center [603, 371] width 477 height 13
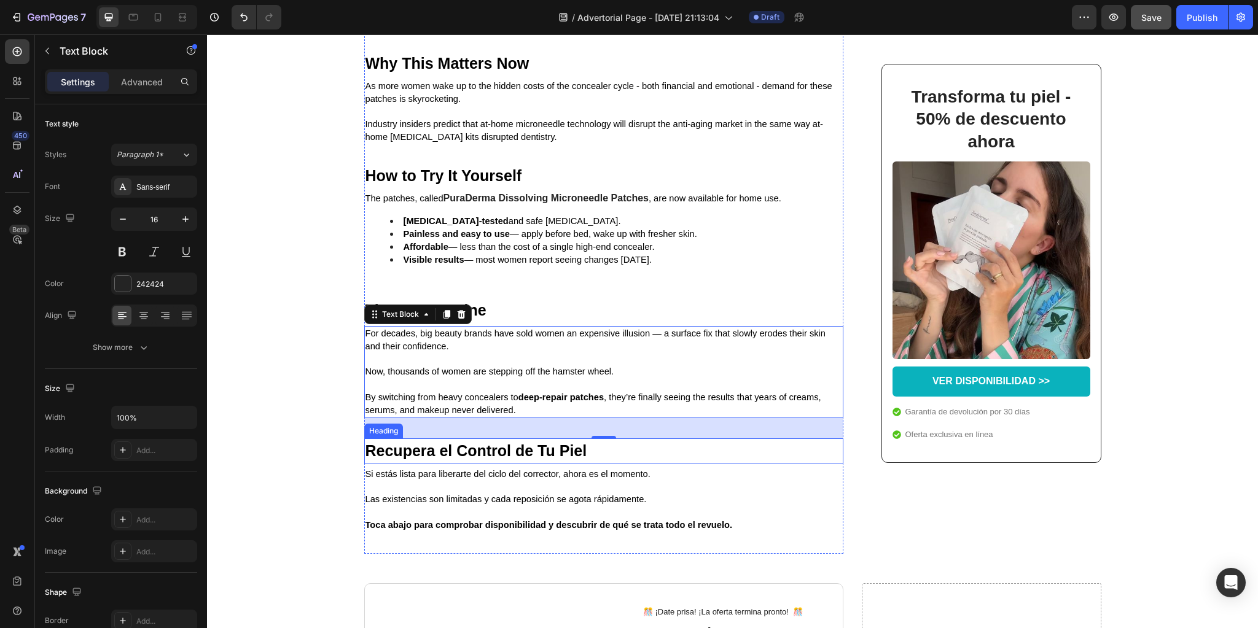
click at [482, 459] on strong "Recupera el Control de Tu Piel" at bounding box center [476, 450] width 222 height 17
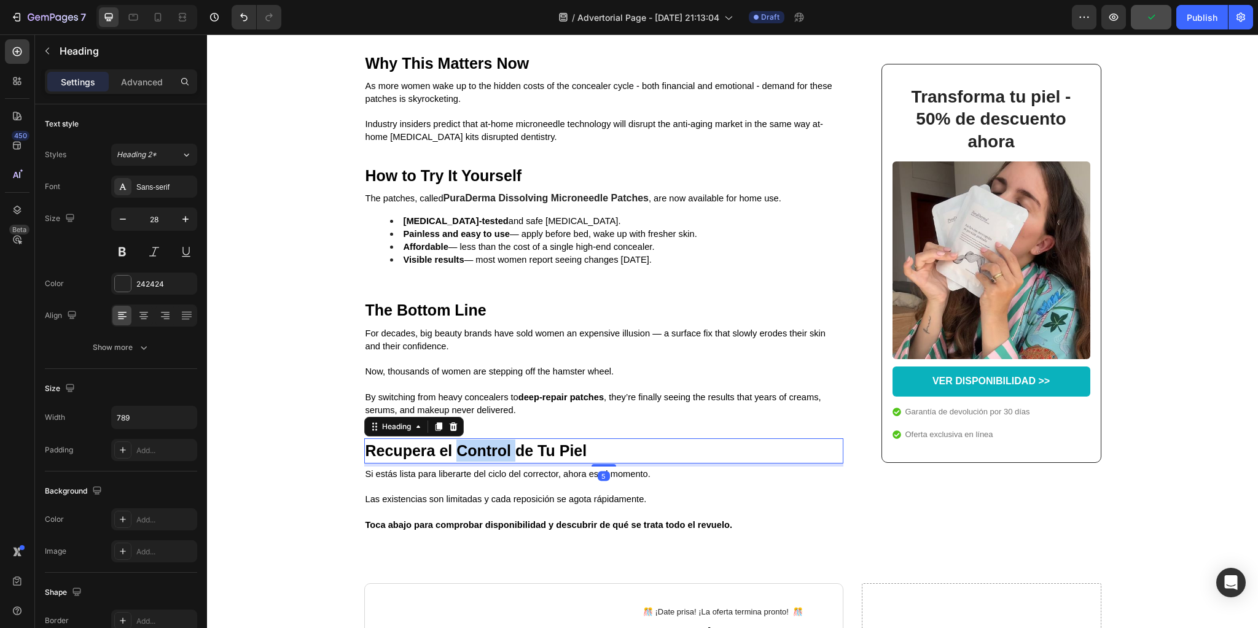
click at [483, 459] on strong "Recupera el Control de Tu Piel" at bounding box center [476, 450] width 222 height 17
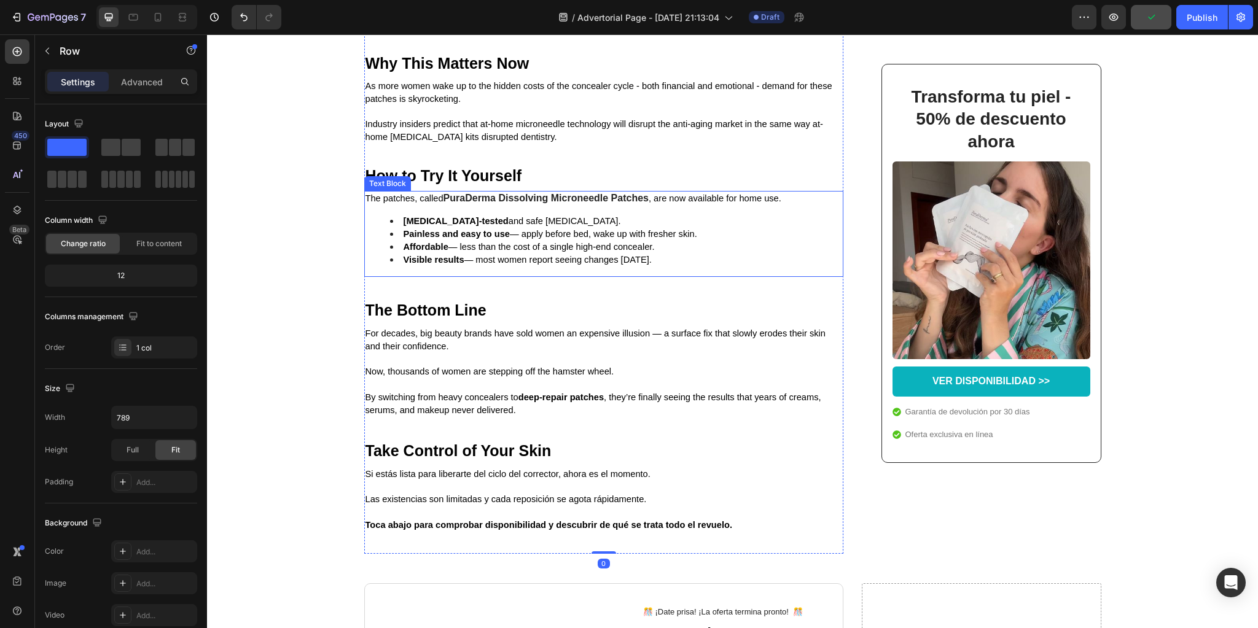
click at [560, 265] on span "Visible results — most women report seeing changes [DATE]." at bounding box center [528, 260] width 248 height 10
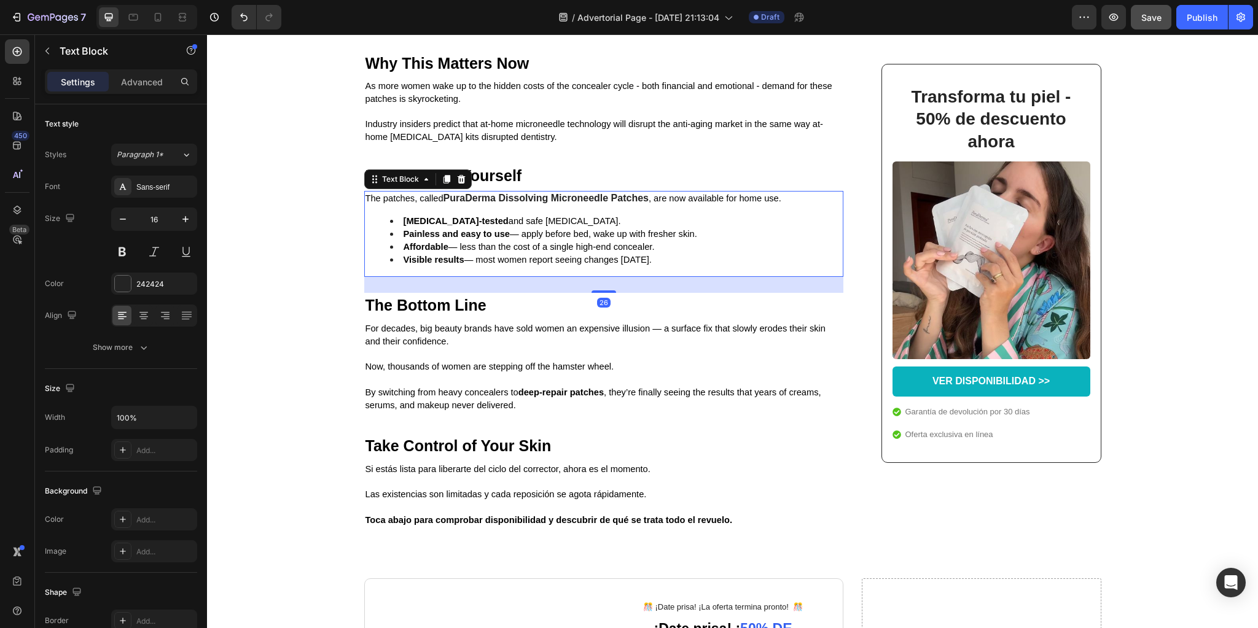
drag, startPoint x: 592, startPoint y: 336, endPoint x: 537, endPoint y: 414, distance: 95.6
click at [593, 293] on div at bounding box center [603, 292] width 25 height 2
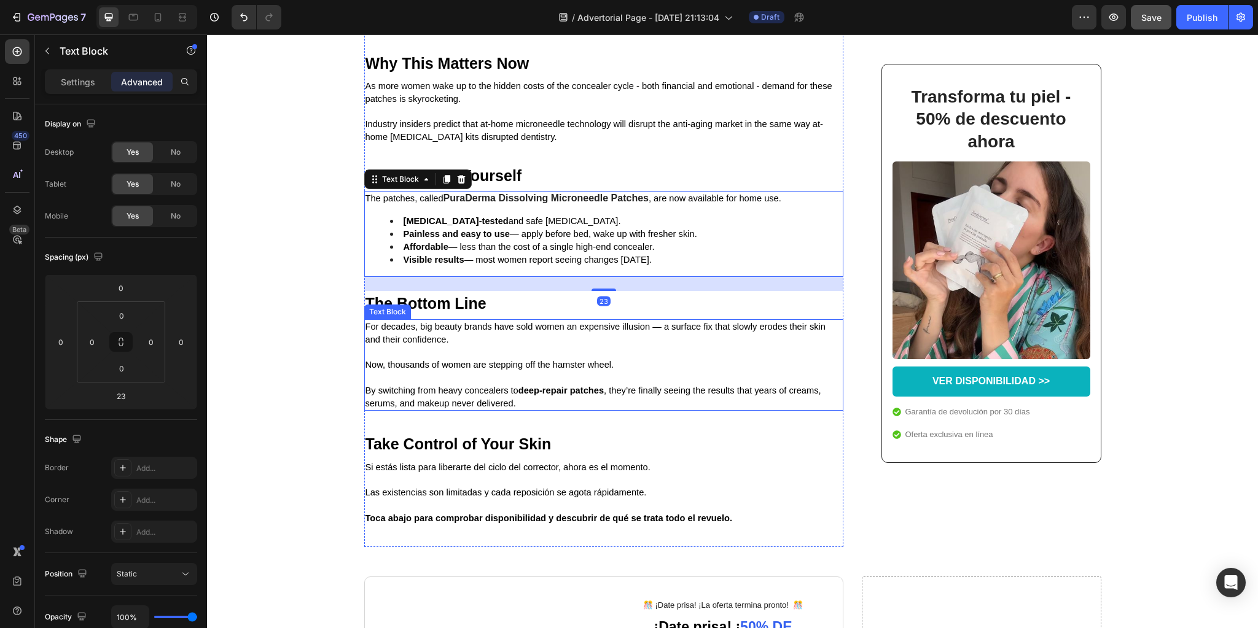
click at [566, 396] on strong "deep-repair patches" at bounding box center [560, 391] width 85 height 10
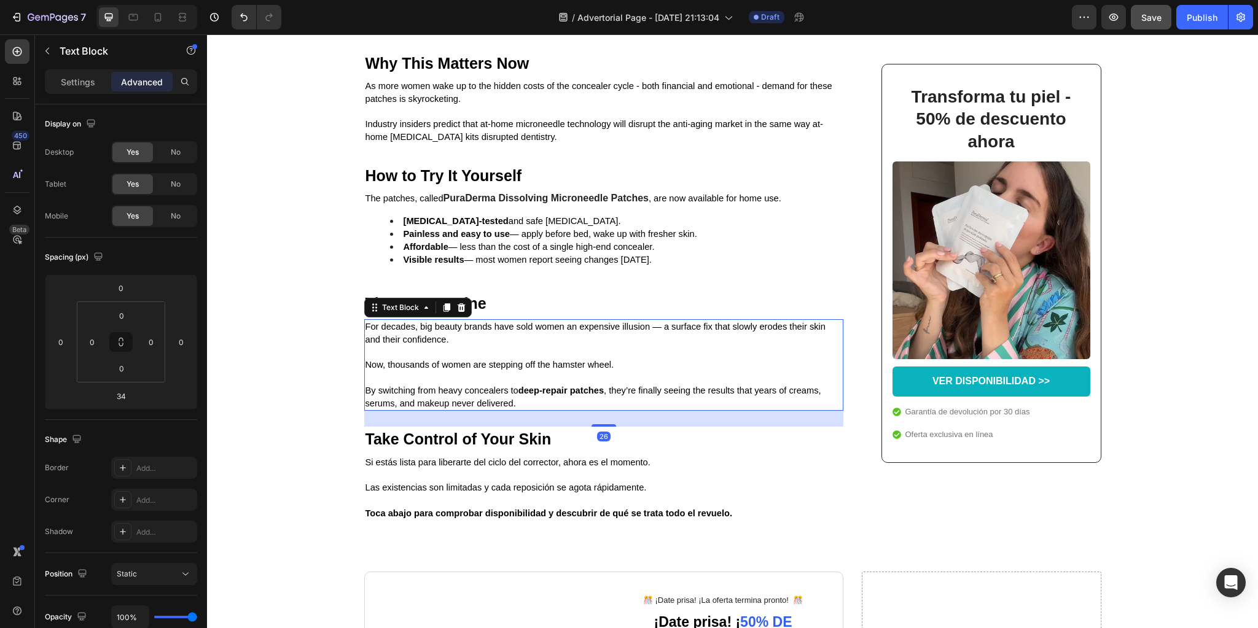
drag, startPoint x: 595, startPoint y: 473, endPoint x: 577, endPoint y: 461, distance: 21.6
click at [595, 427] on div at bounding box center [603, 425] width 25 height 2
type input "24"
click at [449, 481] on p at bounding box center [603, 474] width 477 height 13
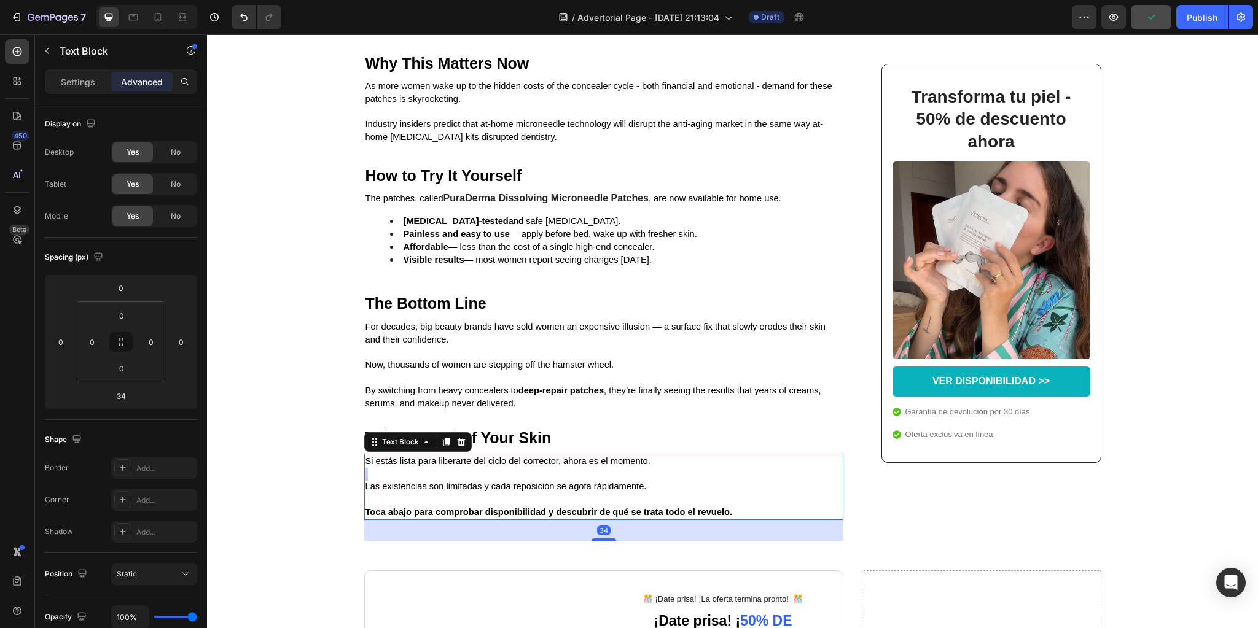
click at [449, 481] on p "Rich Text Editor. Editing area: main" at bounding box center [603, 474] width 477 height 13
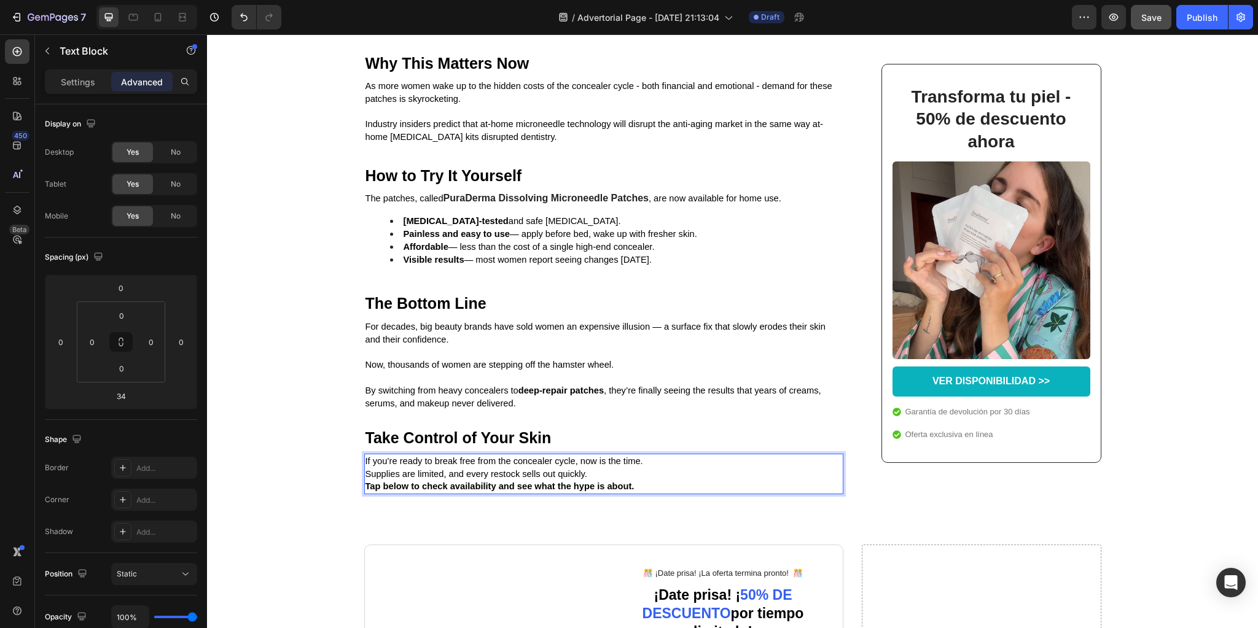
click at [652, 468] on p "If you’re ready to break free from the concealer cycle, now is the time." at bounding box center [603, 461] width 477 height 13
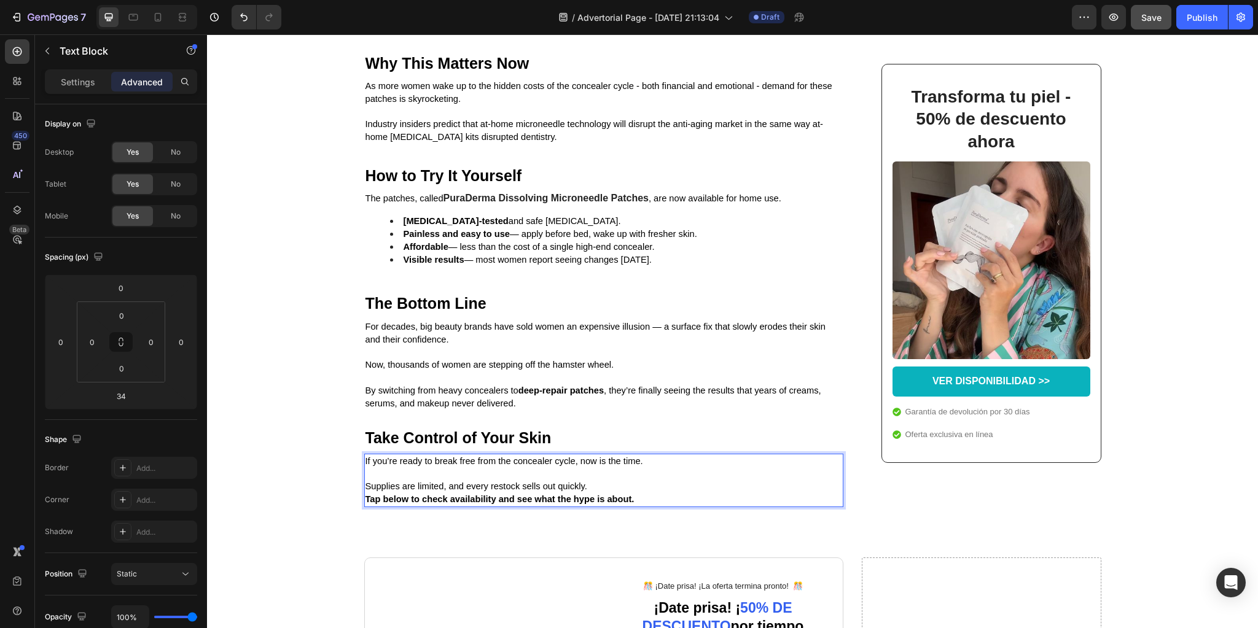
click at [607, 493] on p "Supplies are limited, and every restock sells out quickly." at bounding box center [603, 486] width 477 height 13
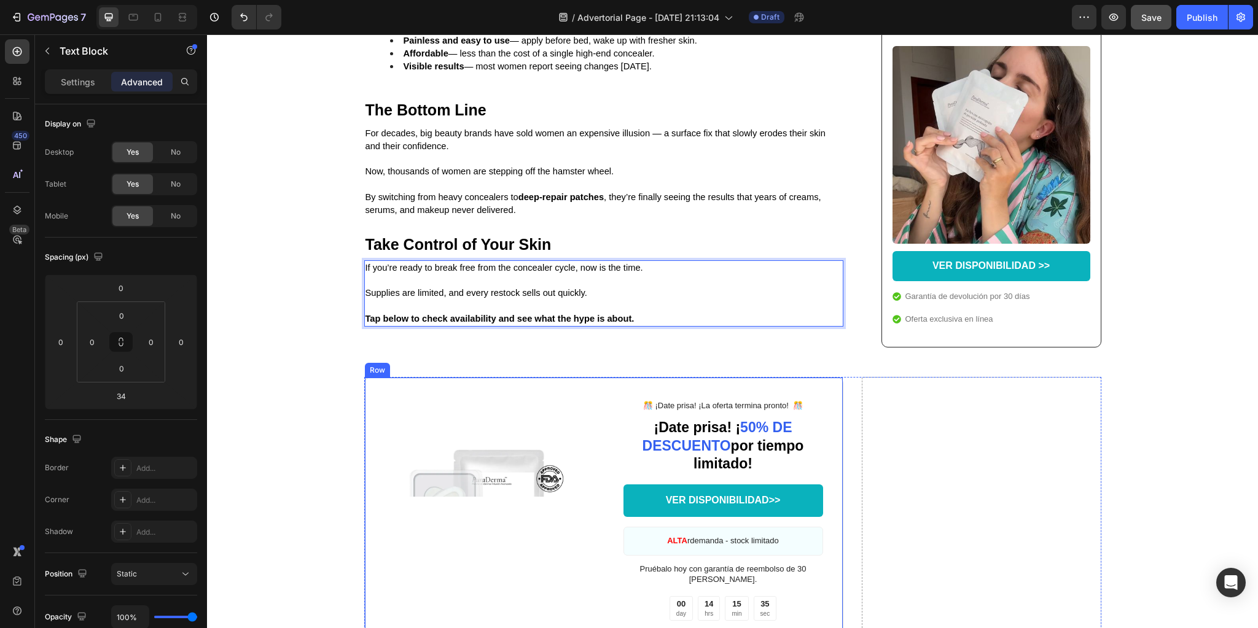
scroll to position [2997, 0]
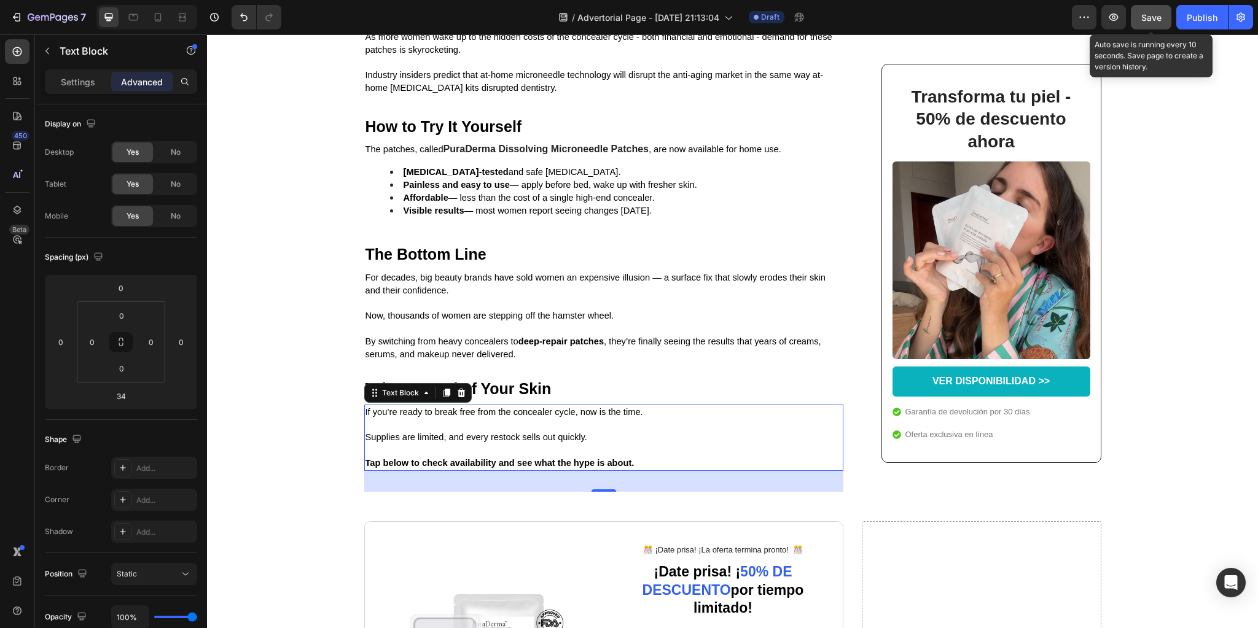
click at [1153, 25] on button "Save" at bounding box center [1151, 17] width 41 height 25
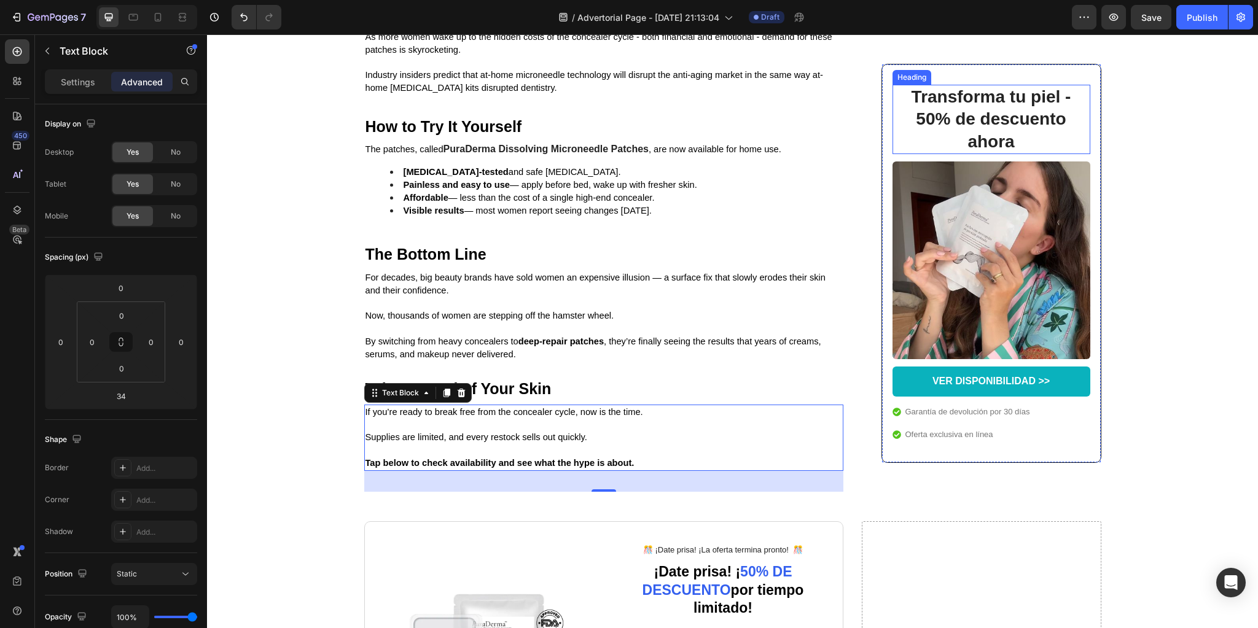
click at [1021, 108] on h2 "Transforma tu piel - 50% de descuento ahora" at bounding box center [991, 119] width 173 height 69
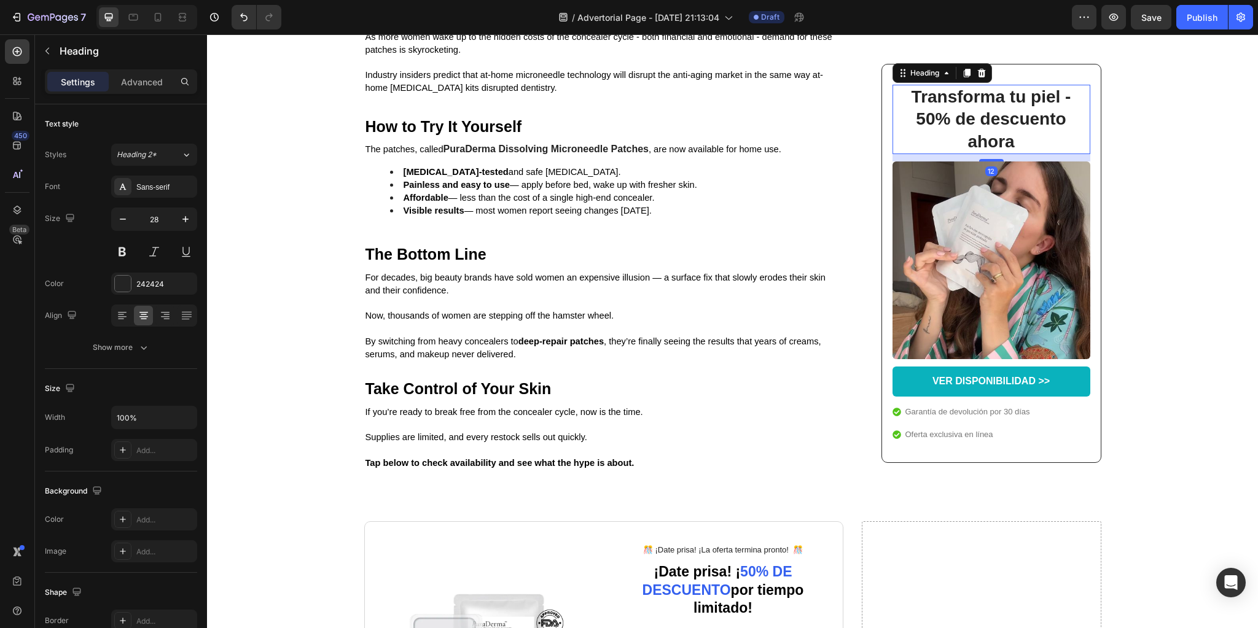
click at [1021, 108] on h2 "Transforma tu piel - 50% de descuento ahora" at bounding box center [991, 119] width 173 height 69
click at [1021, 108] on p "Transforma tu piel - 50% de descuento ahora" at bounding box center [991, 119] width 171 height 67
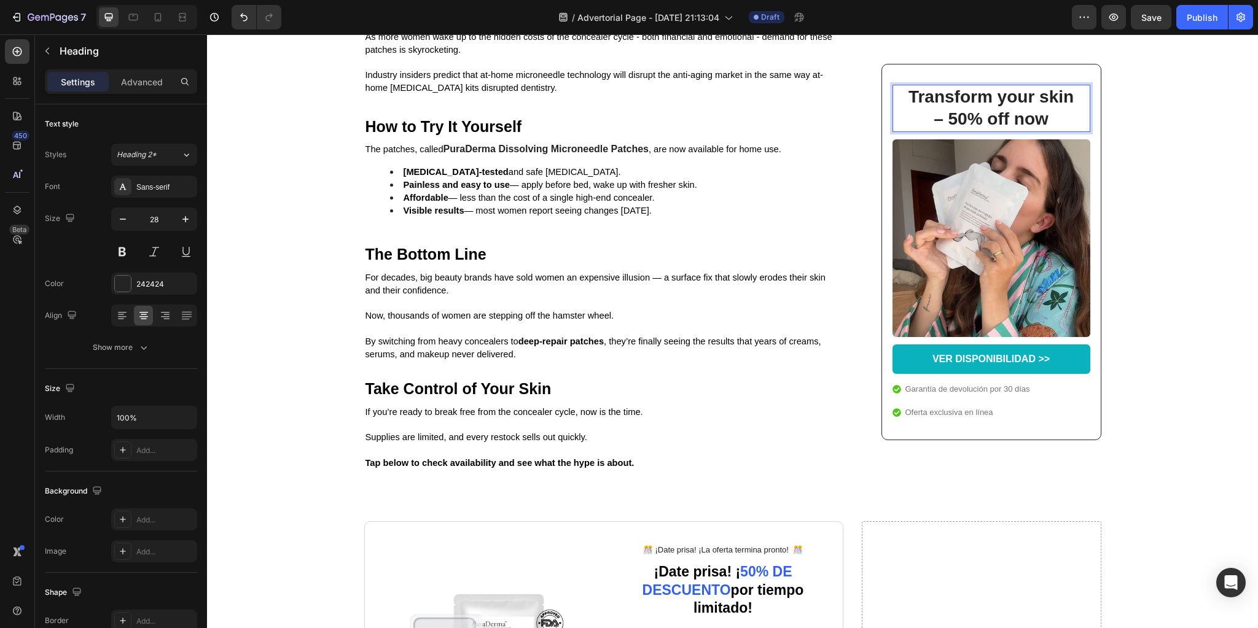
click at [941, 119] on strong "Transform your skin – 50% off now" at bounding box center [990, 107] width 165 height 41
click at [977, 361] on p "VER DISPONIBILIDAD >>" at bounding box center [990, 359] width 117 height 13
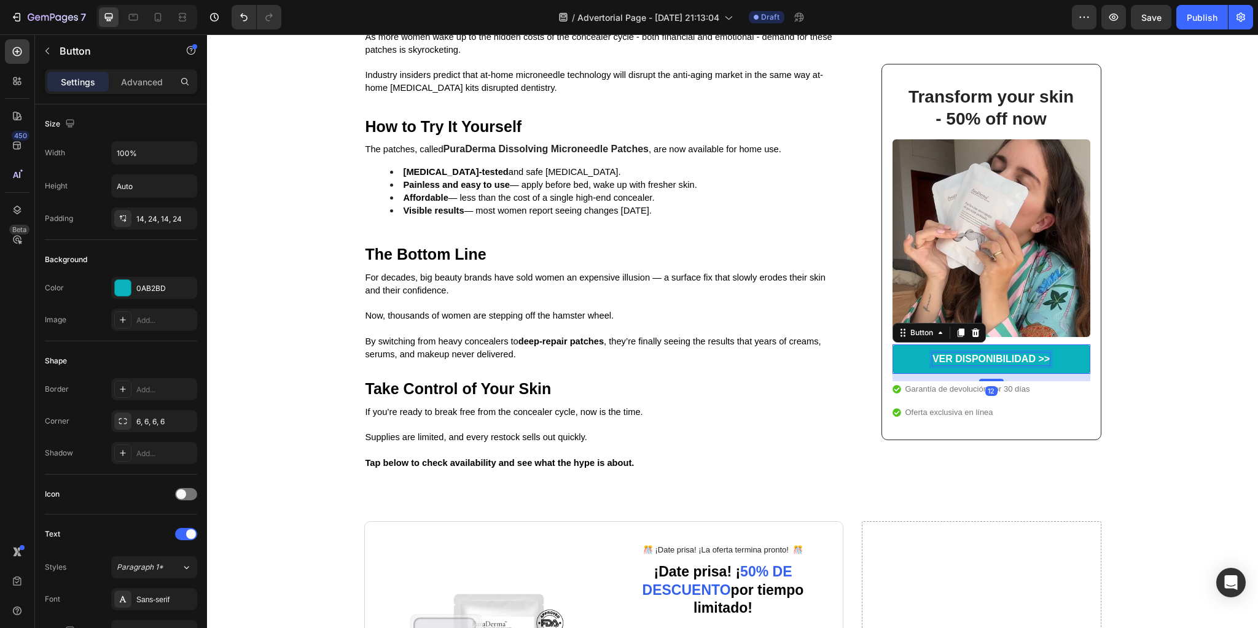
click at [977, 361] on p "VER DISPONIBILIDAD >>" at bounding box center [990, 359] width 117 height 13
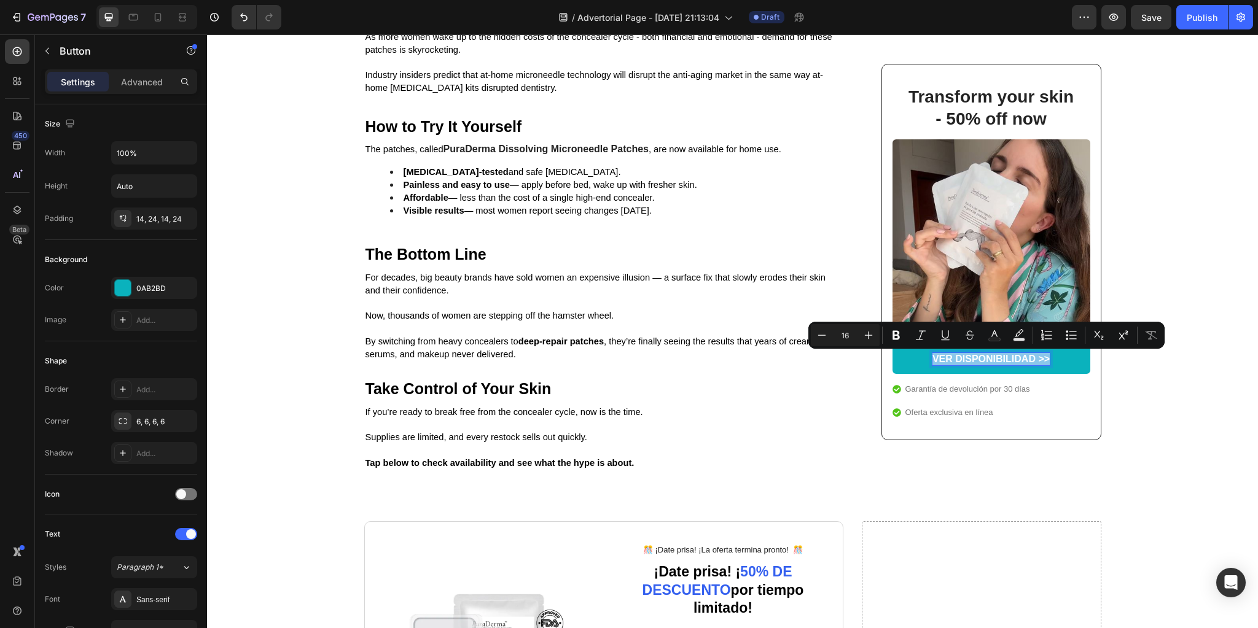
click at [1020, 359] on p "VER DISPONIBILIDAD >>" at bounding box center [990, 359] width 117 height 13
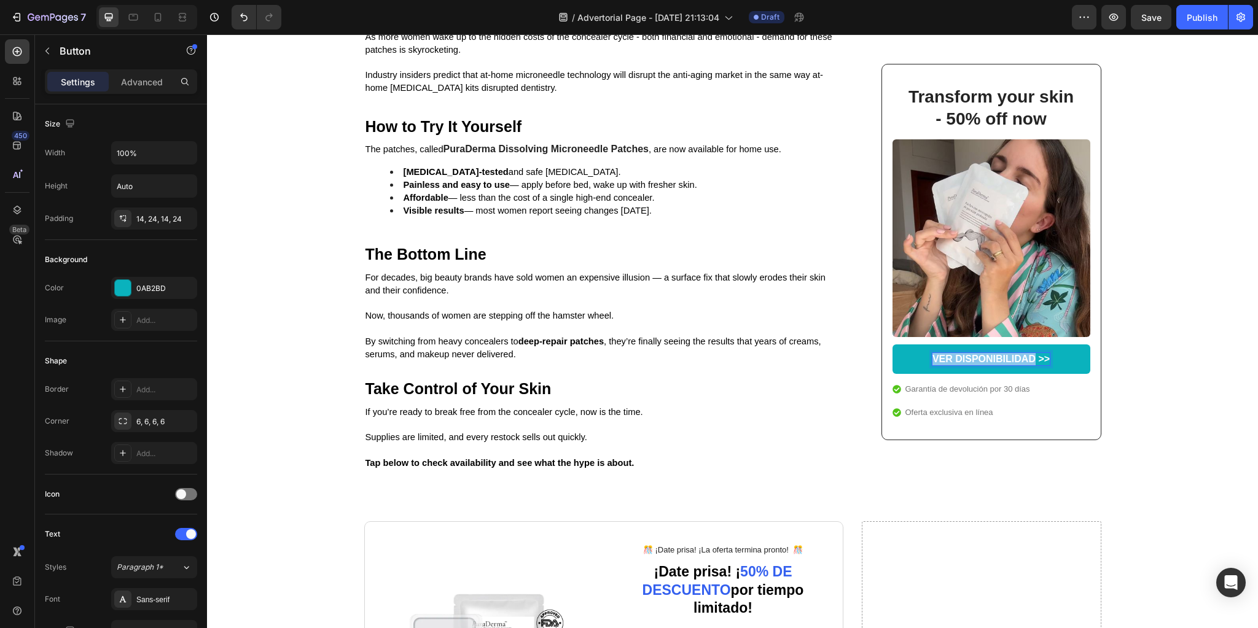
drag, startPoint x: 1029, startPoint y: 359, endPoint x: 925, endPoint y: 359, distance: 103.8
click at [925, 359] on link "VER DISPONIBILIDAD >>" at bounding box center [991, 360] width 198 height 30
click at [975, 390] on p "Garantía de devolución por 30 días" at bounding box center [967, 390] width 125 height 12
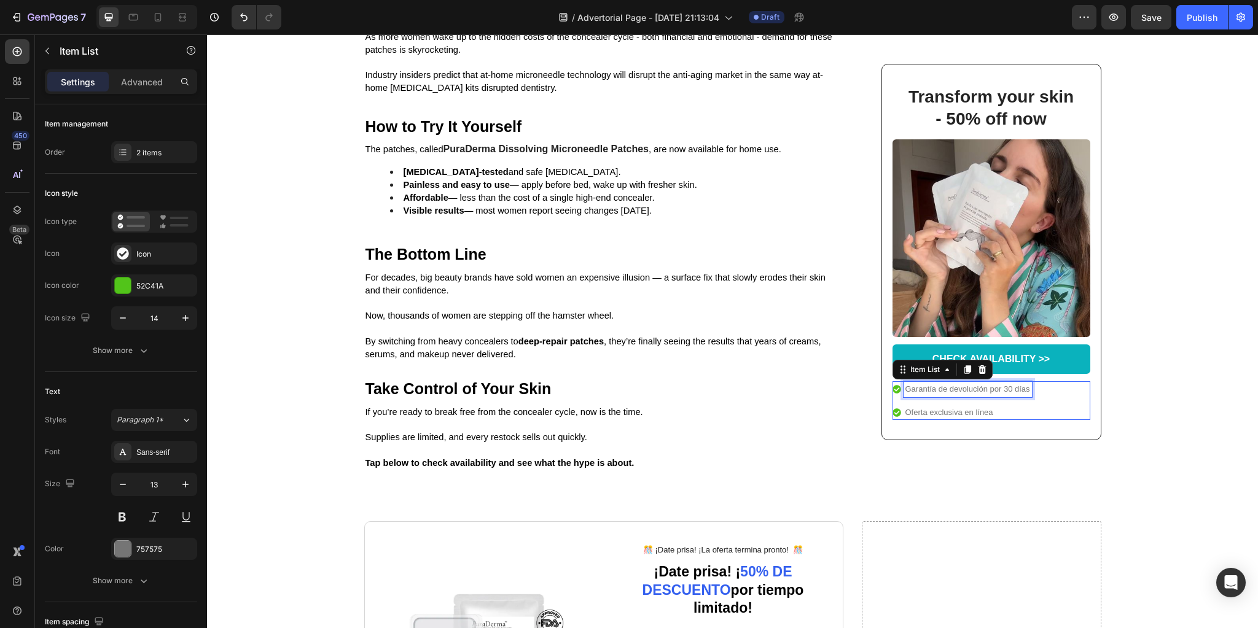
click at [975, 390] on p "Garantía de devolución por 30 días" at bounding box center [967, 390] width 125 height 12
click at [962, 412] on p "Oferta exclusiva en línea" at bounding box center [959, 413] width 108 height 12
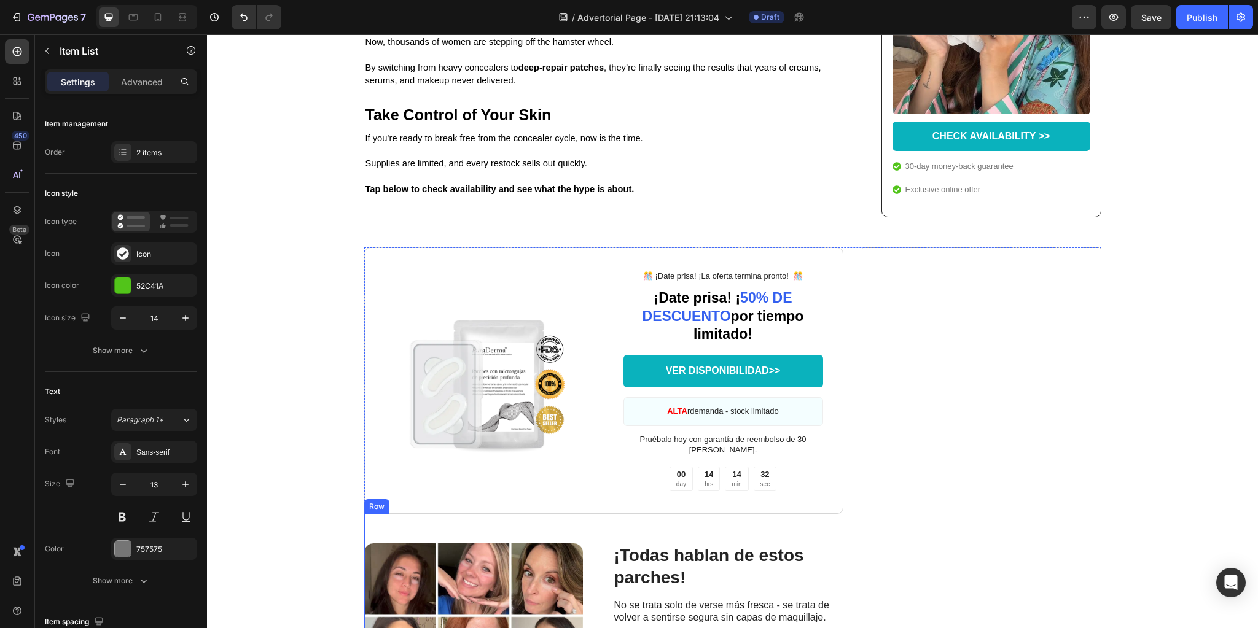
scroll to position [3145, 0]
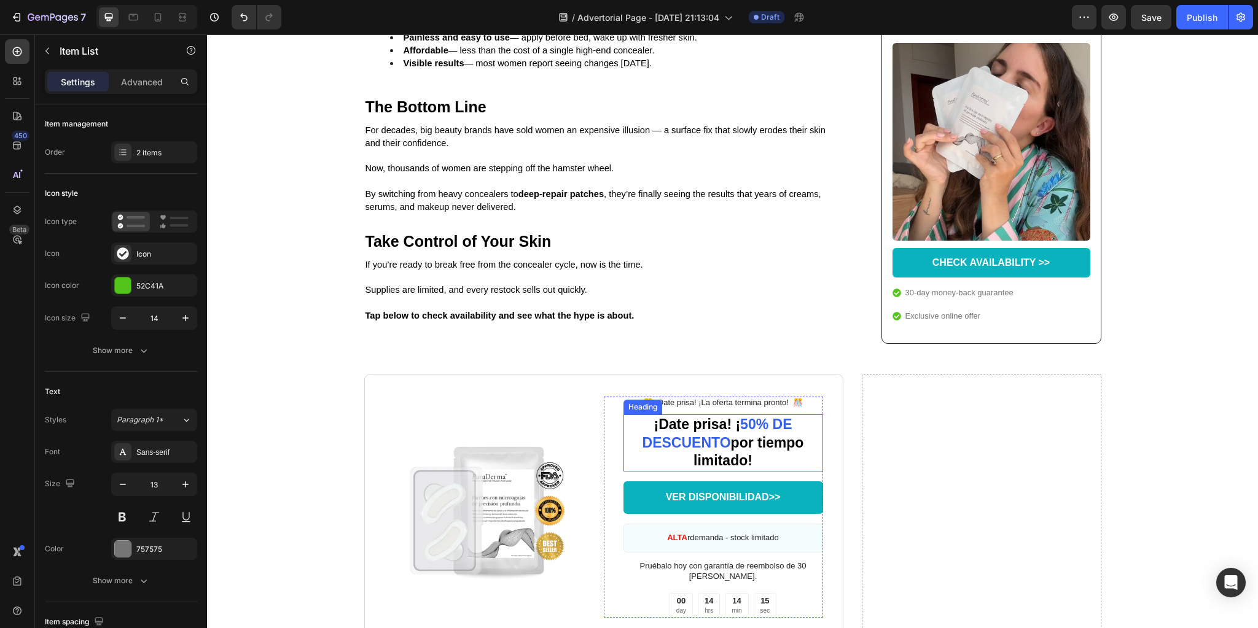
click at [712, 416] on span "¡Date prisa! ¡" at bounding box center [697, 424] width 87 height 16
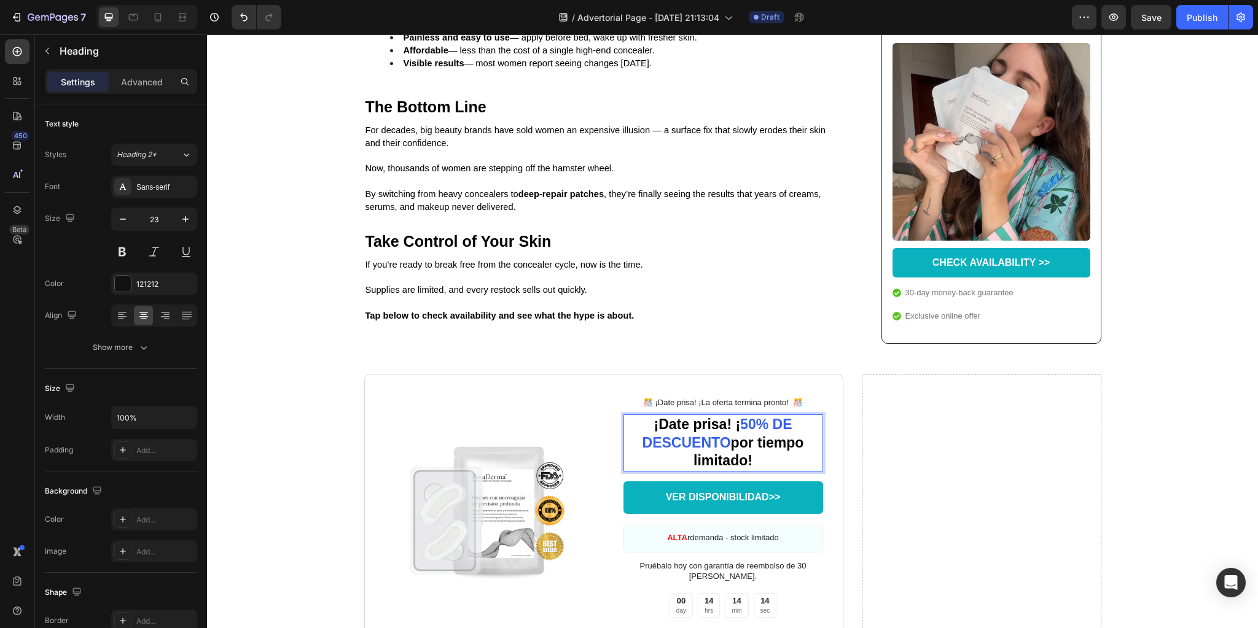
click at [712, 416] on span "¡Date prisa! ¡" at bounding box center [697, 424] width 87 height 16
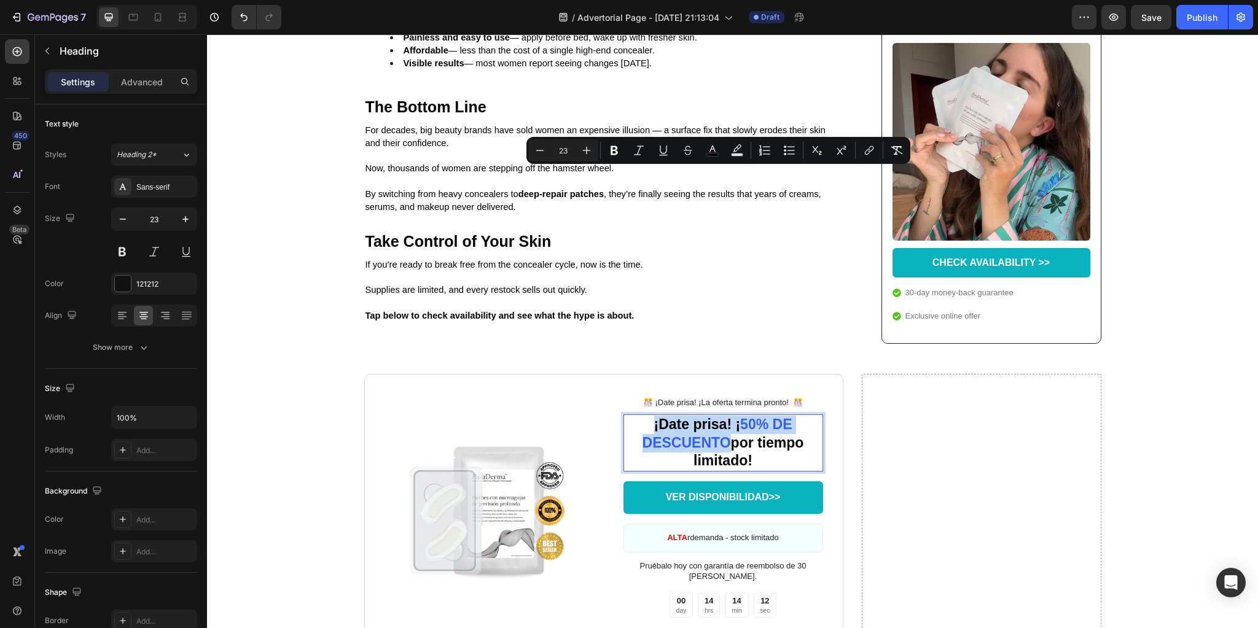
click at [672, 416] on span "¡Date prisa! ¡" at bounding box center [697, 424] width 87 height 16
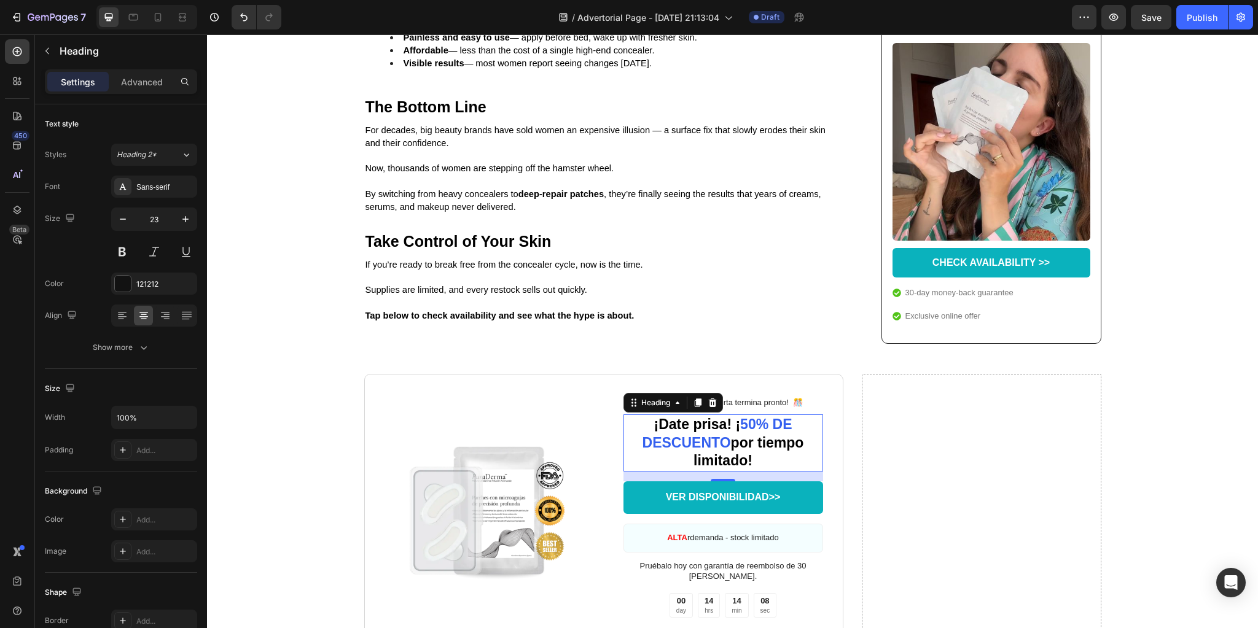
click at [730, 416] on span "¡Date prisa! ¡" at bounding box center [697, 424] width 87 height 16
drag, startPoint x: 728, startPoint y: 174, endPoint x: 649, endPoint y: 178, distance: 79.9
click at [649, 416] on p "¡Date prisa! ¡ 50% DE DESCUENTO por tiempo limitado!" at bounding box center [723, 443] width 197 height 55
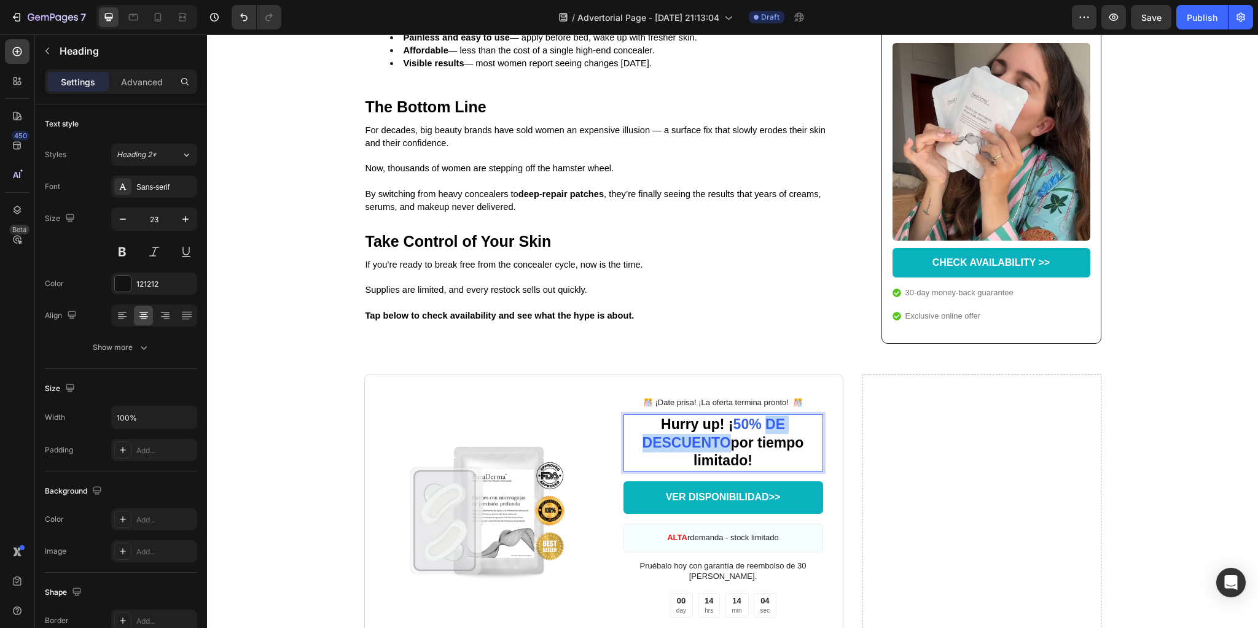
drag, startPoint x: 768, startPoint y: 177, endPoint x: 720, endPoint y: 197, distance: 52.4
click at [720, 416] on span "50% DE DESCUENTO" at bounding box center [713, 433] width 142 height 34
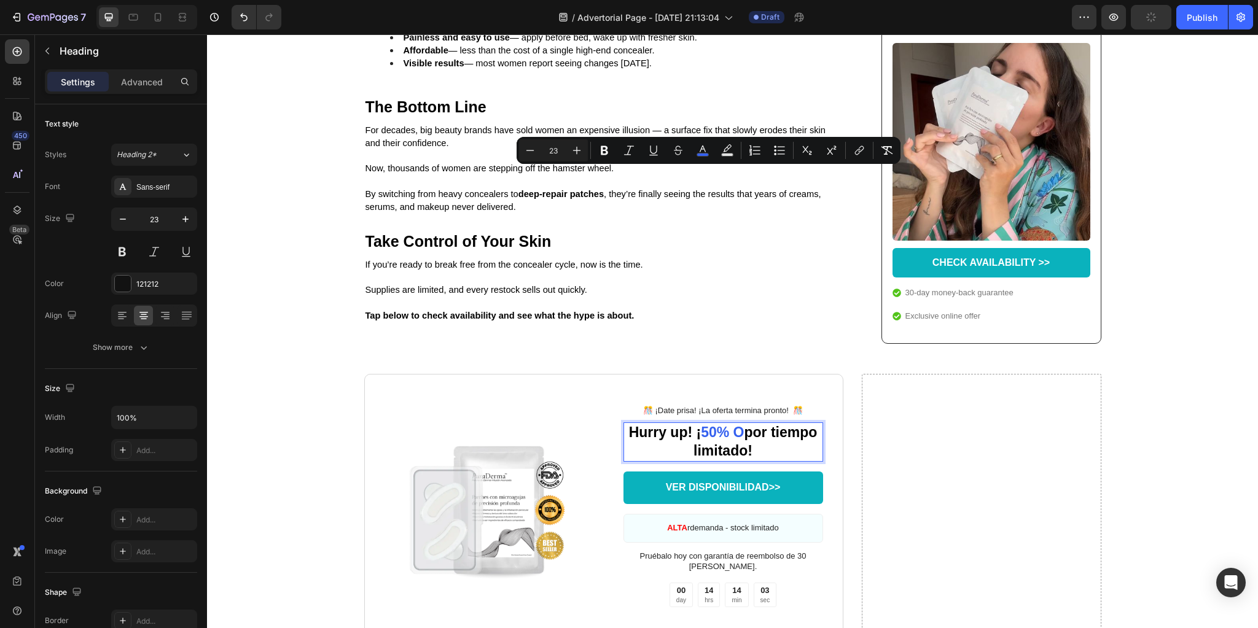
scroll to position [3154, 0]
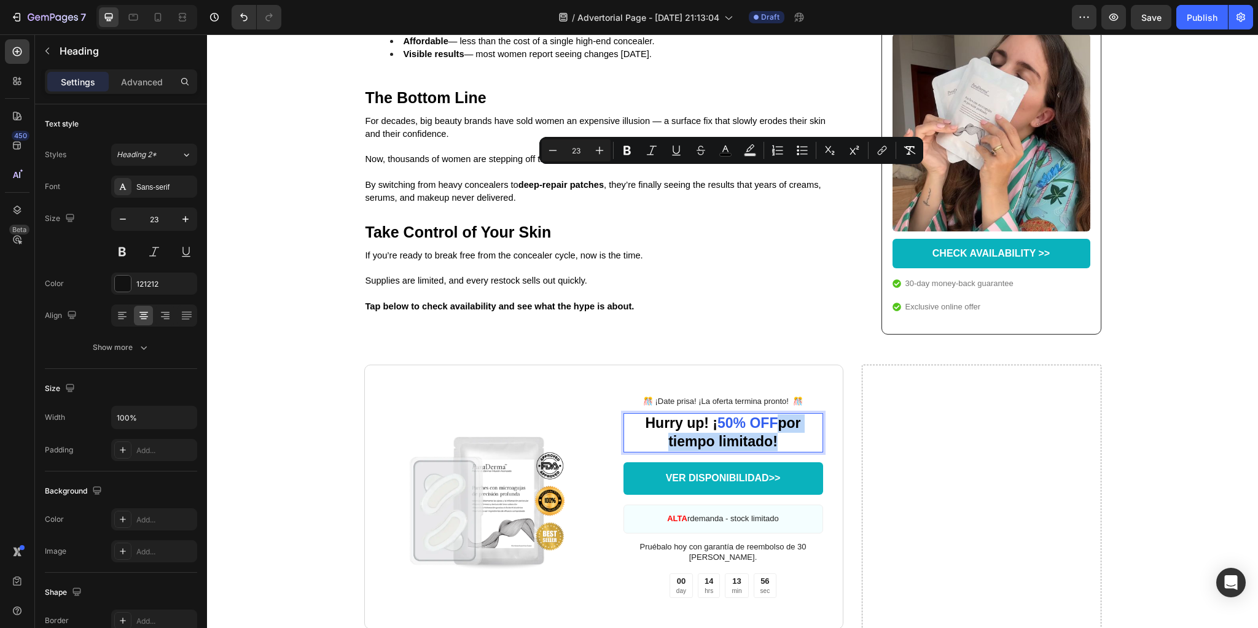
drag, startPoint x: 774, startPoint y: 176, endPoint x: 777, endPoint y: 192, distance: 16.3
click at [777, 415] on p "Hurry up! ¡ 50% OFF por tiempo limitado!" at bounding box center [723, 433] width 197 height 37
drag, startPoint x: 767, startPoint y: 193, endPoint x: 773, endPoint y: 172, distance: 21.8
click at [773, 415] on p "Hurry up! ¡ 50% OFF for a limited time!" at bounding box center [723, 433] width 197 height 37
click at [735, 155] on rect "Editor contextual toolbar" at bounding box center [734, 155] width 12 height 3
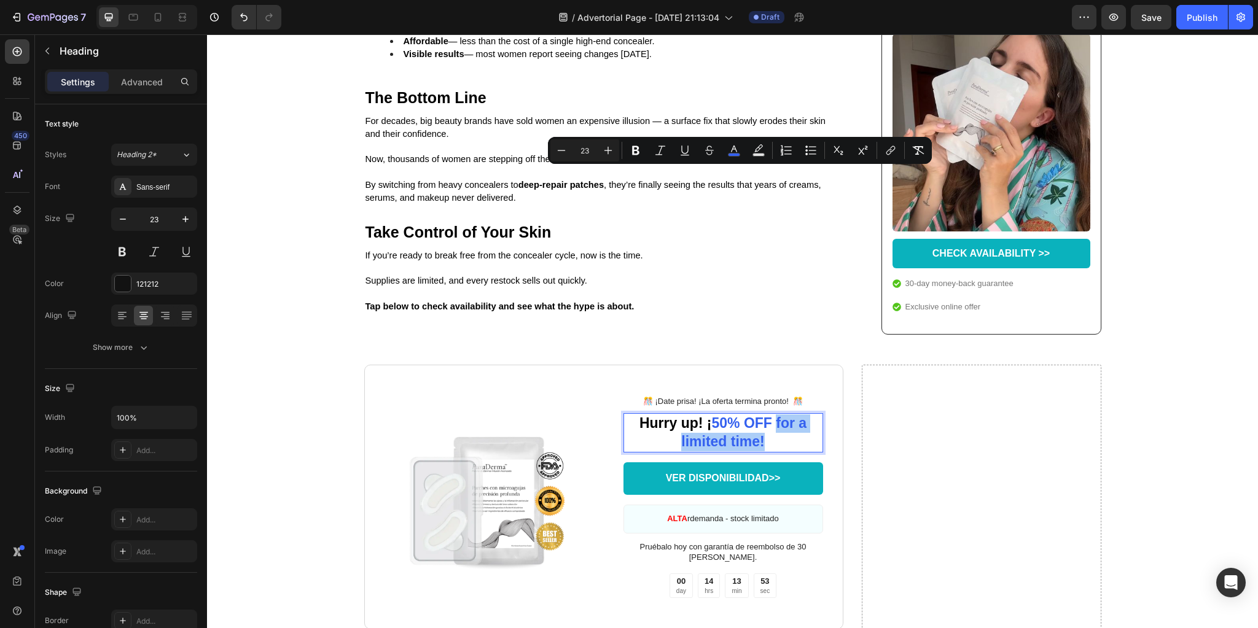
type input "3460EF"
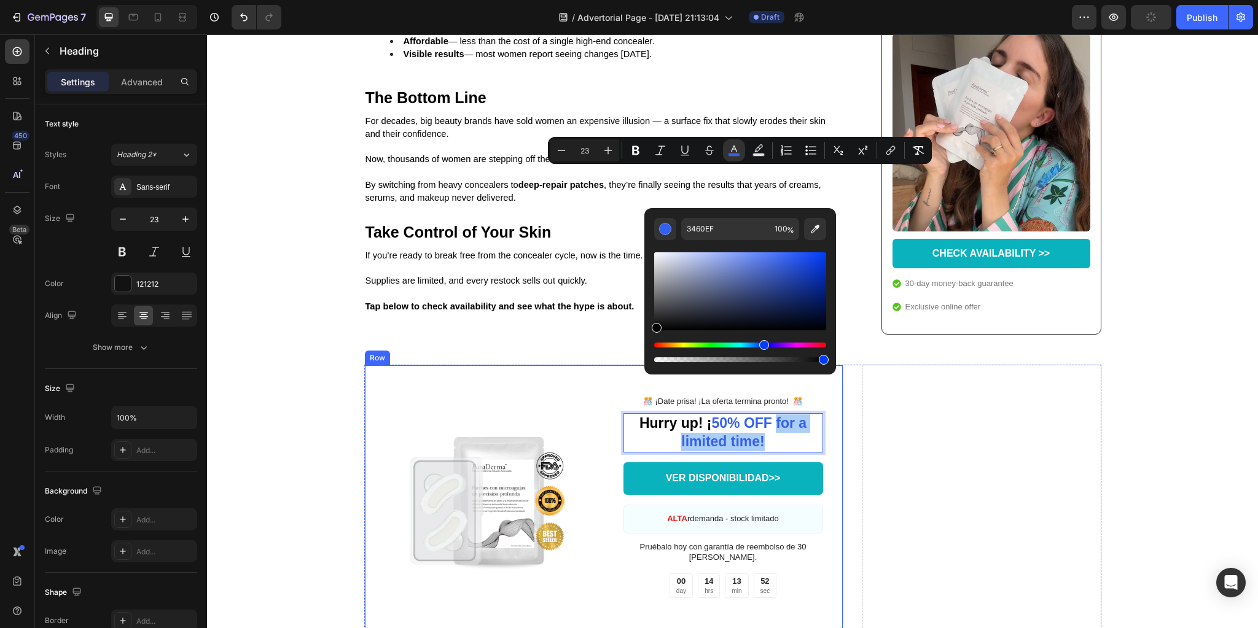
drag, startPoint x: 855, startPoint y: 366, endPoint x: 552, endPoint y: 369, distance: 302.8
type input "000000"
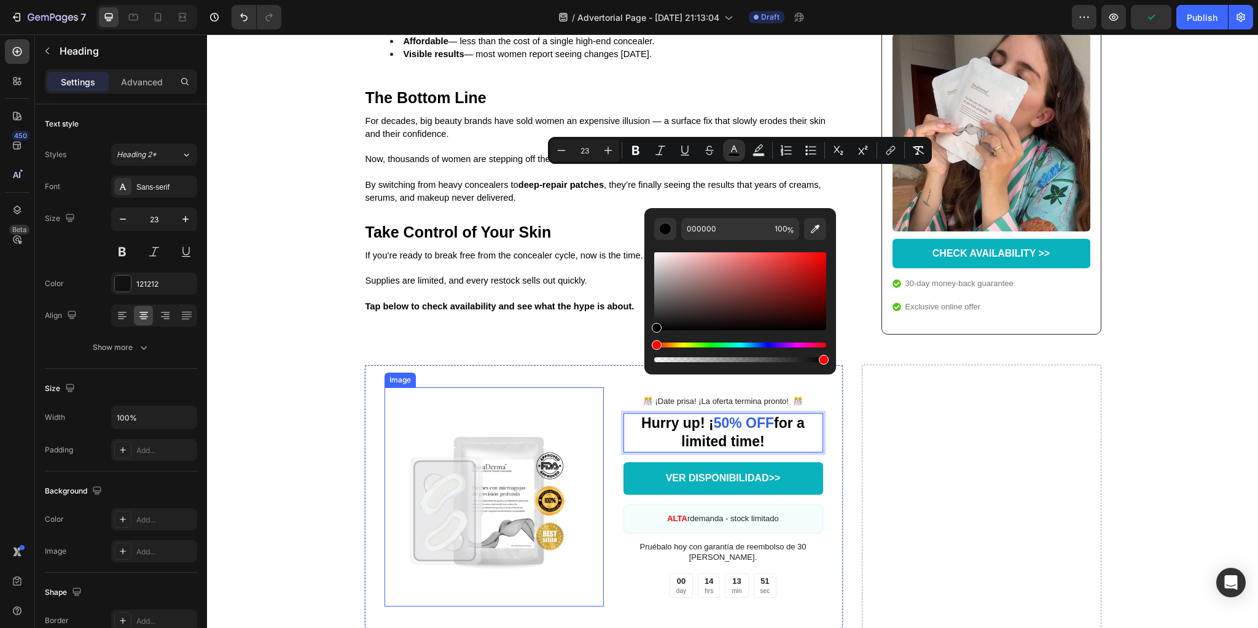
click at [575, 388] on img at bounding box center [493, 497] width 219 height 219
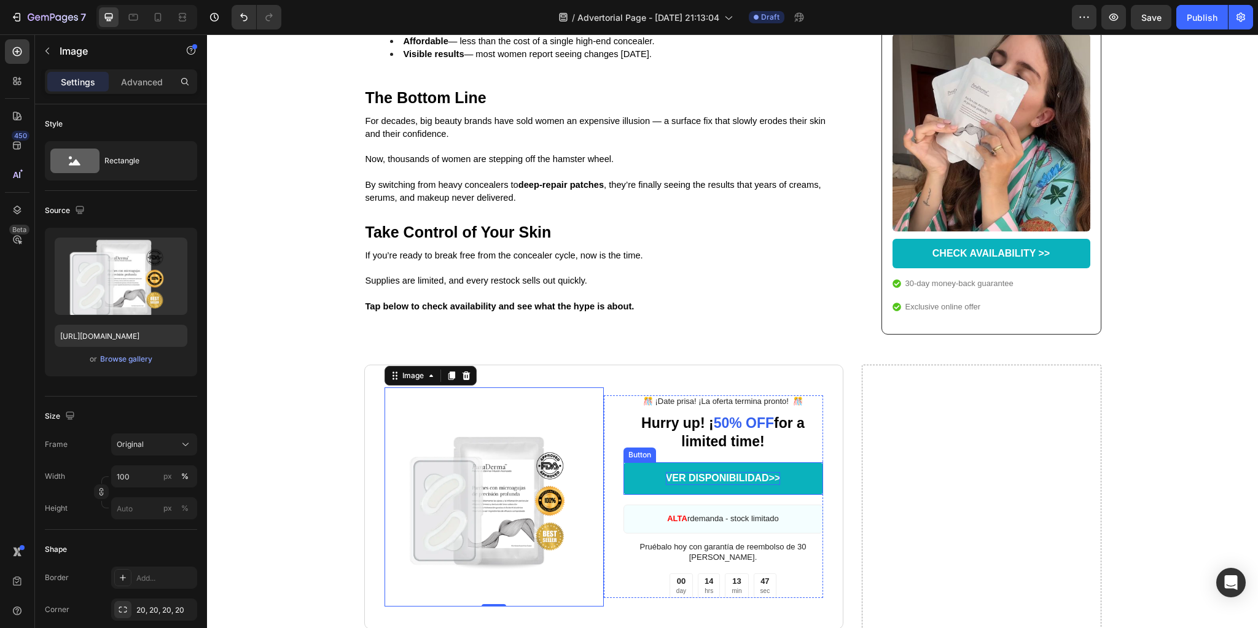
click at [692, 472] on p "VER DISPONIBILIDAD>>" at bounding box center [723, 478] width 115 height 13
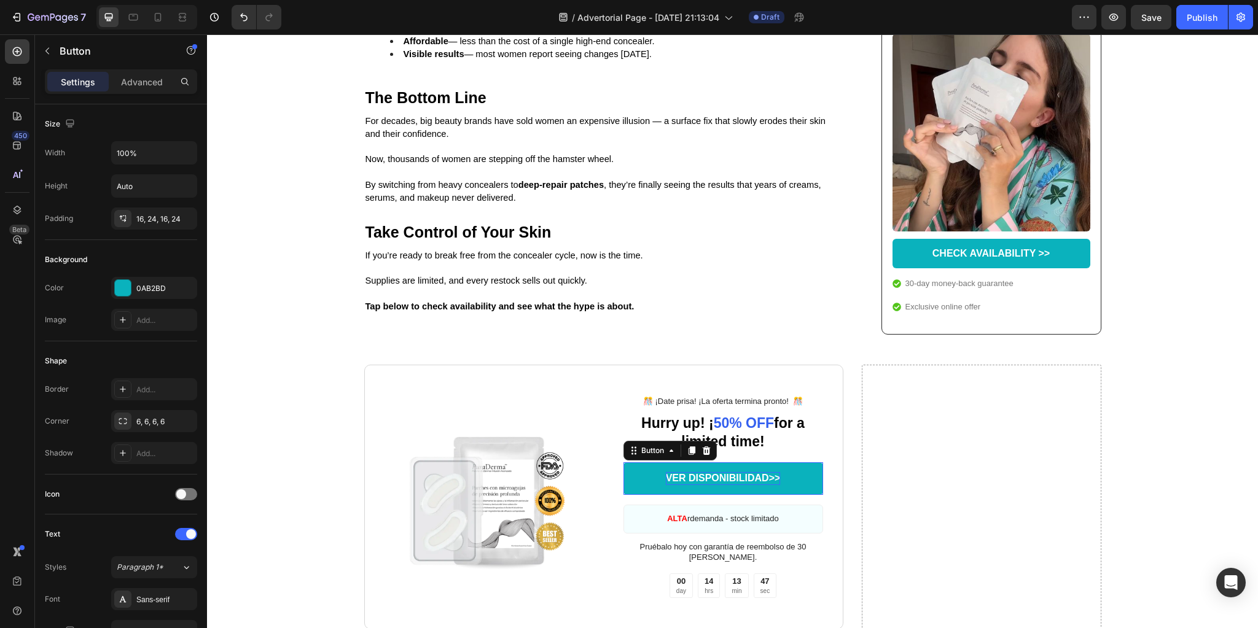
click at [692, 472] on p "VER DISPONIBILIDAD>>" at bounding box center [723, 478] width 115 height 13
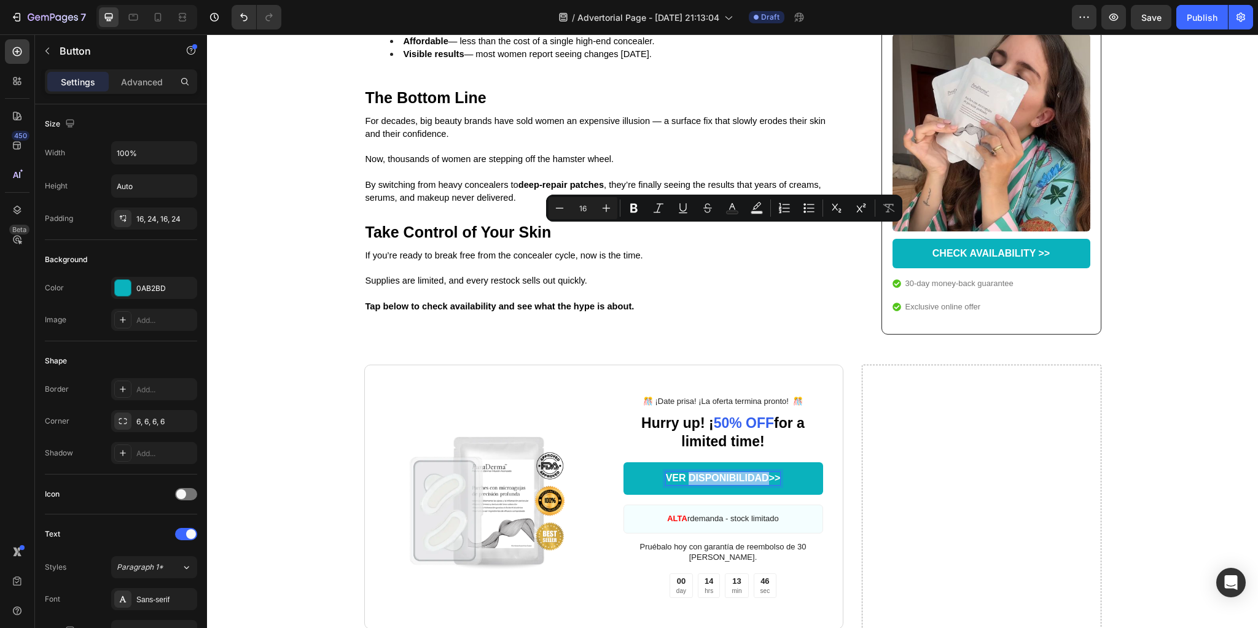
click at [755, 472] on p "VER DISPONIBILIDAD>>" at bounding box center [723, 478] width 115 height 13
drag, startPoint x: 763, startPoint y: 232, endPoint x: 663, endPoint y: 238, distance: 100.9
click at [666, 472] on p "VER DISPONIBILIDAD>>" at bounding box center [723, 478] width 115 height 13
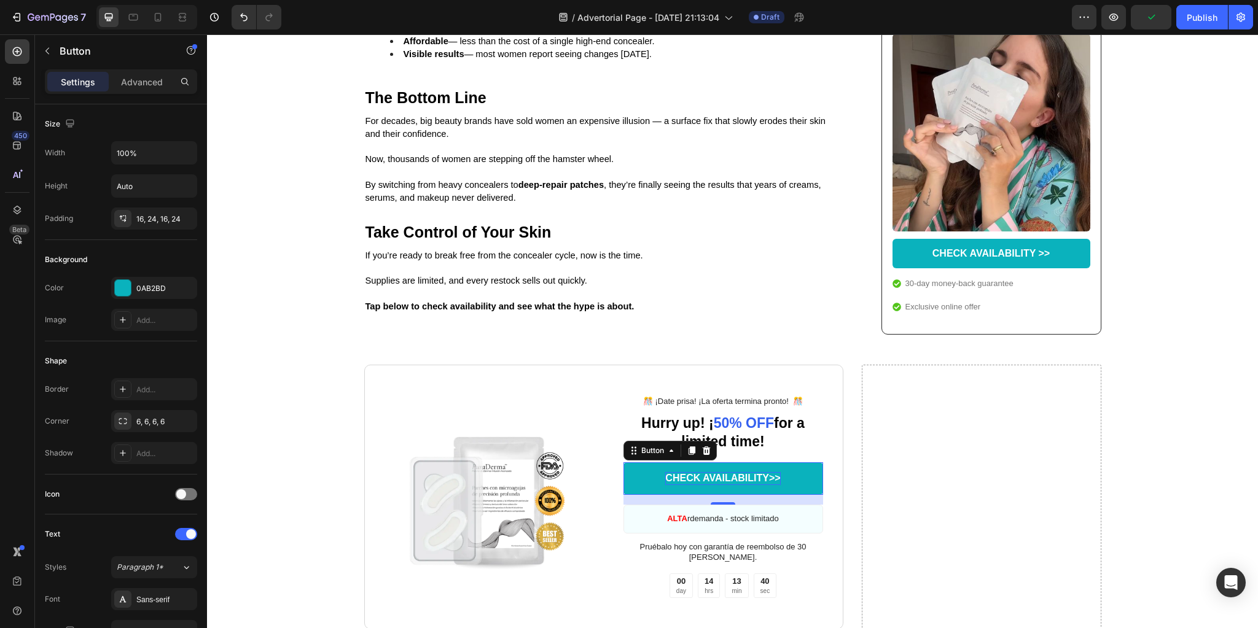
click at [699, 514] on p "ALTA rdemanda - stock limitado" at bounding box center [723, 519] width 112 height 10
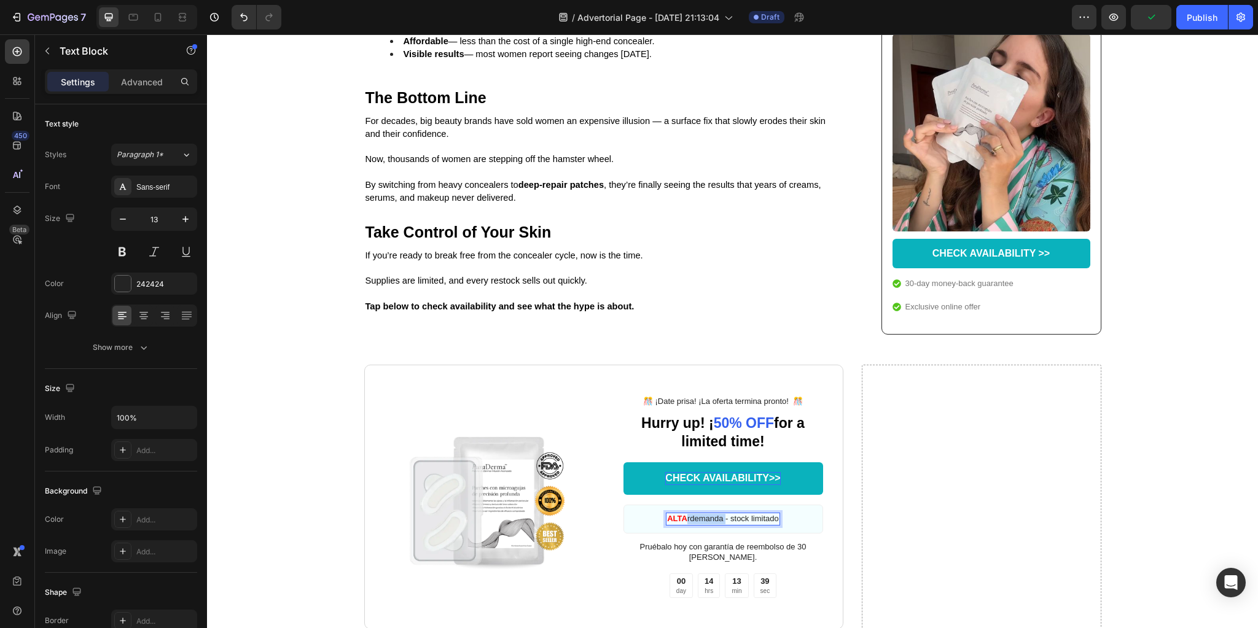
click at [699, 514] on p "ALTA rdemanda - stock limitado" at bounding box center [723, 519] width 112 height 10
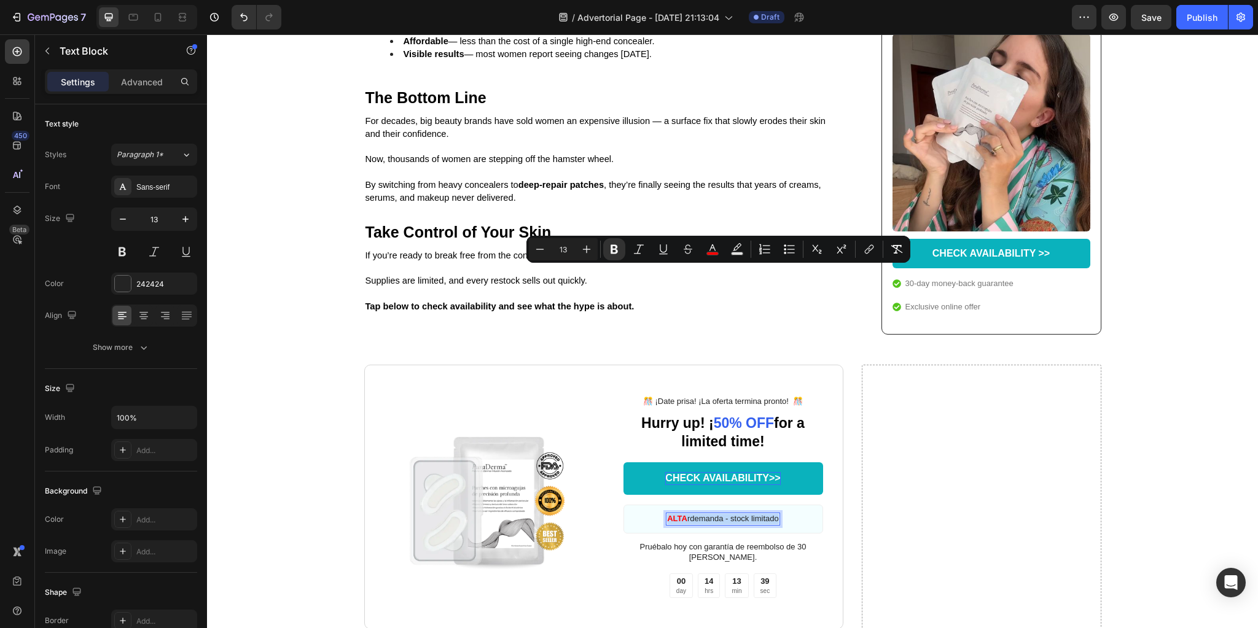
click at [689, 514] on p "ALTA rdemanda - stock limitado" at bounding box center [723, 519] width 112 height 10
drag, startPoint x: 685, startPoint y: 273, endPoint x: 776, endPoint y: 273, distance: 90.9
click at [776, 513] on div "ALTA rdemanda - stock limitado" at bounding box center [723, 519] width 114 height 13
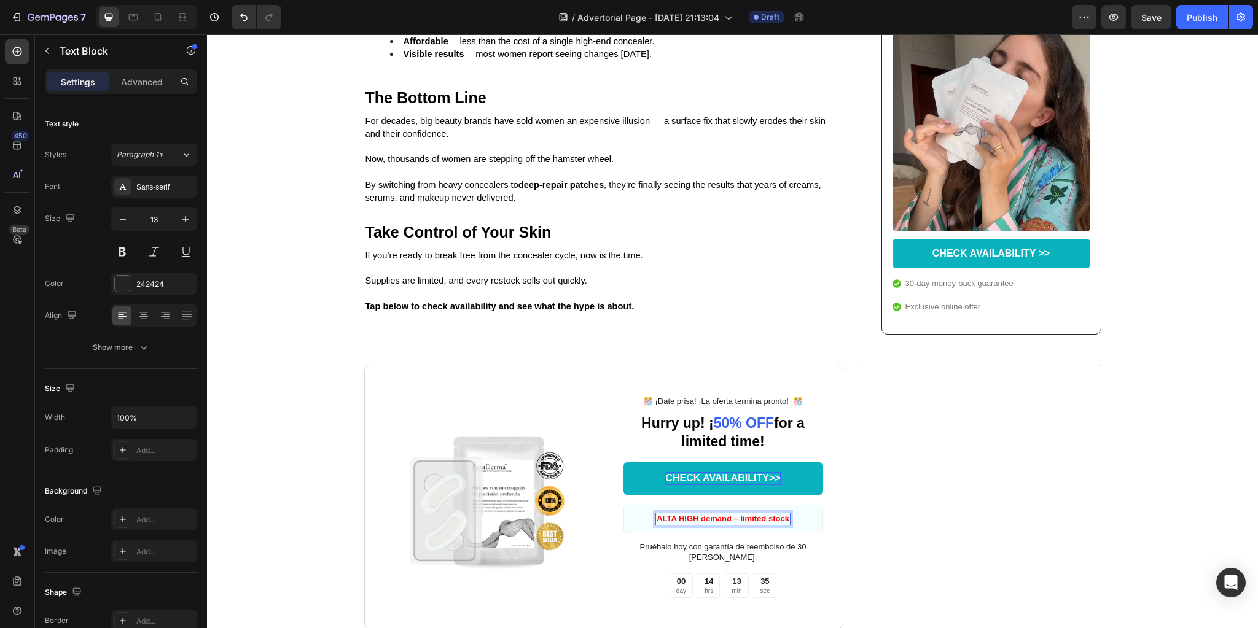
click at [662, 514] on strong "ALTA HIGH demand – limited stock" at bounding box center [723, 518] width 133 height 9
drag, startPoint x: 687, startPoint y: 273, endPoint x: 766, endPoint y: 264, distance: 79.1
click at [803, 505] on div "HIGH demand – limited stock Text Block 0 Row" at bounding box center [723, 519] width 200 height 29
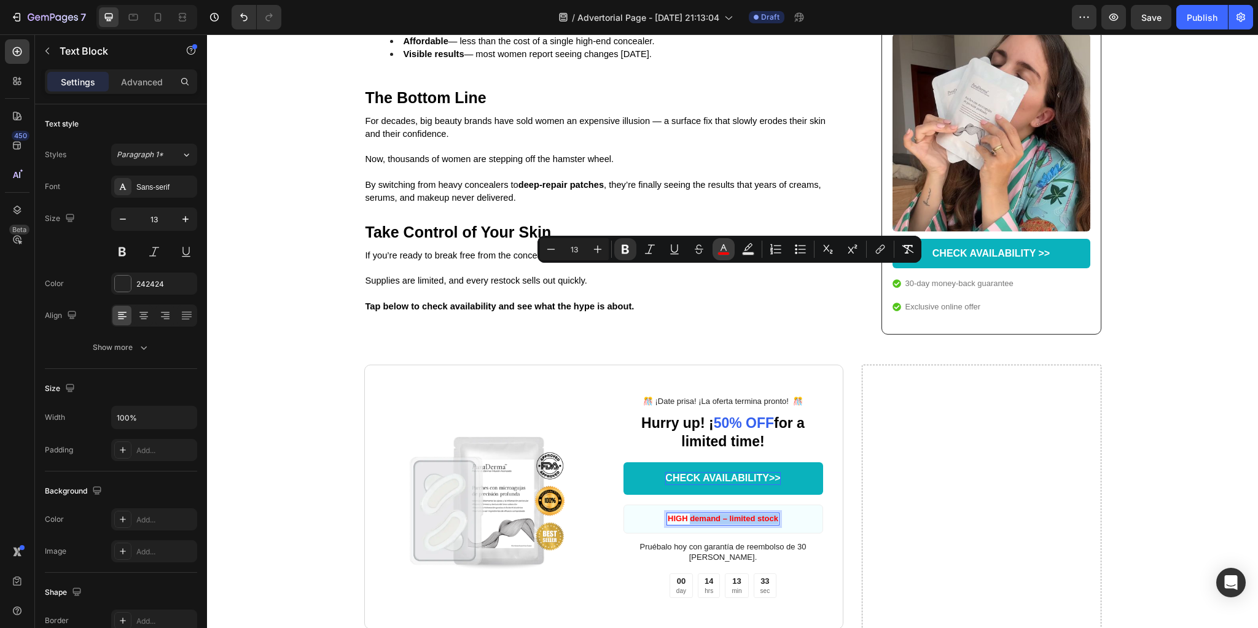
click at [724, 254] on rect "Editor contextual toolbar" at bounding box center [724, 253] width 12 height 3
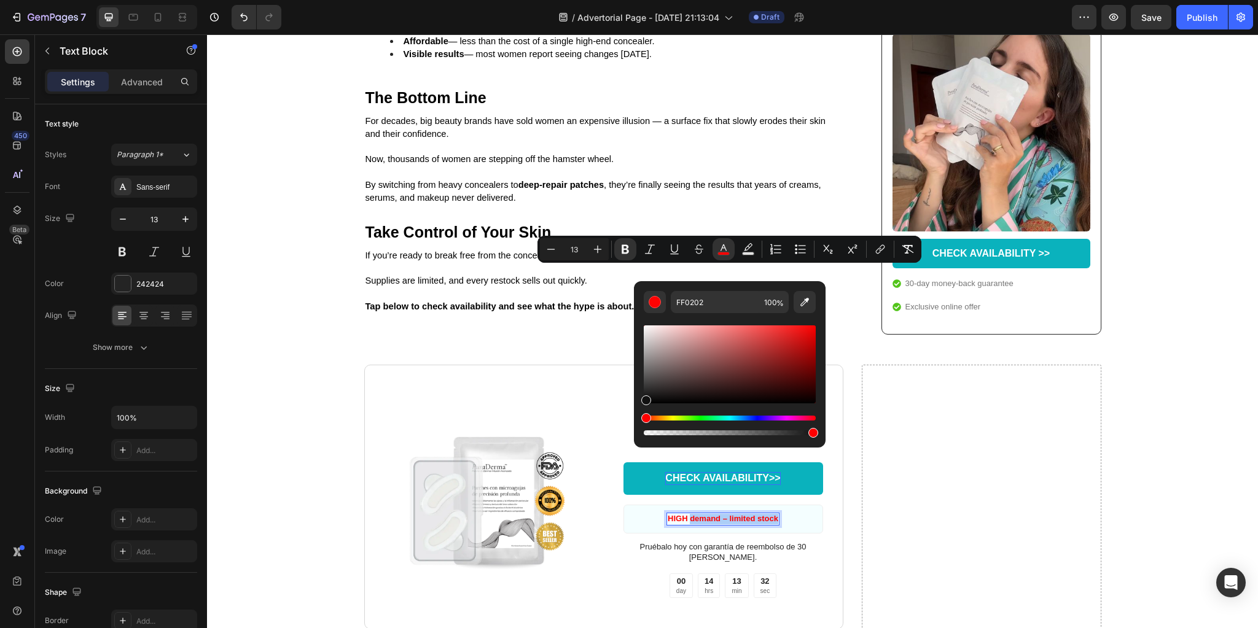
drag, startPoint x: 867, startPoint y: 381, endPoint x: 574, endPoint y: 420, distance: 296.2
type input "111111"
click at [595, 388] on img at bounding box center [493, 497] width 219 height 219
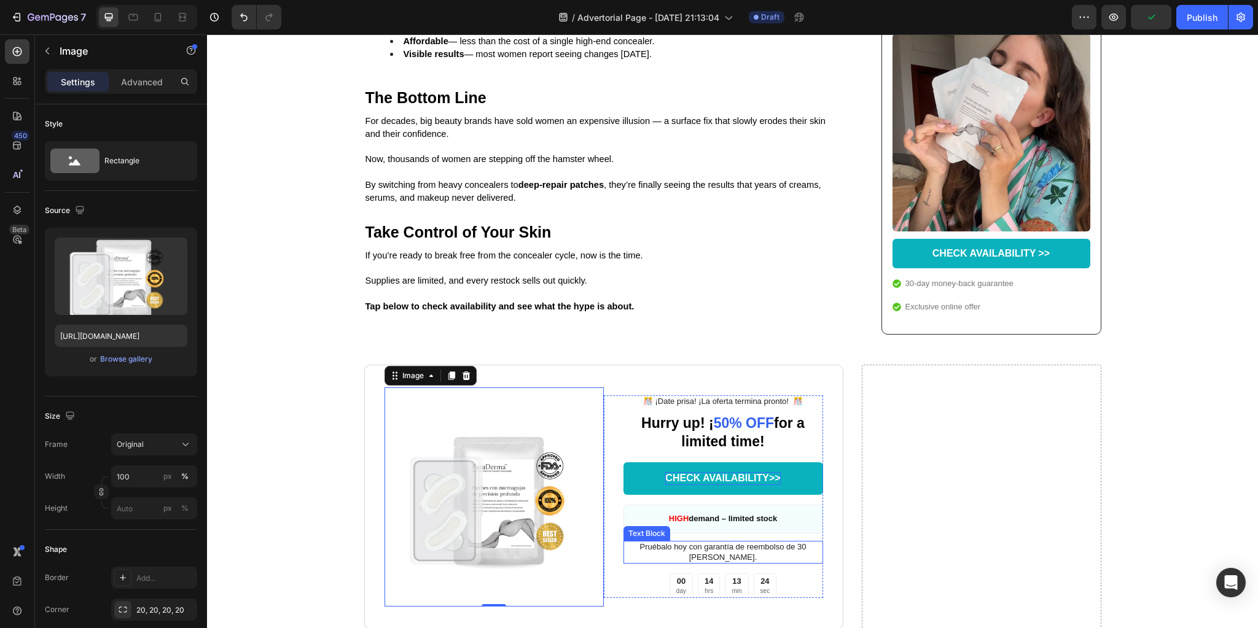
click at [717, 542] on p "Pruébalo hoy con garantía de reembolso de 30 [PERSON_NAME]." at bounding box center [723, 552] width 197 height 21
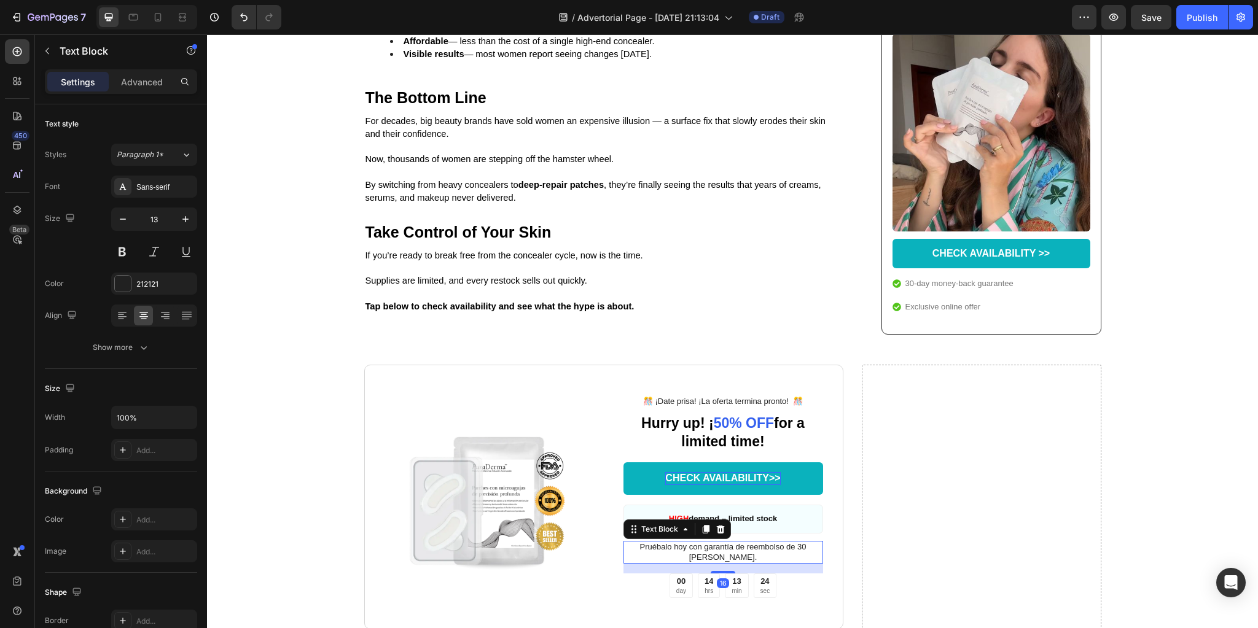
click at [717, 542] on p "Pruébalo hoy con garantía de reembolso de 30 [PERSON_NAME]." at bounding box center [723, 552] width 197 height 21
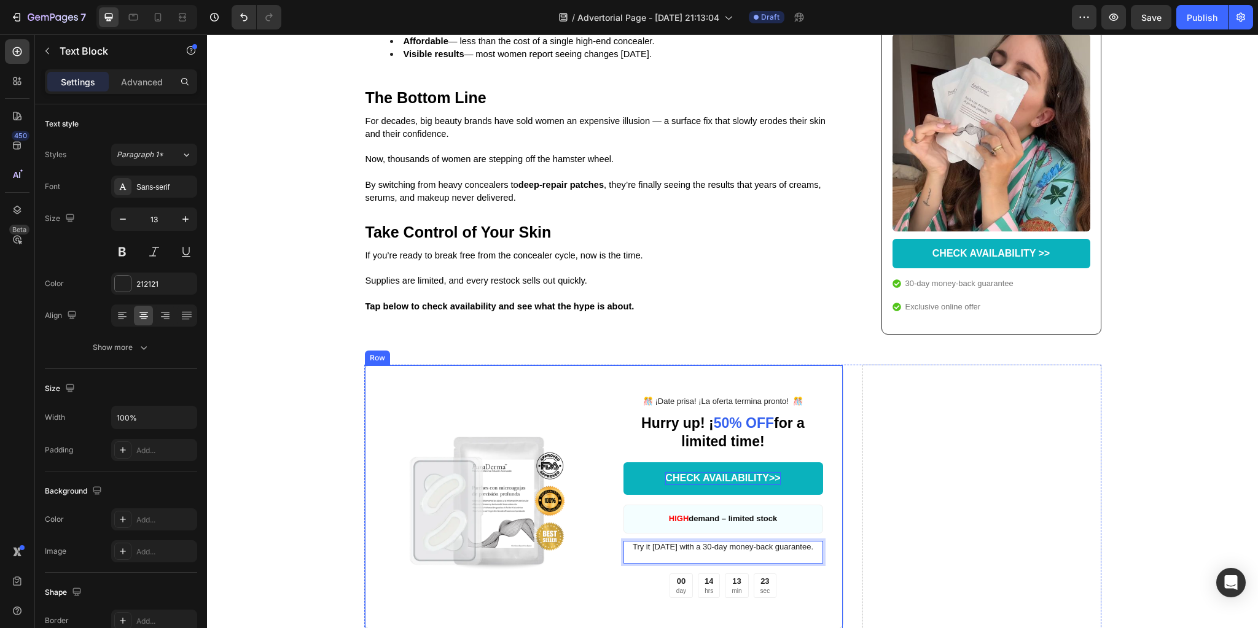
scroll to position [3148, 0]
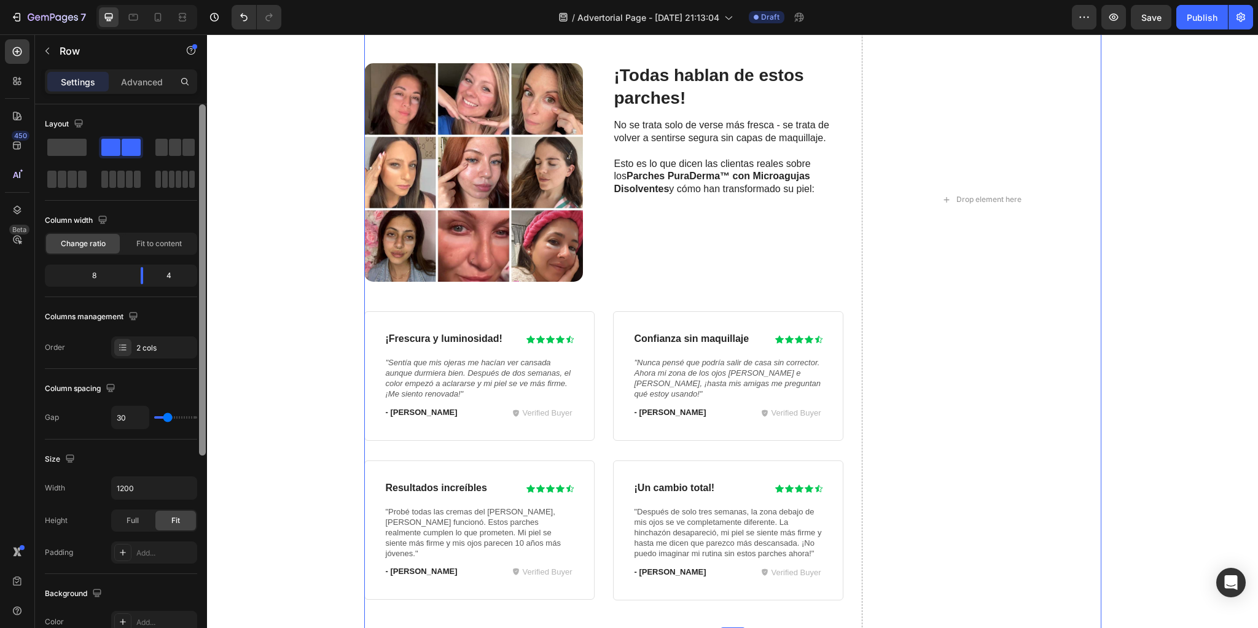
scroll to position [49, 0]
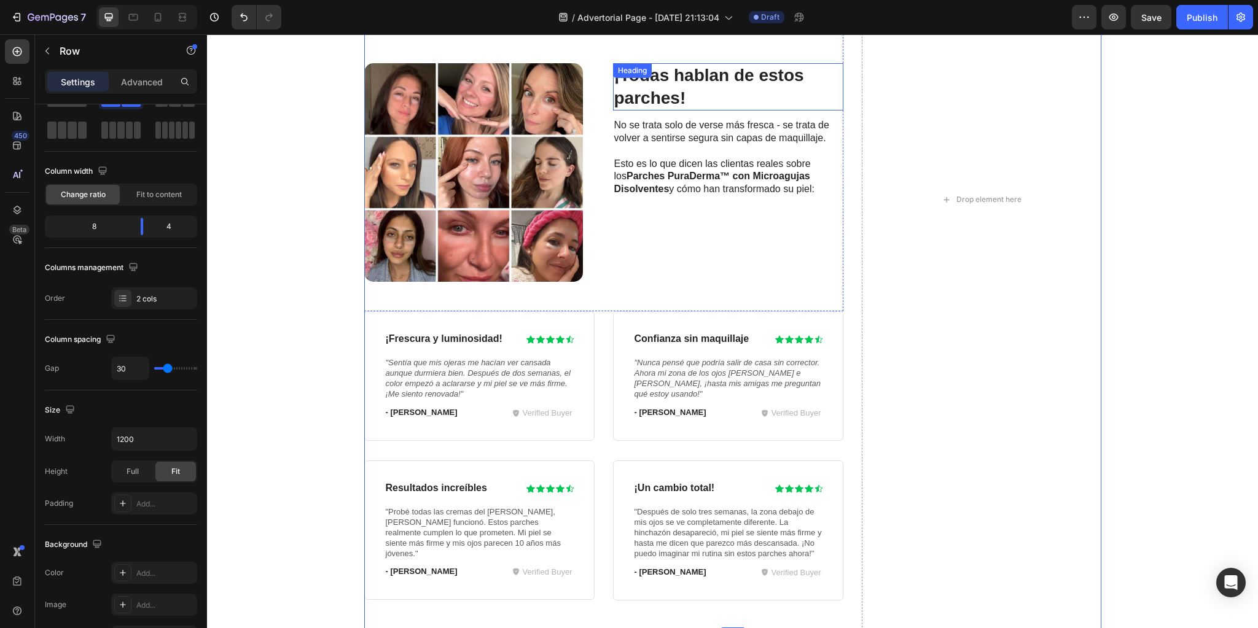
click at [690, 76] on strong "¡Todas hablan de estos parches!" at bounding box center [709, 86] width 190 height 41
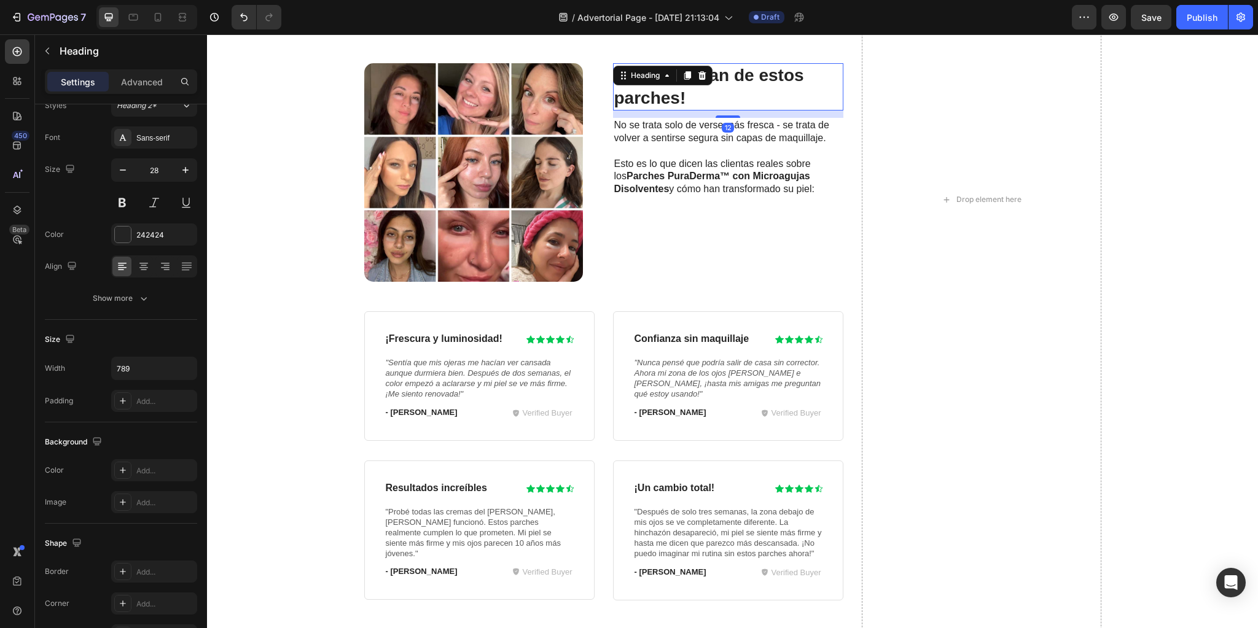
click at [695, 76] on div at bounding box center [702, 75] width 15 height 15
click at [690, 119] on p "No se trata solo de verse más fresca - se trata de volver a sentirse segura sin…" at bounding box center [728, 132] width 228 height 26
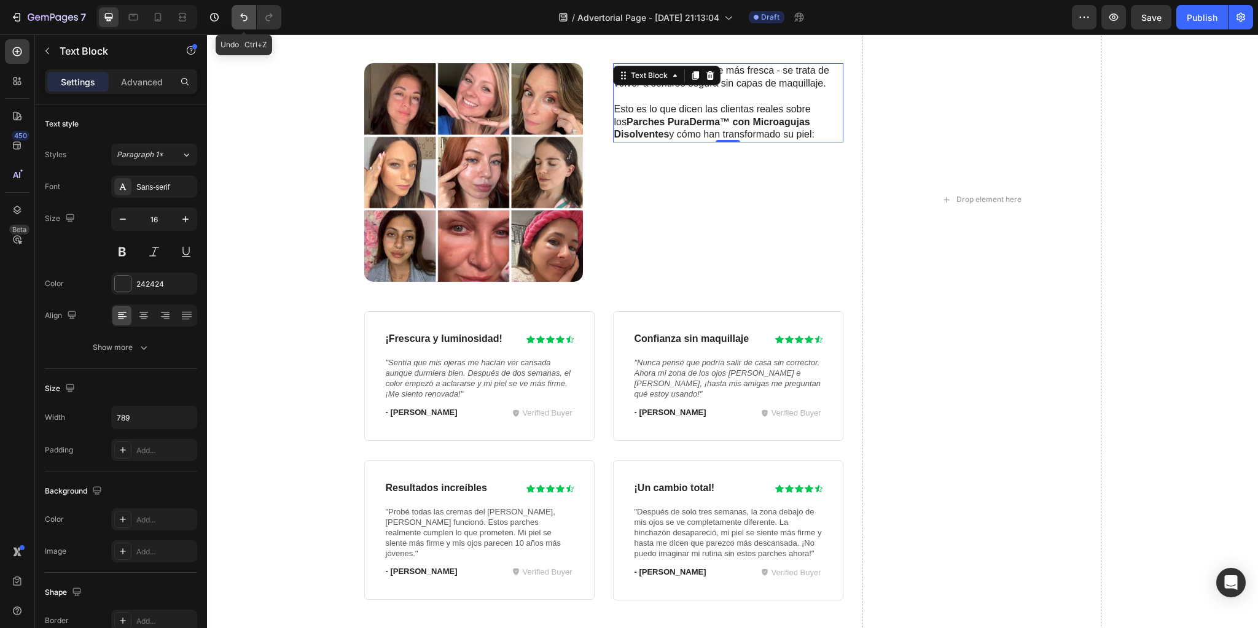
click at [244, 17] on icon "Undo/Redo" at bounding box center [244, 17] width 12 height 12
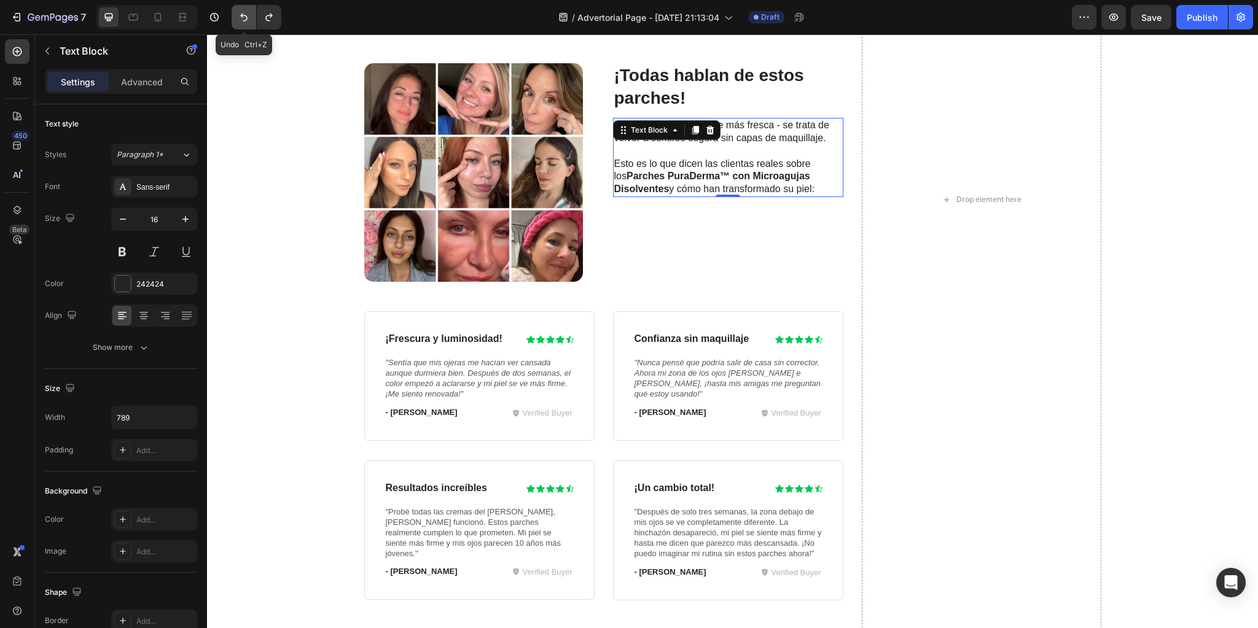
click at [241, 23] on icon "Undo/Redo" at bounding box center [244, 17] width 12 height 12
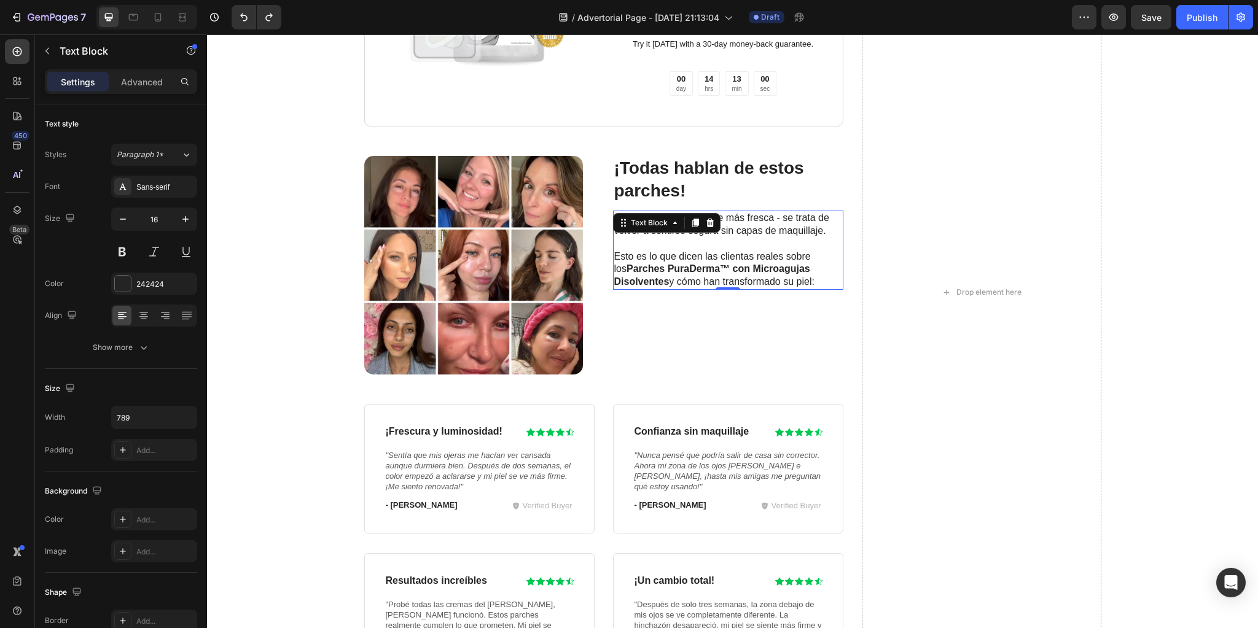
scroll to position [3252, 0]
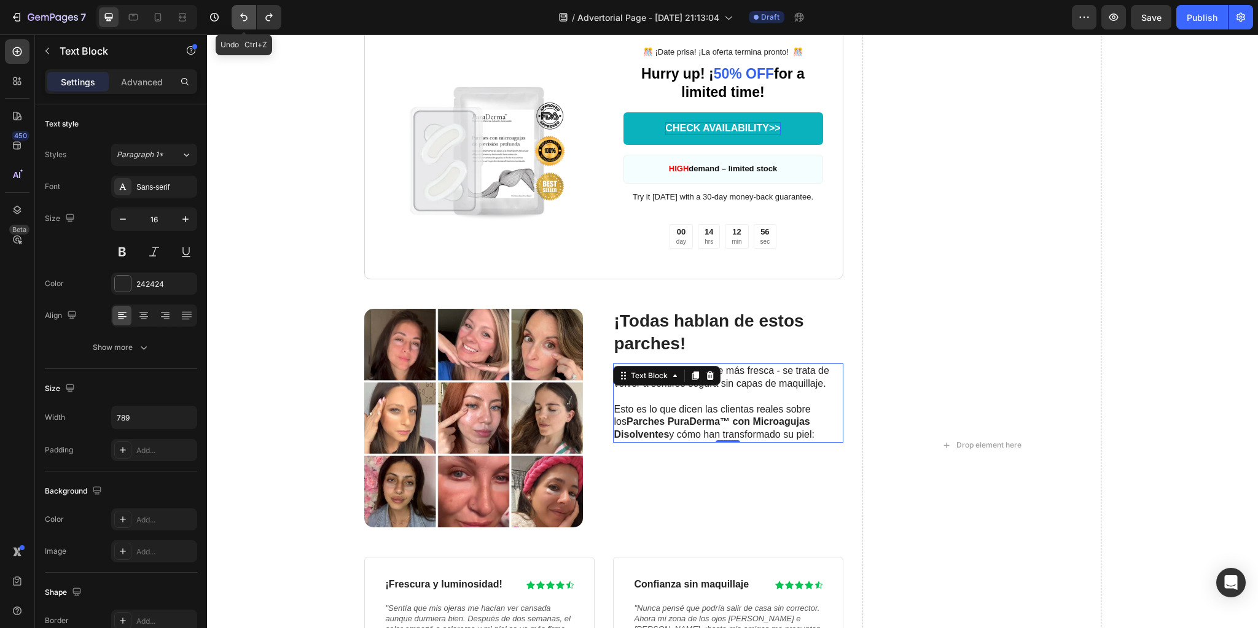
click at [244, 18] on icon "Undo/Redo" at bounding box center [244, 17] width 12 height 12
click at [265, 19] on icon "Undo/Redo" at bounding box center [269, 17] width 12 height 12
click at [756, 318] on strong "¡Todas hablan de estos parches!" at bounding box center [709, 331] width 190 height 41
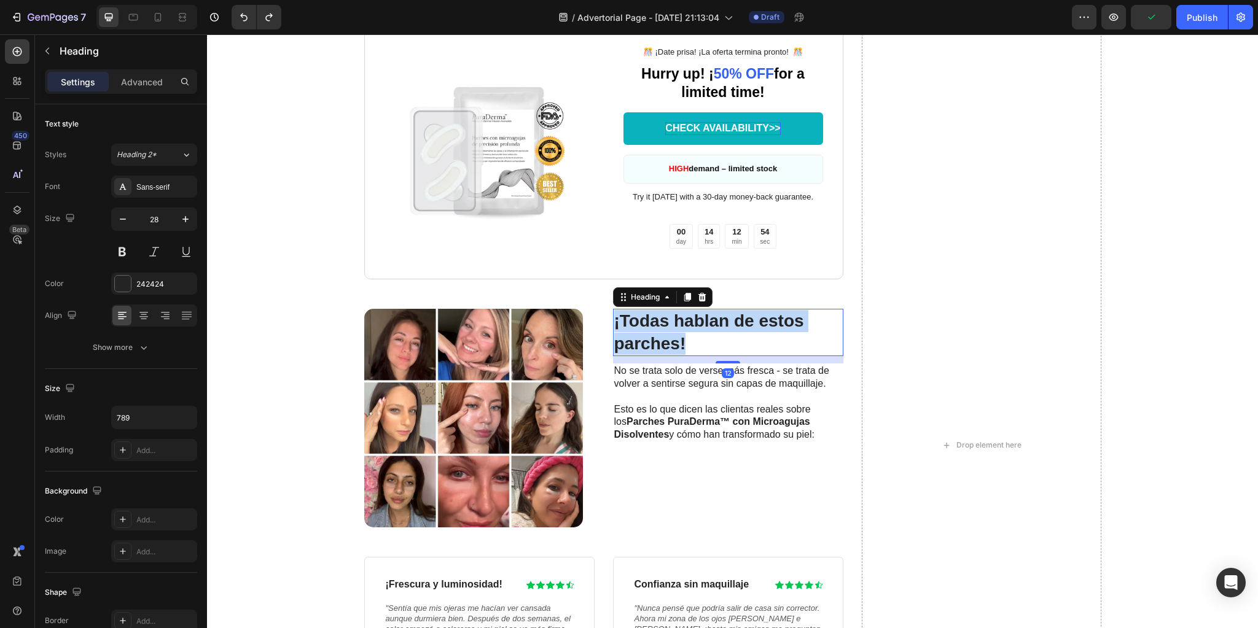
click at [756, 318] on strong "¡Todas hablan de estos parches!" at bounding box center [709, 331] width 190 height 41
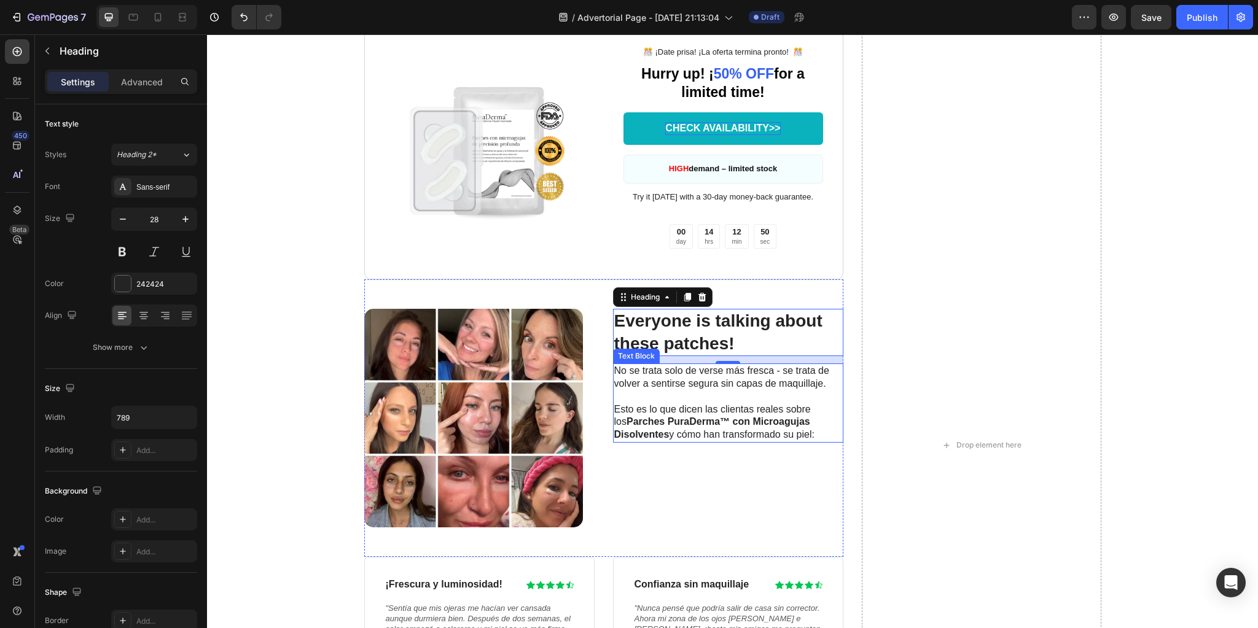
click at [661, 393] on p "Esto es lo que dicen las clientas reales sobre los Parches PuraDerma™ con Micro…" at bounding box center [728, 416] width 228 height 51
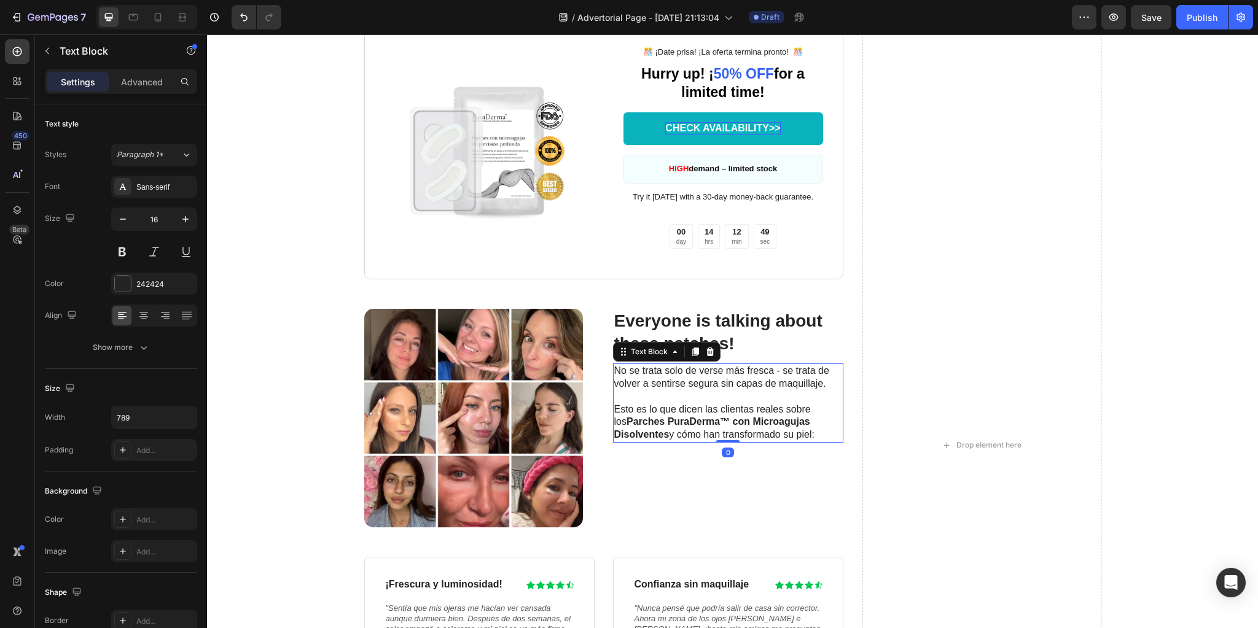
click at [670, 380] on p "No se trata solo de verse más fresca - se trata de volver a sentirse segura sin…" at bounding box center [728, 378] width 228 height 26
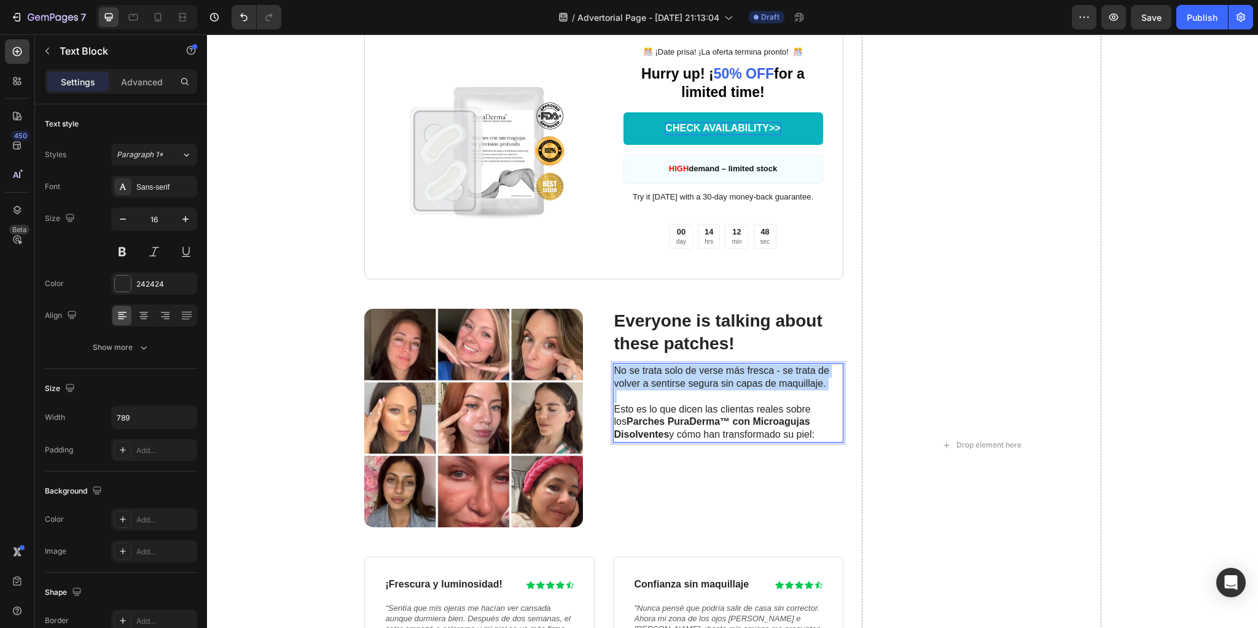
click at [670, 380] on p "No se trata solo de verse más fresca - se trata de volver a sentirse segura sin…" at bounding box center [728, 378] width 228 height 26
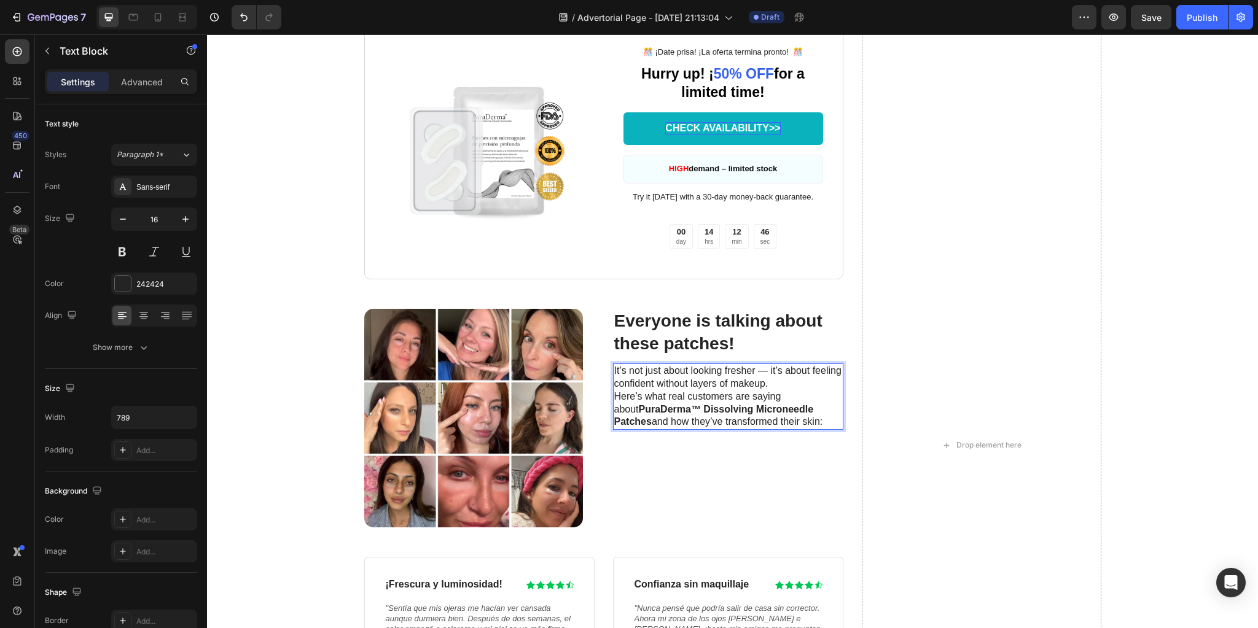
click at [764, 373] on p "It’s not just about looking fresher — it’s about feeling confident without laye…" at bounding box center [728, 378] width 228 height 26
click at [779, 381] on p "It’s not just about looking fresher - it’s about feeling confident without laye…" at bounding box center [728, 378] width 228 height 26
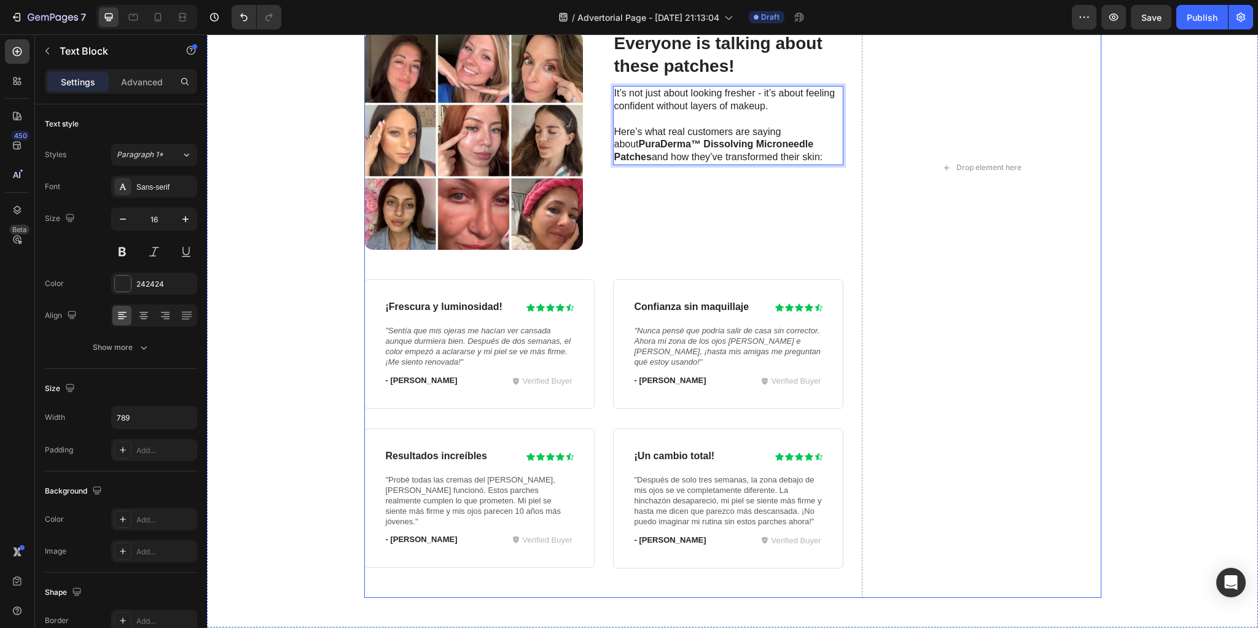
scroll to position [3547, 0]
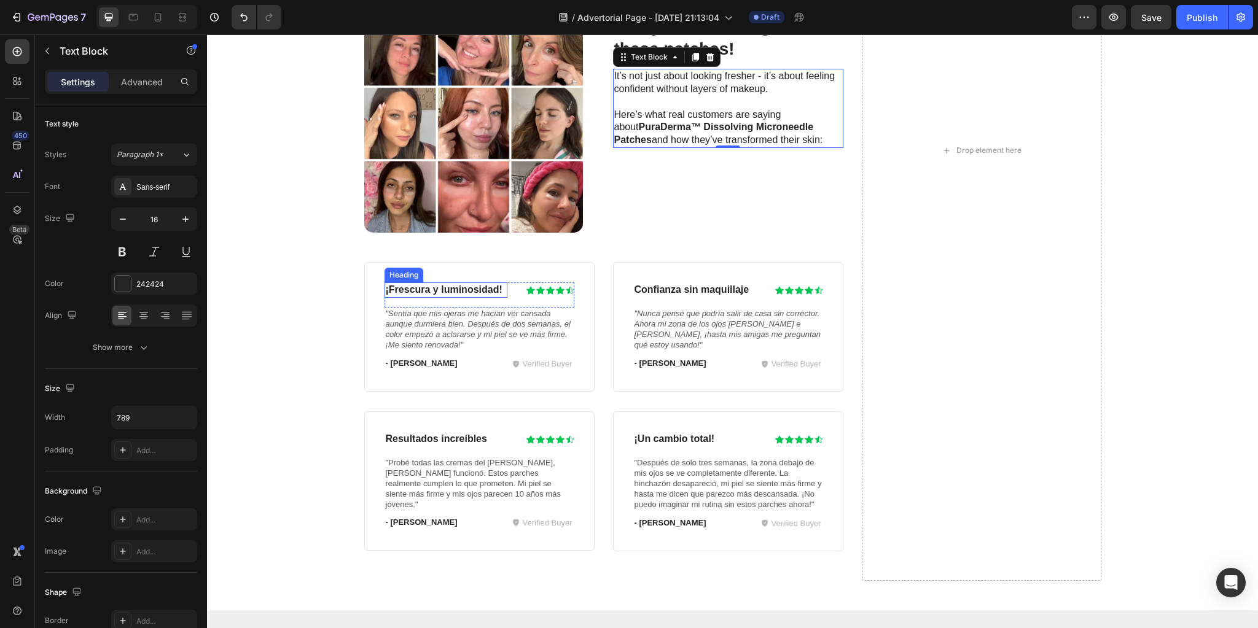
click at [431, 290] on strong "¡Frescura y luminosidad!" at bounding box center [444, 289] width 117 height 10
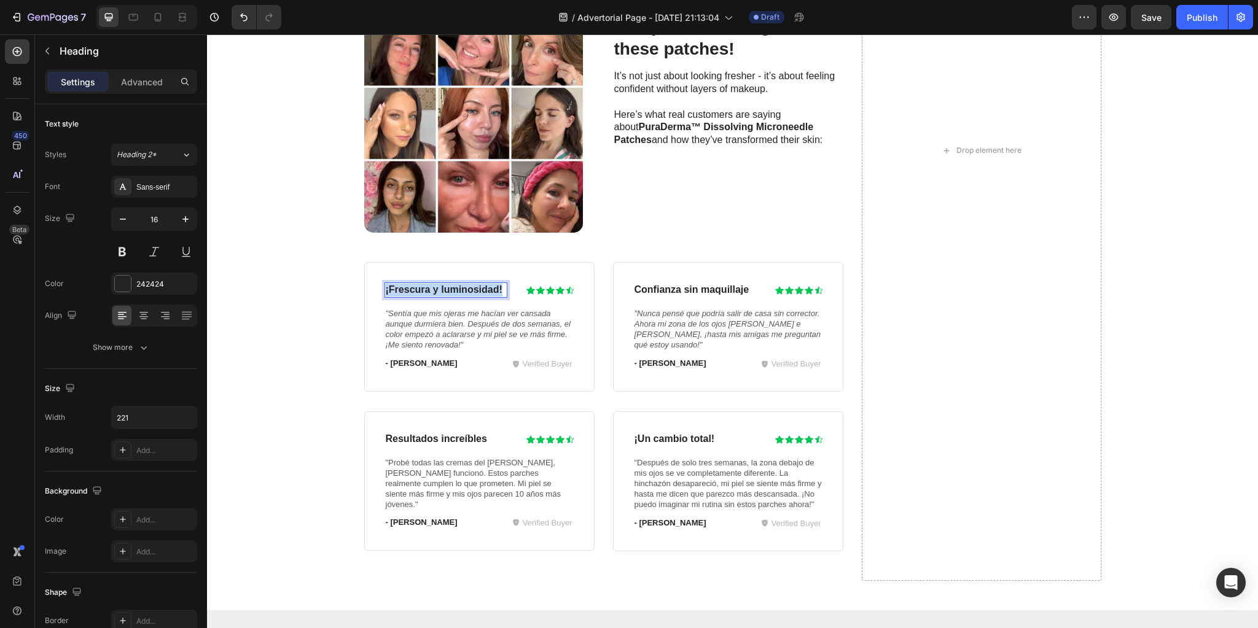
click at [431, 290] on strong "¡Frescura y luminosidad!" at bounding box center [444, 289] width 117 height 10
click at [451, 324] on icon ""Sentía que mis ojeras me hacían ver cansada aunque durmiera bien. Después de d…" at bounding box center [478, 329] width 185 height 41
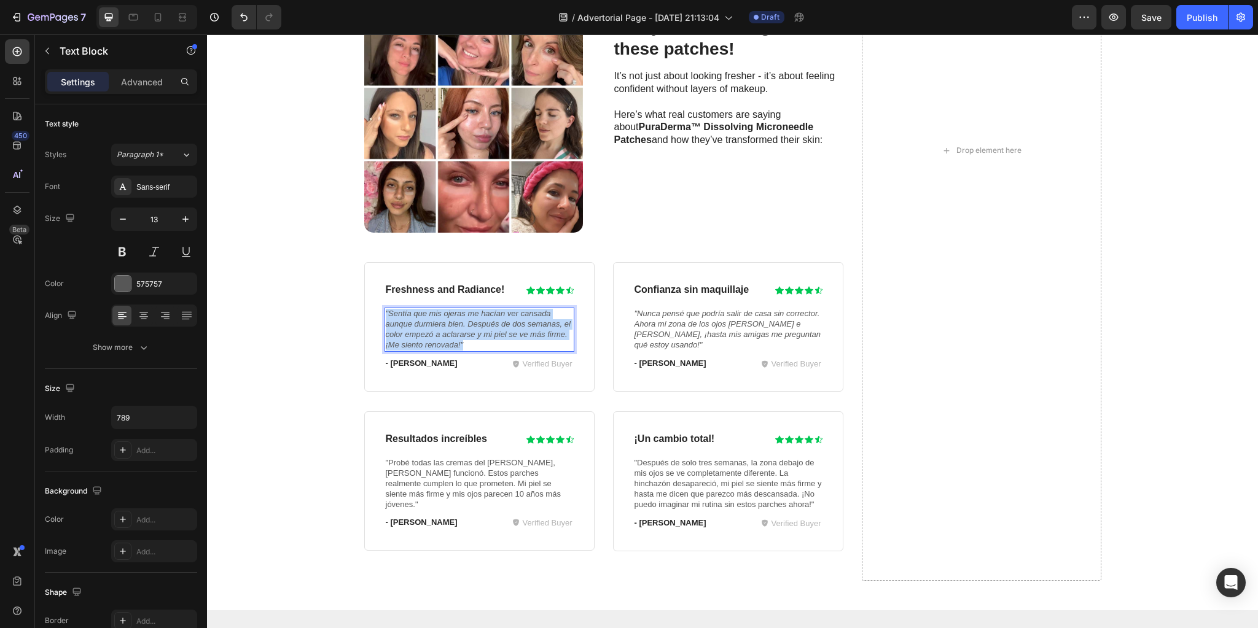
click at [451, 324] on icon ""Sentía que mis ojeras me hacían ver cansada aunque durmiera bien. Después de d…" at bounding box center [478, 329] width 185 height 41
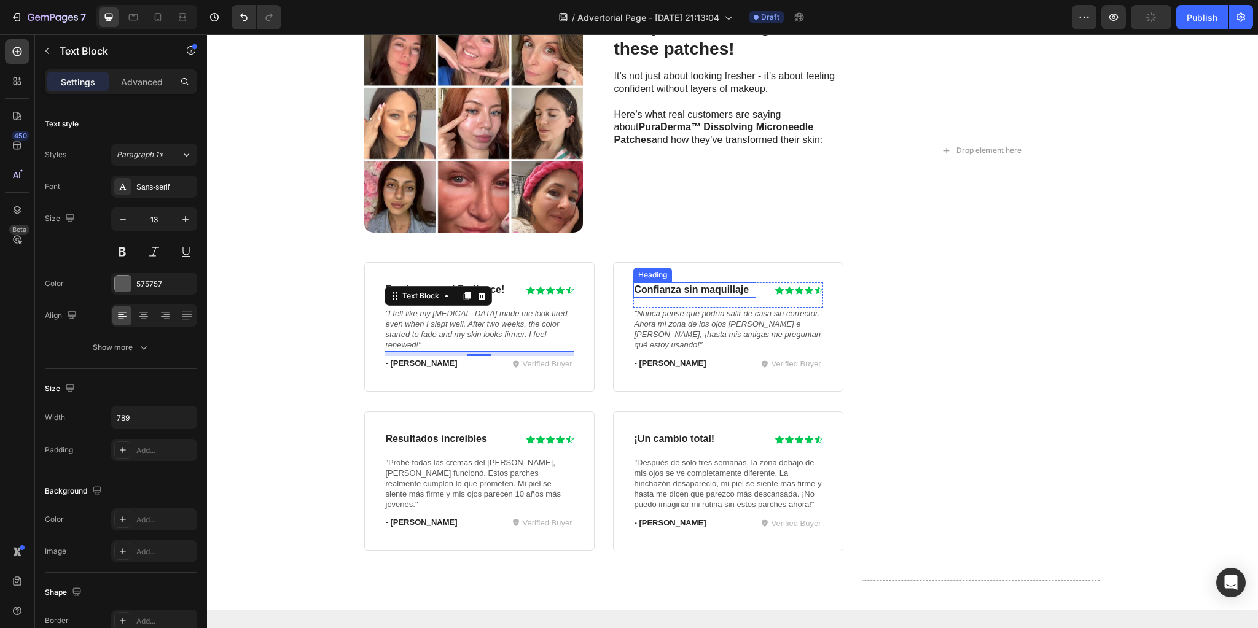
click at [700, 290] on h3 "Confianza sin maquillaje" at bounding box center [694, 290] width 123 height 15
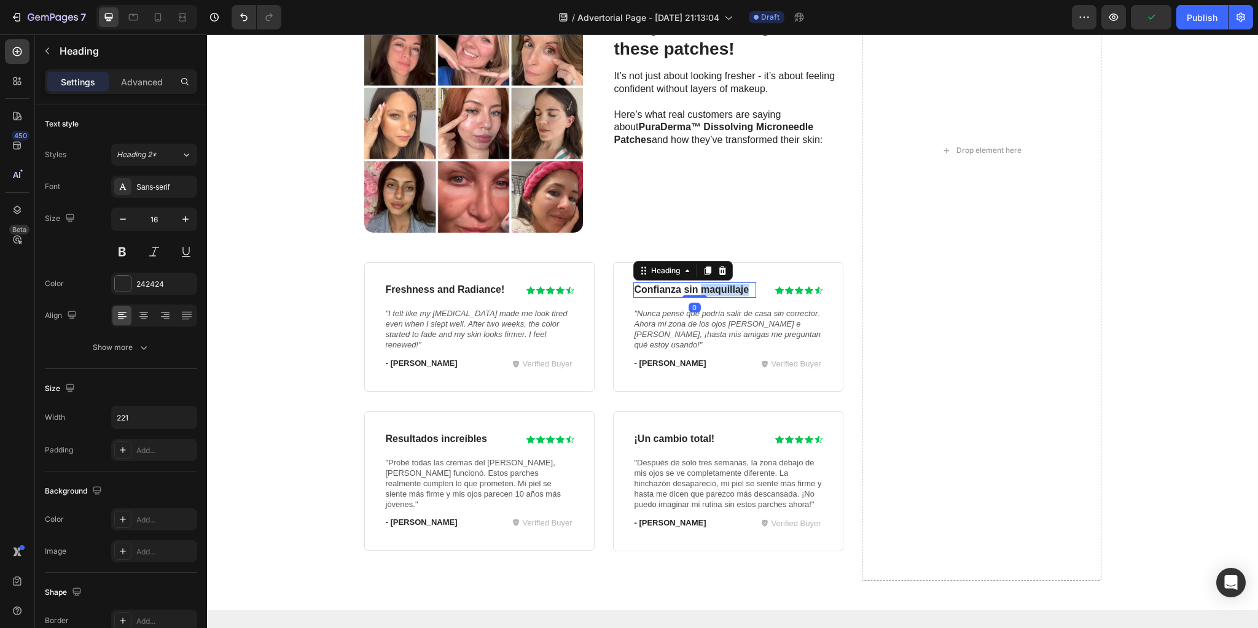
click at [700, 290] on h3 "Confianza sin maquillaje" at bounding box center [694, 290] width 123 height 15
click at [700, 290] on p "Confianza sin maquillaje" at bounding box center [694, 290] width 121 height 13
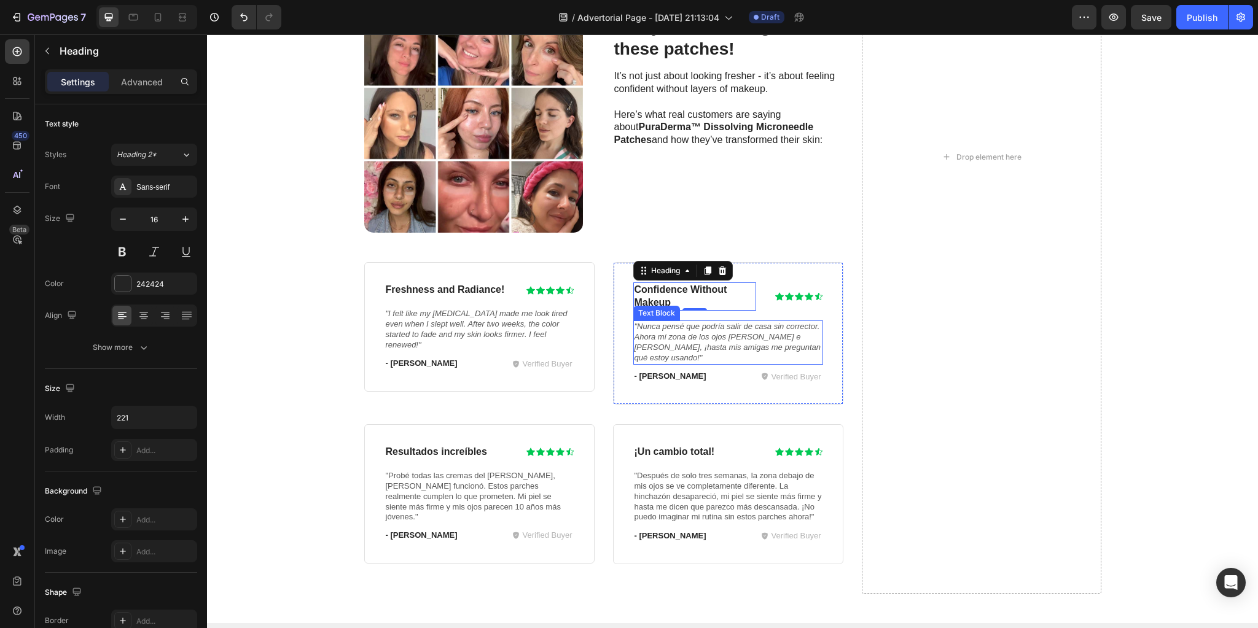
click at [726, 340] on icon ""Nunca pensé que podría salir de casa sin corrector. Ahora mi zona de los ojos …" at bounding box center [727, 342] width 186 height 41
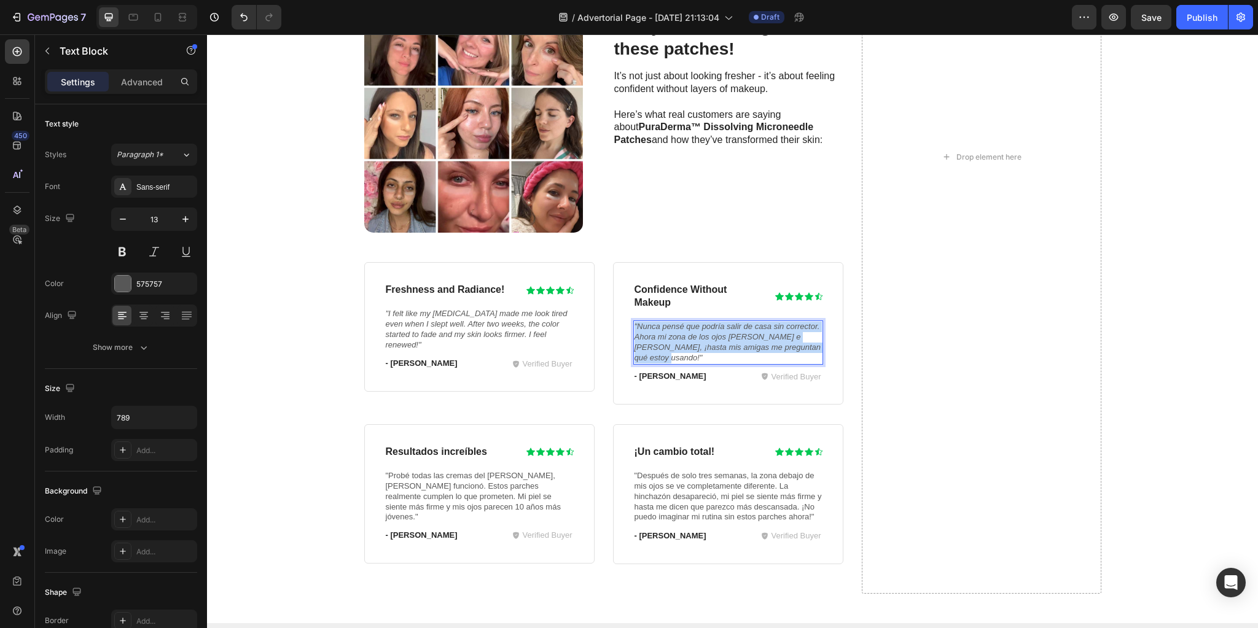
click at [726, 340] on icon ""Nunca pensé que podría salir de casa sin corrector. Ahora mi zona de los ojos …" at bounding box center [727, 342] width 186 height 41
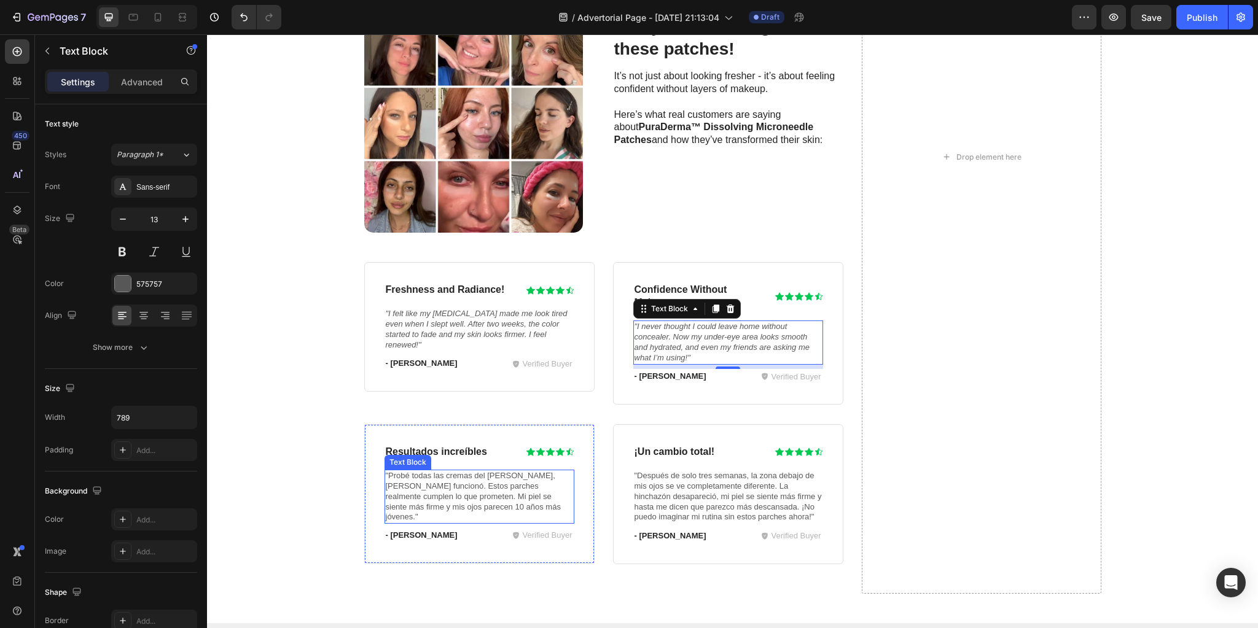
click at [420, 455] on div "Text Block" at bounding box center [407, 462] width 47 height 15
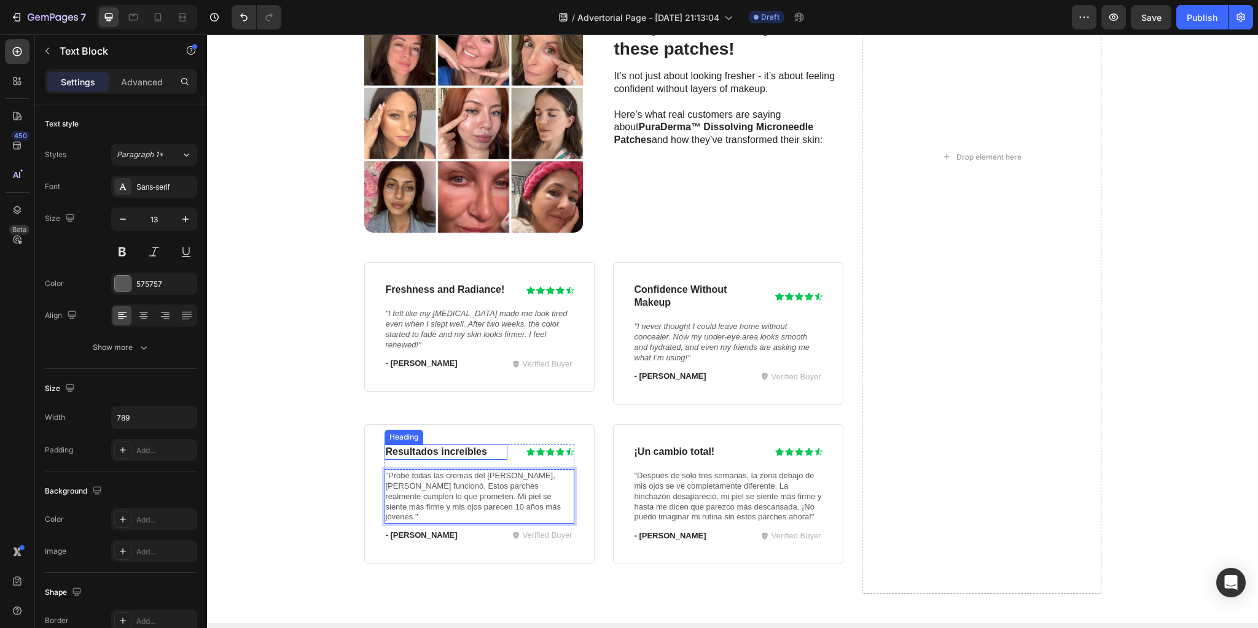
click at [435, 452] on h3 "Resultados increíbles" at bounding box center [445, 452] width 123 height 15
click at [435, 452] on p "Resultados increíbles" at bounding box center [446, 452] width 121 height 13
click at [435, 486] on p ""Probé todas las cremas del [PERSON_NAME], [PERSON_NAME] funcionó. Estos parche…" at bounding box center [479, 497] width 187 height 52
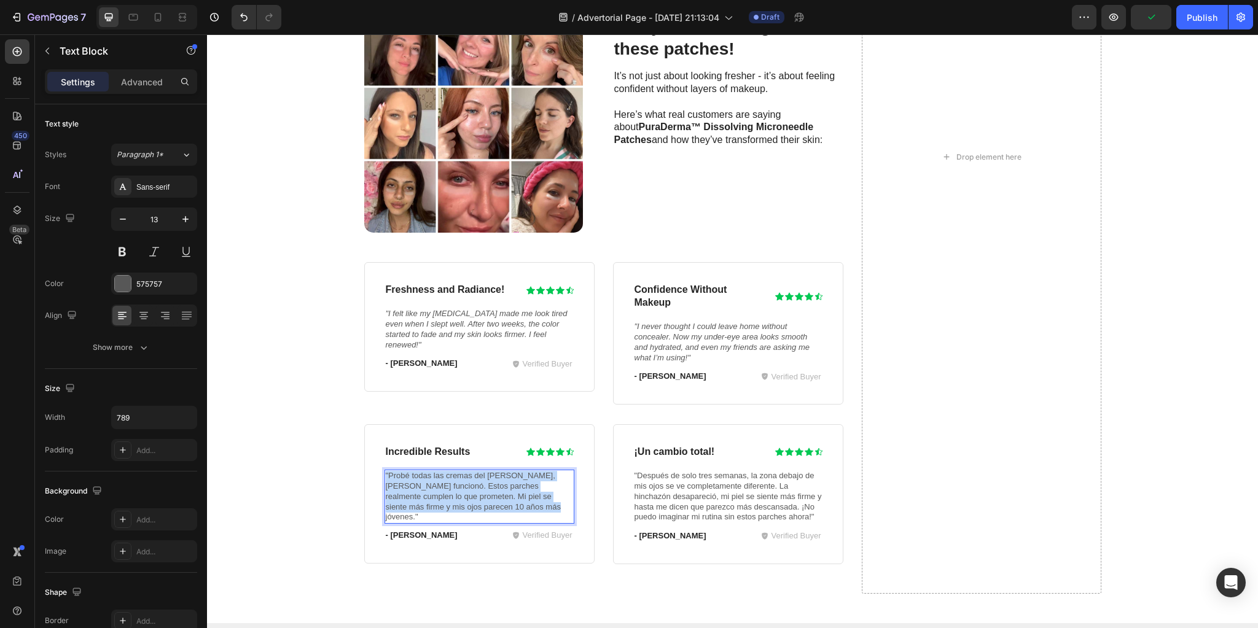
click at [435, 486] on p ""Probé todas las cremas del [PERSON_NAME], [PERSON_NAME] funcionó. Estos parche…" at bounding box center [479, 497] width 187 height 52
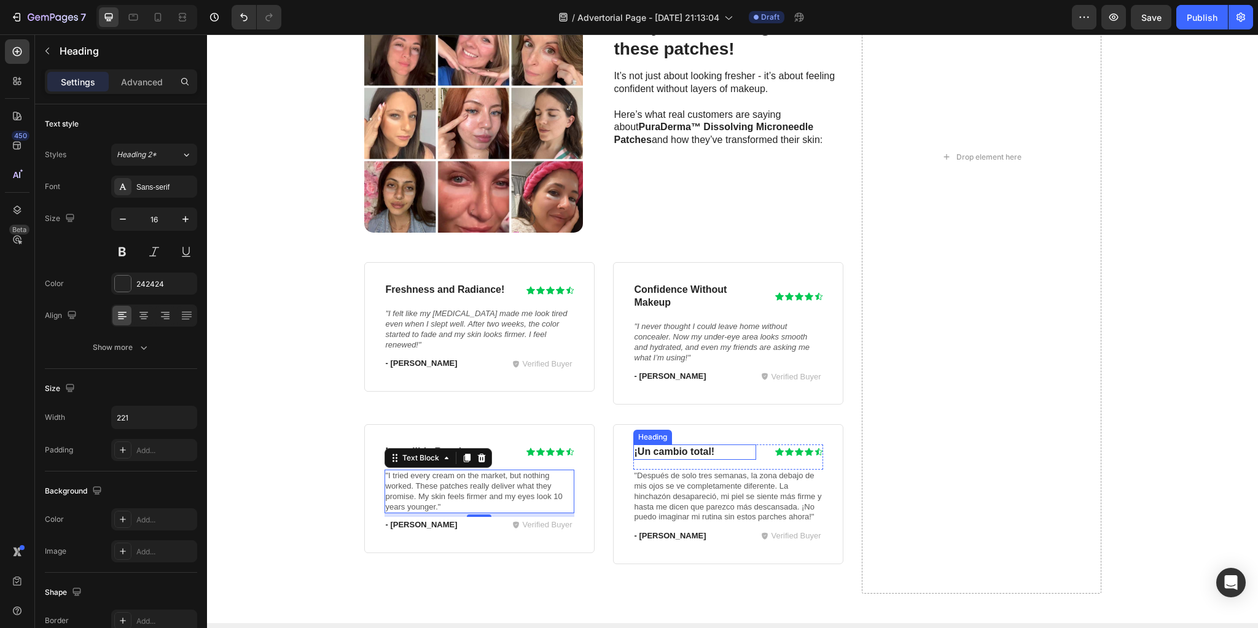
click at [676, 445] on h3 "¡Un cambio total!" at bounding box center [694, 452] width 123 height 15
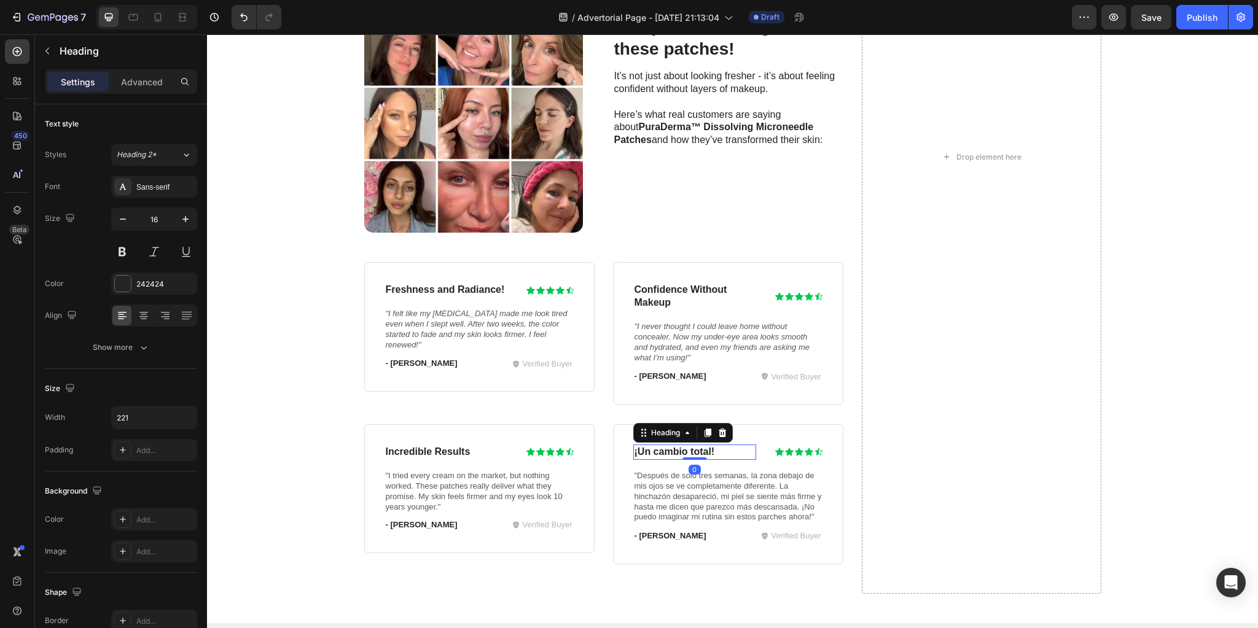
click at [676, 445] on h3 "¡Un cambio total!" at bounding box center [694, 452] width 123 height 15
drag, startPoint x: 676, startPoint y: 445, endPoint x: 689, endPoint y: 442, distance: 13.9
click at [676, 446] on p "¡Un cambio total!" at bounding box center [694, 452] width 121 height 13
click at [712, 495] on p ""Después de solo tres semanas, la zona debajo de mis ojos se ve completamente d…" at bounding box center [727, 497] width 187 height 52
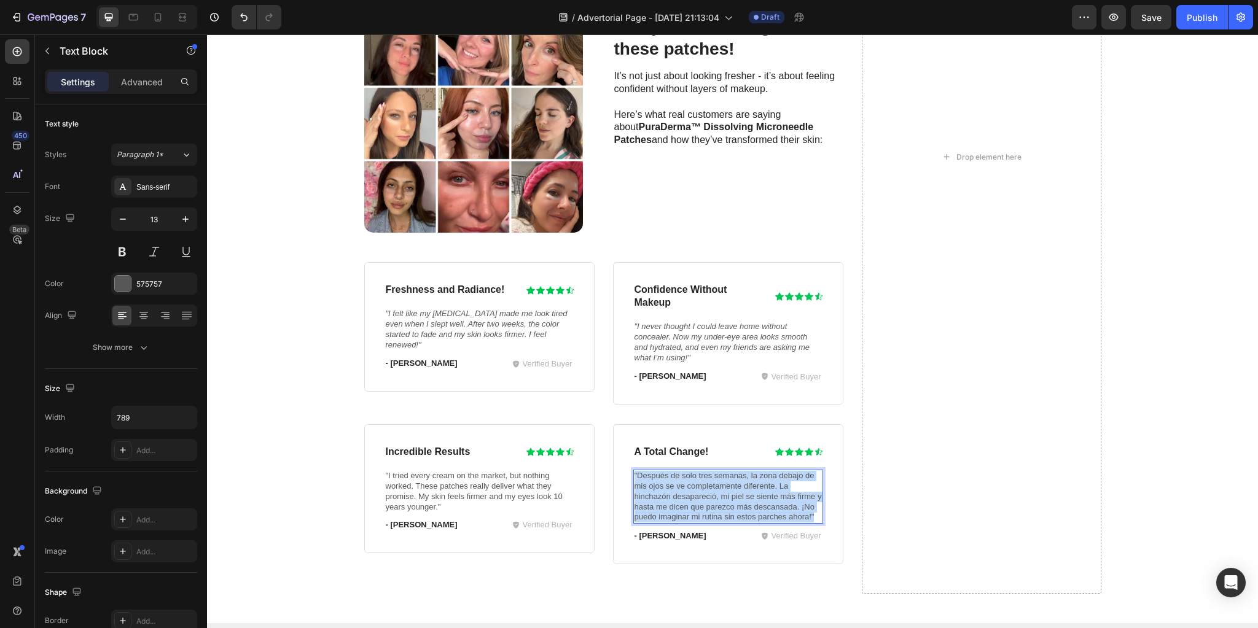
click at [712, 495] on p ""Después de solo tres semanas, la zona debajo de mis ojos se ve completamente d…" at bounding box center [727, 497] width 187 height 52
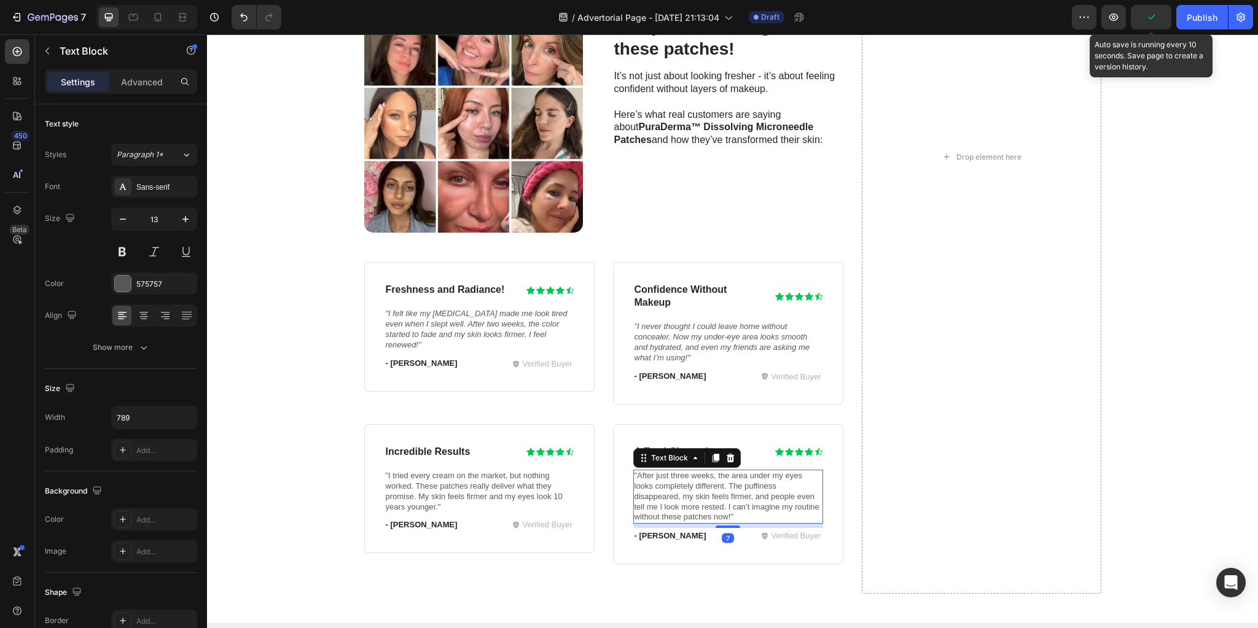
click at [1155, 15] on icon "button" at bounding box center [1151, 17] width 7 height 5
